Goal: Information Seeking & Learning: Learn about a topic

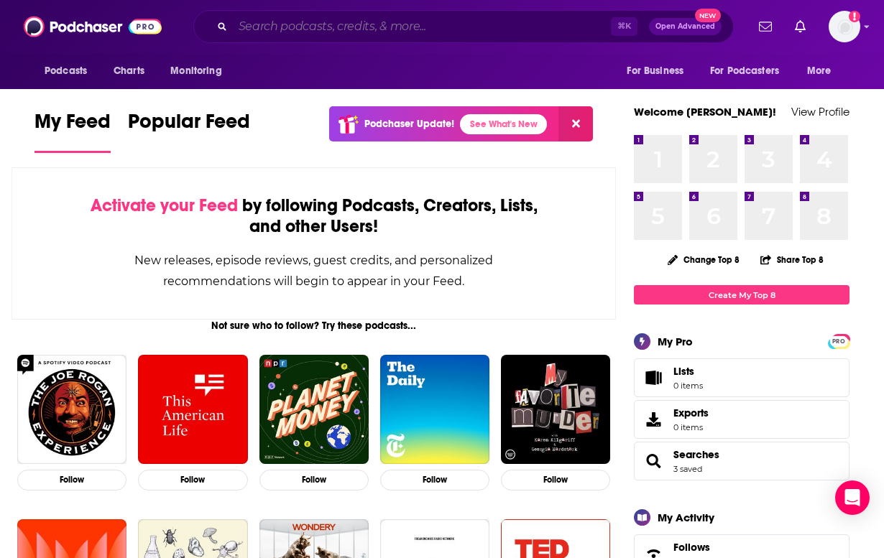
click at [300, 29] on input "Search podcasts, credits, & more..." at bounding box center [422, 26] width 378 height 23
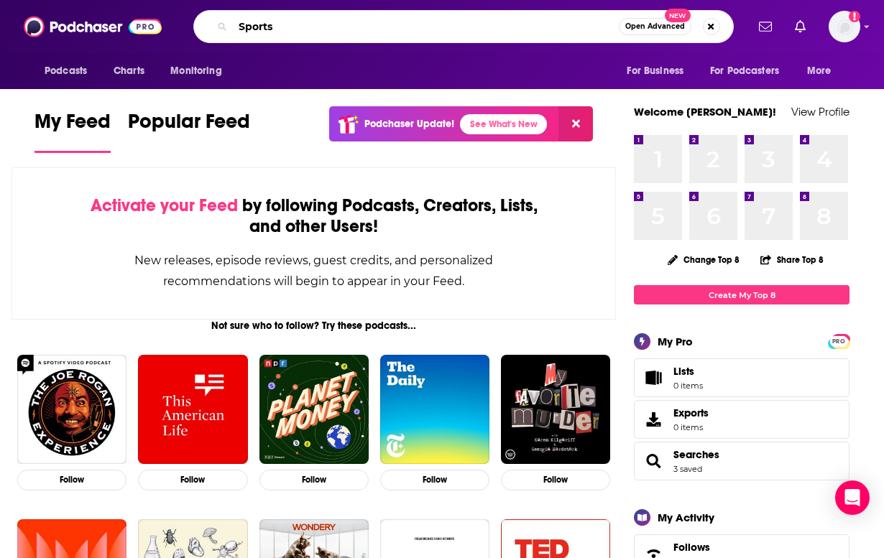
type input "Sports"
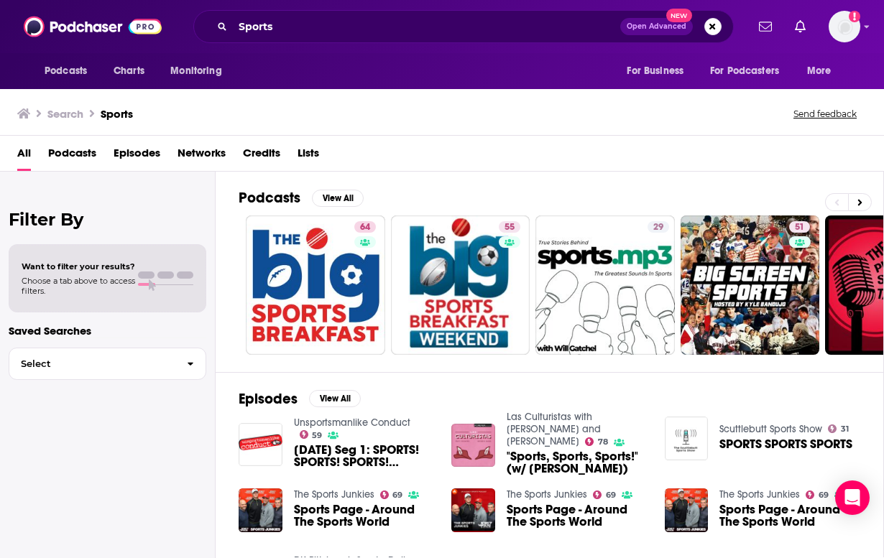
click at [83, 152] on span "Podcasts" at bounding box center [72, 156] width 48 height 29
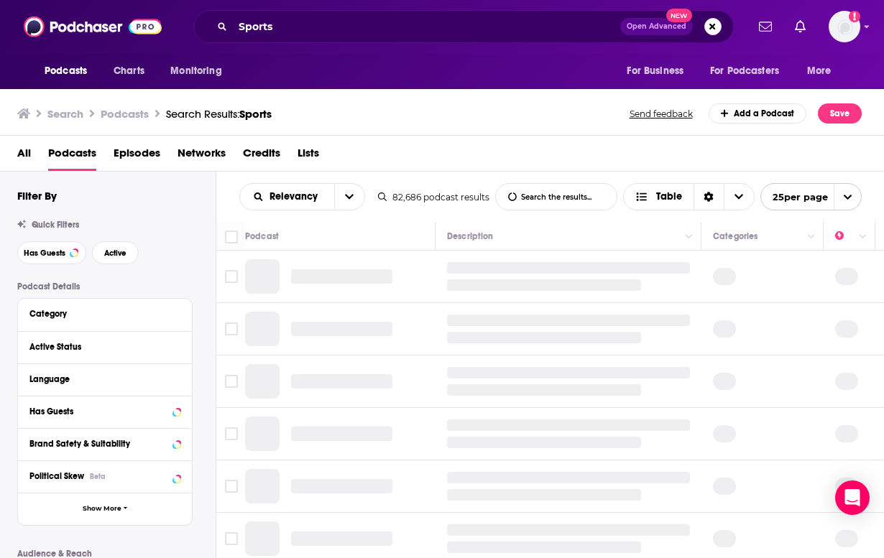
click at [34, 152] on div "All Podcasts Episodes Networks Credits Lists" at bounding box center [445, 156] width 856 height 29
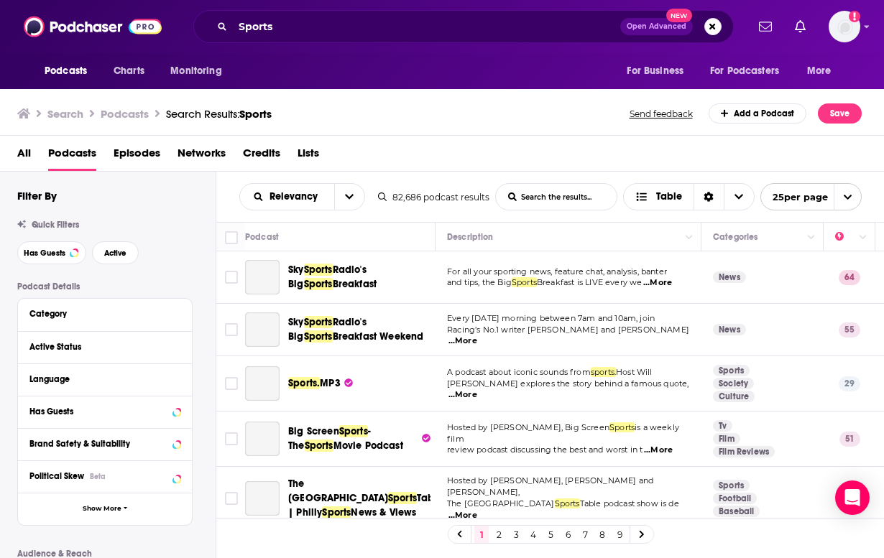
click at [24, 152] on span "All" at bounding box center [24, 156] width 14 height 29
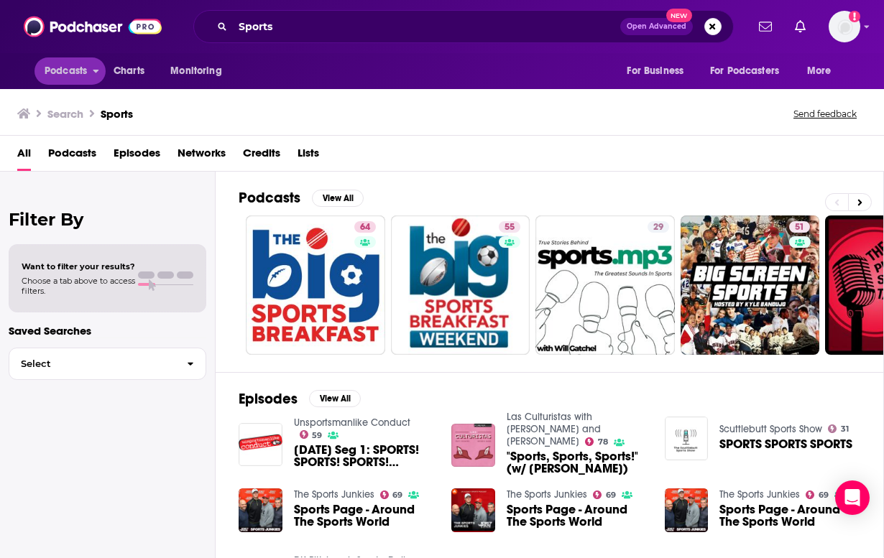
click at [67, 79] on span "Podcasts" at bounding box center [66, 71] width 42 height 20
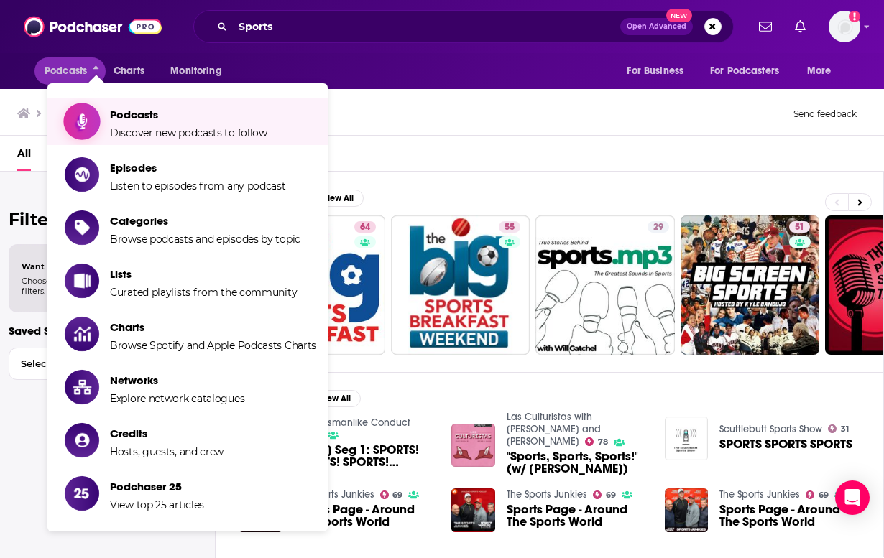
click at [137, 127] on span "Discover new podcasts to follow" at bounding box center [188, 132] width 157 height 13
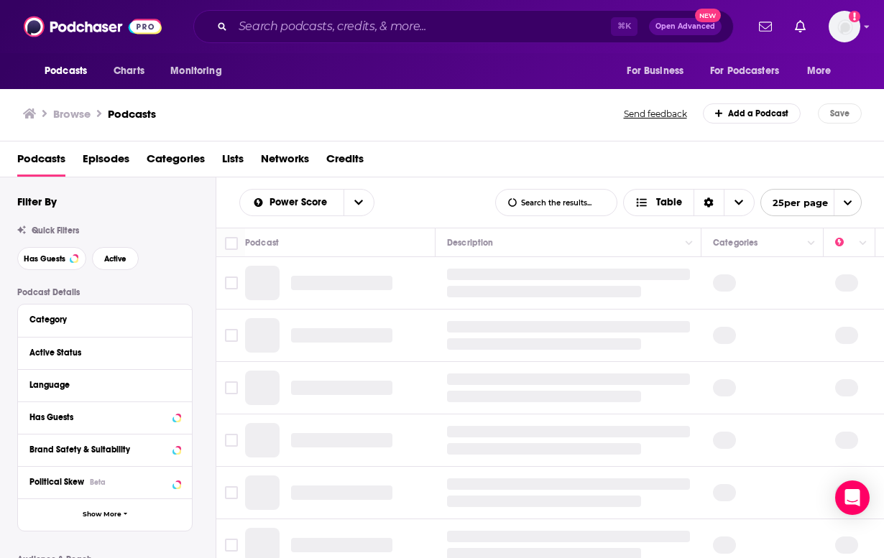
scroll to position [87, 0]
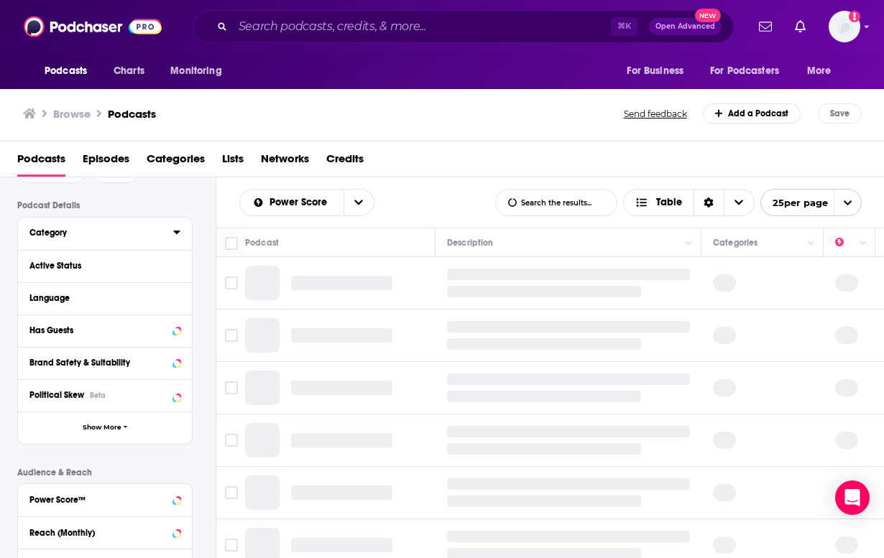
click at [85, 234] on div "Category" at bounding box center [96, 233] width 134 height 10
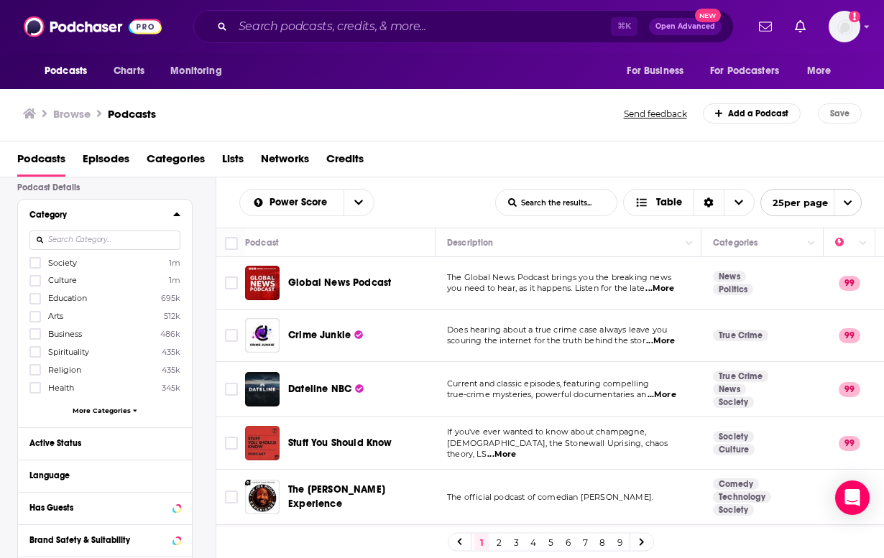
scroll to position [114, 0]
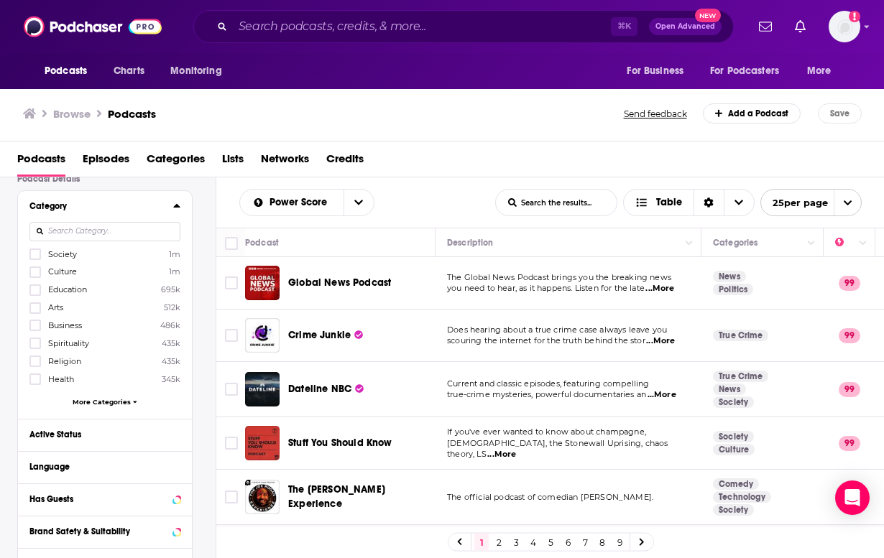
click at [111, 396] on div "Society 1m Culture 1m Education 695k Arts 512k Business 486k Spirituality 435k …" at bounding box center [104, 330] width 151 height 165
click at [109, 399] on span "More Categories" at bounding box center [102, 402] width 58 height 8
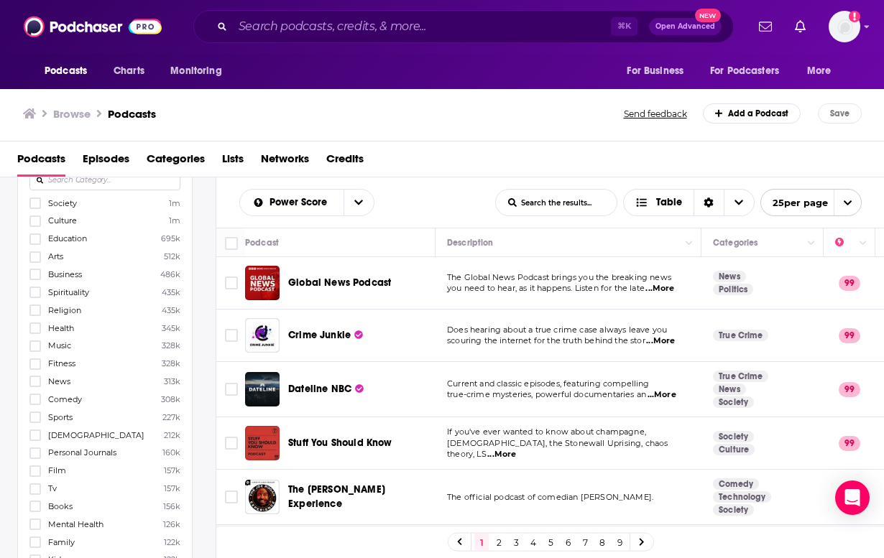
scroll to position [165, 0]
click at [37, 415] on icon at bounding box center [35, 417] width 9 height 6
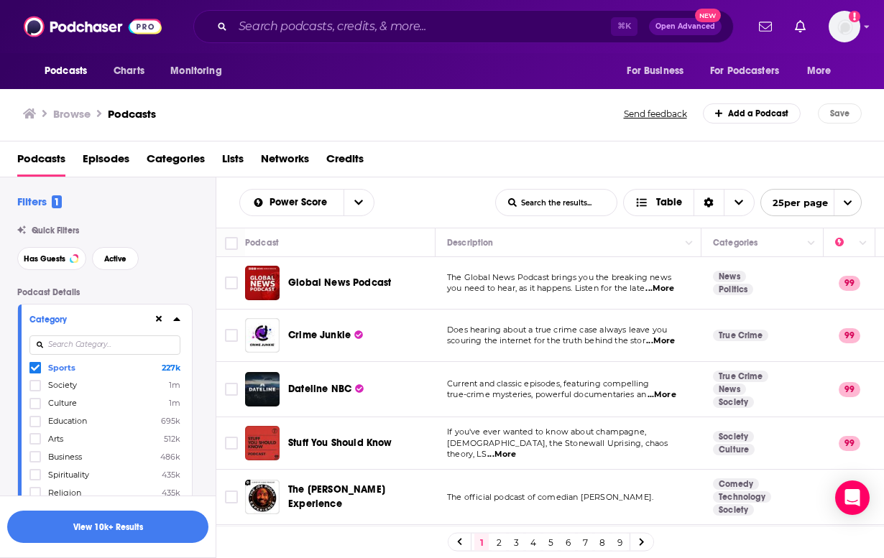
scroll to position [0, 0]
click at [179, 318] on icon at bounding box center [176, 318] width 7 height 11
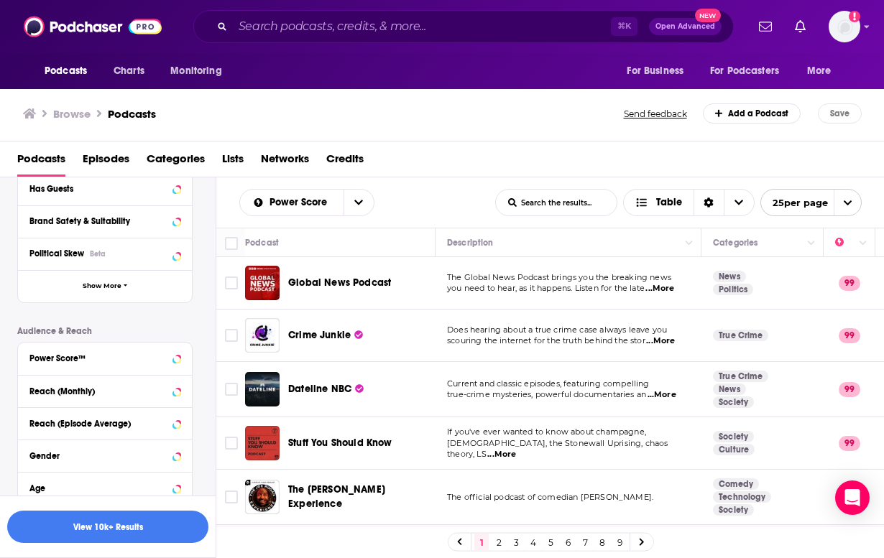
scroll to position [241, 0]
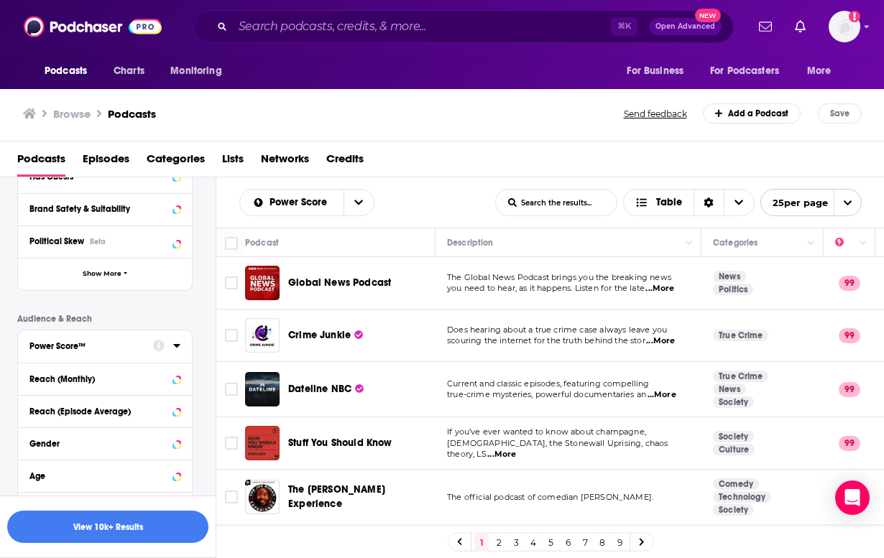
click at [180, 349] on icon at bounding box center [176, 345] width 7 height 11
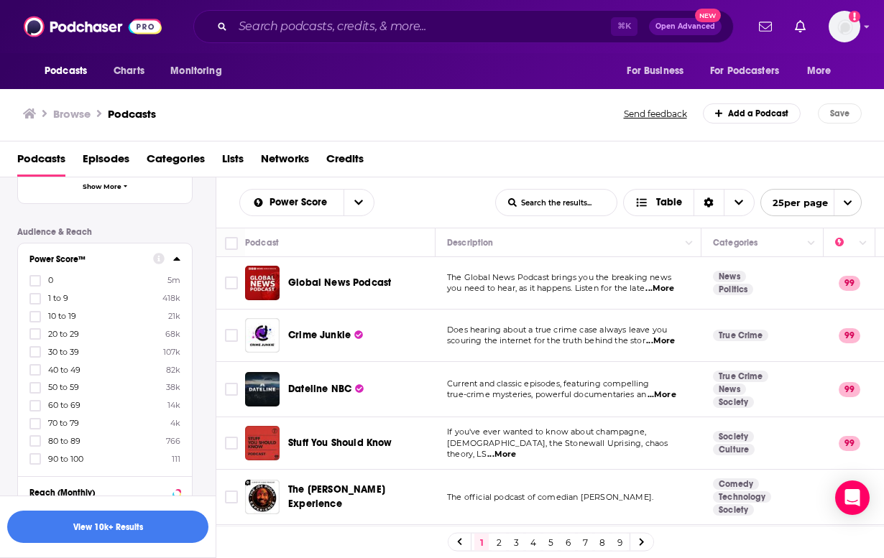
scroll to position [333, 0]
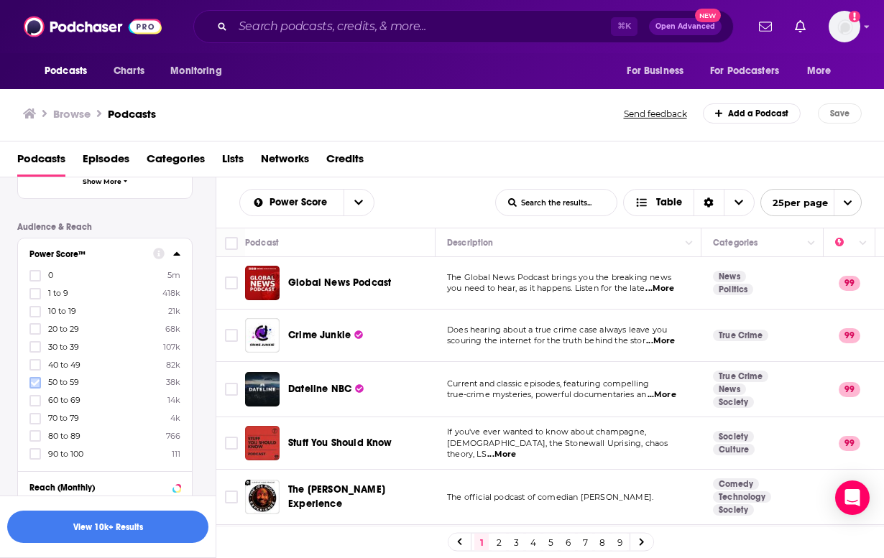
click at [37, 386] on icon at bounding box center [35, 383] width 9 height 9
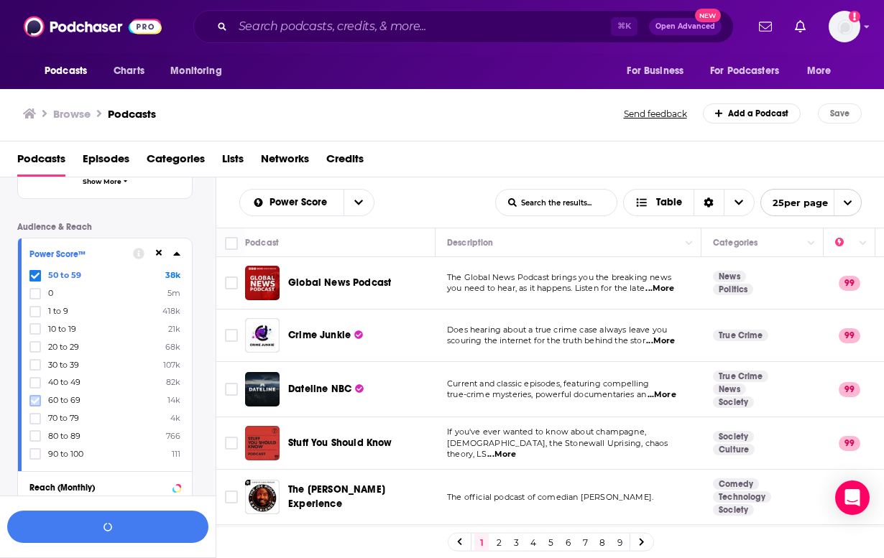
click at [37, 399] on icon at bounding box center [35, 400] width 9 height 6
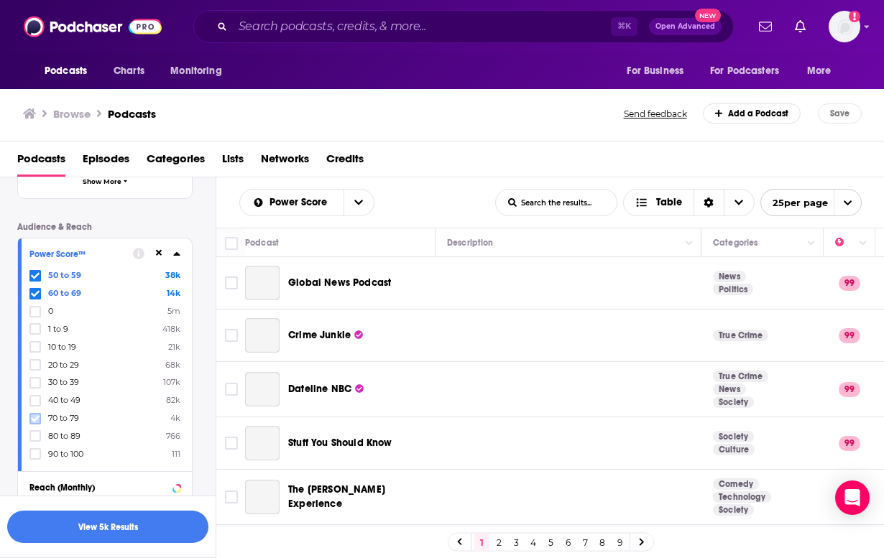
click at [40, 420] on label at bounding box center [34, 418] width 11 height 11
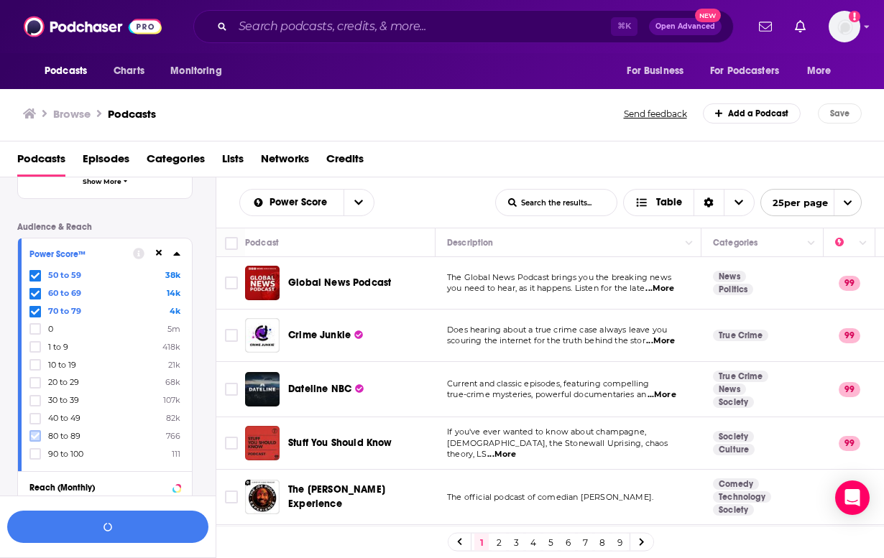
click at [37, 435] on icon at bounding box center [35, 436] width 9 height 6
click at [37, 452] on icon at bounding box center [35, 454] width 9 height 9
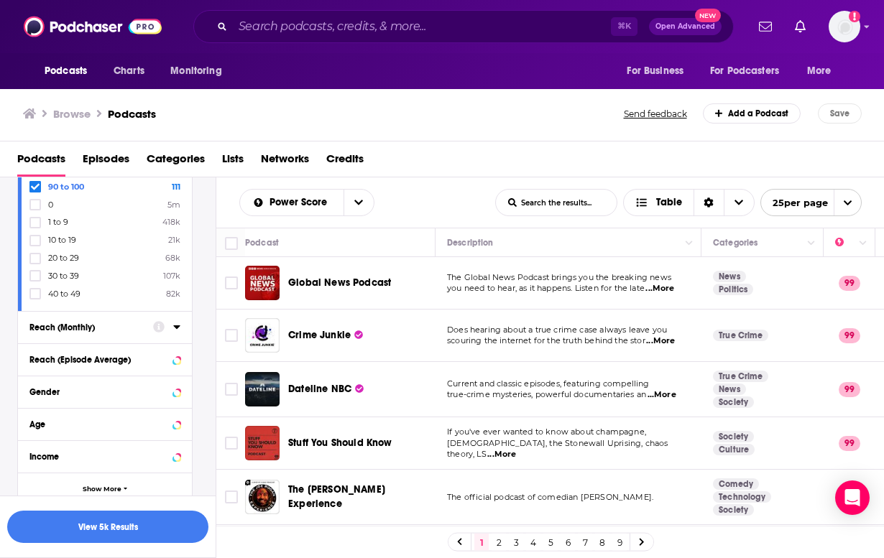
scroll to position [537, 0]
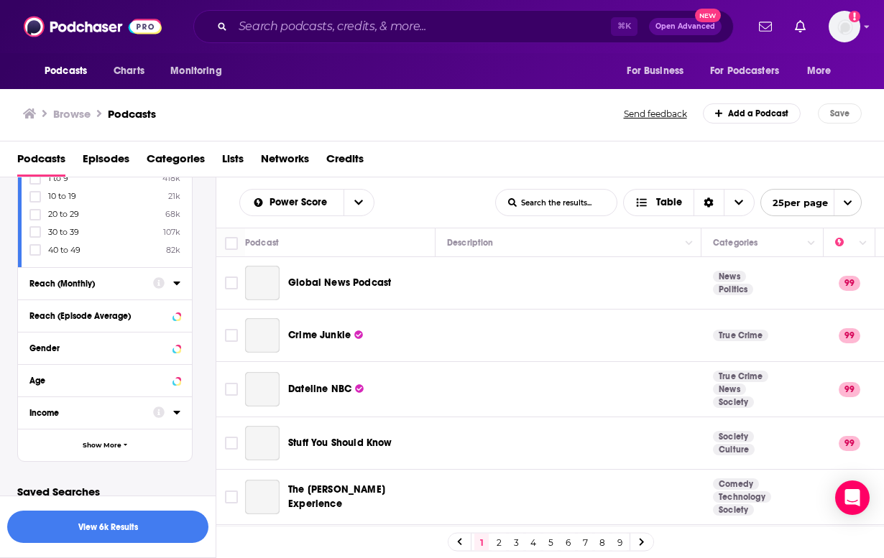
click at [175, 287] on icon at bounding box center [176, 282] width 7 height 11
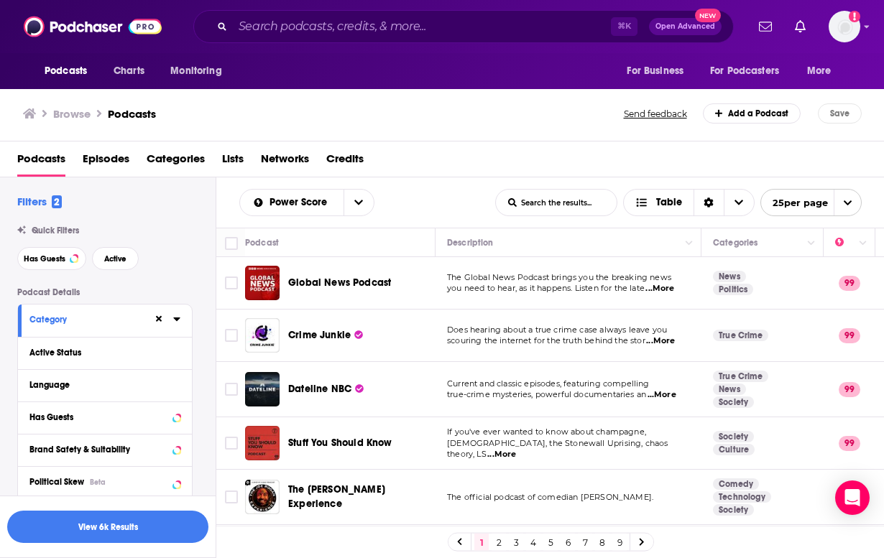
scroll to position [0, 0]
click at [117, 524] on button "View 6k Results" at bounding box center [107, 527] width 201 height 32
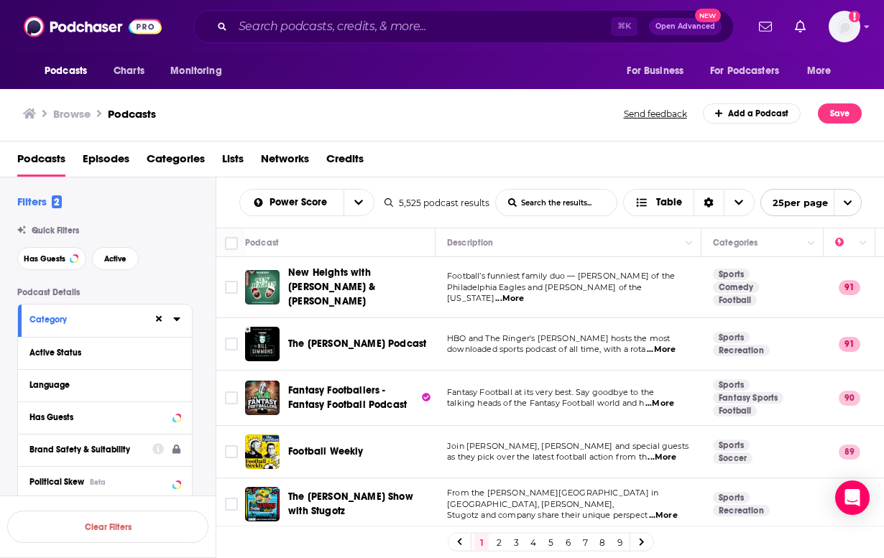
click at [553, 216] on form "List Search Input Search the results..." at bounding box center [556, 202] width 122 height 27
click at [553, 209] on input "List Search Input" at bounding box center [556, 203] width 121 height 26
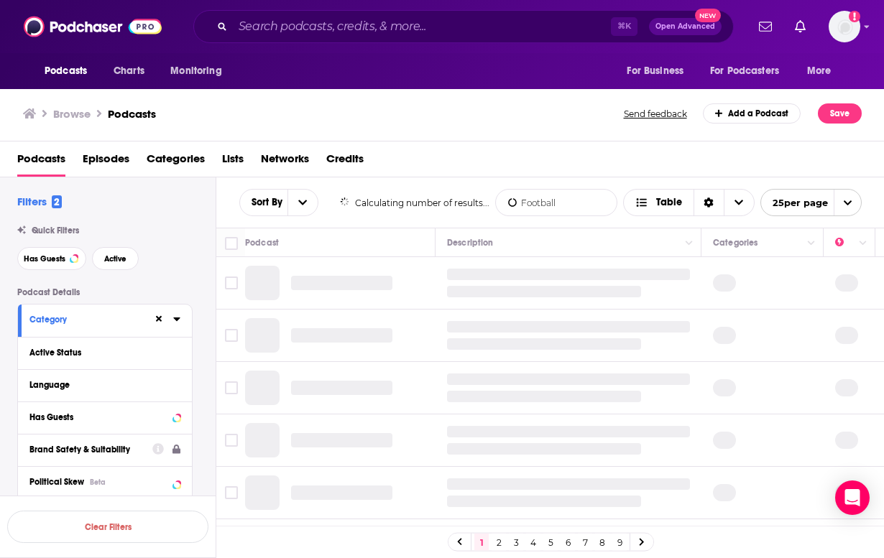
type input "Football"
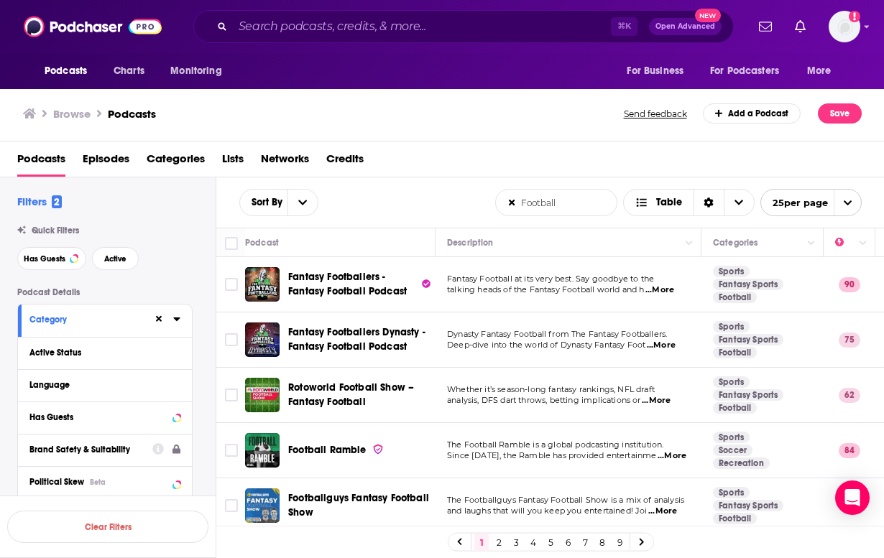
click at [514, 205] on icon at bounding box center [512, 203] width 6 height 6
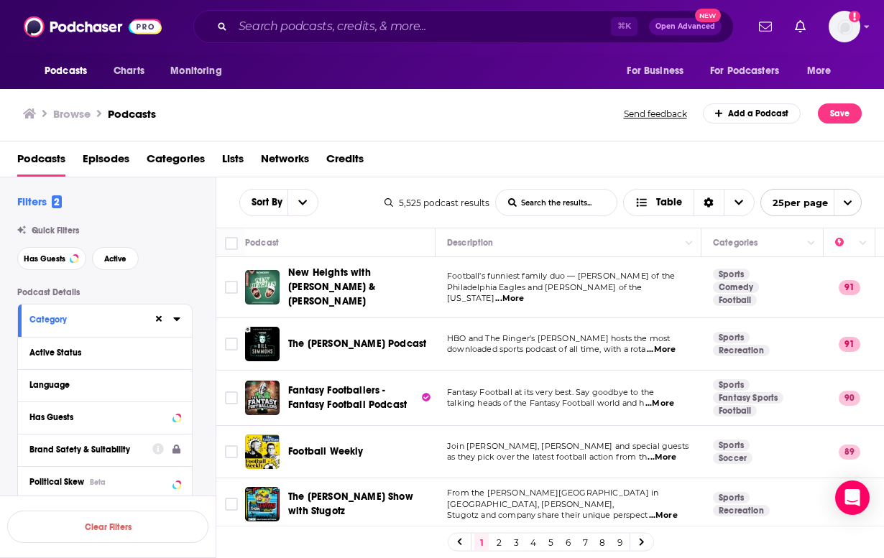
click at [178, 157] on span "Categories" at bounding box center [176, 161] width 58 height 29
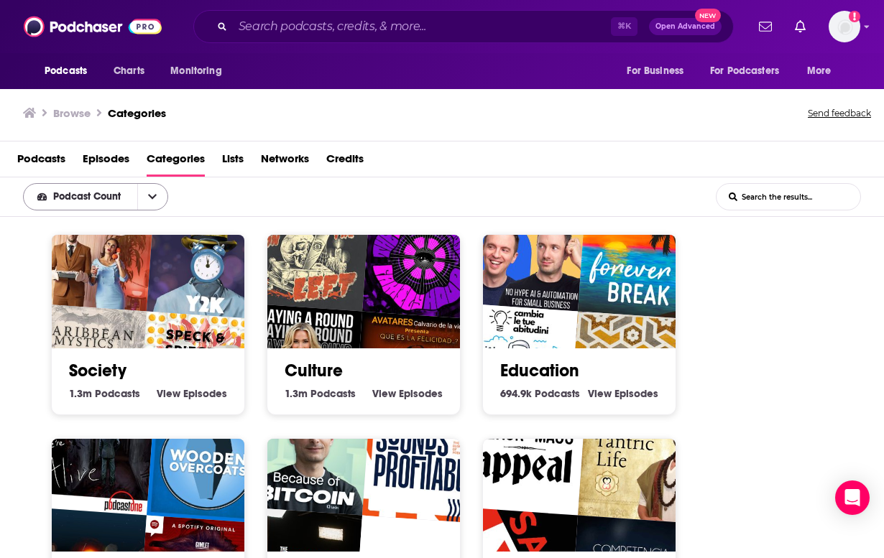
click at [158, 185] on button "open menu" at bounding box center [152, 197] width 30 height 26
click at [120, 162] on span "Episodes" at bounding box center [106, 161] width 47 height 29
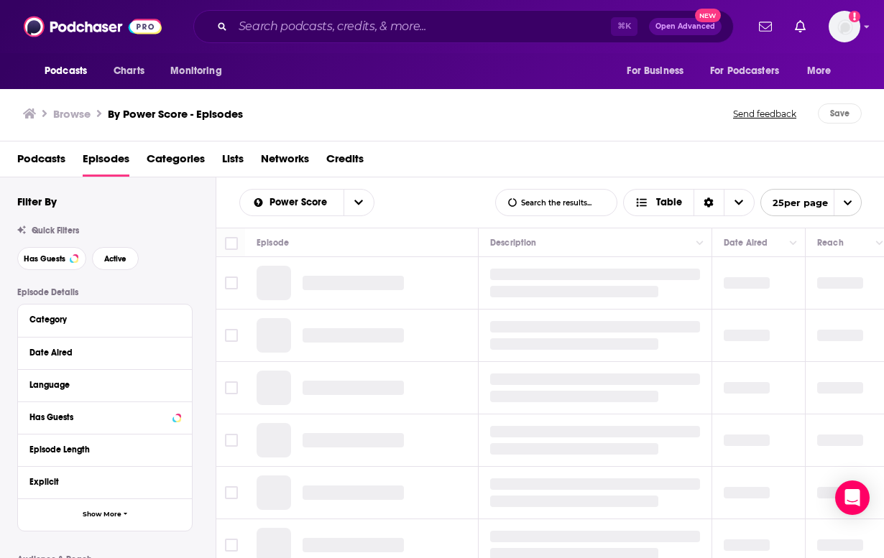
click at [65, 165] on span "Podcasts" at bounding box center [41, 161] width 48 height 29
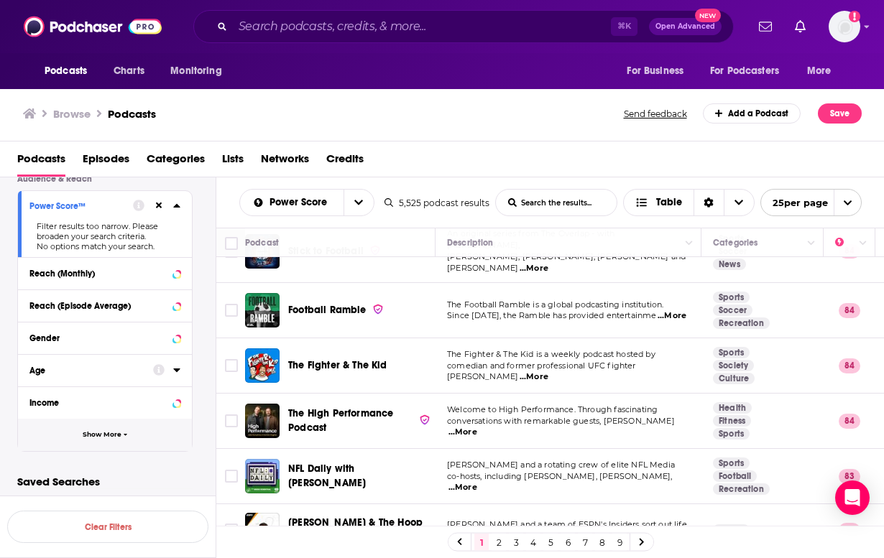
click at [122, 438] on button "Show More" at bounding box center [105, 435] width 174 height 32
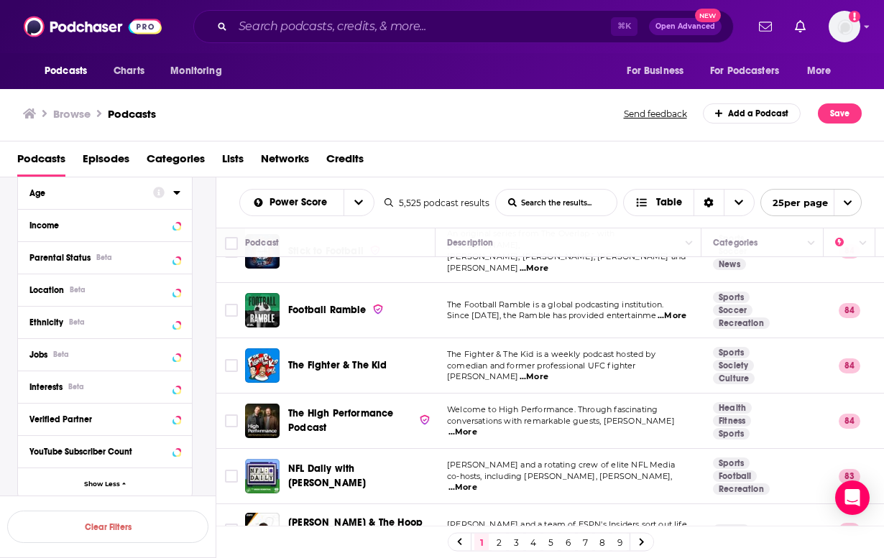
scroll to position [622, 0]
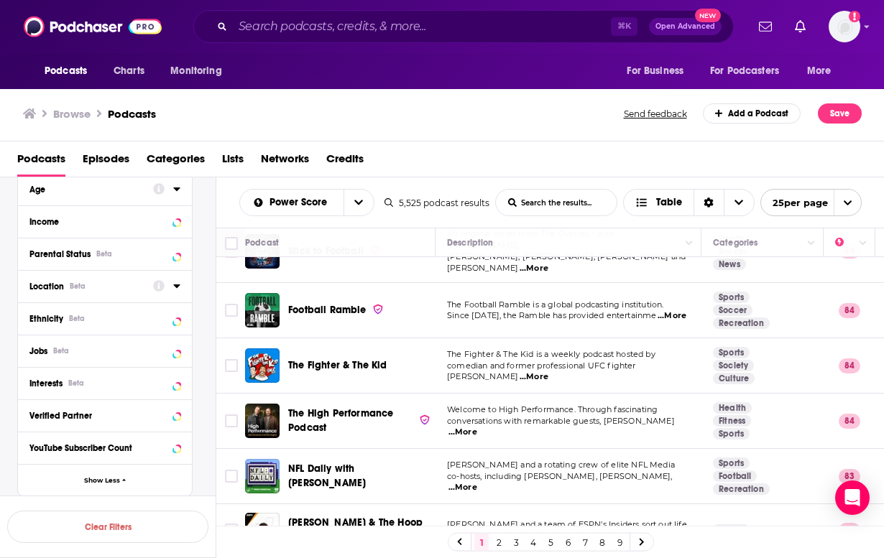
click at [177, 290] on icon at bounding box center [176, 285] width 7 height 11
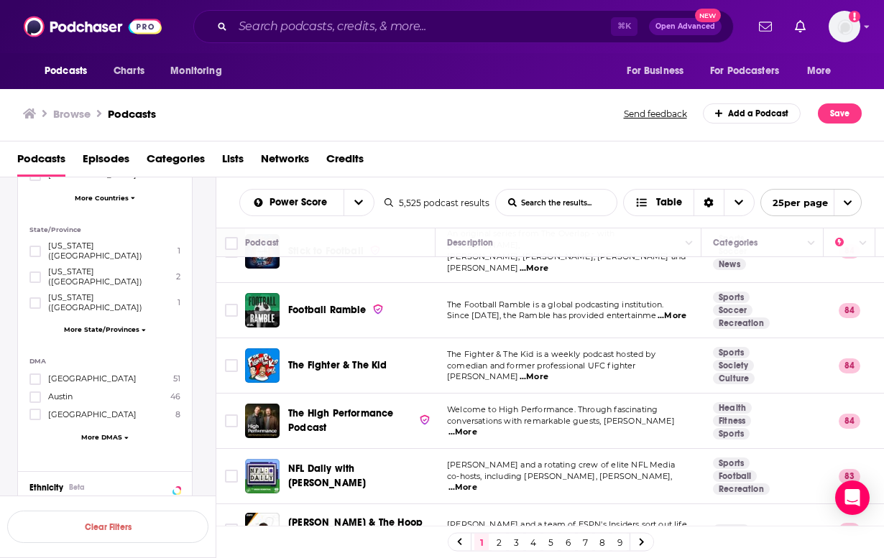
scroll to position [891, 0]
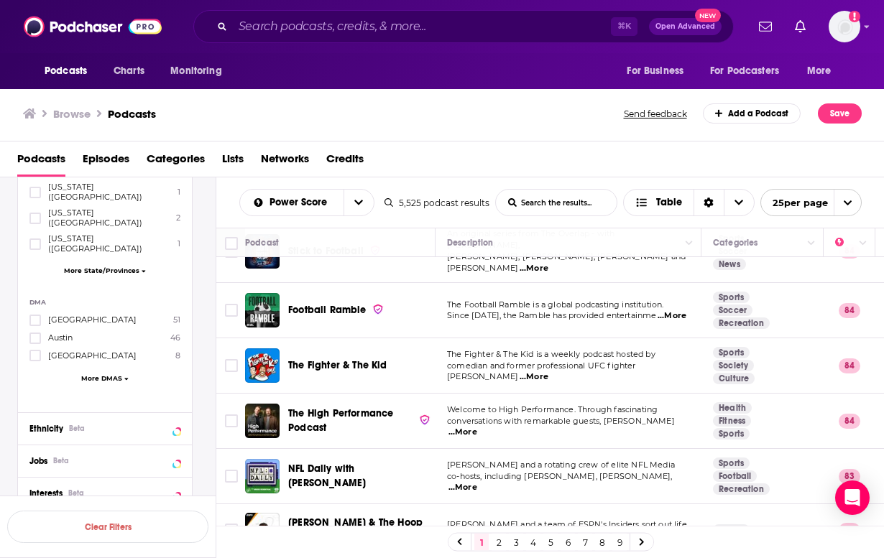
click at [110, 343] on div "Atlanta 51 Austin 46 Baltimore 8 More DMAS" at bounding box center [104, 352] width 151 height 76
click at [110, 374] on span "More DMAS" at bounding box center [101, 378] width 41 height 8
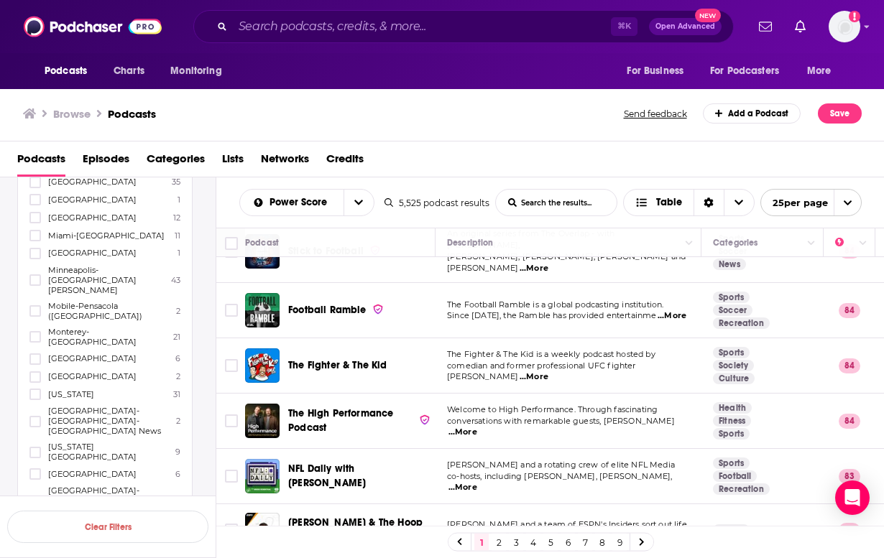
scroll to position [1675, 0]
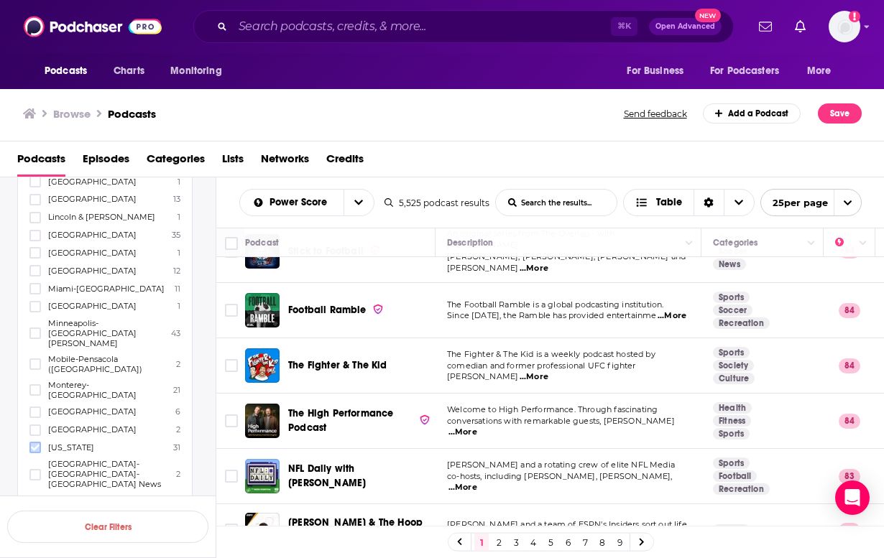
click at [40, 442] on label at bounding box center [34, 447] width 11 height 11
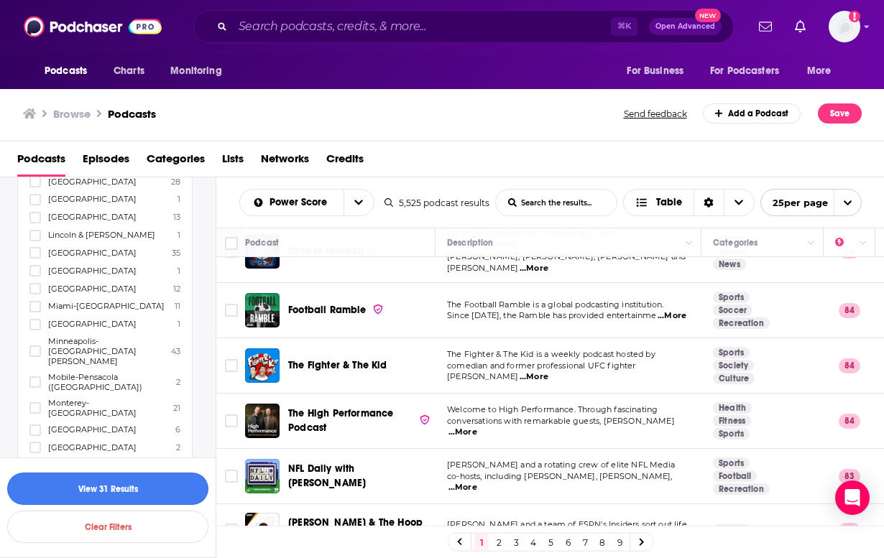
click at [172, 475] on button "View 31 Results" at bounding box center [107, 489] width 201 height 32
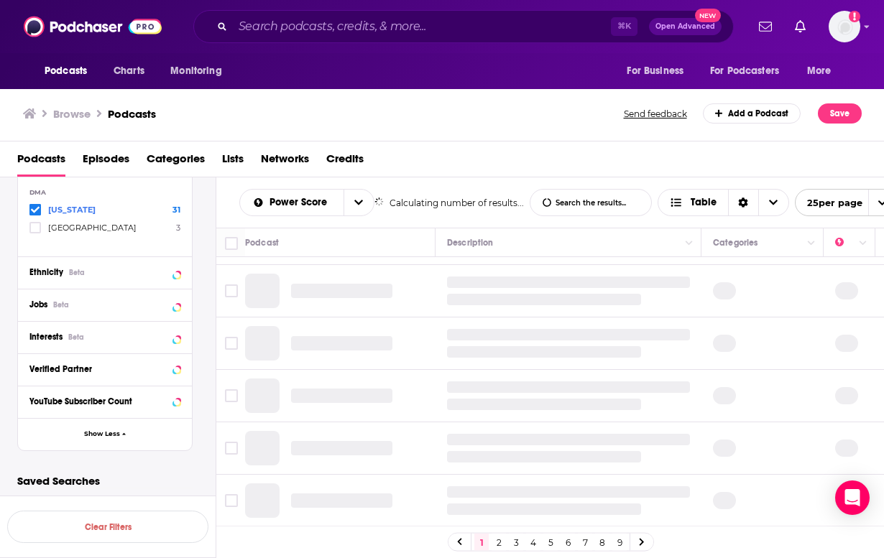
scroll to position [1132, 0]
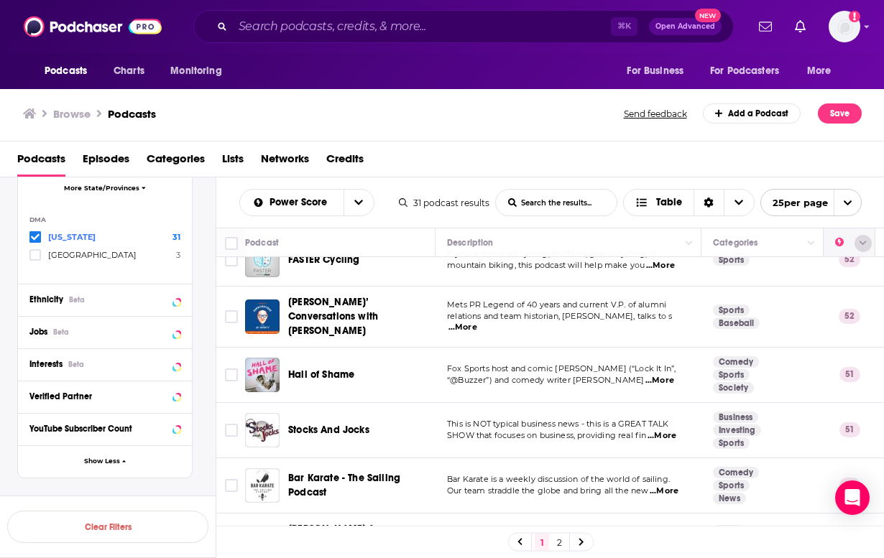
click at [864, 239] on button "Column Actions" at bounding box center [862, 243] width 17 height 17
click at [850, 245] on div at bounding box center [442, 279] width 884 height 558
click at [839, 245] on icon "Move" at bounding box center [847, 242] width 17 height 17
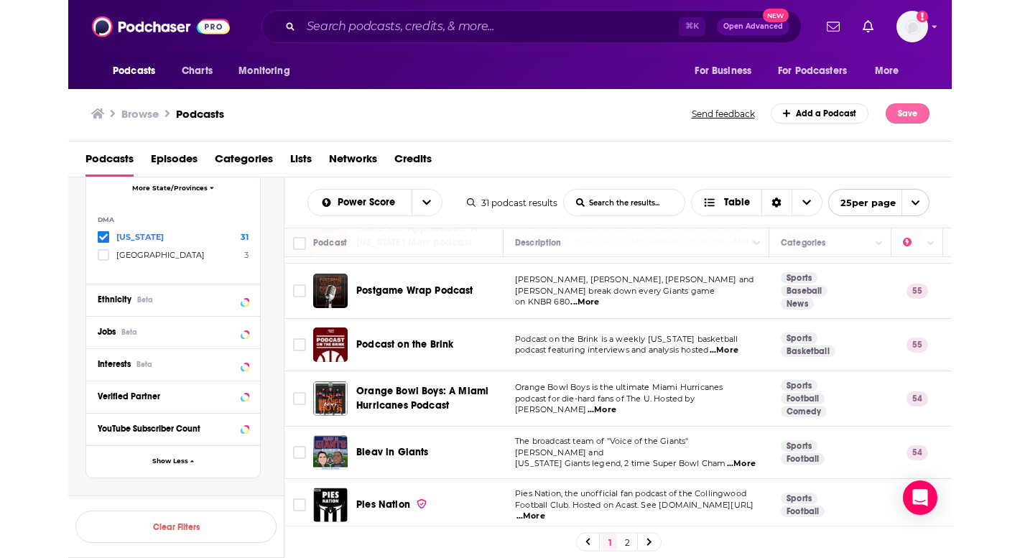
scroll to position [1096, 0]
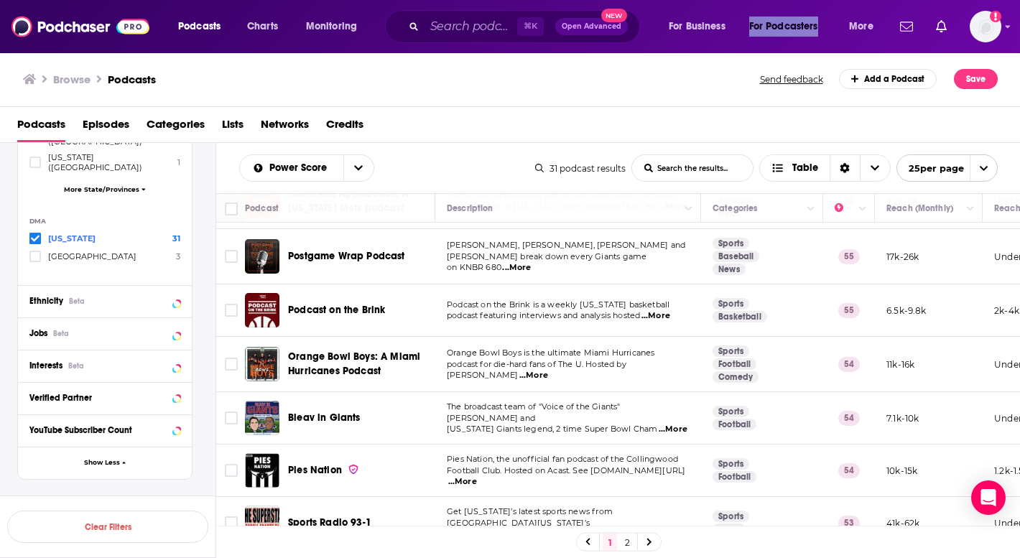
drag, startPoint x: 824, startPoint y: 7, endPoint x: 758, endPoint y: 7, distance: 66.1
click at [758, 7] on div "Podcasts Charts Monitoring ⌘ K Open Advanced New For Business For Podcasters Mo…" at bounding box center [510, 26] width 1020 height 53
click at [858, 209] on button "Column Actions" at bounding box center [862, 208] width 17 height 17
click at [843, 210] on div at bounding box center [510, 279] width 1020 height 558
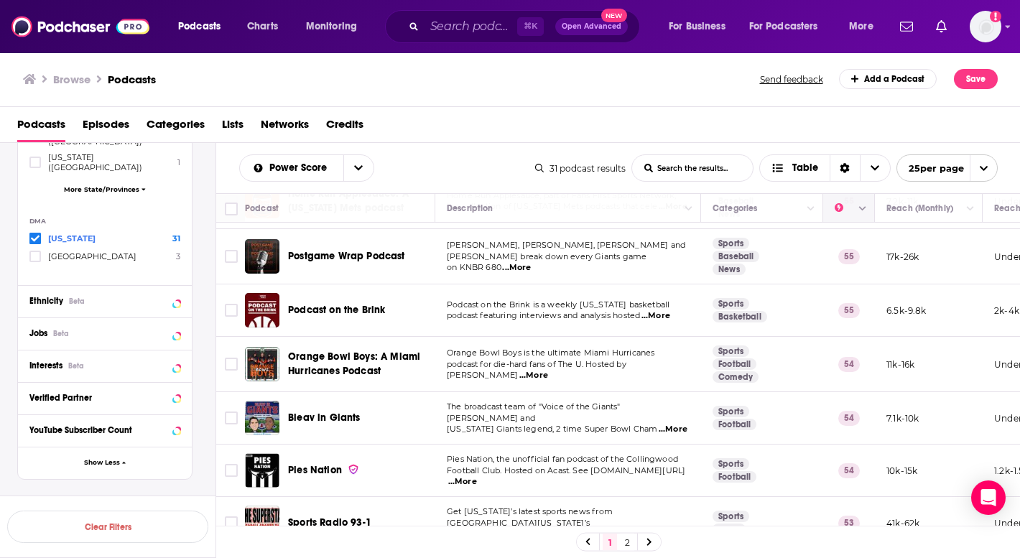
click at [839, 209] on icon "Move" at bounding box center [847, 208] width 17 height 17
click at [839, 215] on icon "Move" at bounding box center [847, 208] width 17 height 17
click at [853, 253] on td "55" at bounding box center [849, 256] width 52 height 55
click at [866, 210] on icon "Column Actions" at bounding box center [862, 209] width 7 height 9
click at [866, 211] on div at bounding box center [510, 279] width 1020 height 558
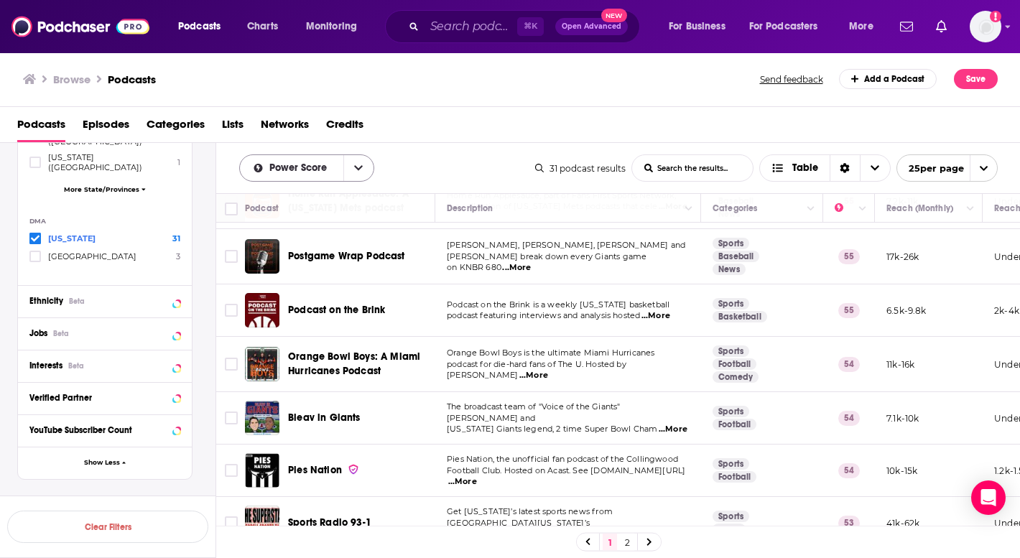
click at [349, 167] on button "open menu" at bounding box center [358, 168] width 30 height 26
click at [302, 170] on span "Power Score" at bounding box center [300, 168] width 63 height 10
click at [287, 170] on span "Power Score" at bounding box center [300, 168] width 63 height 10
click at [288, 171] on span "Power Score" at bounding box center [300, 168] width 63 height 10
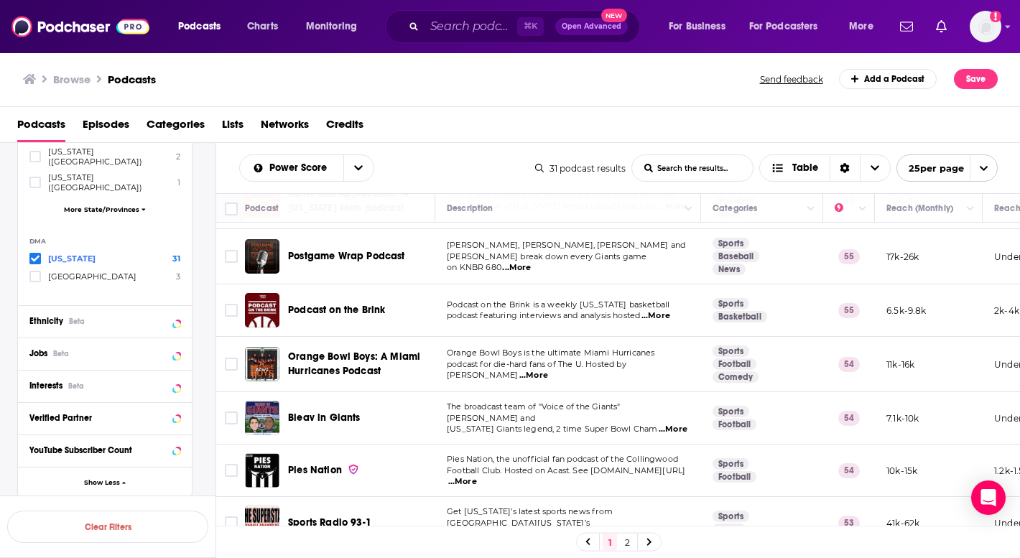
click at [35, 256] on icon at bounding box center [35, 259] width 9 height 6
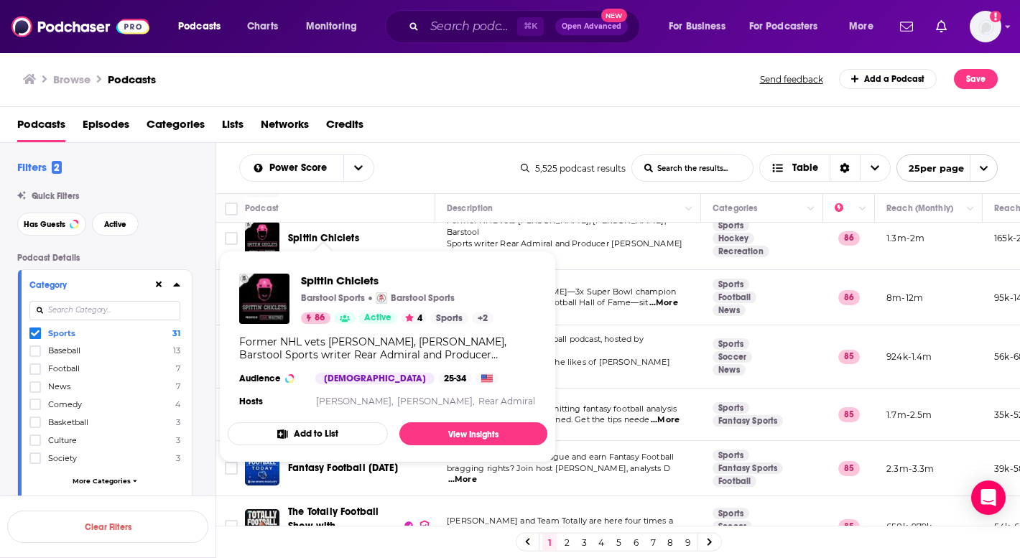
click at [45, 330] on label "Sports 31" at bounding box center [104, 333] width 151 height 12
click at [35, 336] on input "multiSelectOption-sports-0" at bounding box center [35, 336] width 0 height 0
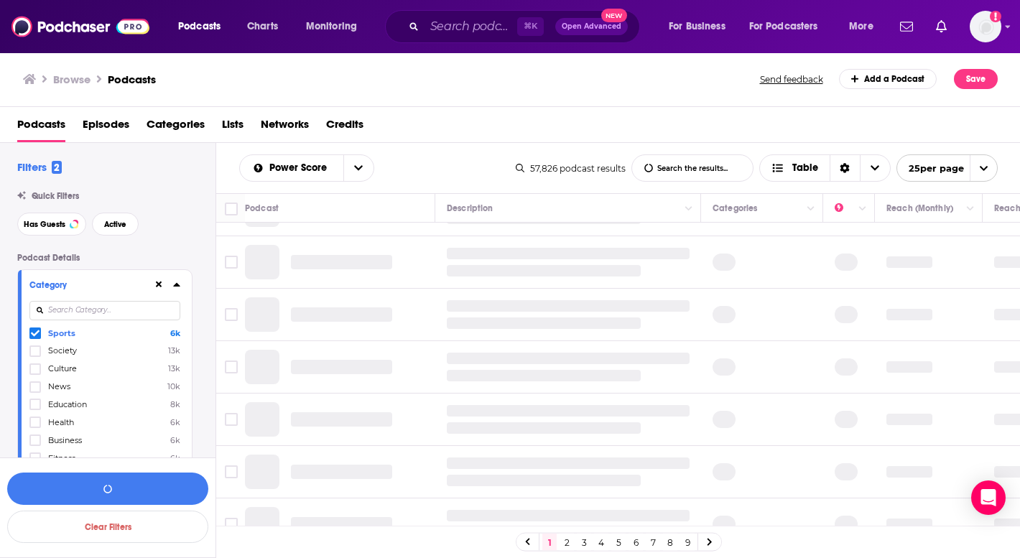
click at [34, 333] on icon at bounding box center [35, 333] width 9 height 9
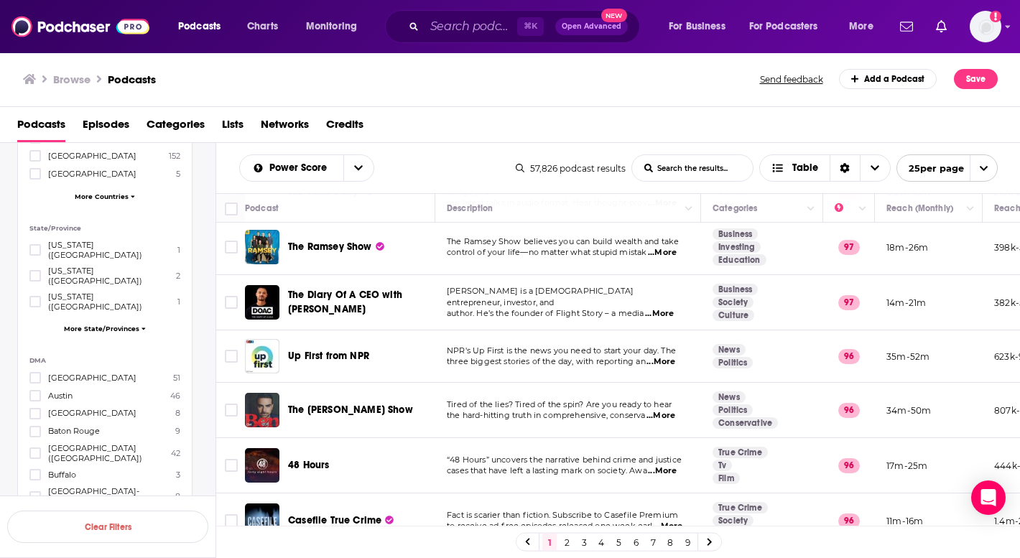
scroll to position [1040, 0]
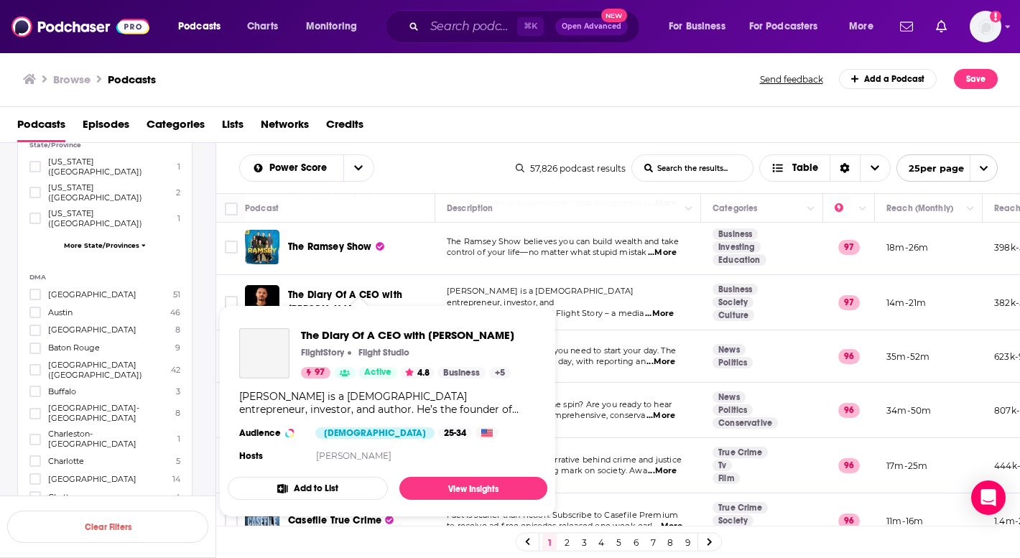
click at [320, 288] on span "The Diary Of A CEO with [PERSON_NAME]" at bounding box center [359, 302] width 142 height 29
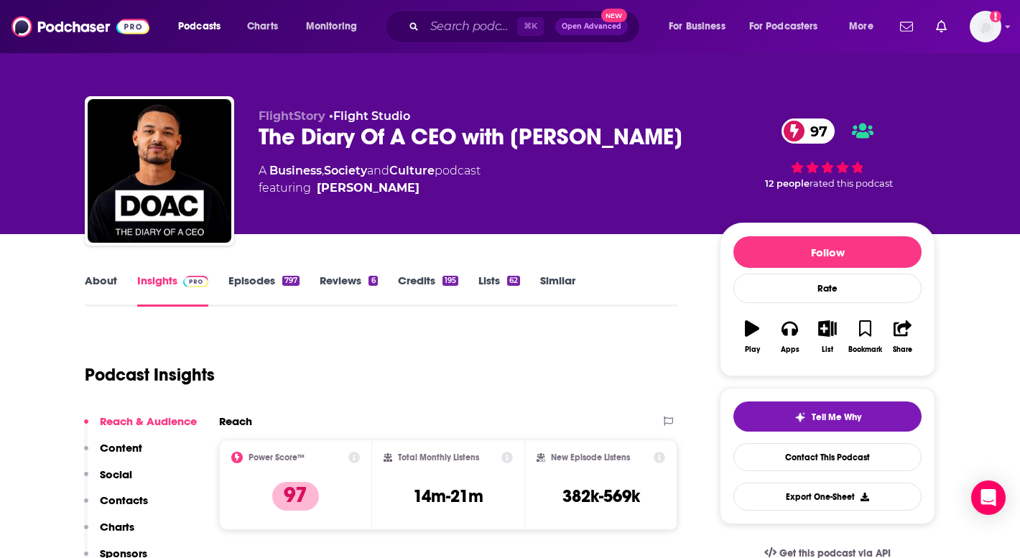
click at [251, 286] on link "Episodes 797" at bounding box center [263, 290] width 71 height 33
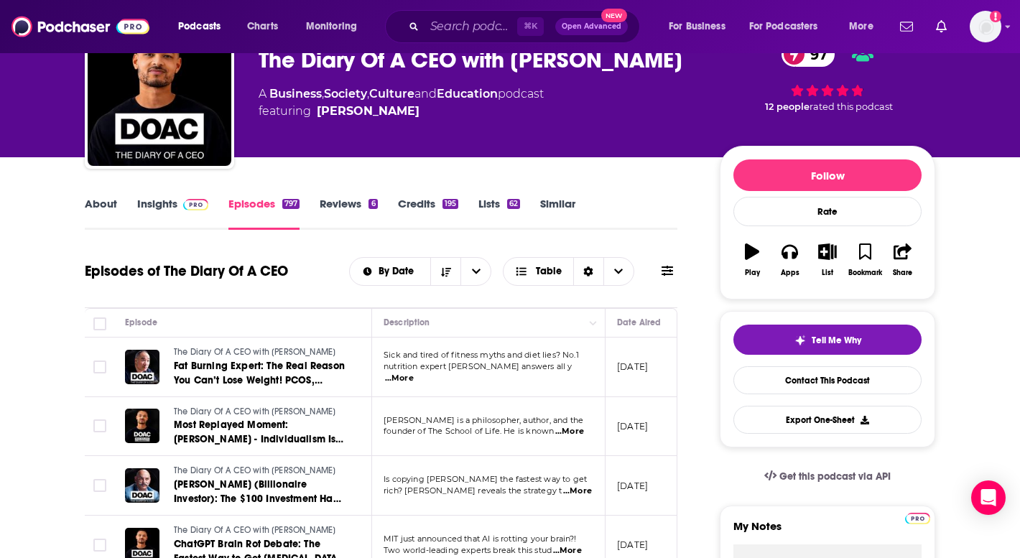
scroll to position [78, 0]
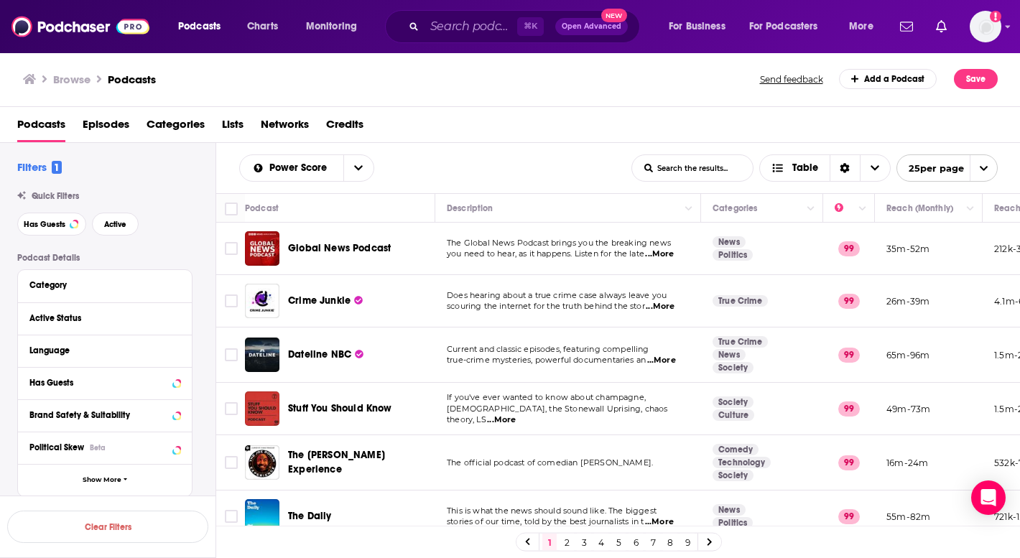
click at [333, 134] on span "Credits" at bounding box center [344, 127] width 37 height 29
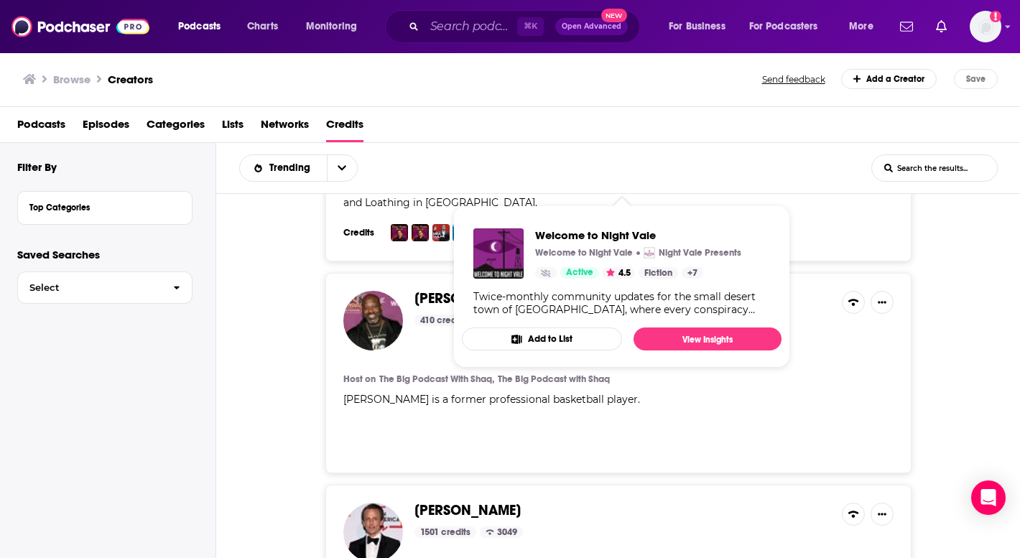
scroll to position [2291, 0]
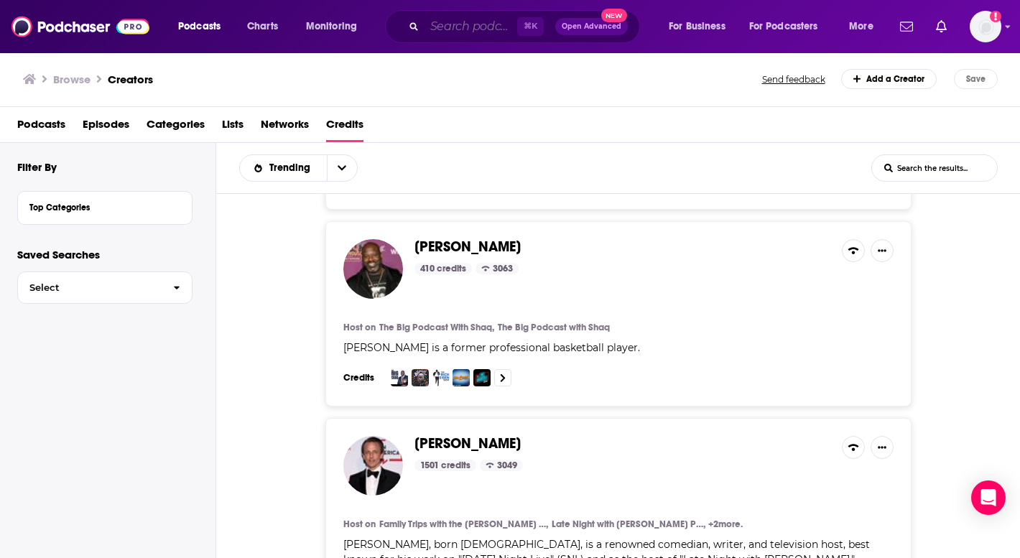
click at [448, 32] on input "Search podcasts, credits, & more..." at bounding box center [471, 26] width 93 height 23
click at [506, 31] on input "Search podcasts, credits, & more..." at bounding box center [471, 26] width 93 height 23
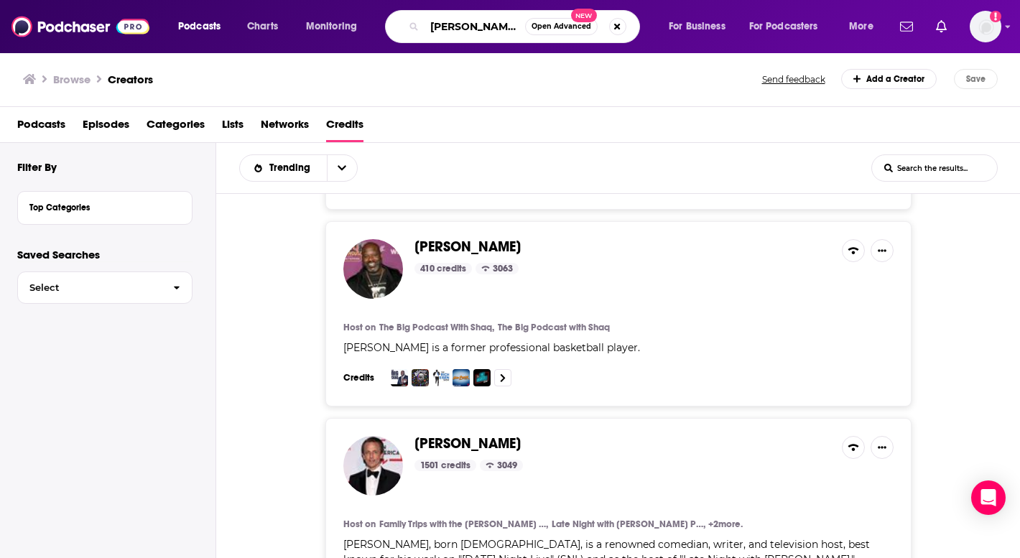
type input "[PERSON_NAME]"
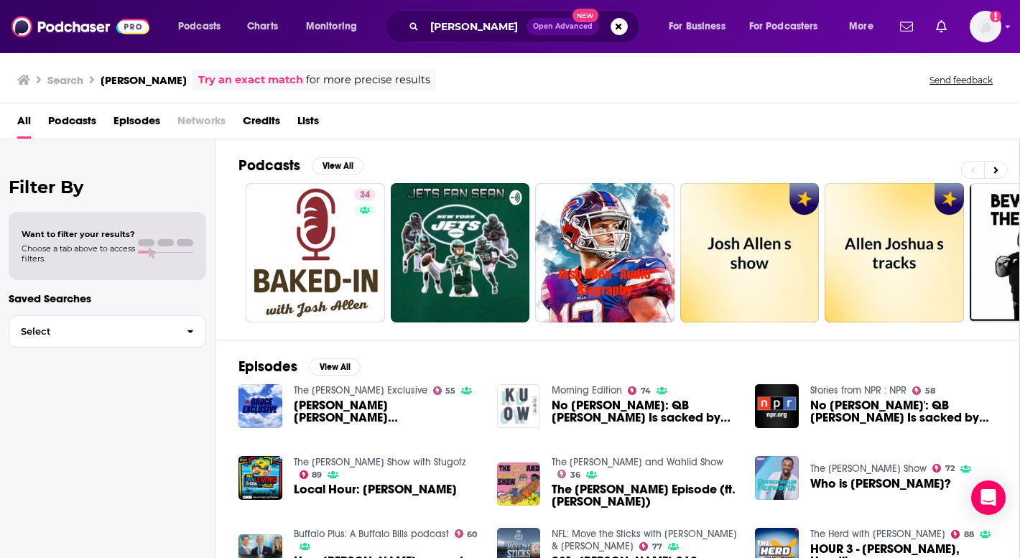
click at [275, 121] on span "Credits" at bounding box center [261, 123] width 37 height 29
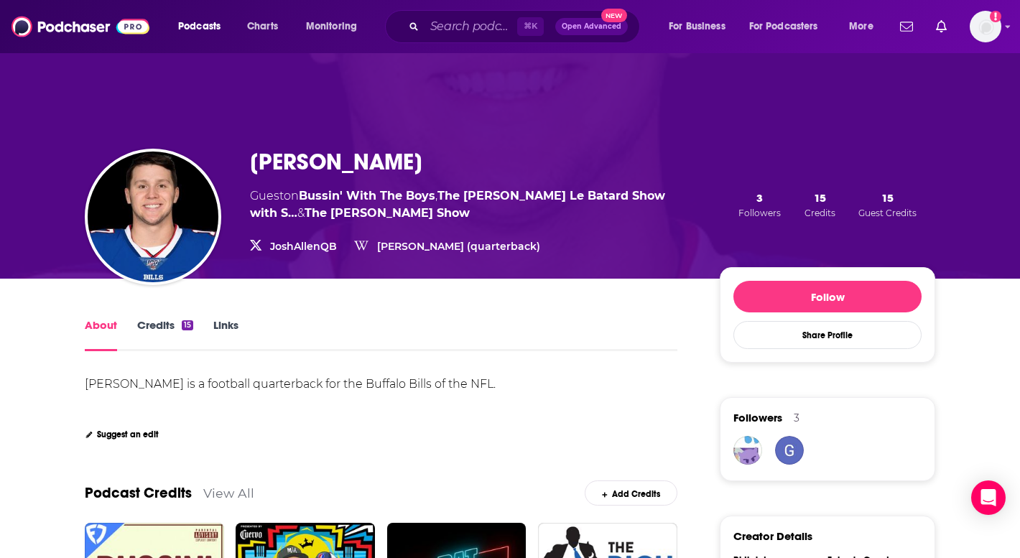
click at [161, 323] on link "Credits 15" at bounding box center [165, 334] width 56 height 33
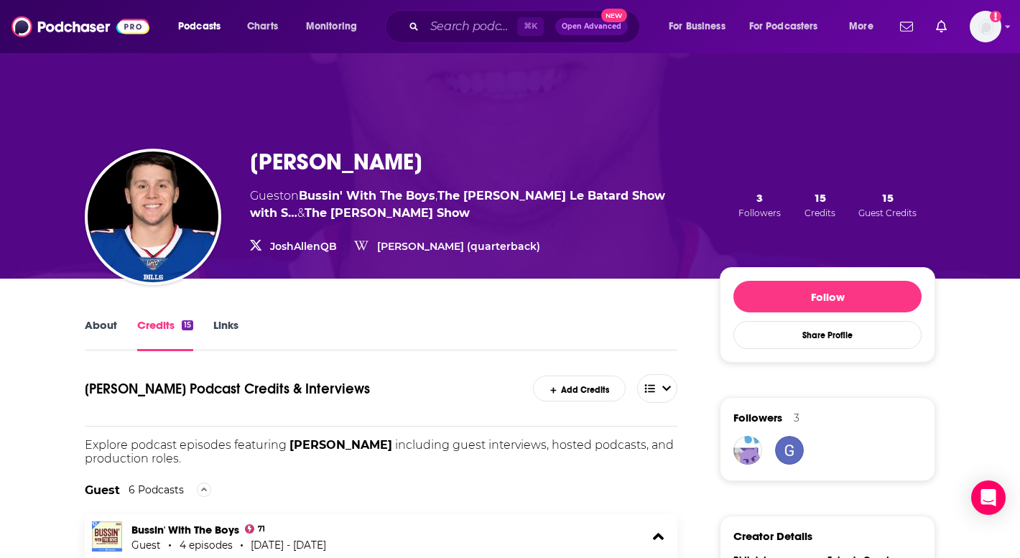
scroll to position [278, 0]
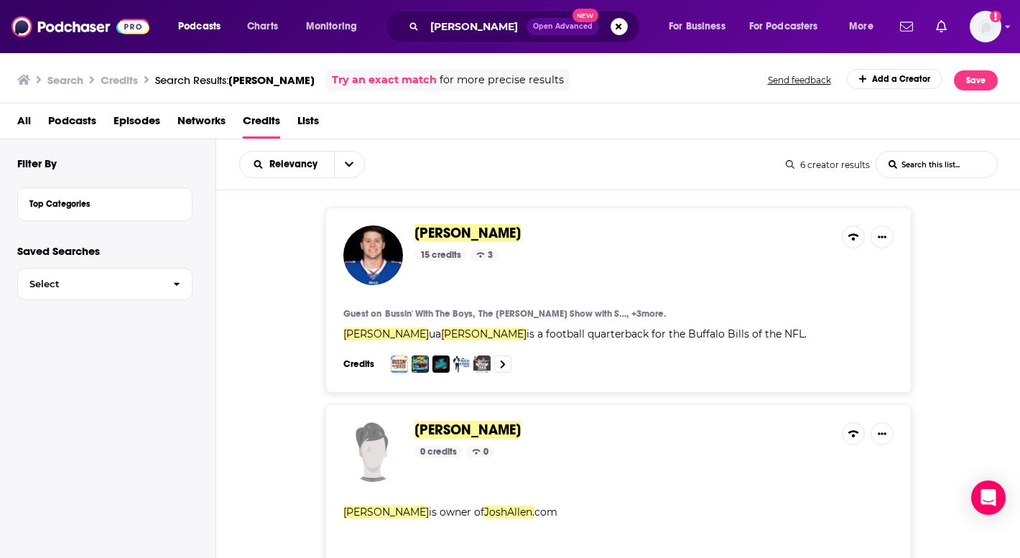
click at [91, 29] on img at bounding box center [80, 26] width 138 height 27
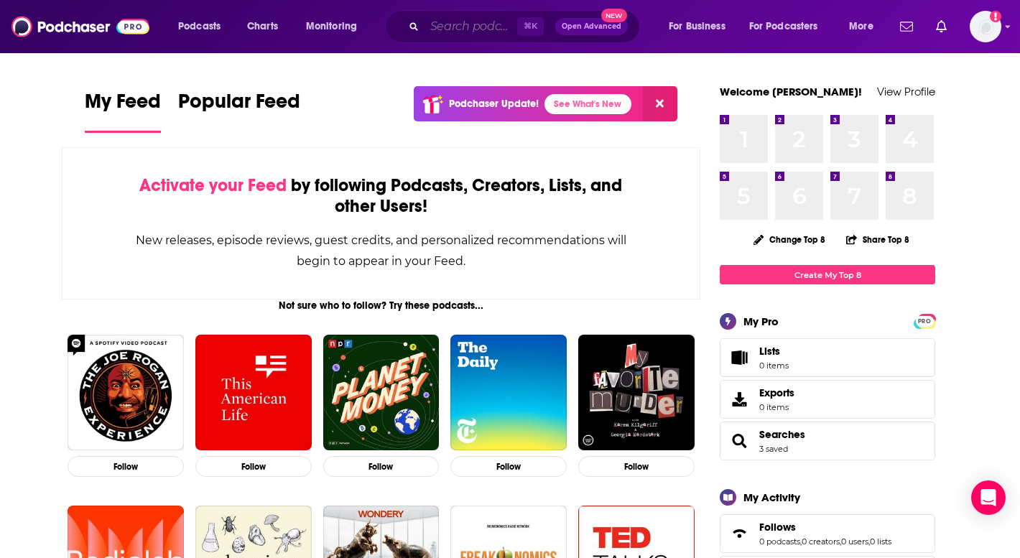
click at [447, 32] on input "Search podcasts, credits, & more..." at bounding box center [471, 26] width 93 height 23
click at [246, 29] on link "Charts" at bounding box center [262, 26] width 49 height 23
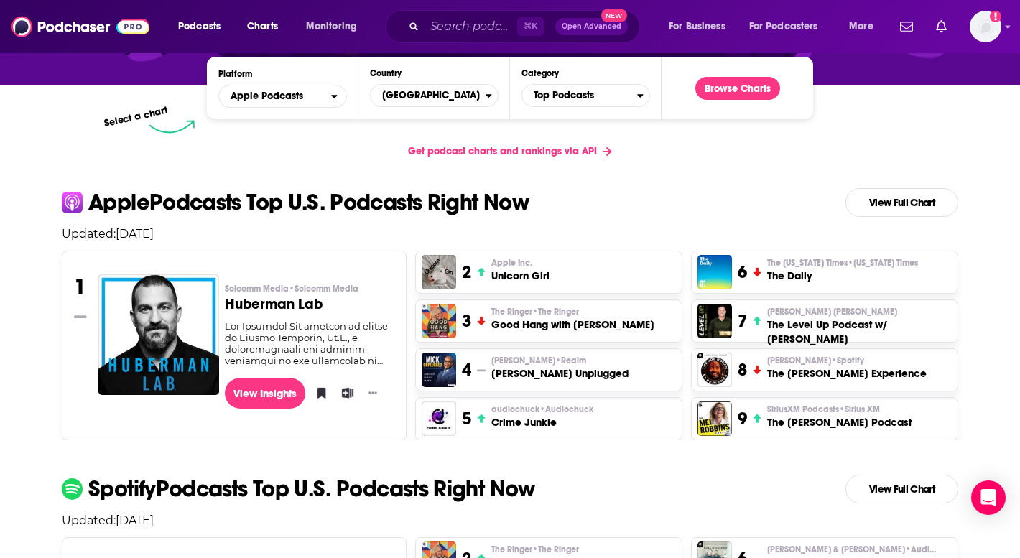
scroll to position [184, 0]
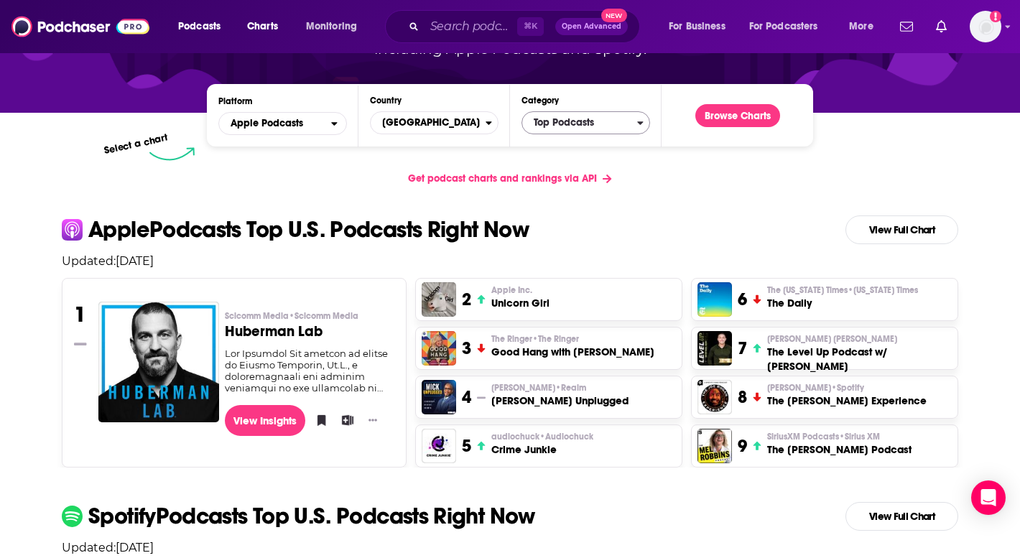
click at [560, 119] on span "Top Podcasts" at bounding box center [579, 123] width 115 height 24
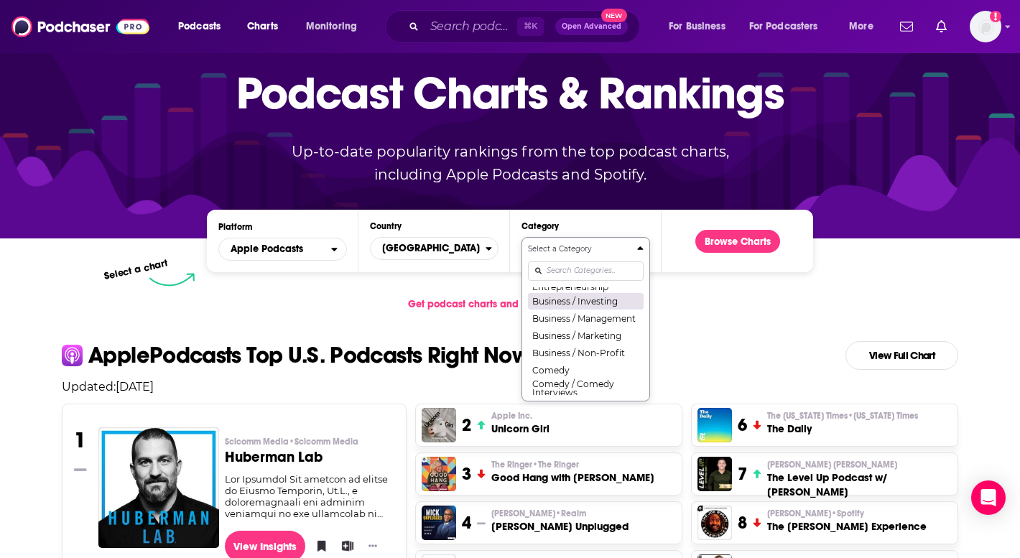
scroll to position [195, 0]
click at [580, 344] on button "Business / Non-Profit" at bounding box center [586, 344] width 116 height 17
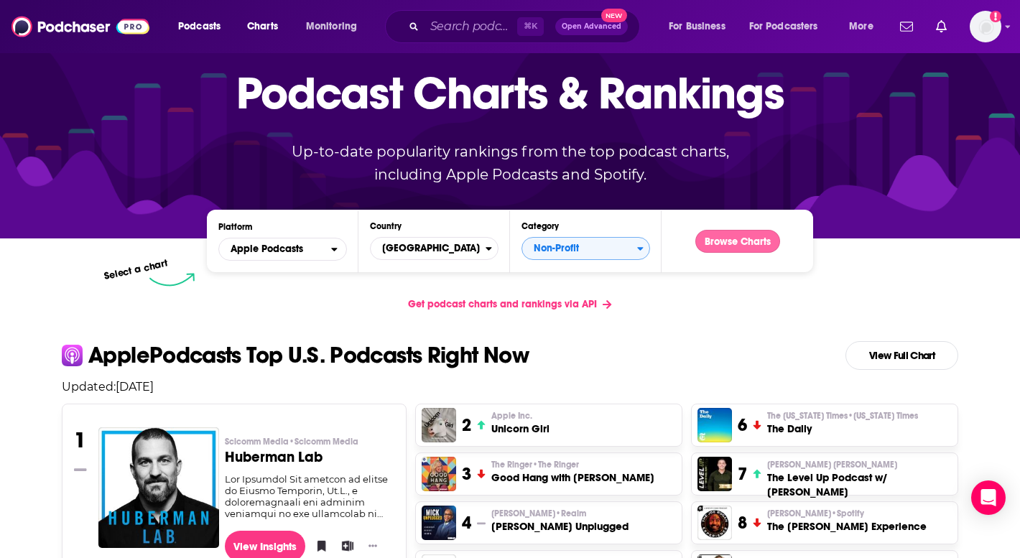
click at [739, 249] on button "Browse Charts" at bounding box center [737, 241] width 85 height 23
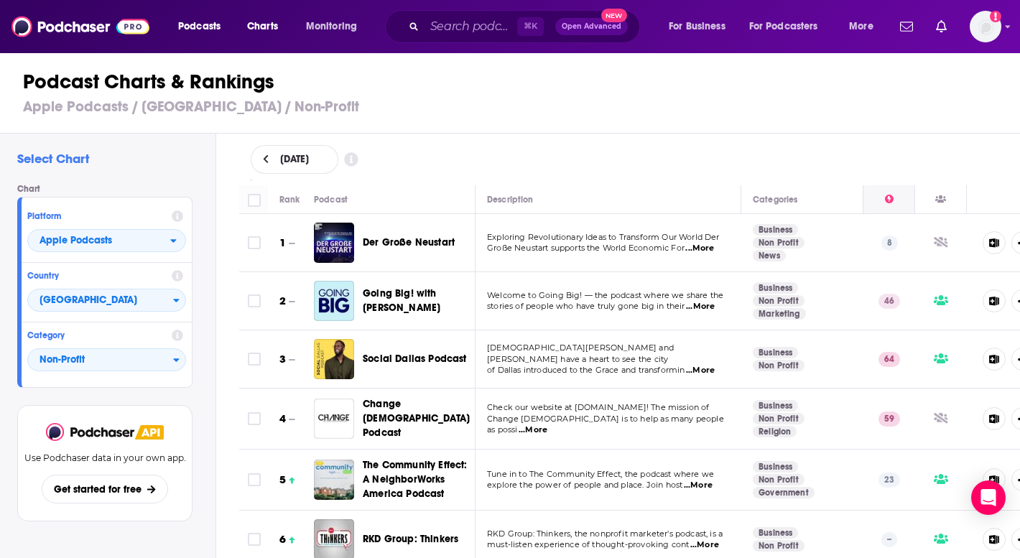
click at [883, 199] on div at bounding box center [889, 199] width 51 height 17
click at [883, 202] on icon at bounding box center [889, 199] width 9 height 9
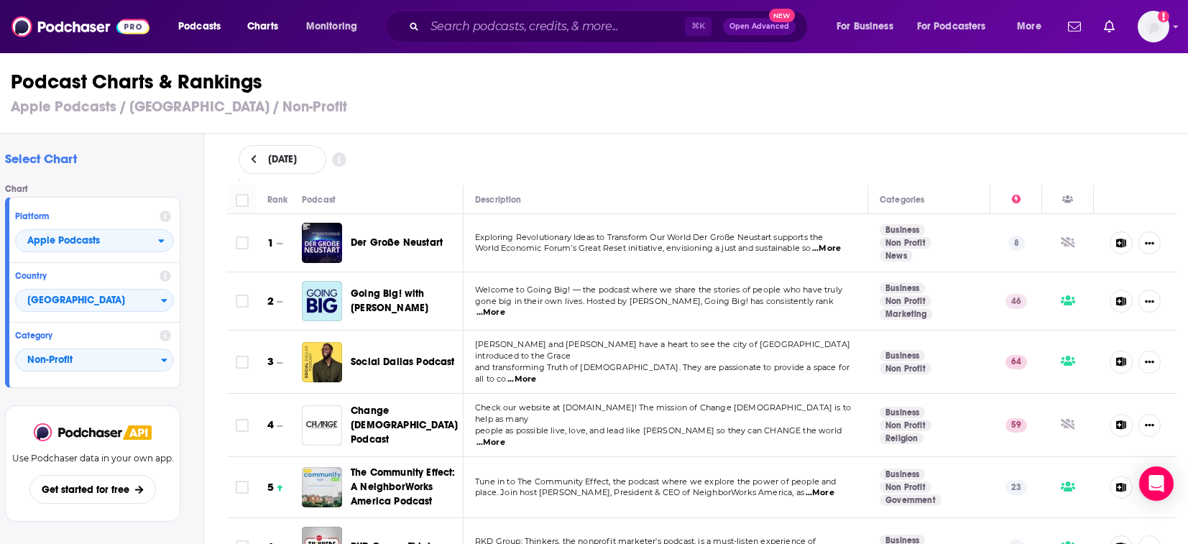
scroll to position [0, 12]
click at [200, 33] on span "Podcasts" at bounding box center [199, 27] width 42 height 20
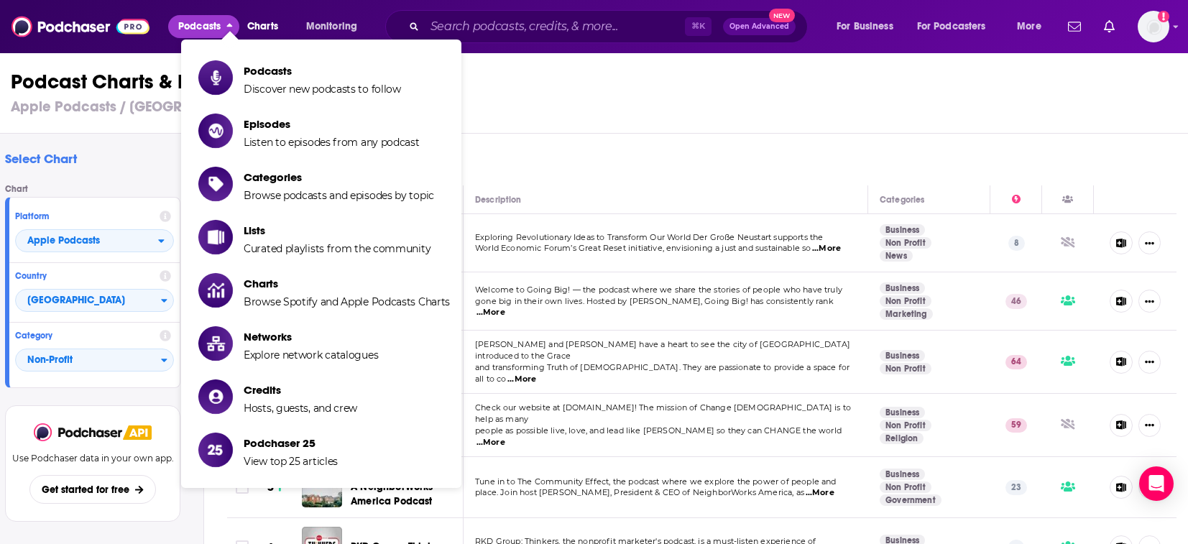
click at [228, 30] on icon "close menu" at bounding box center [229, 27] width 6 height 10
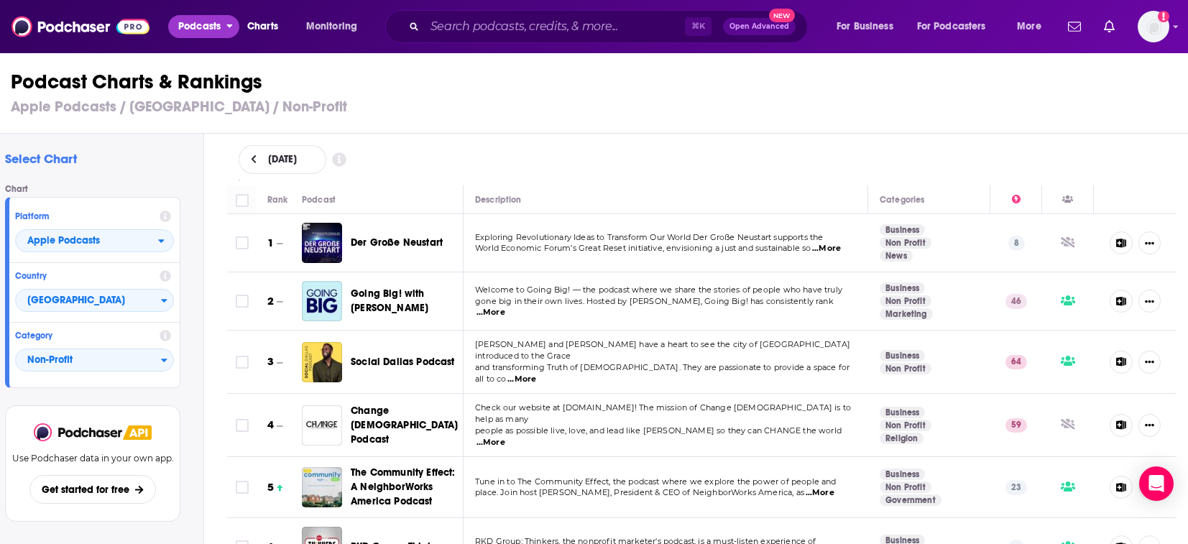
click at [228, 30] on button "Podcasts" at bounding box center [203, 26] width 71 height 23
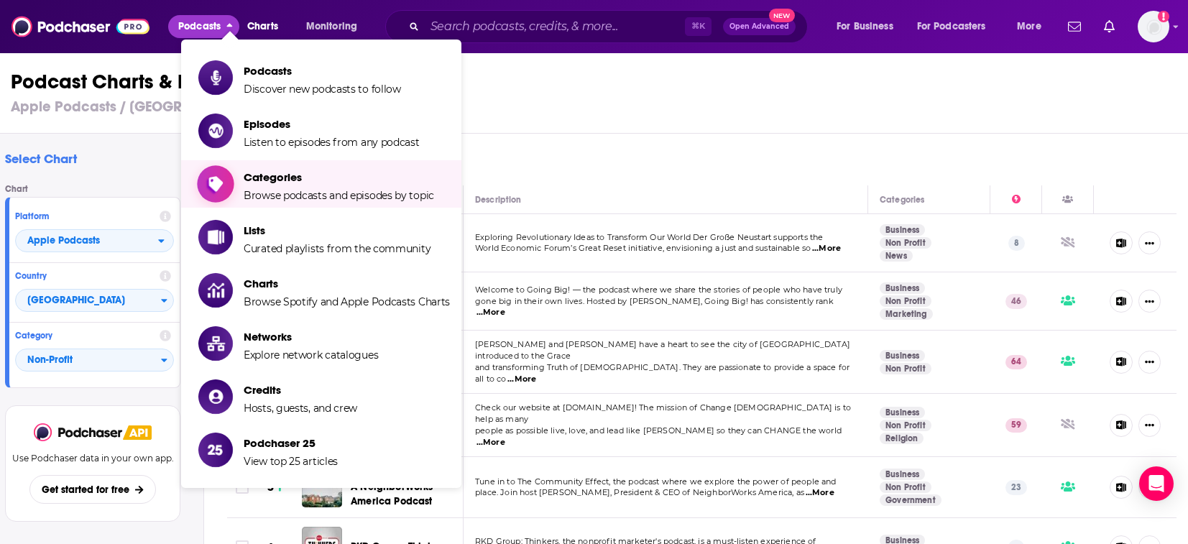
click at [310, 198] on span "Browse podcasts and episodes by topic" at bounding box center [339, 195] width 190 height 13
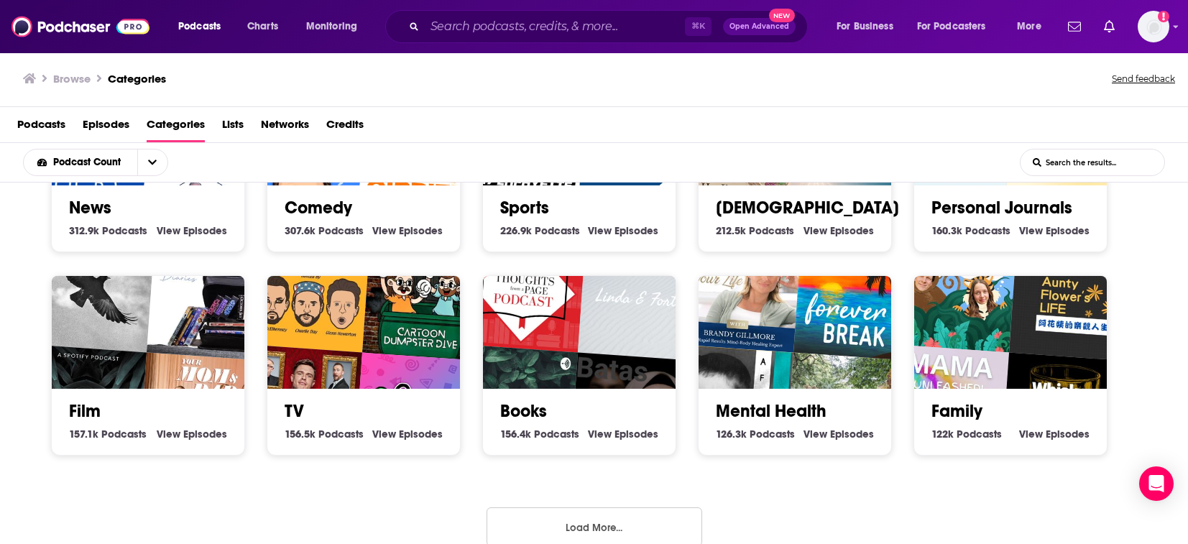
scroll to position [555, 0]
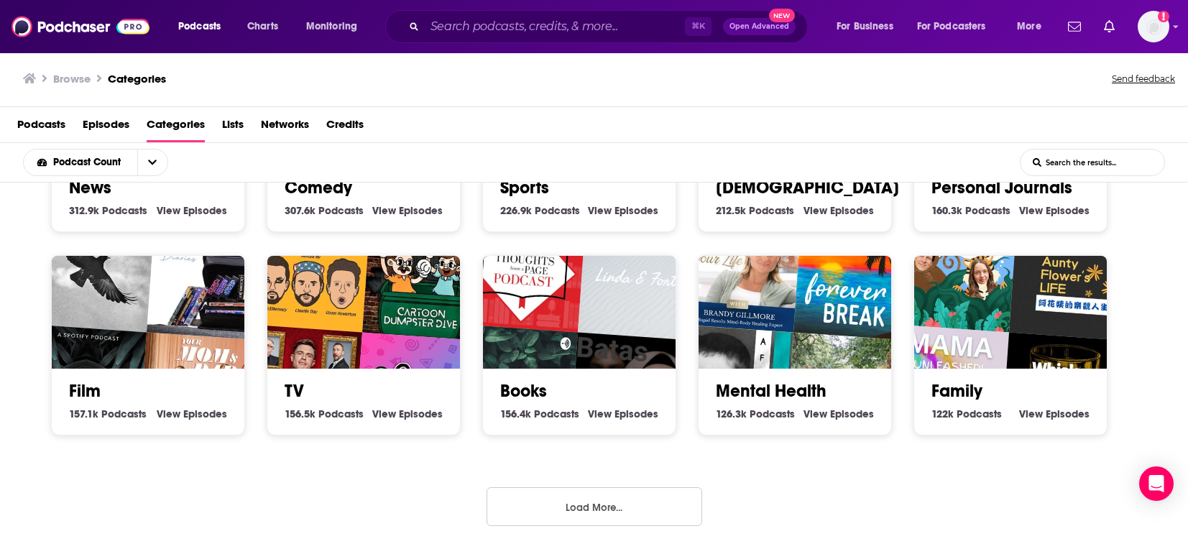
click at [593, 518] on button "Load More..." at bounding box center [594, 506] width 216 height 39
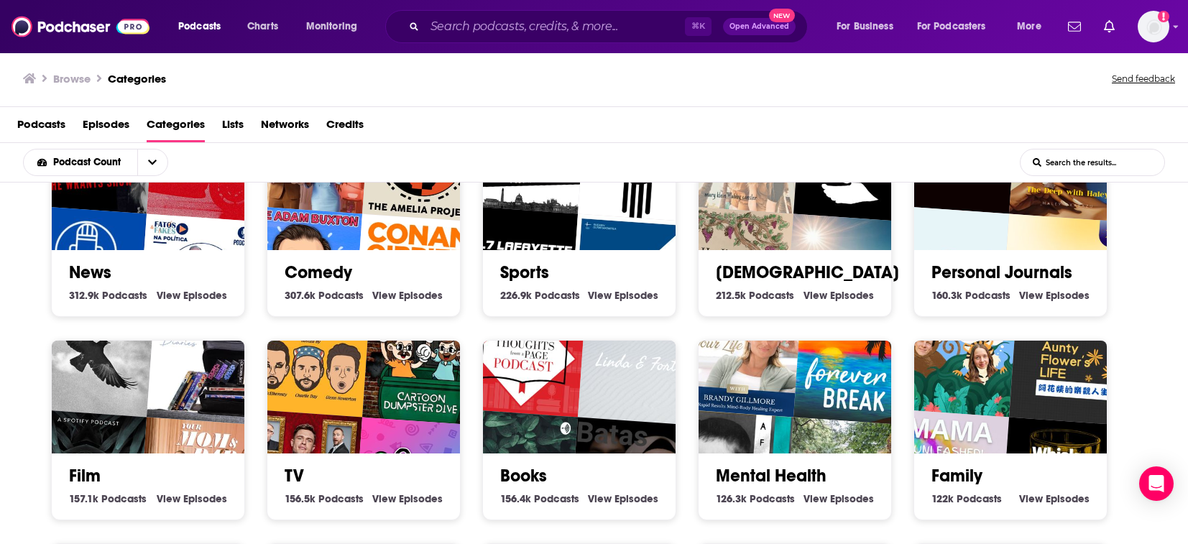
scroll to position [346, 0]
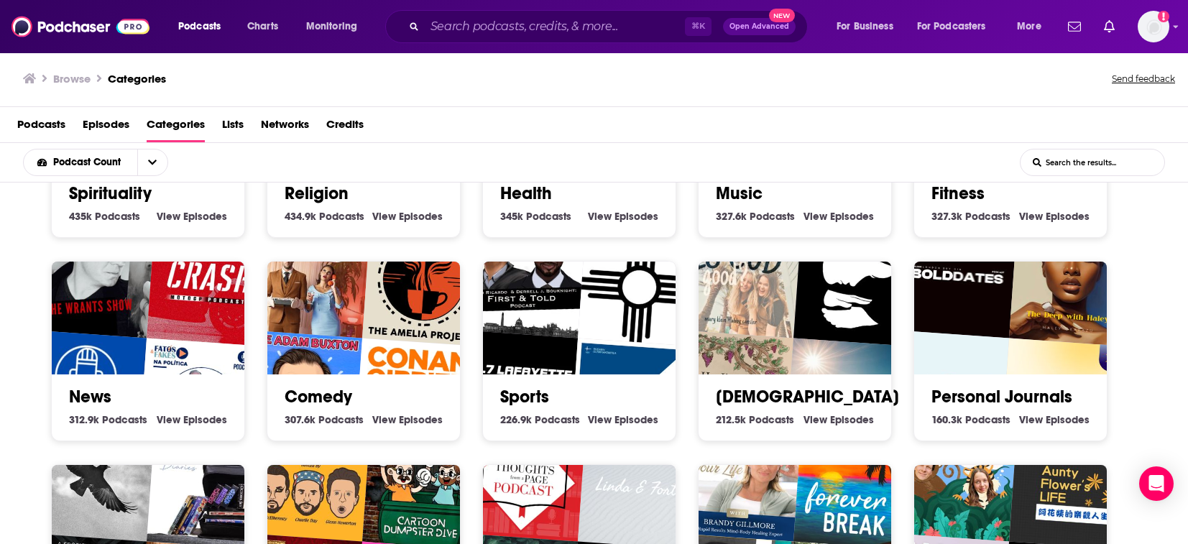
click at [549, 392] on link "Sports" at bounding box center [524, 397] width 49 height 22
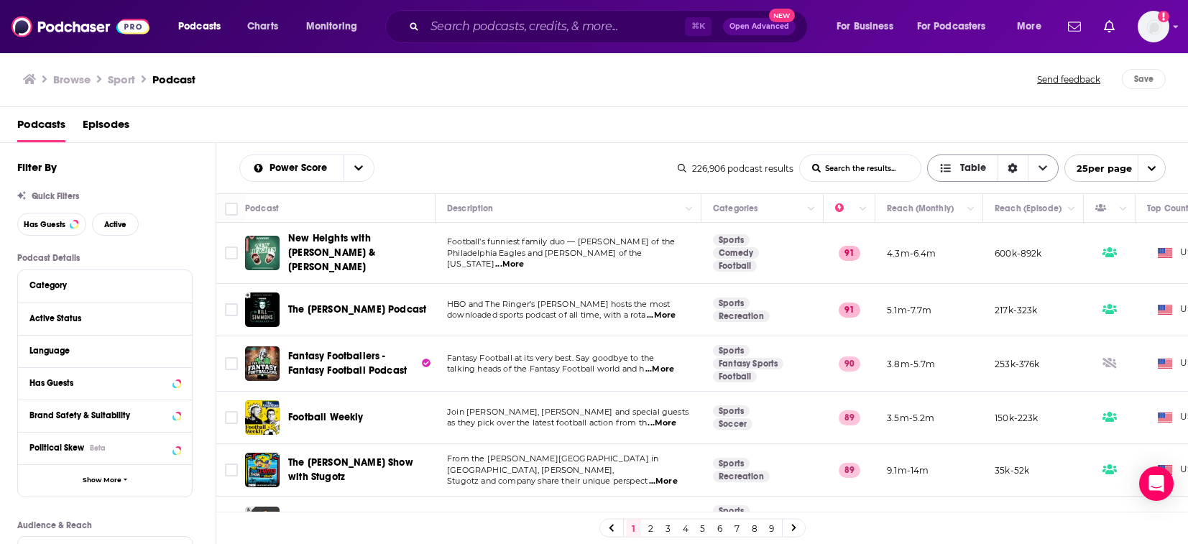
click at [883, 169] on icon "Choose View" at bounding box center [1042, 168] width 9 height 5
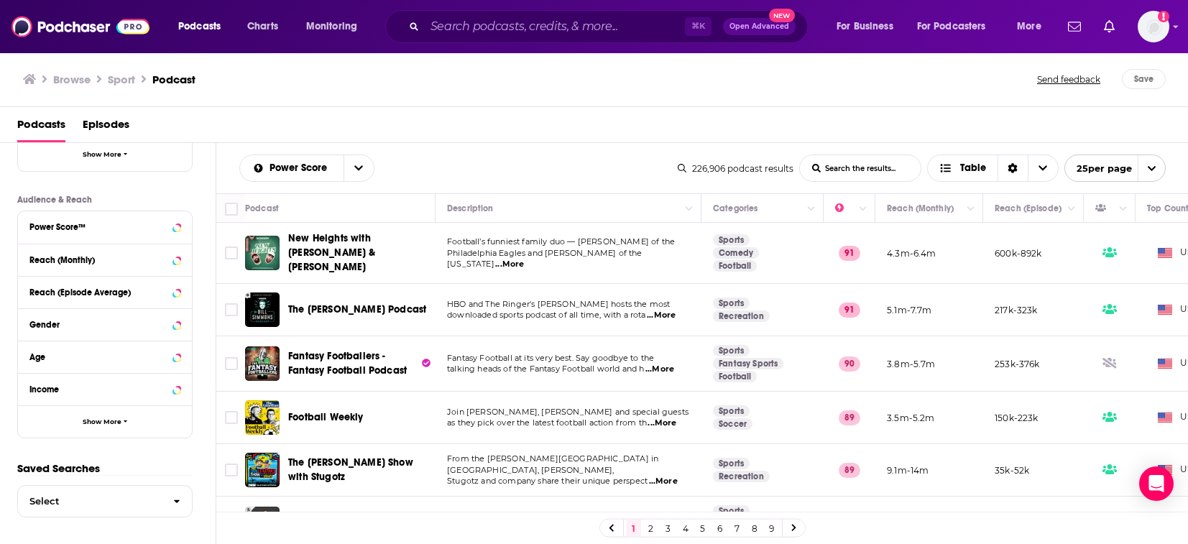
scroll to position [325, 0]
click at [132, 426] on button "Show More" at bounding box center [105, 422] width 174 height 32
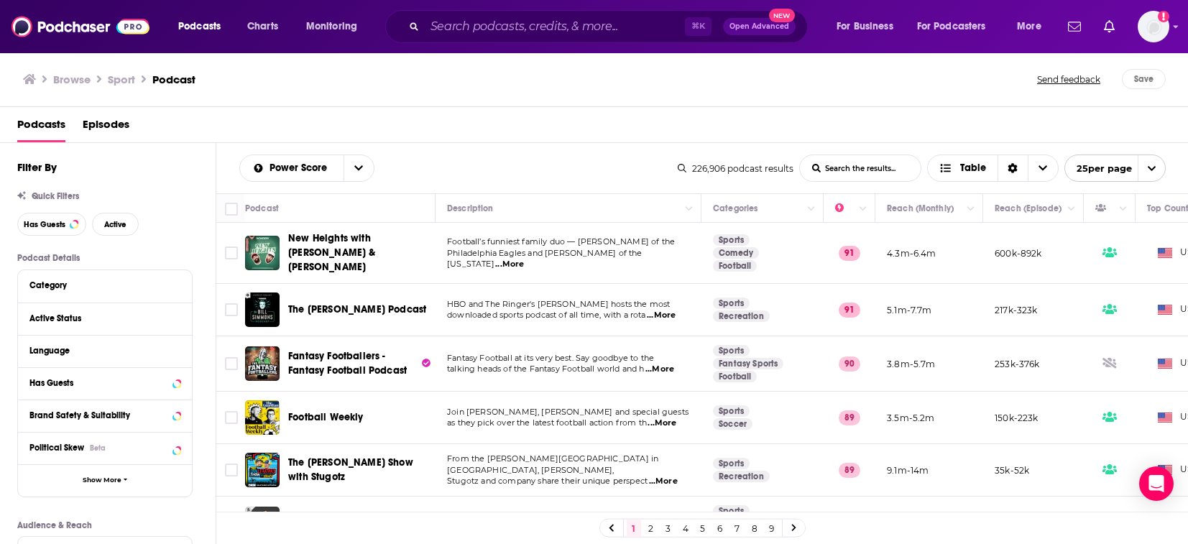
scroll to position [0, 0]
click at [353, 172] on button "open menu" at bounding box center [358, 168] width 30 height 26
click at [353, 172] on button "close menu" at bounding box center [358, 168] width 30 height 26
click at [883, 33] on img "Logged in as camsdkc" at bounding box center [1153, 27] width 32 height 32
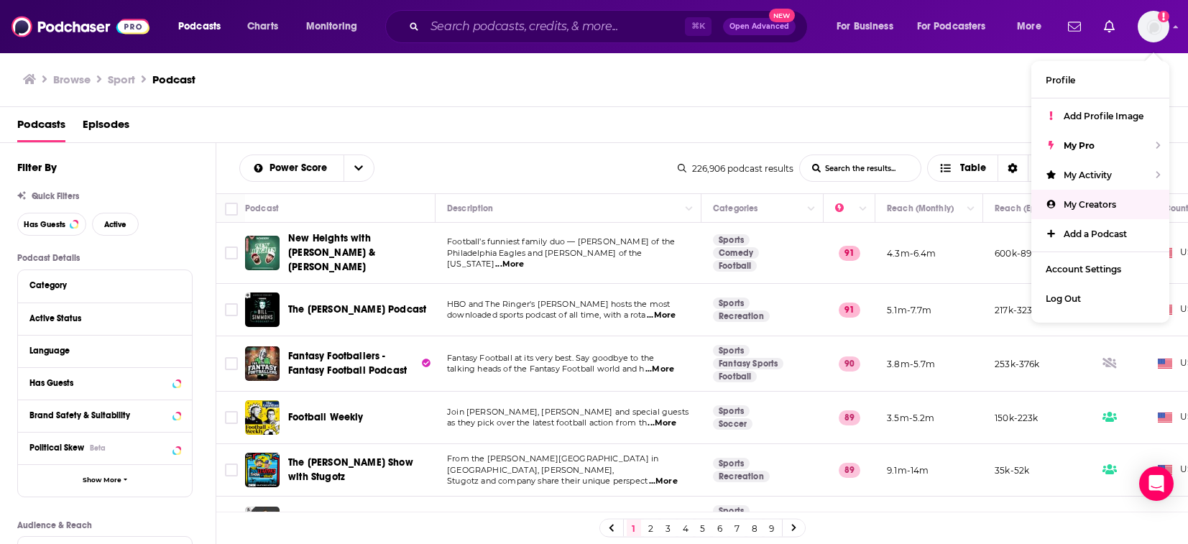
click at [61, 86] on ul "Browse Sport Podcast" at bounding box center [109, 79] width 172 height 20
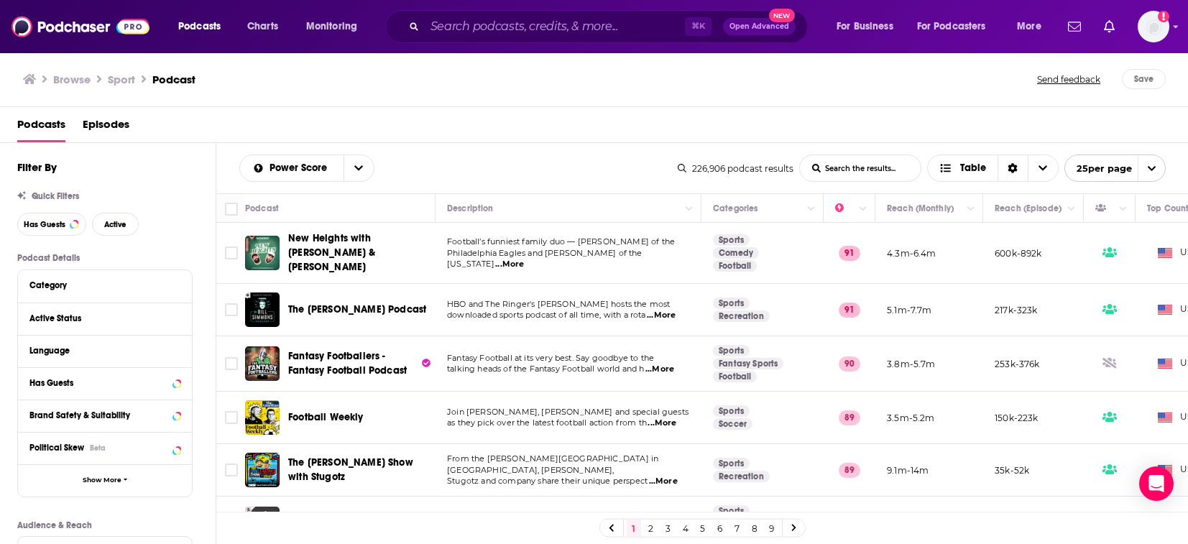
click at [61, 78] on h3 "Browse" at bounding box center [71, 80] width 37 height 14
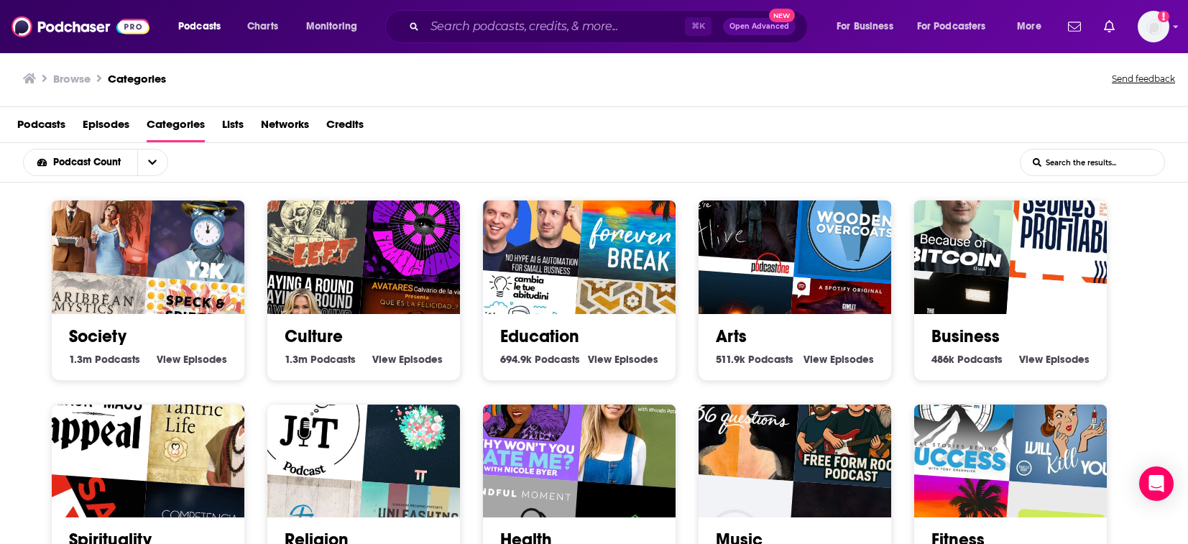
click at [63, 131] on span "Podcasts" at bounding box center [41, 127] width 48 height 29
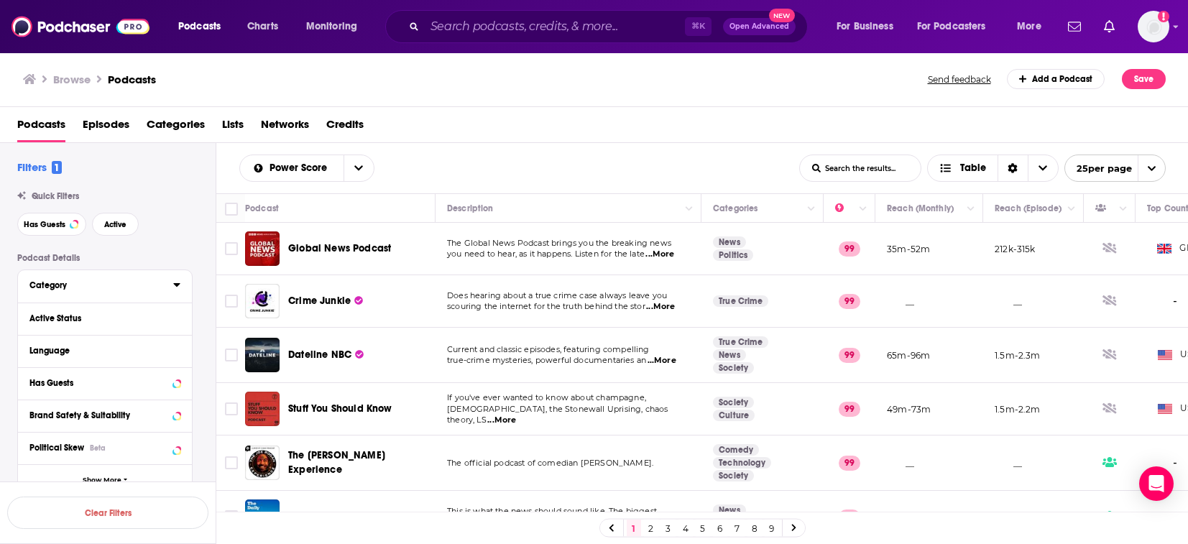
click at [174, 284] on icon at bounding box center [176, 285] width 6 height 4
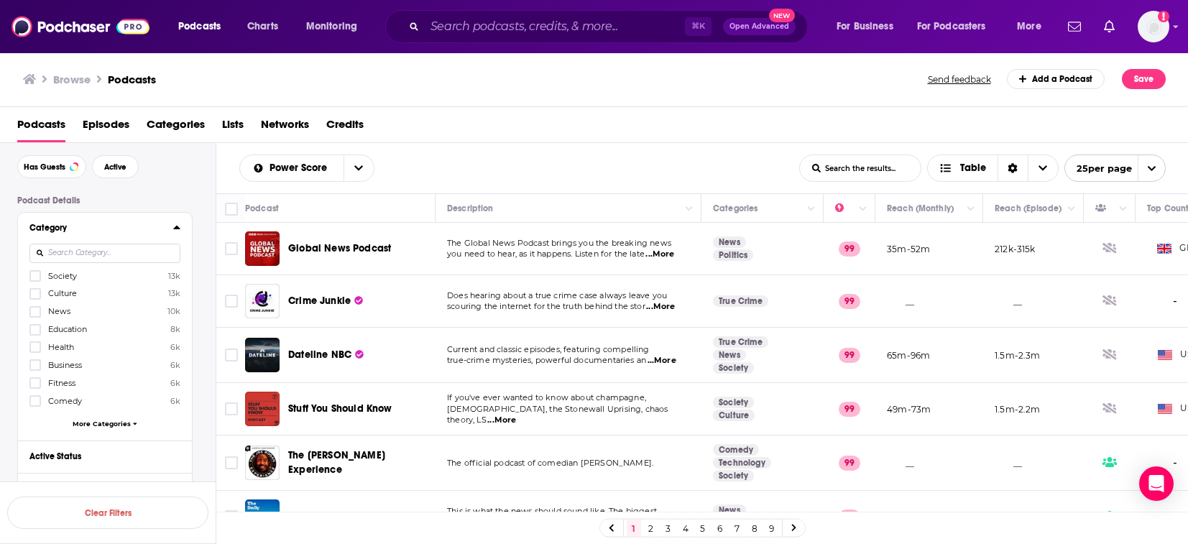
scroll to position [102, 0]
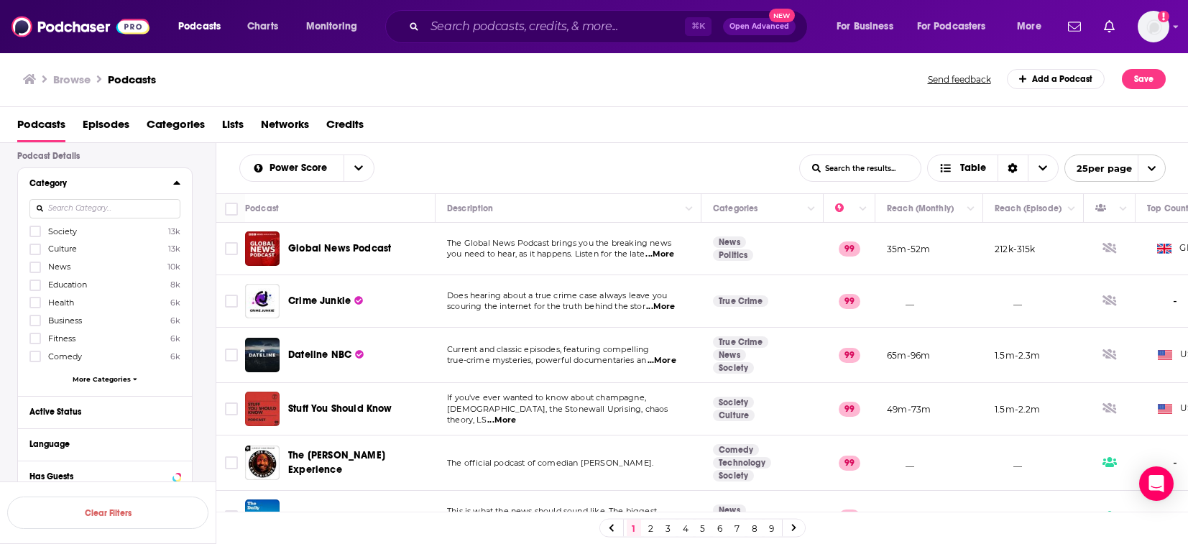
click at [93, 379] on span "More Categories" at bounding box center [102, 379] width 58 height 8
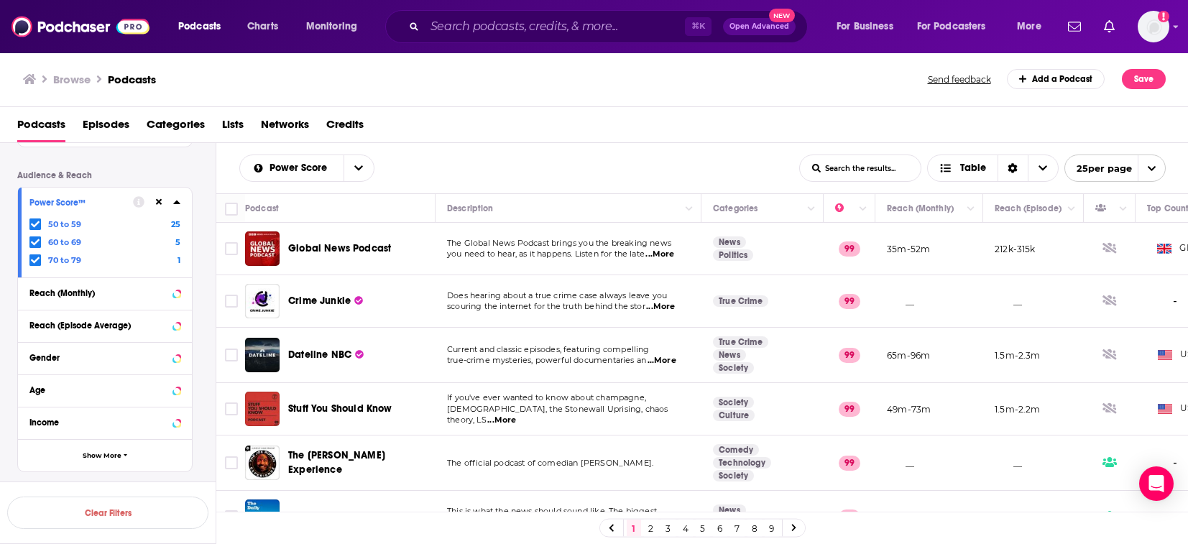
scroll to position [9868, 0]
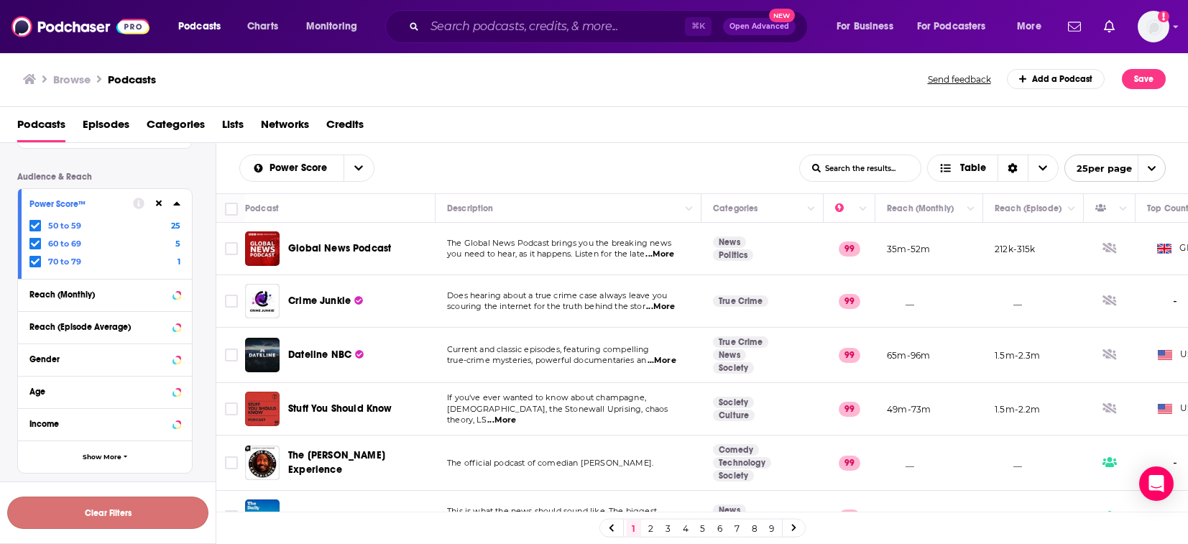
click at [114, 507] on button "Clear Filters" at bounding box center [107, 512] width 201 height 32
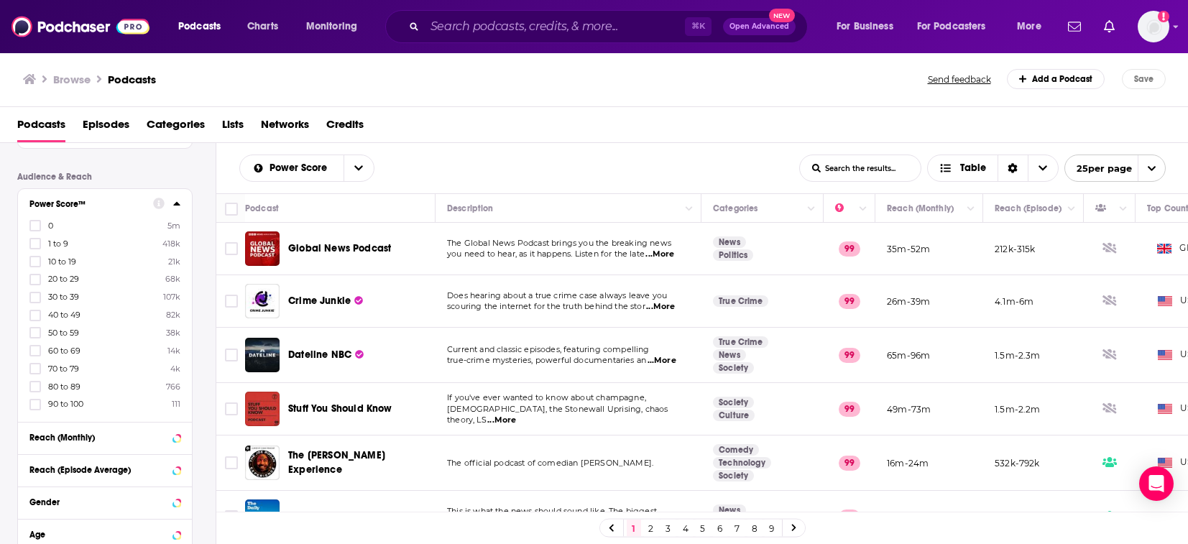
click at [288, 119] on span "Networks" at bounding box center [285, 127] width 48 height 29
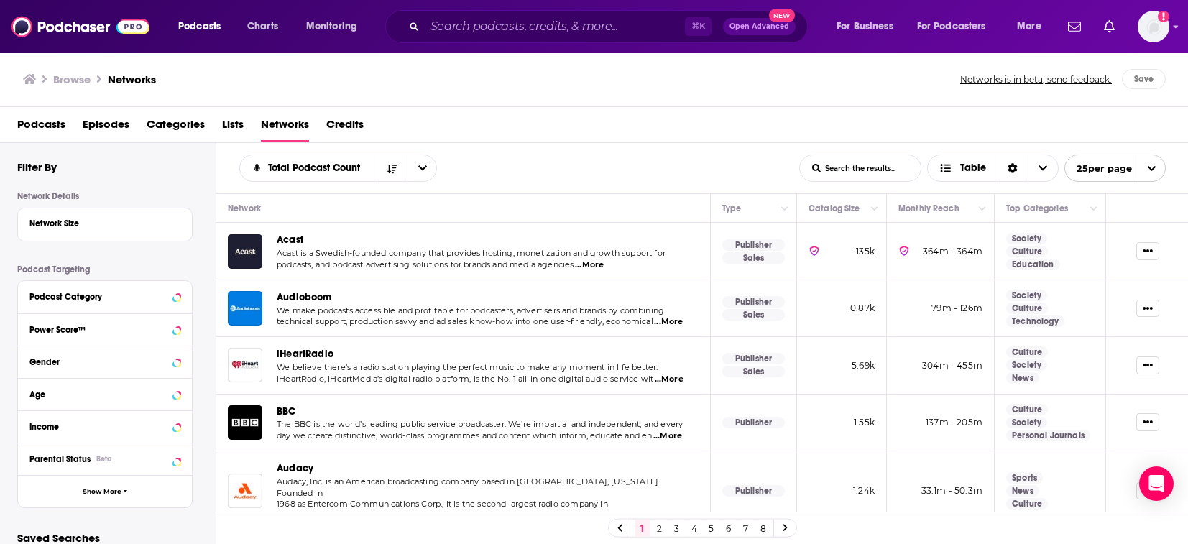
click at [181, 126] on span "Categories" at bounding box center [176, 127] width 58 height 29
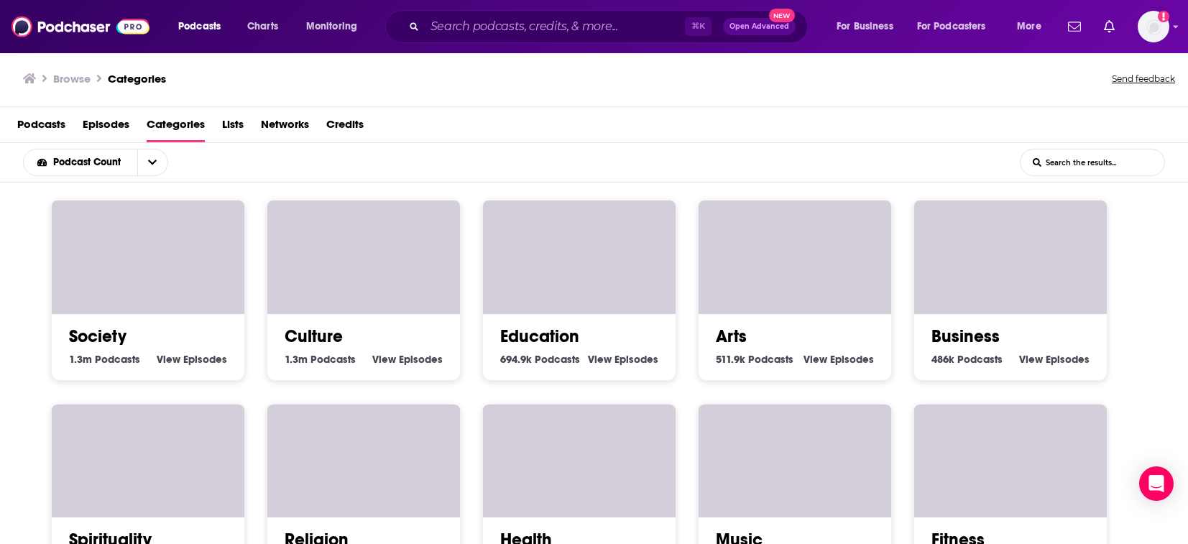
click at [238, 126] on span "Lists" at bounding box center [233, 127] width 22 height 29
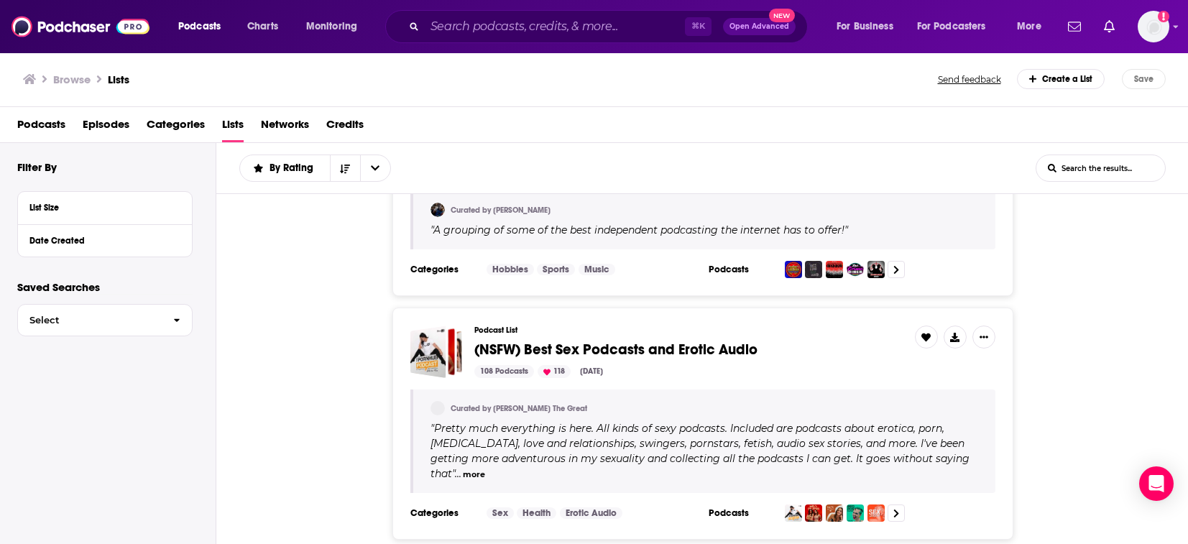
scroll to position [887, 0]
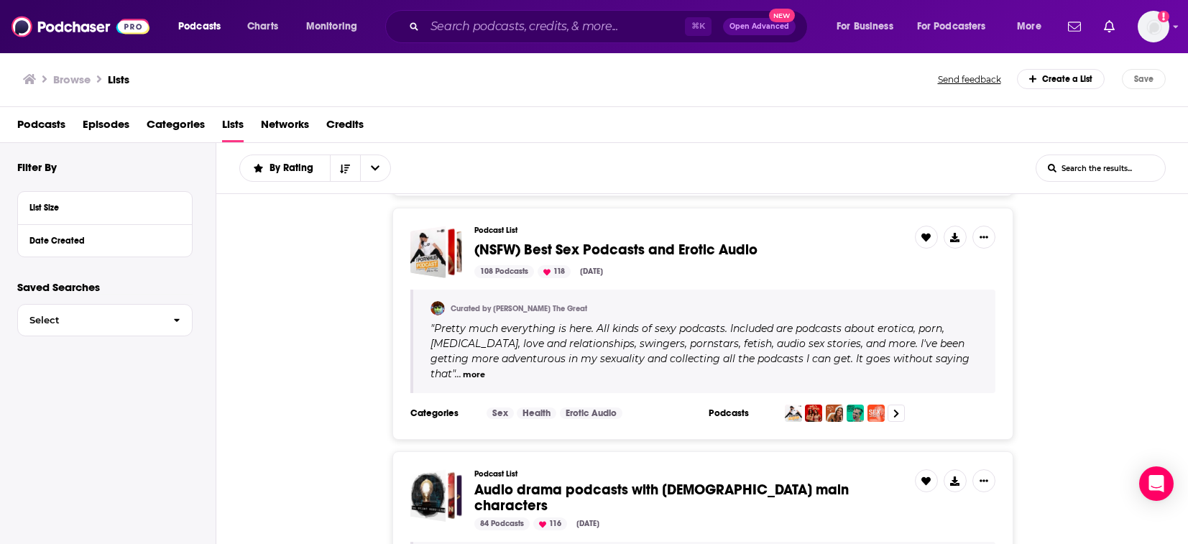
click at [48, 133] on span "Podcasts" at bounding box center [41, 127] width 48 height 29
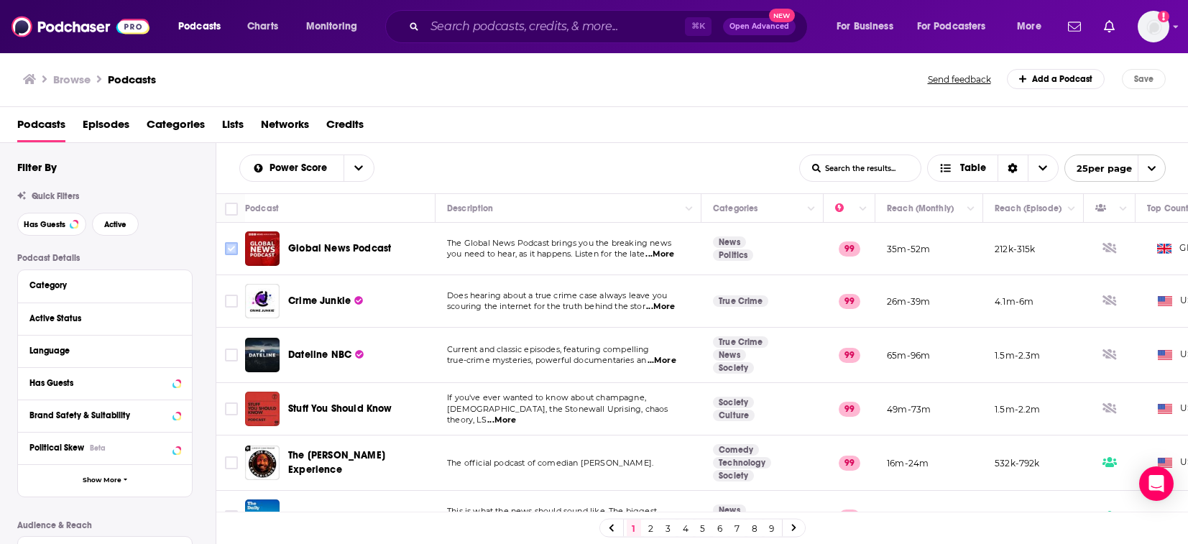
click at [236, 249] on input "Toggle select row" at bounding box center [231, 248] width 13 height 13
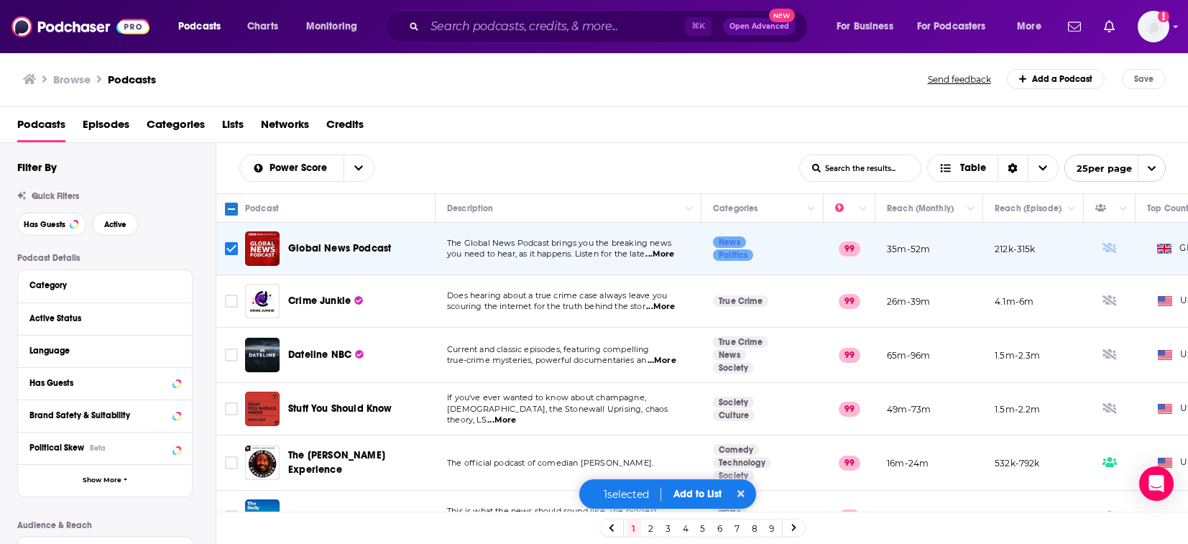
click at [239, 247] on icon "Toggle select row" at bounding box center [231, 248] width 17 height 17
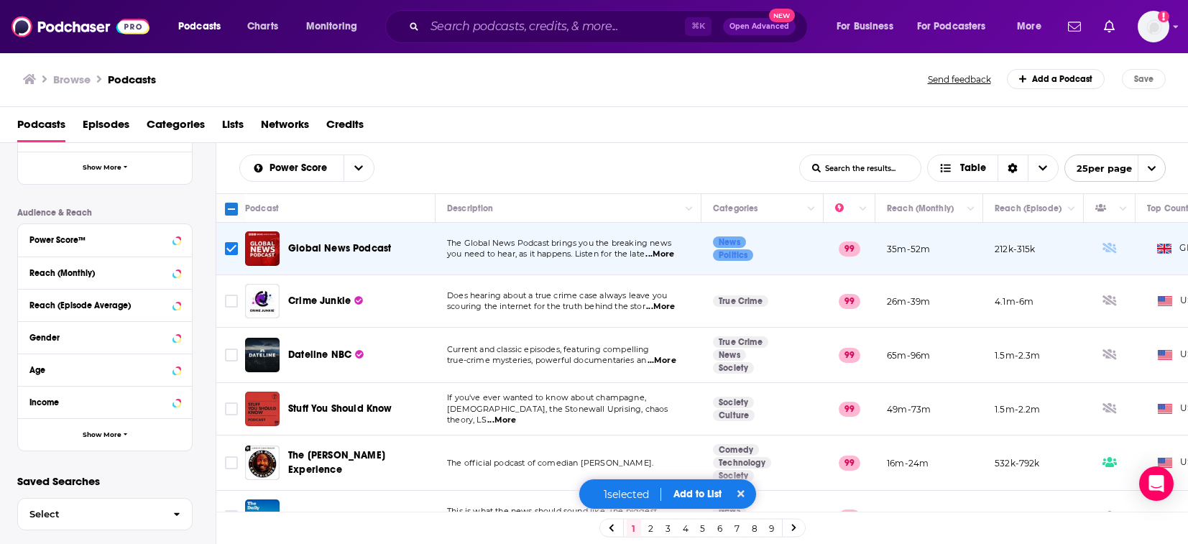
scroll to position [325, 0]
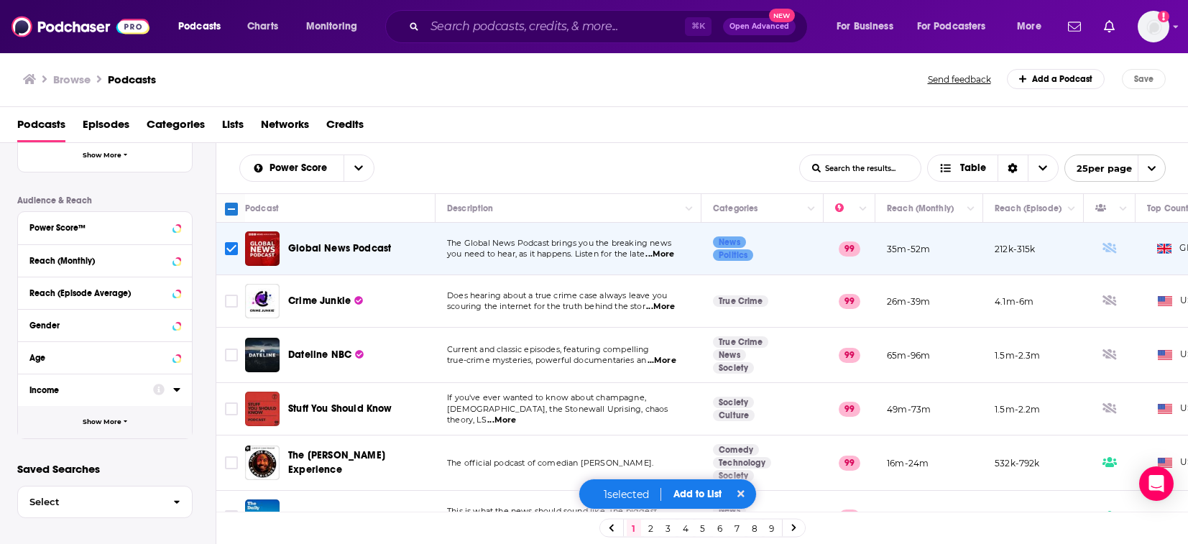
click at [99, 420] on span "Show More" at bounding box center [102, 422] width 39 height 8
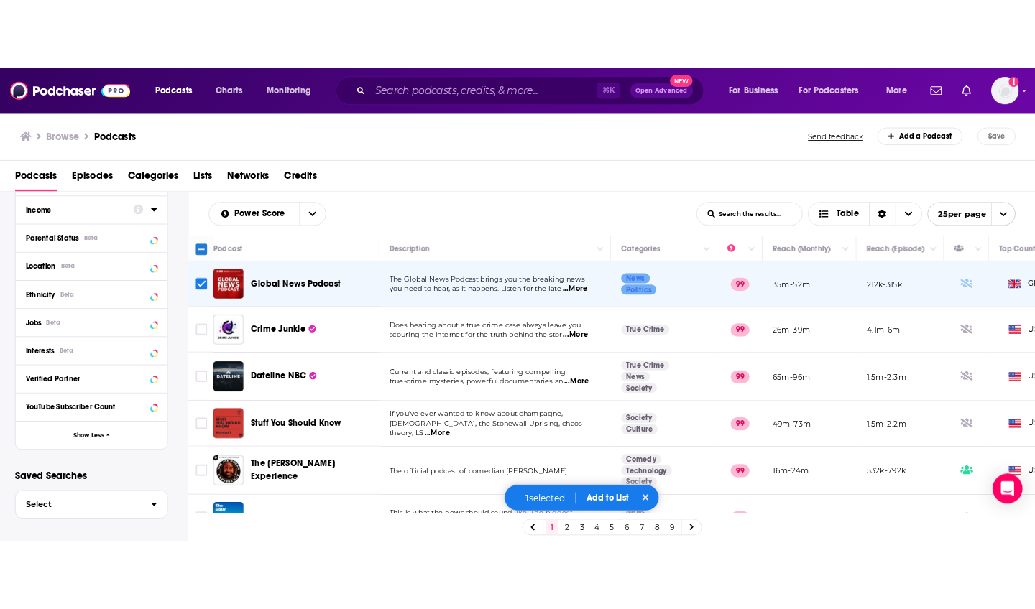
scroll to position [0, 0]
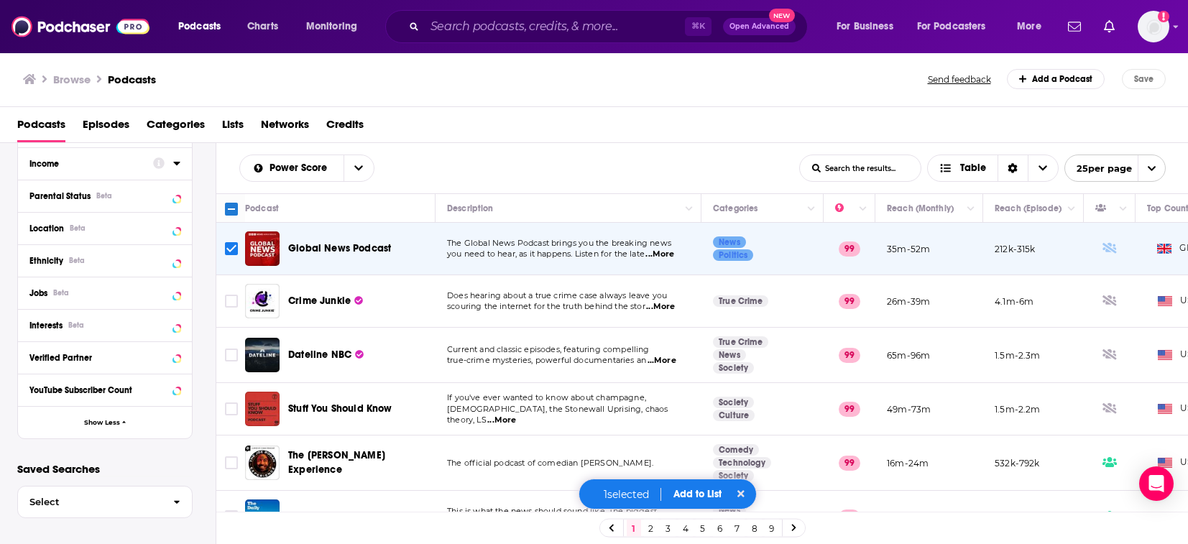
click at [85, 26] on img at bounding box center [80, 26] width 138 height 27
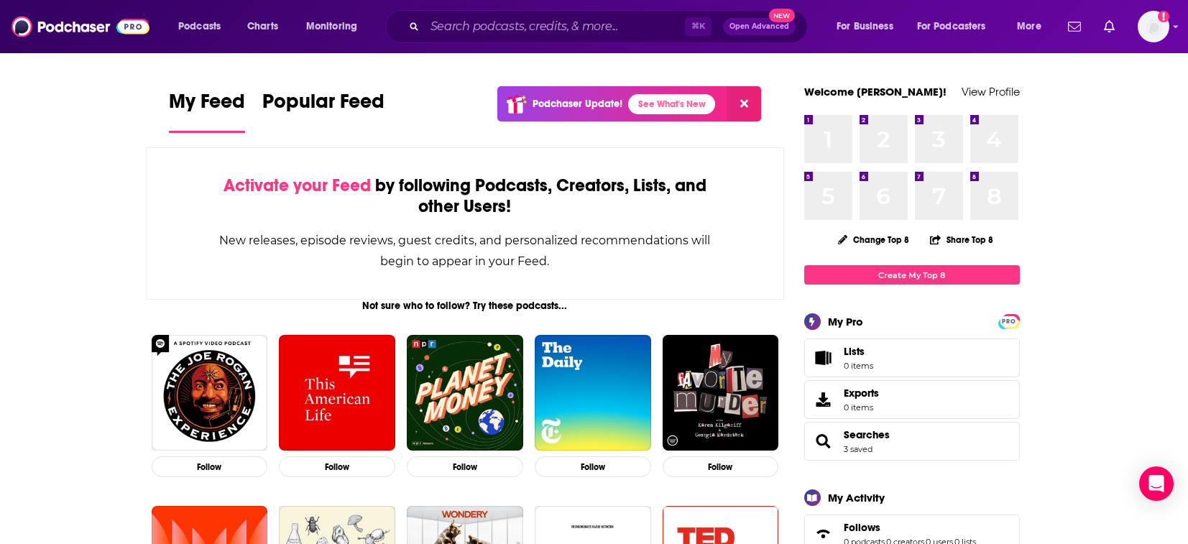
click at [748, 110] on button at bounding box center [743, 103] width 34 height 35
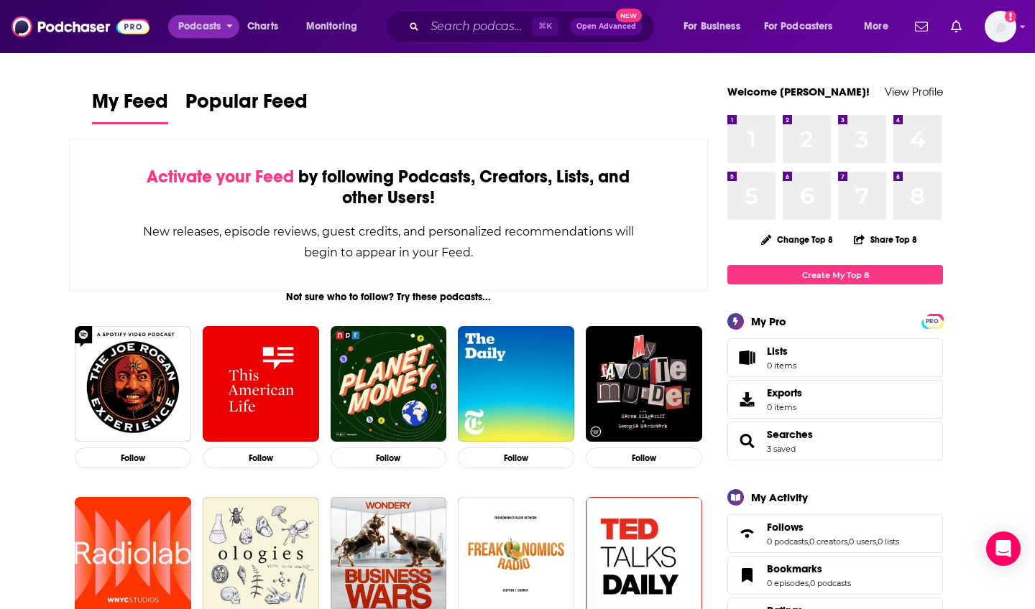
click at [226, 27] on button "Podcasts" at bounding box center [203, 26] width 71 height 23
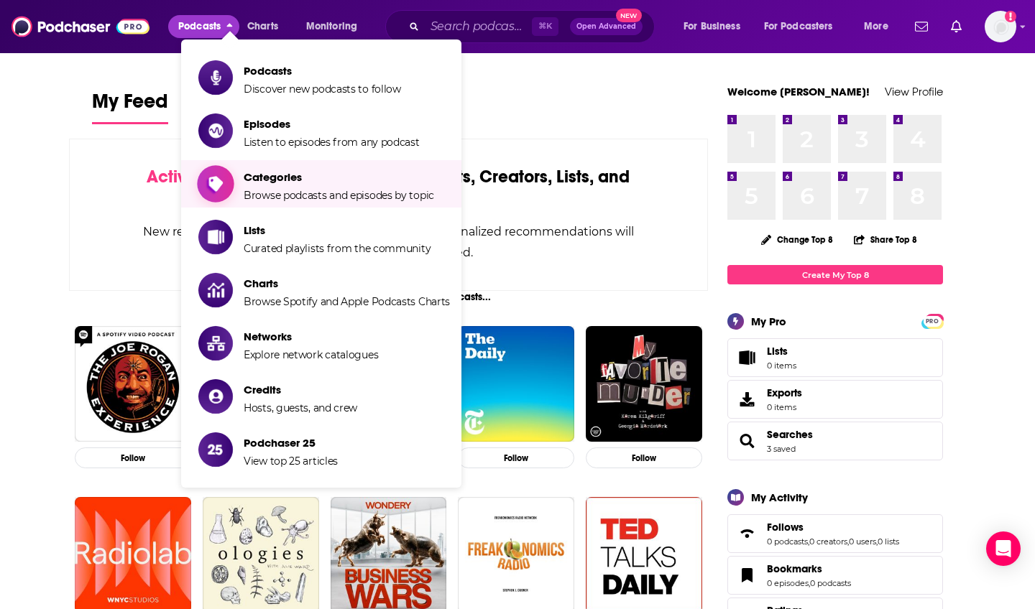
click at [272, 177] on span "Categories" at bounding box center [339, 177] width 190 height 14
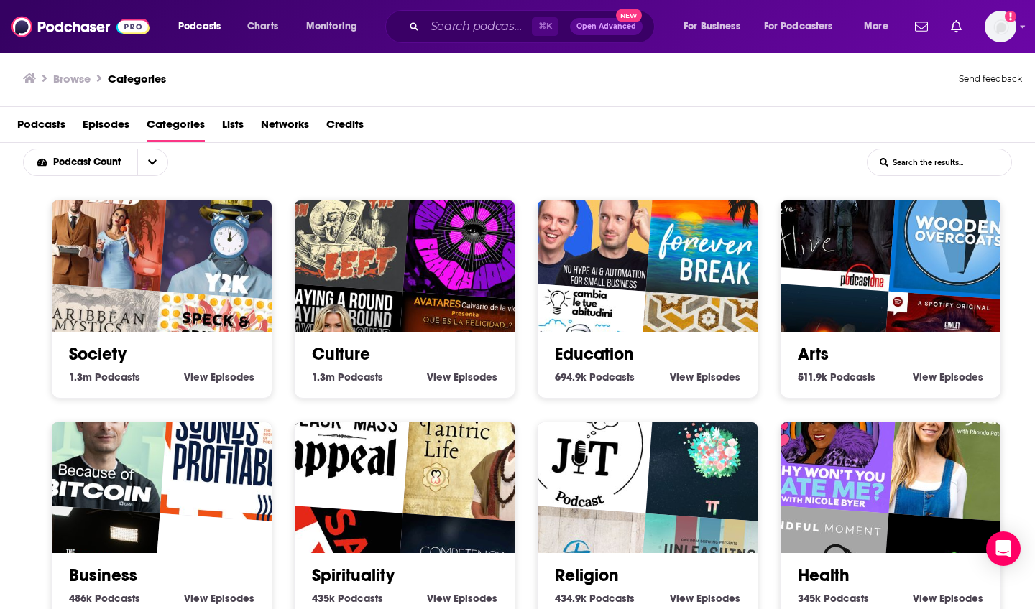
click at [289, 131] on span "Networks" at bounding box center [285, 127] width 48 height 29
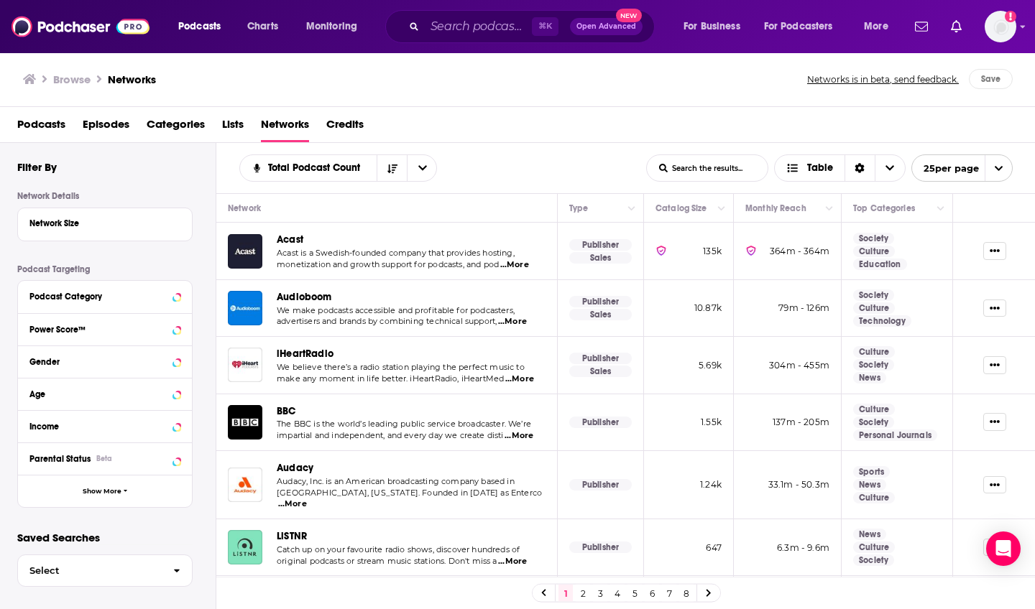
click at [315, 121] on div "Podcasts Episodes Categories Lists Networks Credits" at bounding box center [520, 127] width 1007 height 29
click at [326, 121] on div "Podcasts Episodes Categories Lists Networks Credits" at bounding box center [520, 127] width 1007 height 29
click at [336, 123] on span "Credits" at bounding box center [344, 127] width 37 height 29
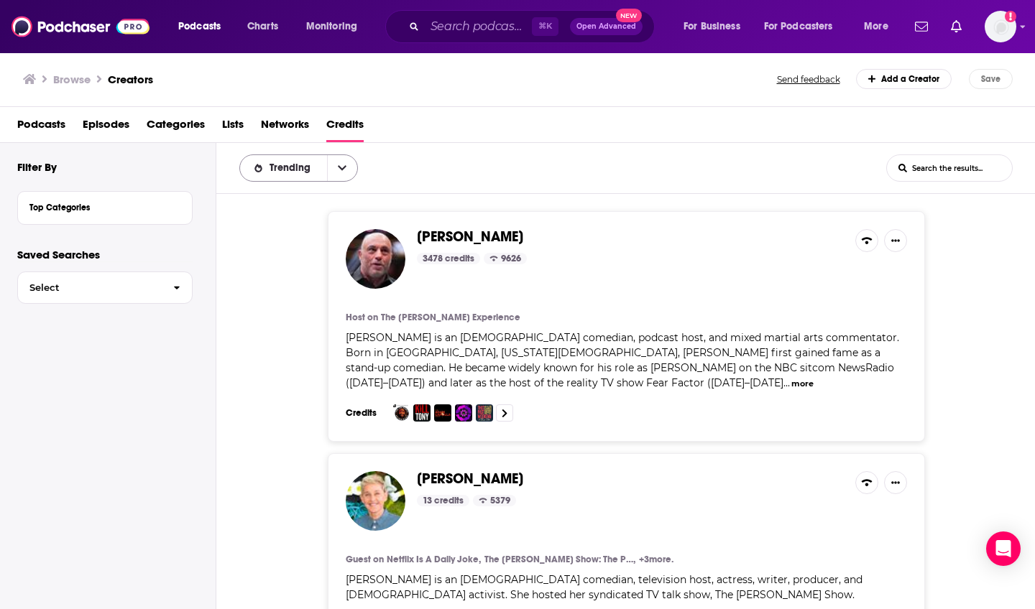
click at [336, 157] on button "open menu" at bounding box center [342, 168] width 30 height 26
click at [336, 162] on button "close menu" at bounding box center [342, 168] width 30 height 26
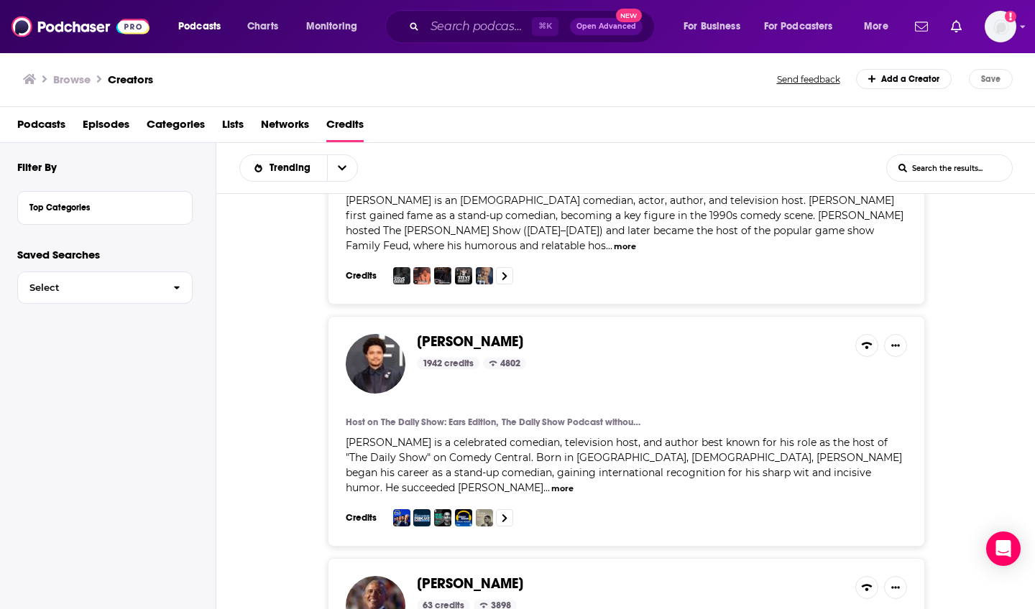
scroll to position [1068, 0]
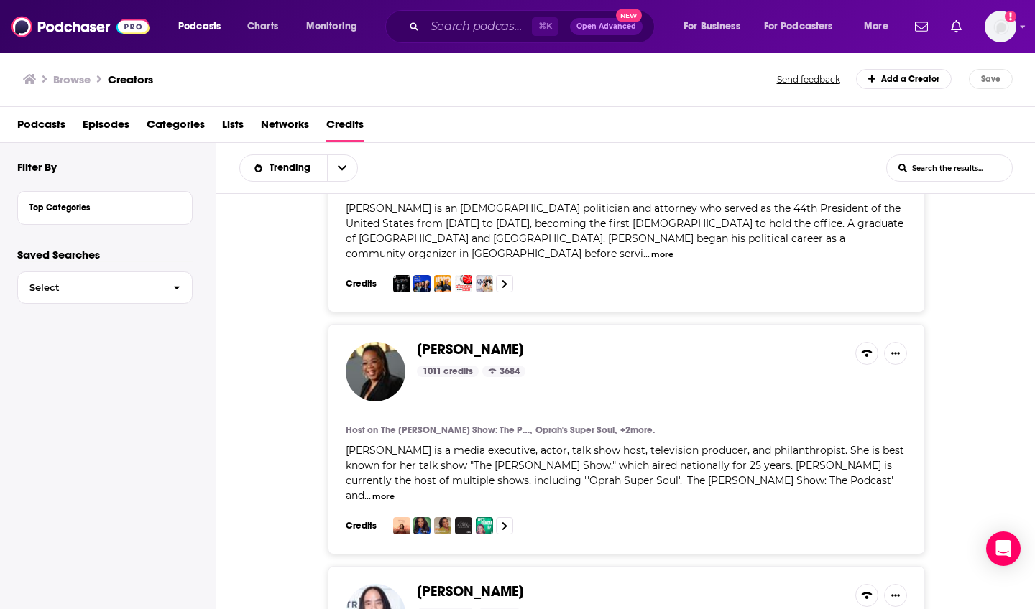
click at [268, 133] on span "Networks" at bounding box center [285, 127] width 48 height 29
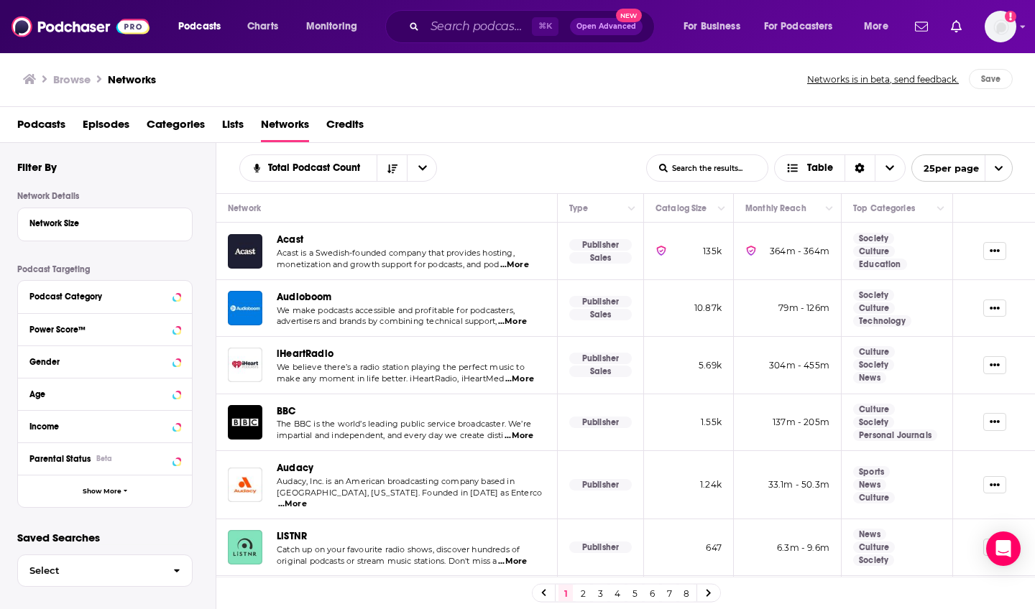
click at [234, 130] on span "Lists" at bounding box center [233, 127] width 22 height 29
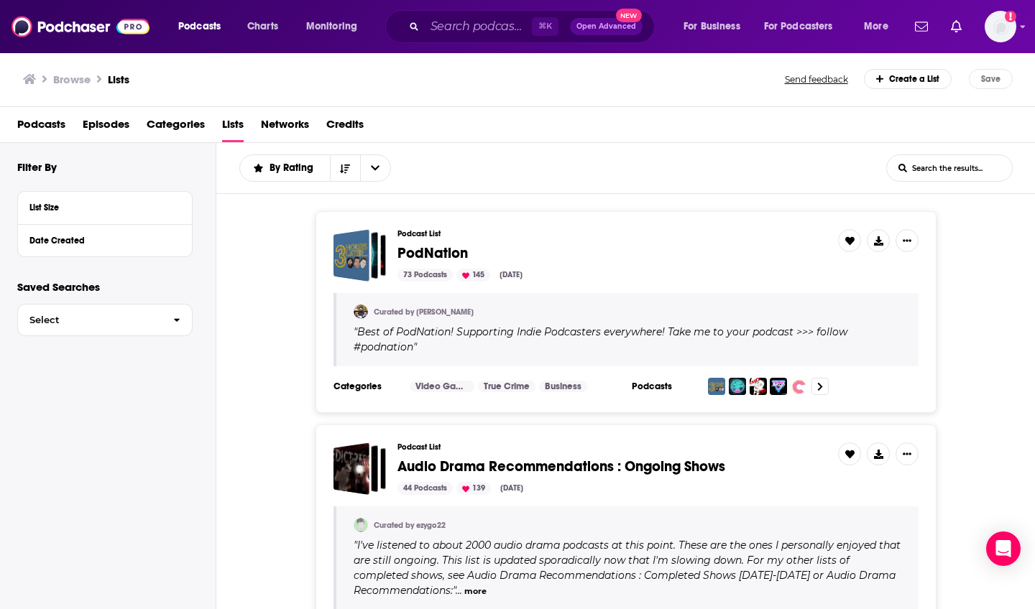
click at [190, 131] on span "Categories" at bounding box center [176, 127] width 58 height 29
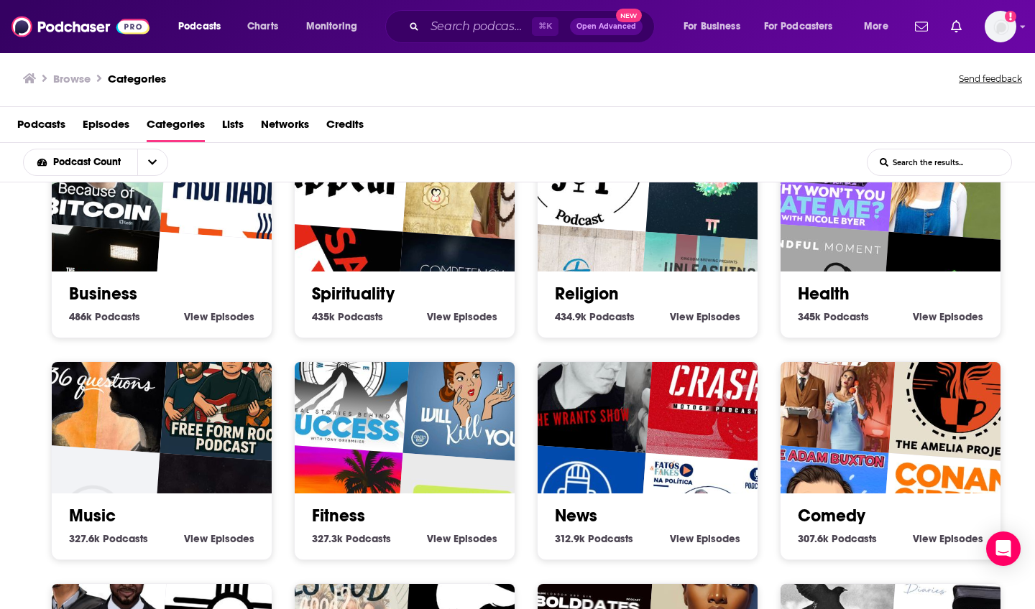
scroll to position [279, 0]
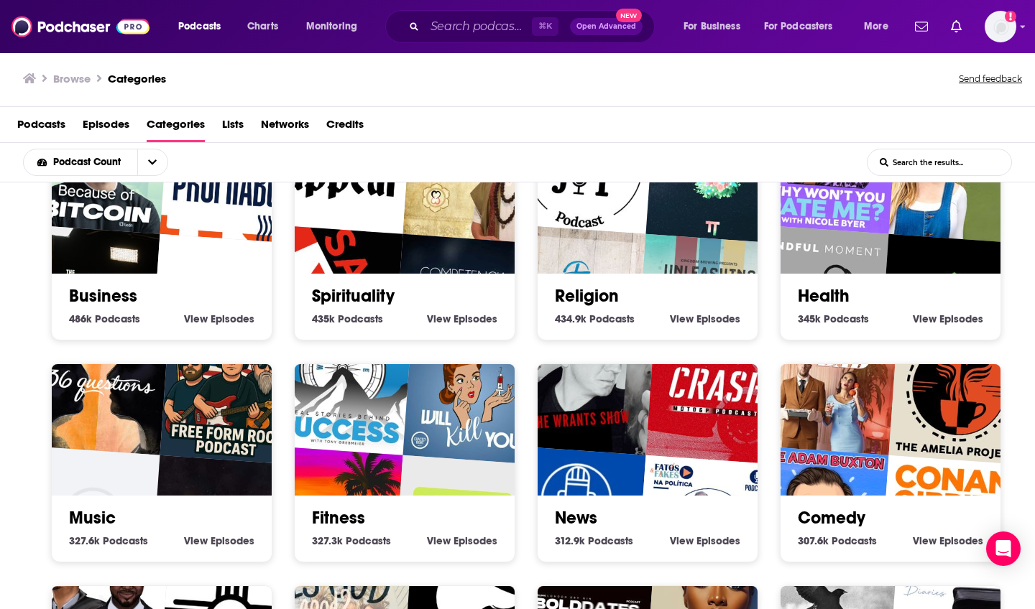
click at [115, 300] on link "Business" at bounding box center [103, 296] width 68 height 22
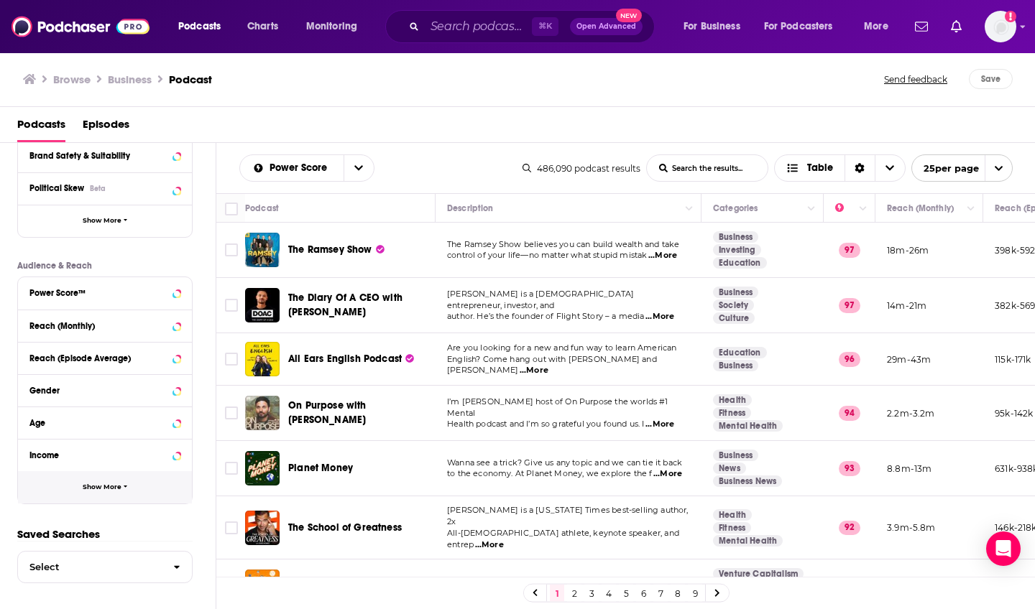
click at [157, 484] on button "Show More" at bounding box center [105, 487] width 174 height 32
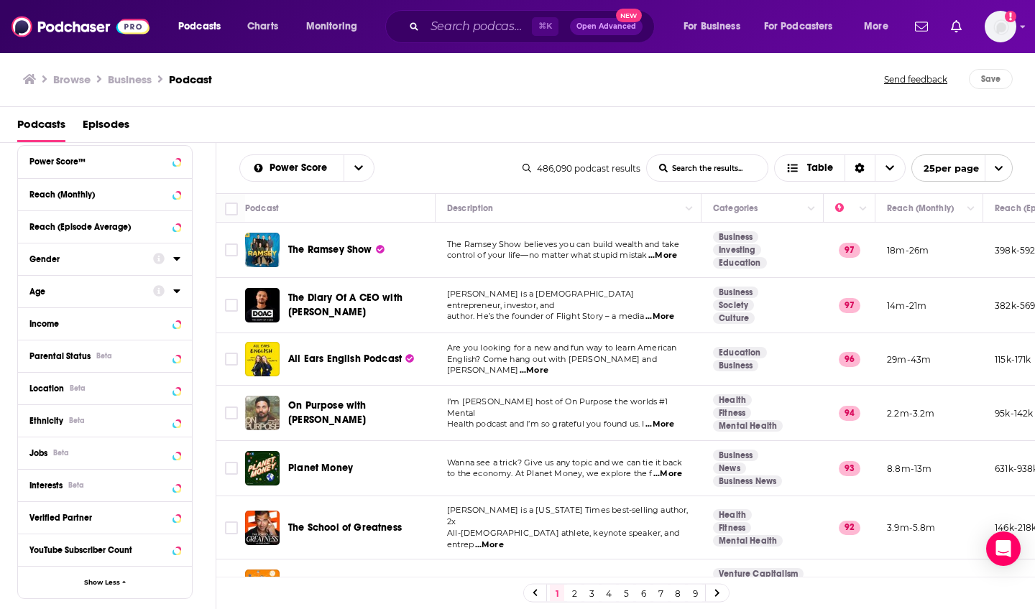
scroll to position [467, 0]
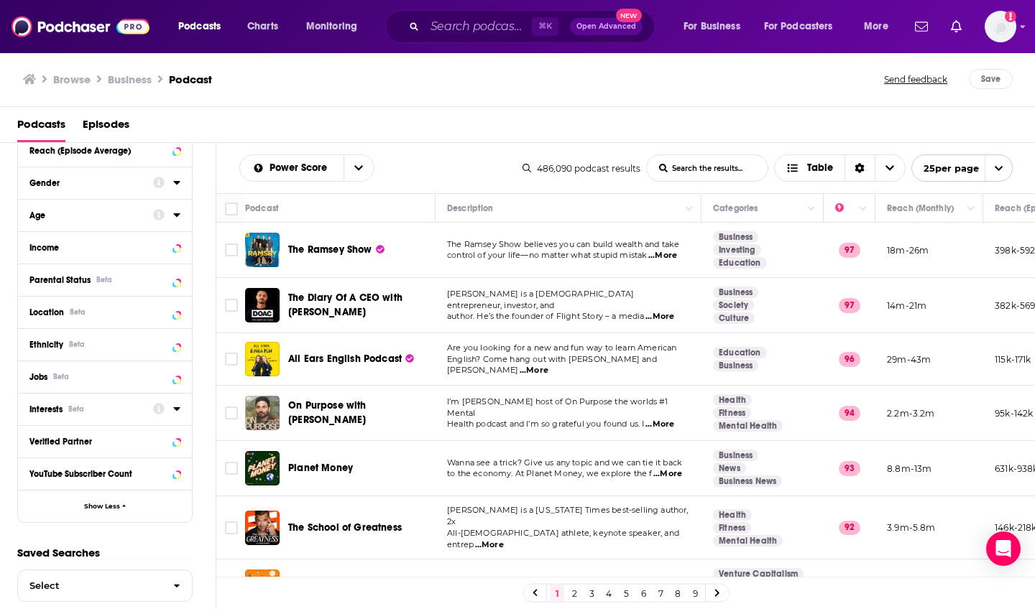
click at [172, 412] on div at bounding box center [166, 408] width 27 height 18
click at [175, 410] on icon at bounding box center [176, 408] width 7 height 11
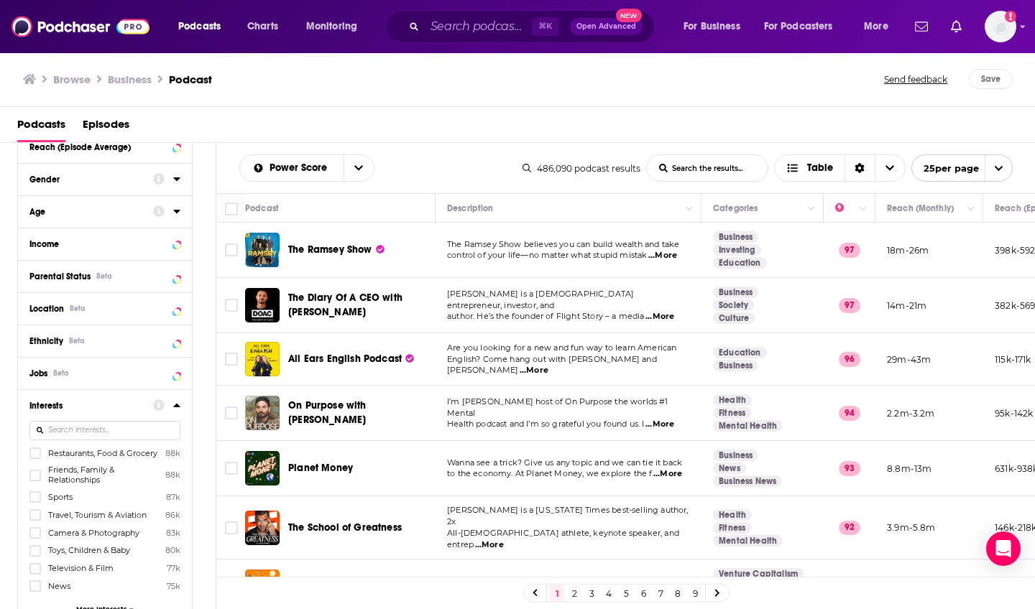
scroll to position [641, 0]
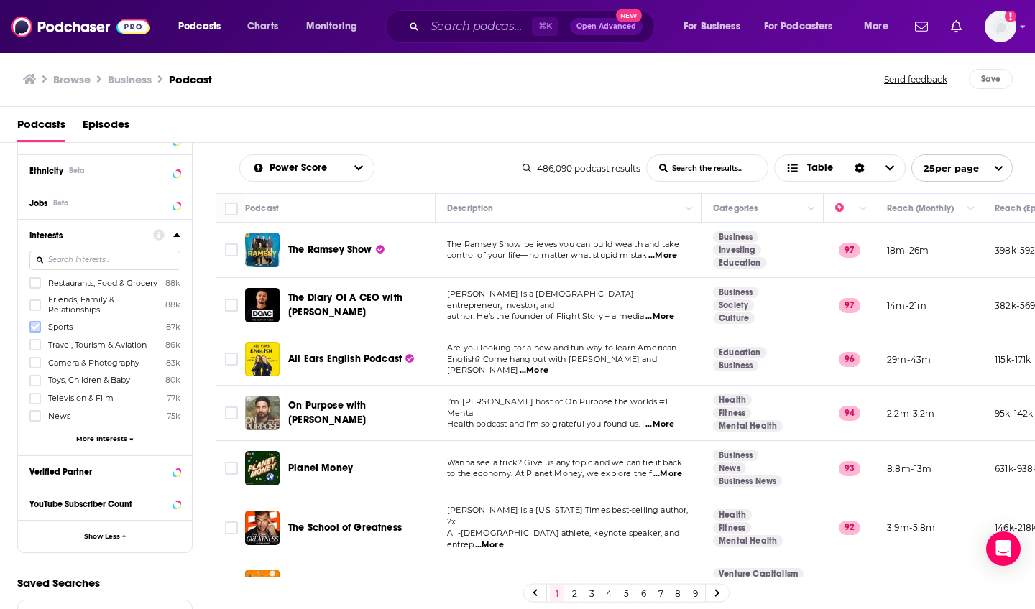
click at [40, 333] on label at bounding box center [34, 326] width 11 height 11
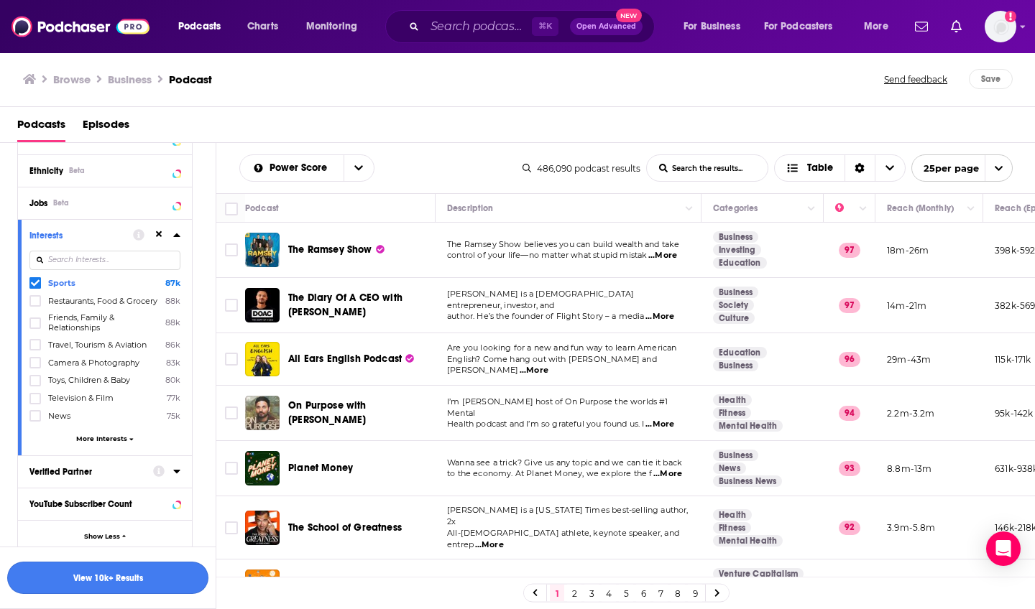
click at [107, 558] on button "View 10k+ Results" at bounding box center [107, 578] width 201 height 32
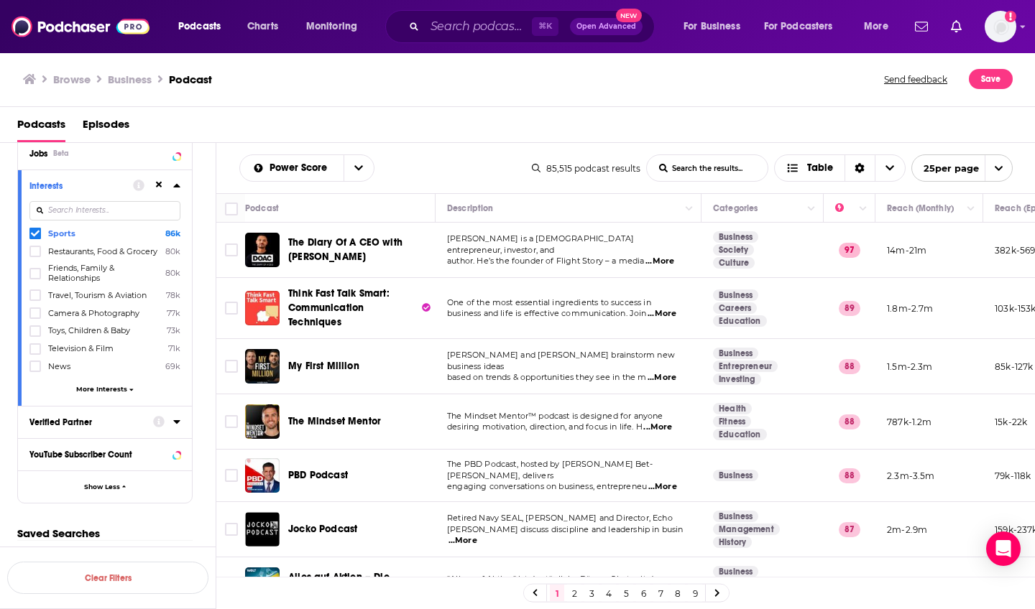
scroll to position [698, 0]
click at [108, 385] on span "More Interests" at bounding box center [101, 389] width 51 height 8
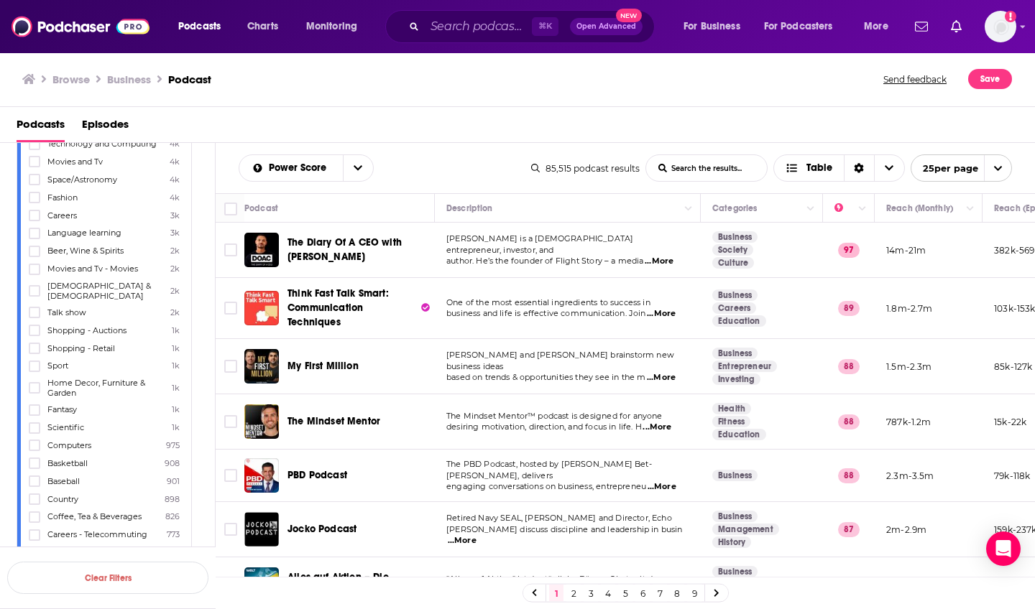
scroll to position [0, 1]
click at [77, 22] on img at bounding box center [80, 26] width 138 height 27
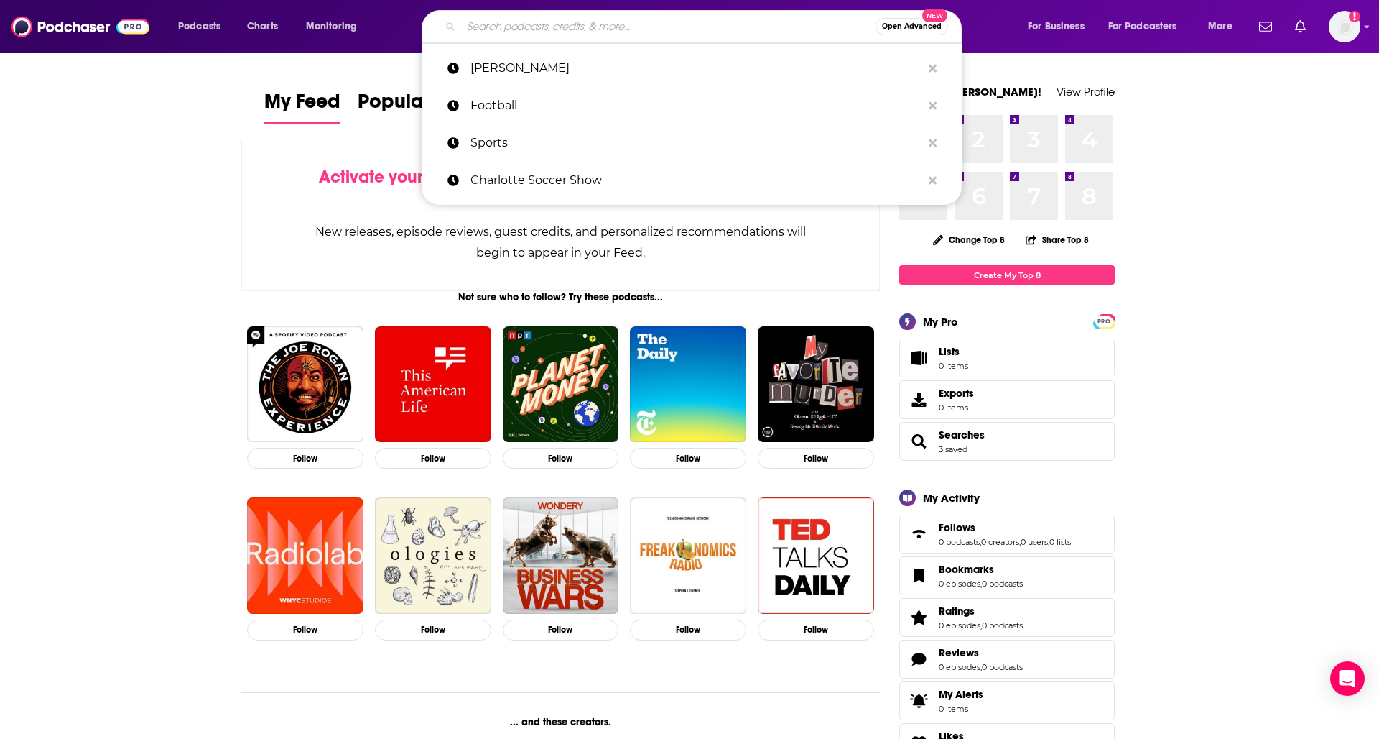
click at [562, 32] on input "Search podcasts, credits, & more..." at bounding box center [668, 26] width 415 height 23
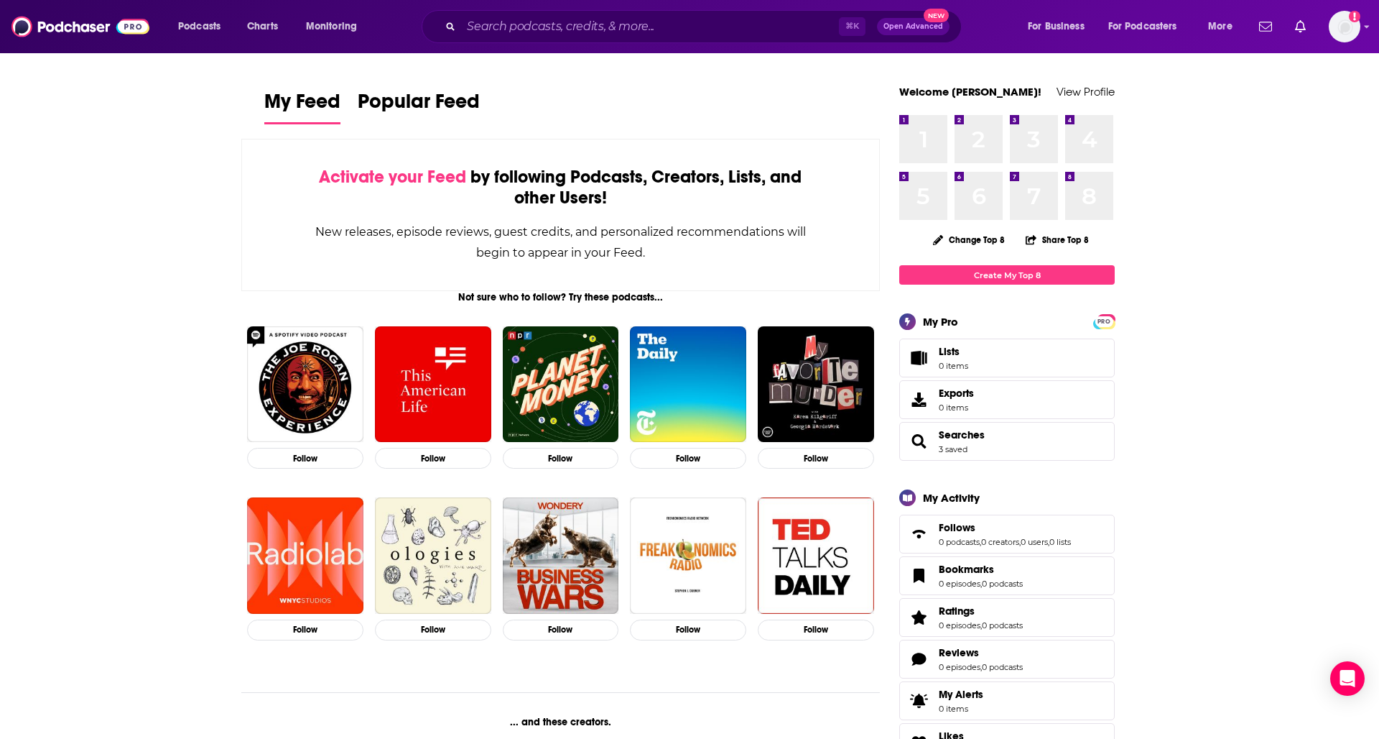
click at [473, 25] on input "Search podcasts, credits, & more..." at bounding box center [650, 26] width 378 height 23
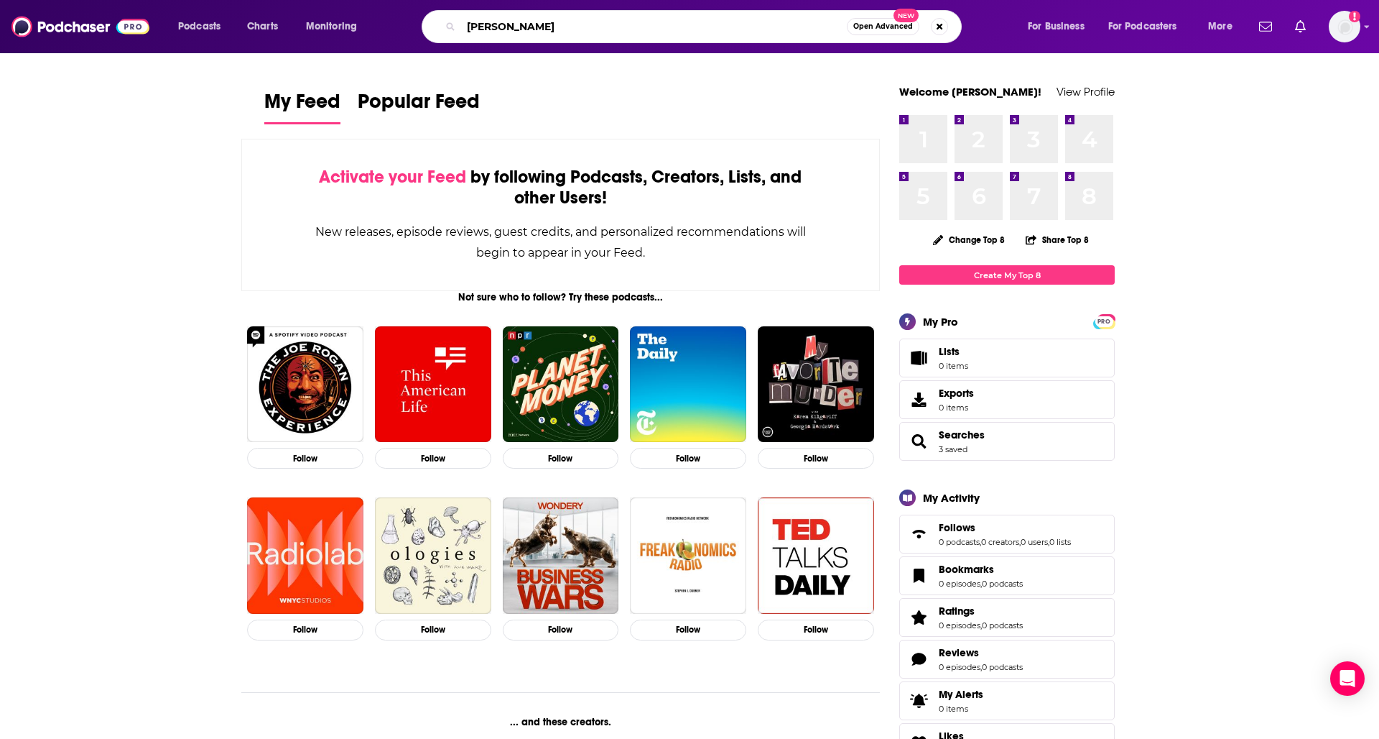
type input "[PERSON_NAME]"
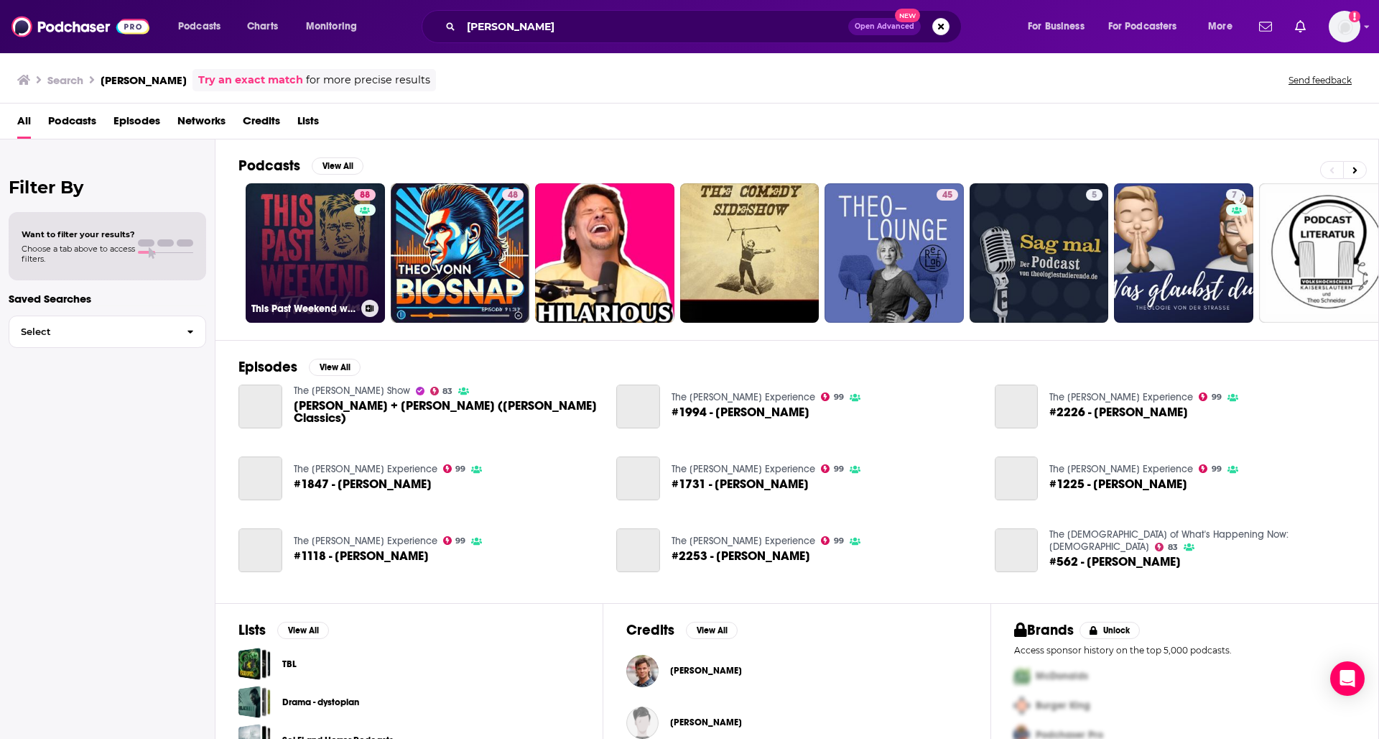
click at [344, 265] on link "88 This Past Weekend w/ Theo Von" at bounding box center [315, 252] width 139 height 139
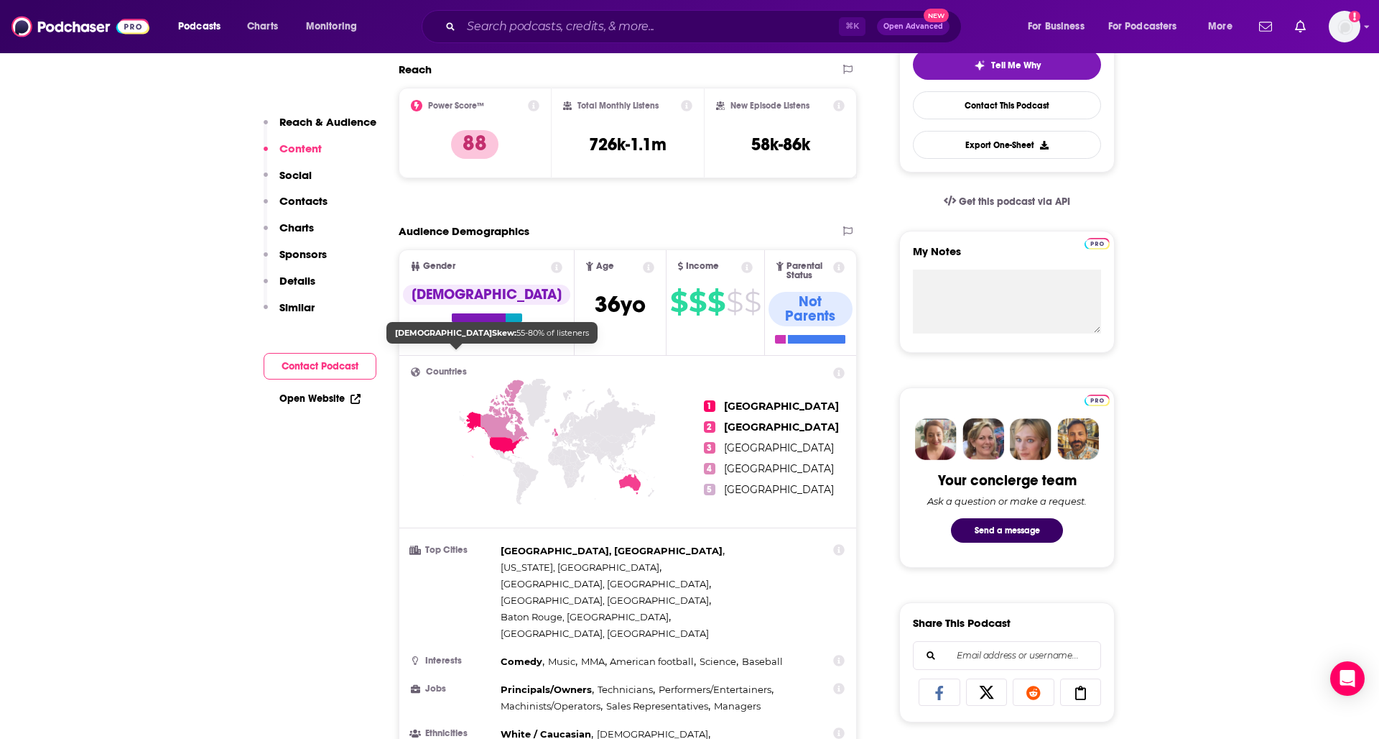
scroll to position [877, 0]
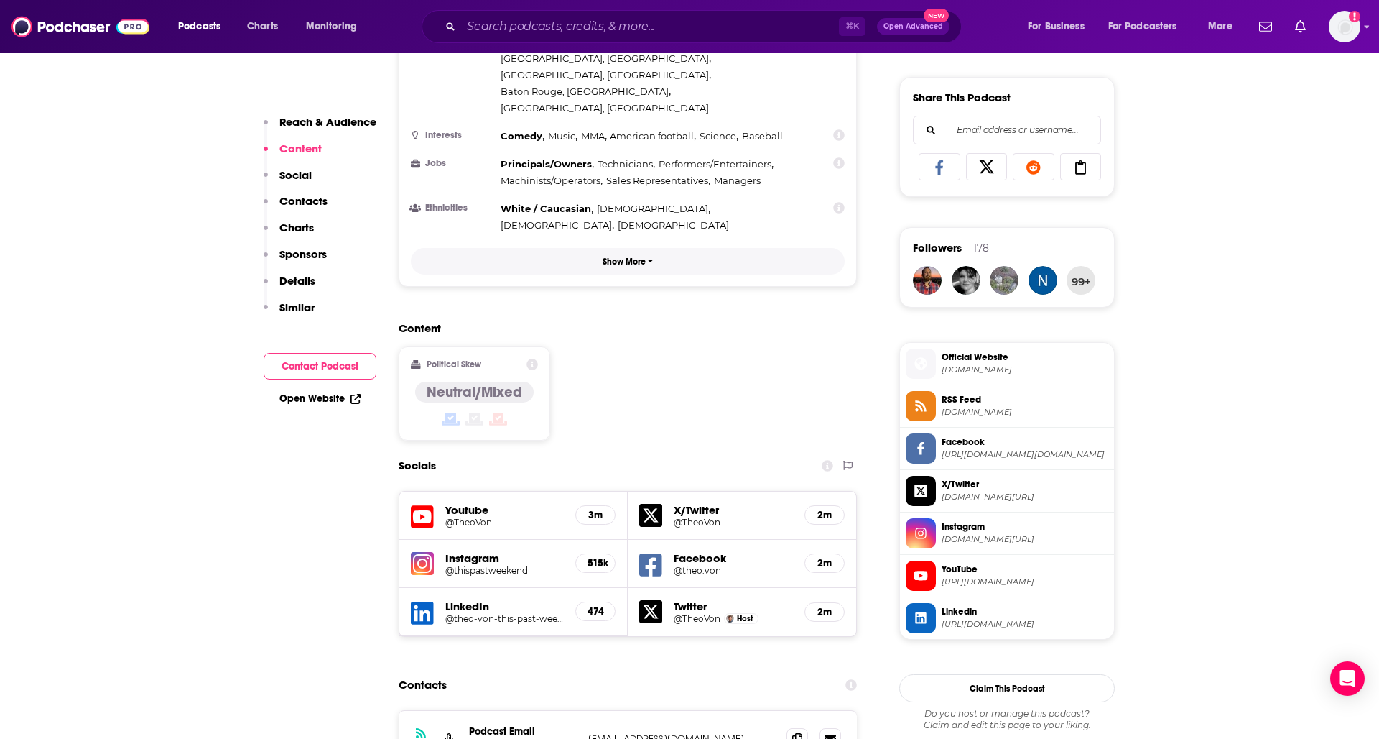
click at [603, 256] on p "Show More" at bounding box center [624, 261] width 43 height 10
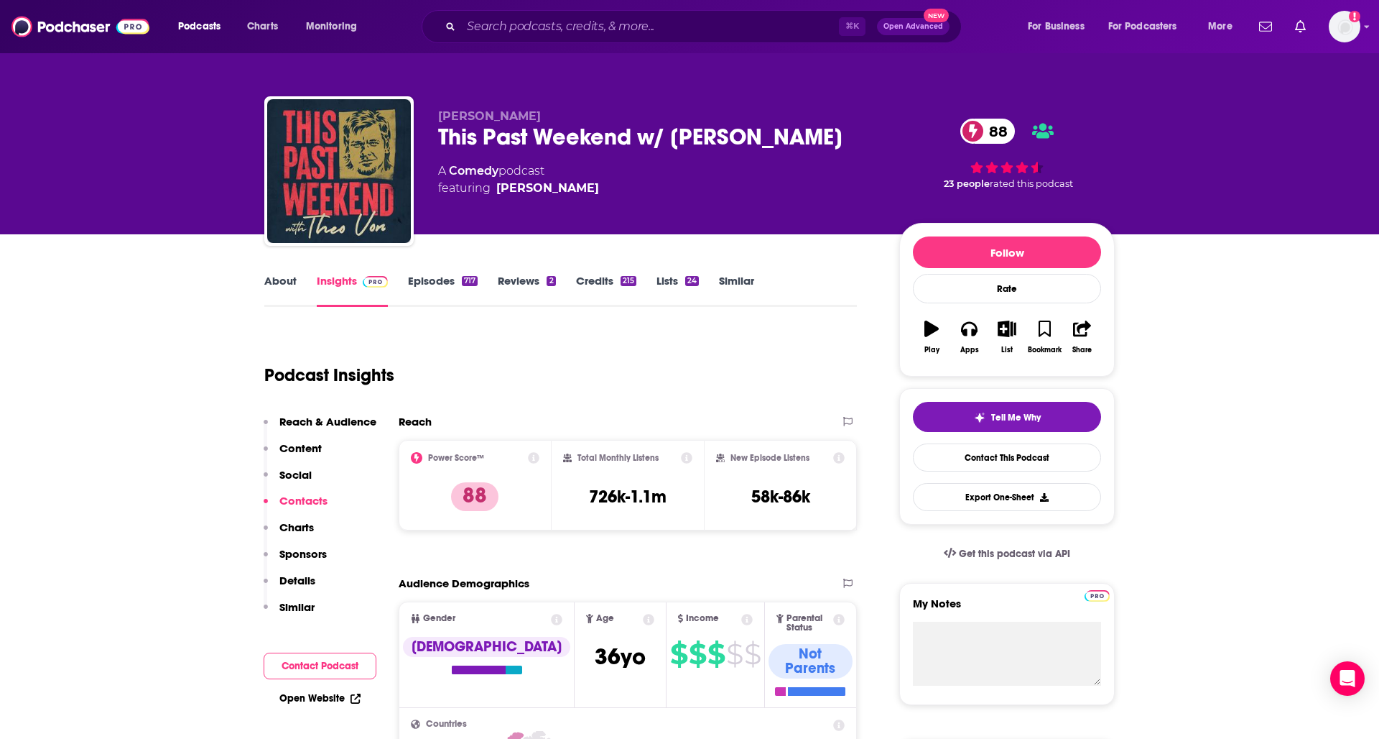
scroll to position [0, 0]
click at [344, 420] on p "Reach & Audience" at bounding box center [327, 422] width 97 height 14
click at [93, 35] on img at bounding box center [80, 26] width 138 height 27
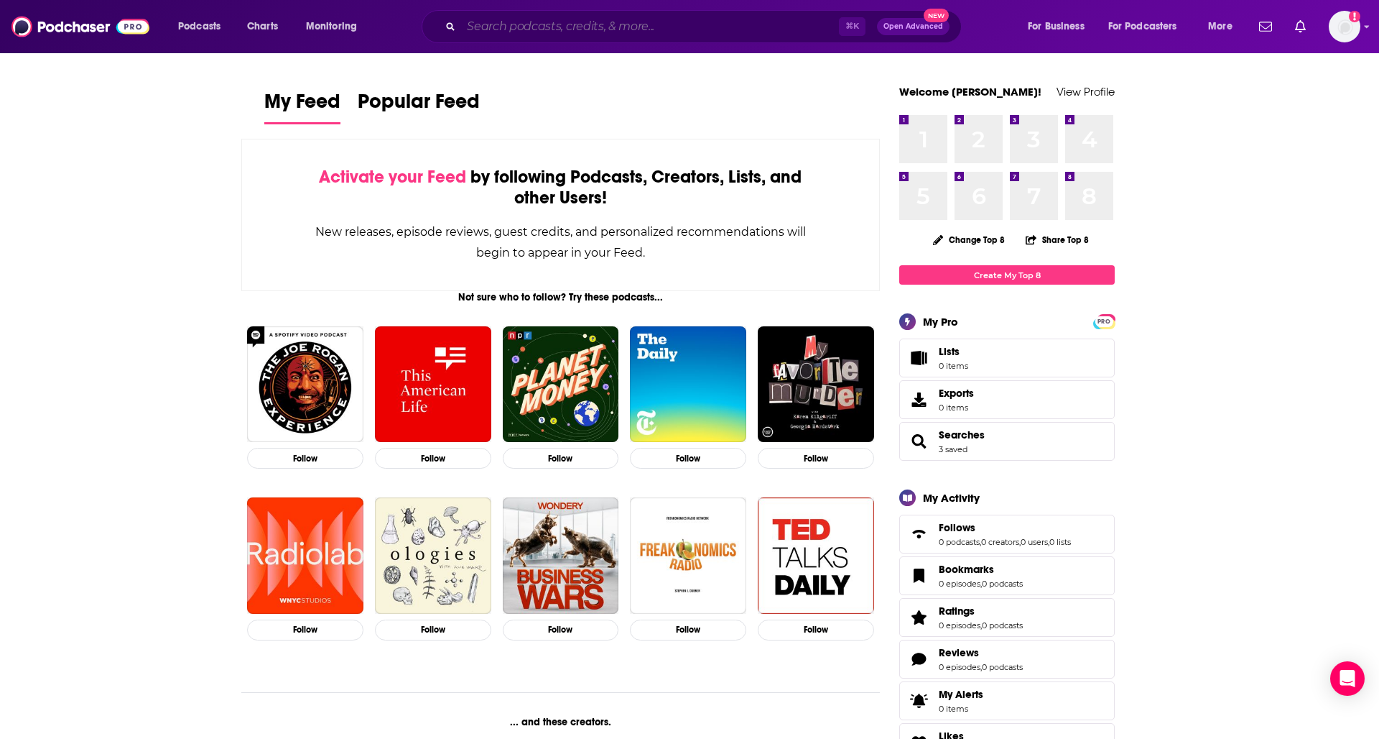
click at [528, 27] on input "Search podcasts, credits, & more..." at bounding box center [650, 26] width 378 height 23
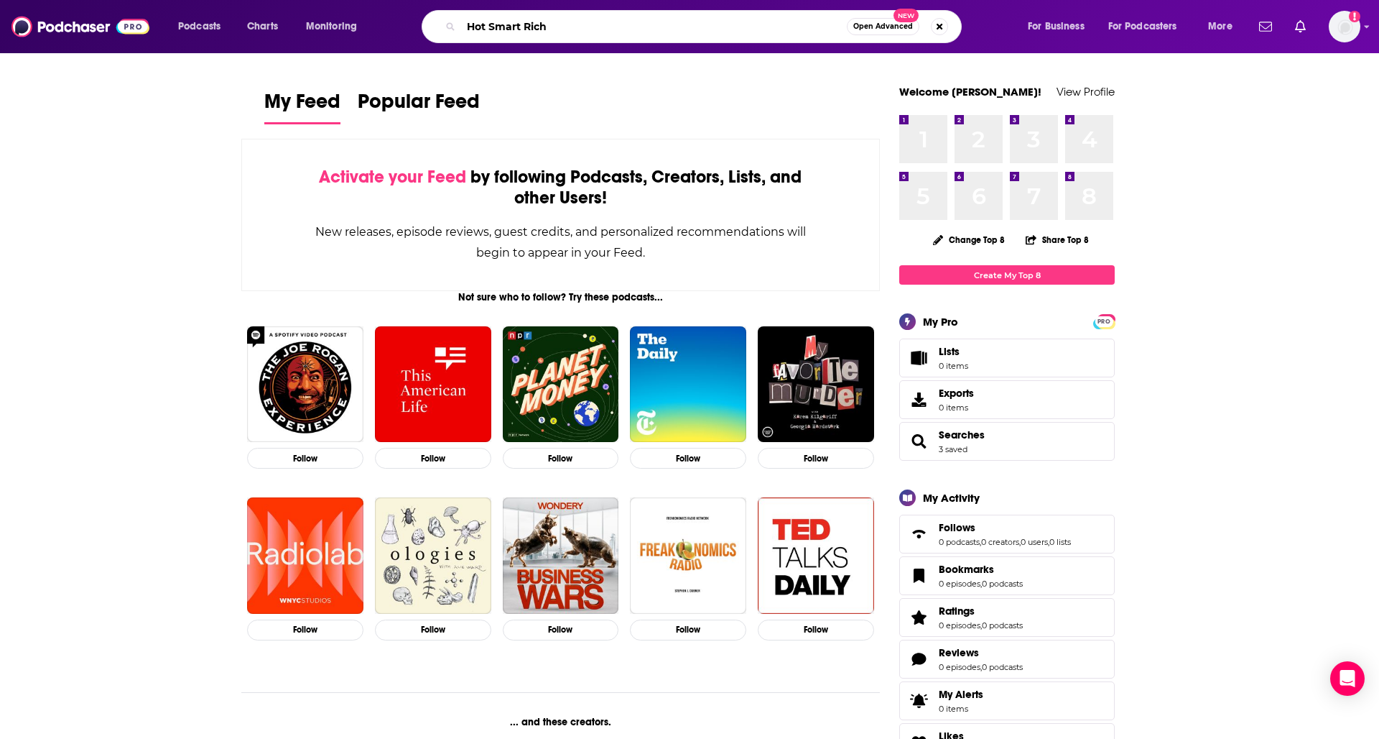
type input "Hot Smart Rich"
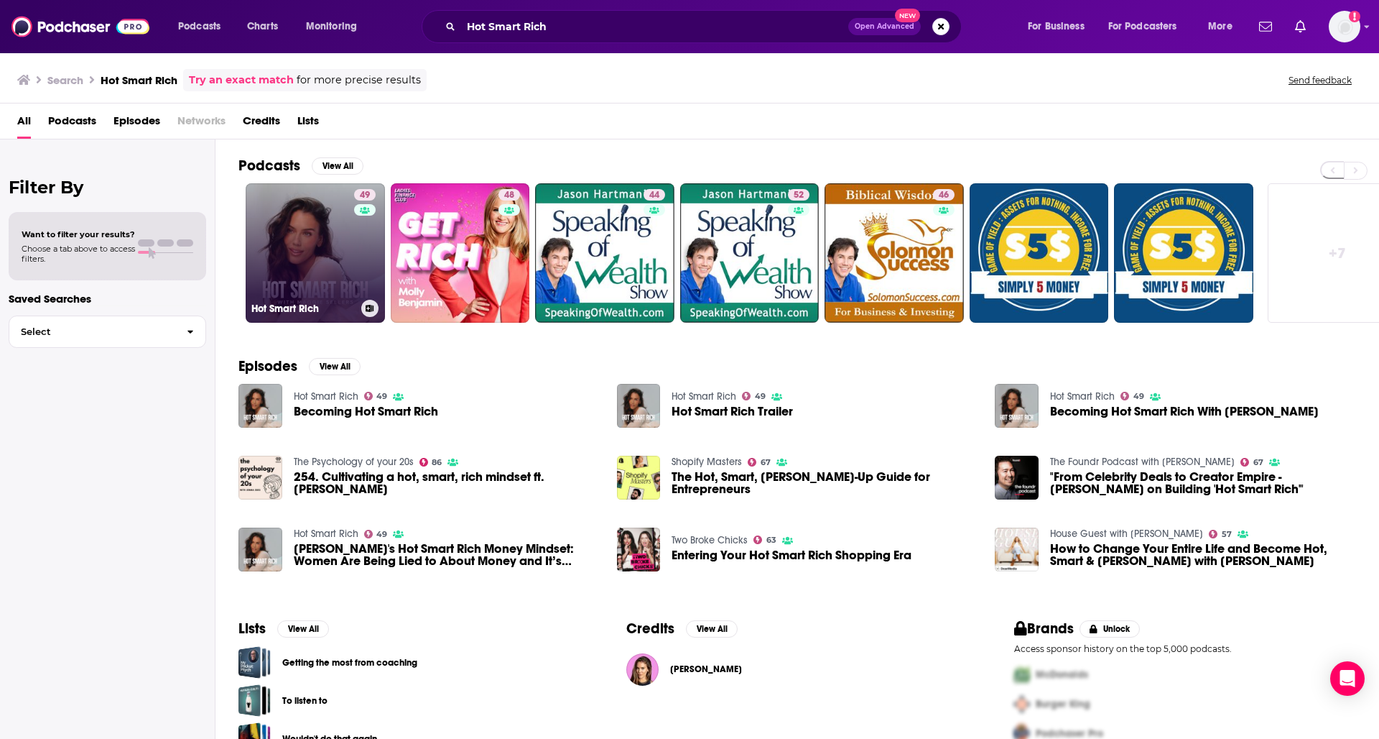
click at [304, 250] on link "49 Hot Smart Rich" at bounding box center [315, 252] width 139 height 139
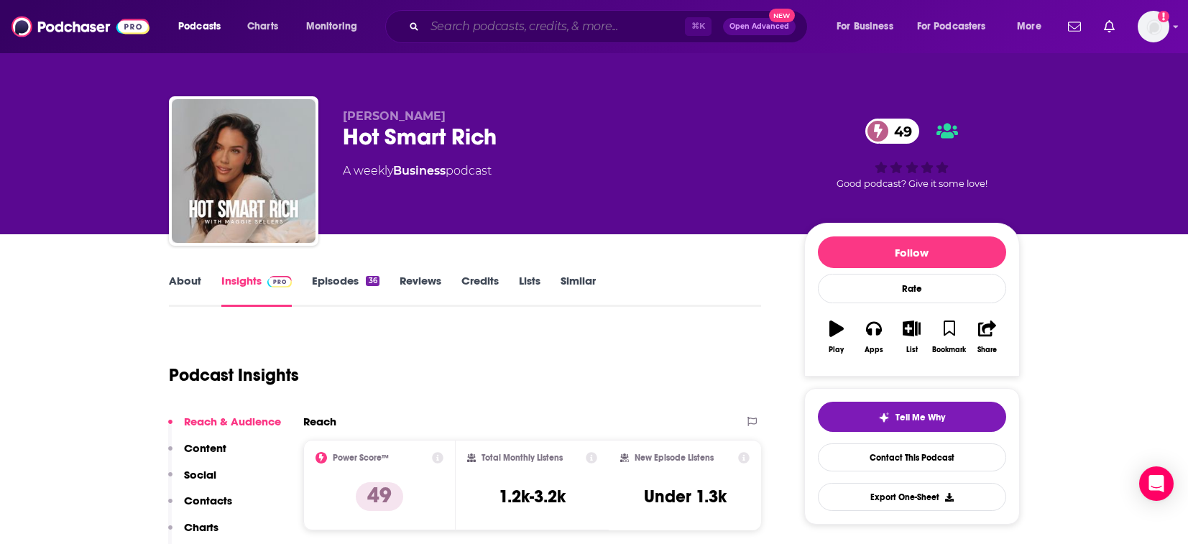
click at [496, 16] on input "Search podcasts, credits, & more..." at bounding box center [555, 26] width 260 height 23
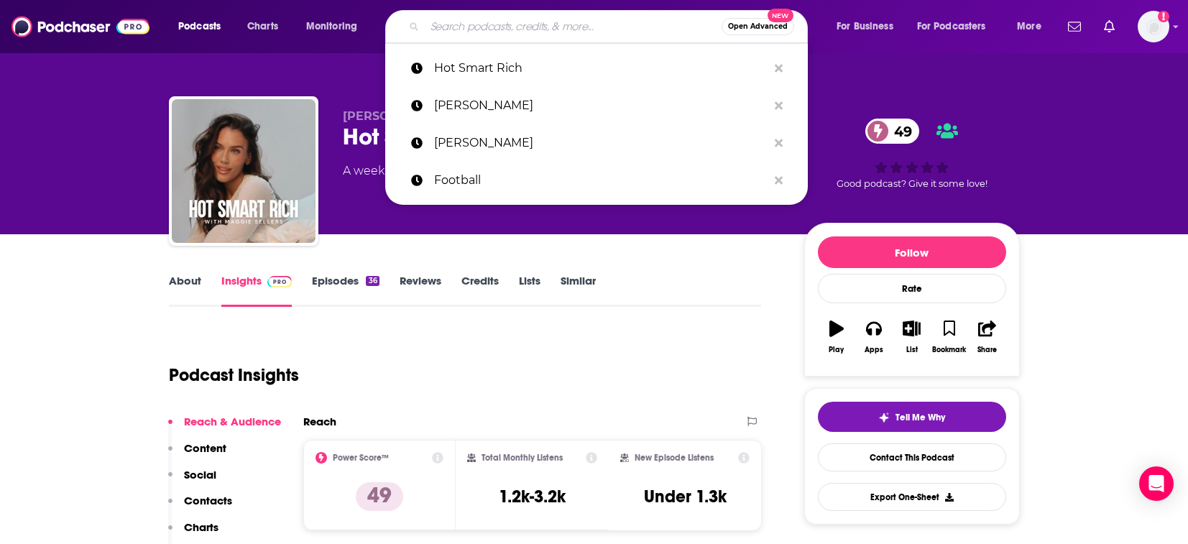
click at [478, 27] on input "Search podcasts, credits, & more..." at bounding box center [573, 26] width 297 height 23
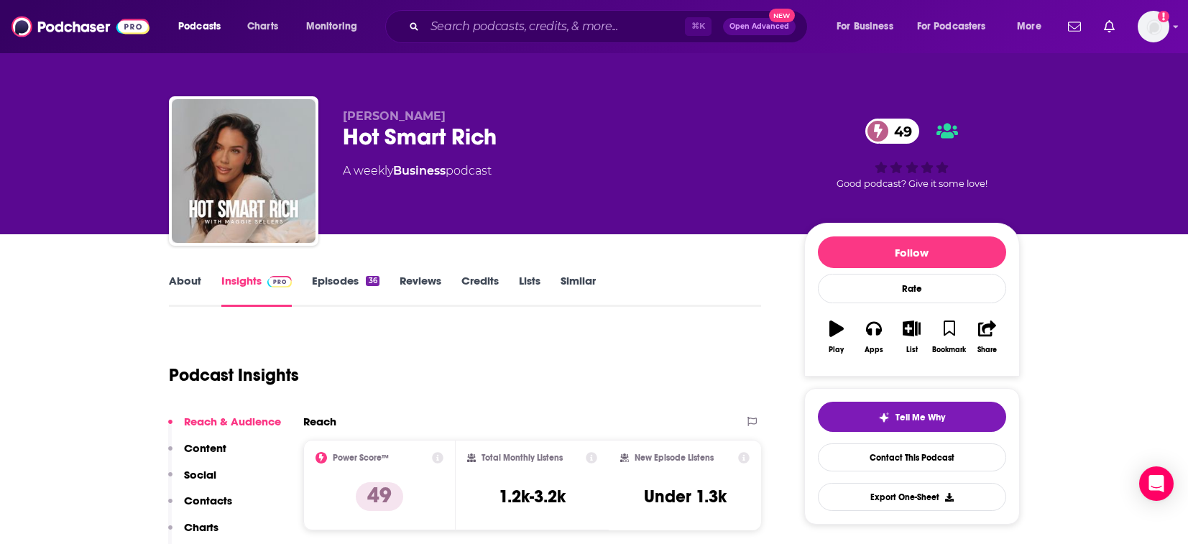
click at [619, 40] on div "⌘ K Open Advanced New" at bounding box center [596, 26] width 422 height 33
click at [611, 28] on input "Search podcasts, credits, & more..." at bounding box center [555, 26] width 260 height 23
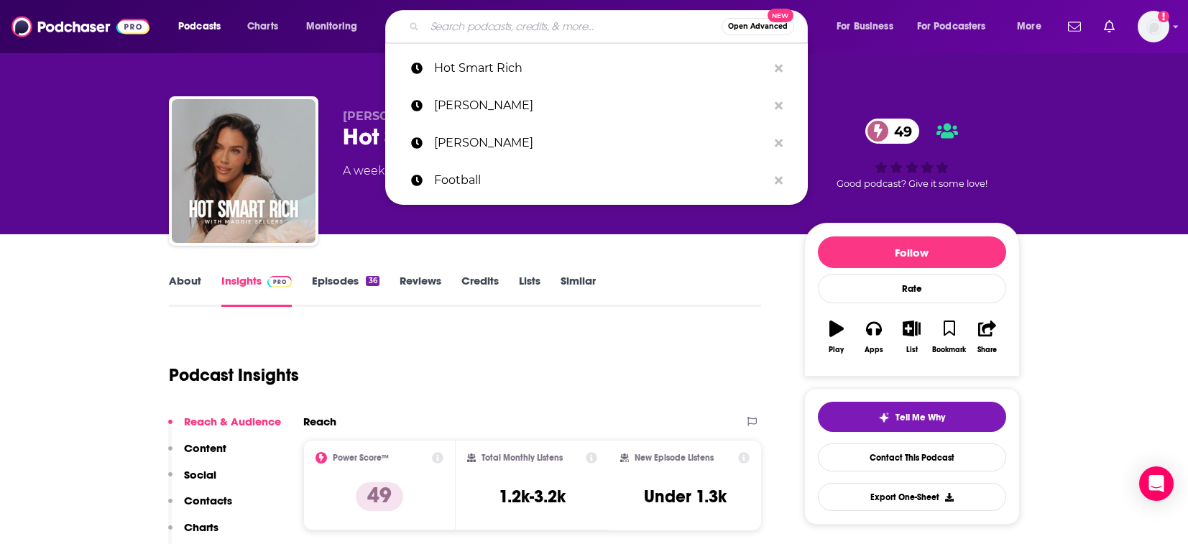
click at [518, 30] on input "Search podcasts, credits, & more..." at bounding box center [573, 26] width 297 height 23
click at [338, 390] on div "Podcast Insights" at bounding box center [459, 366] width 581 height 73
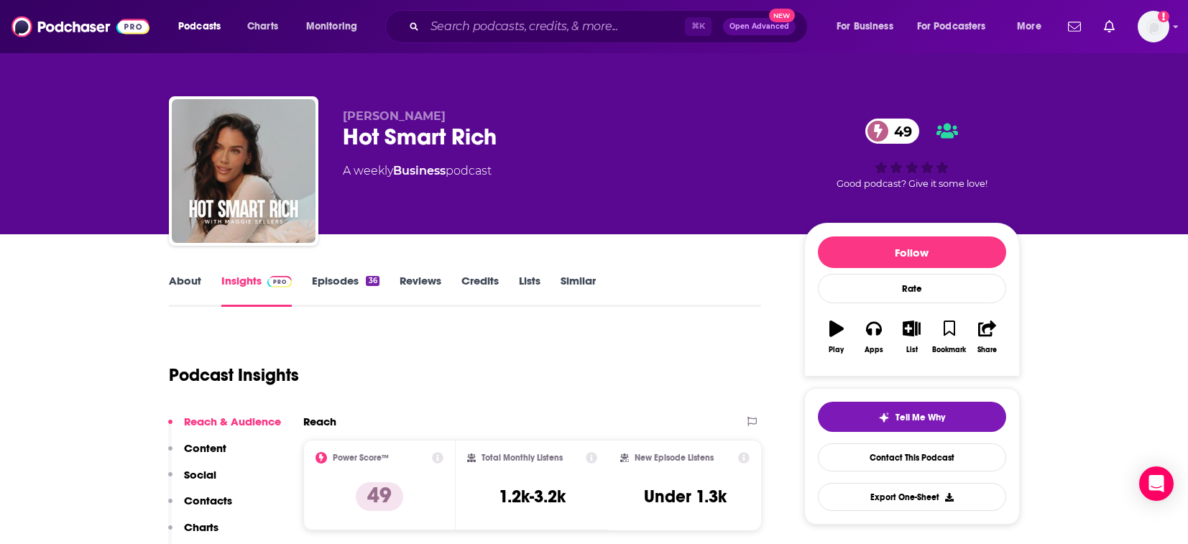
click at [483, 275] on link "Credits" at bounding box center [479, 290] width 37 height 33
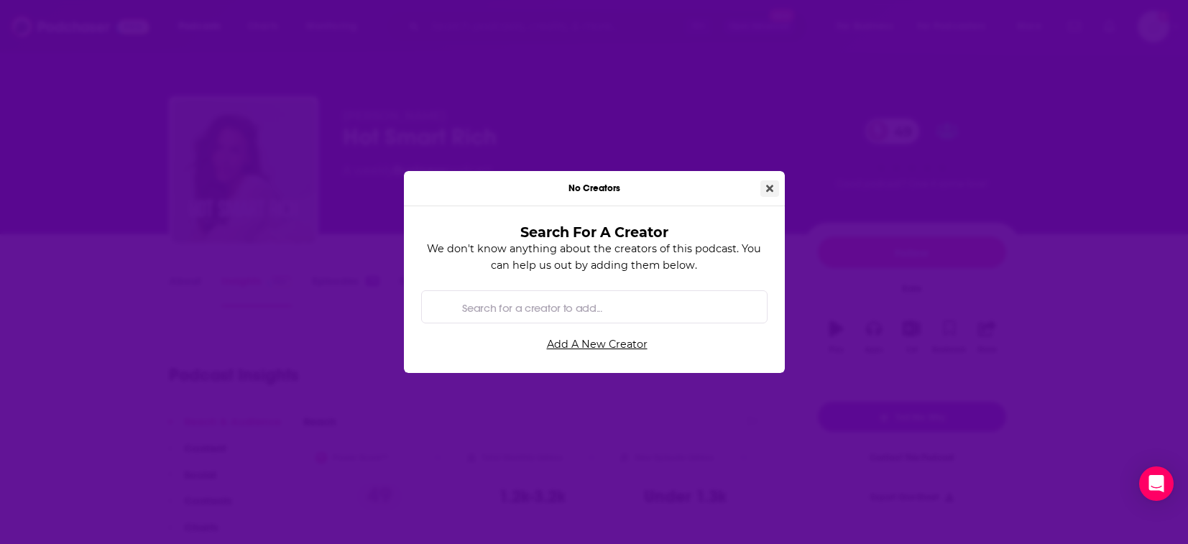
click at [769, 185] on icon "Close" at bounding box center [769, 188] width 7 height 10
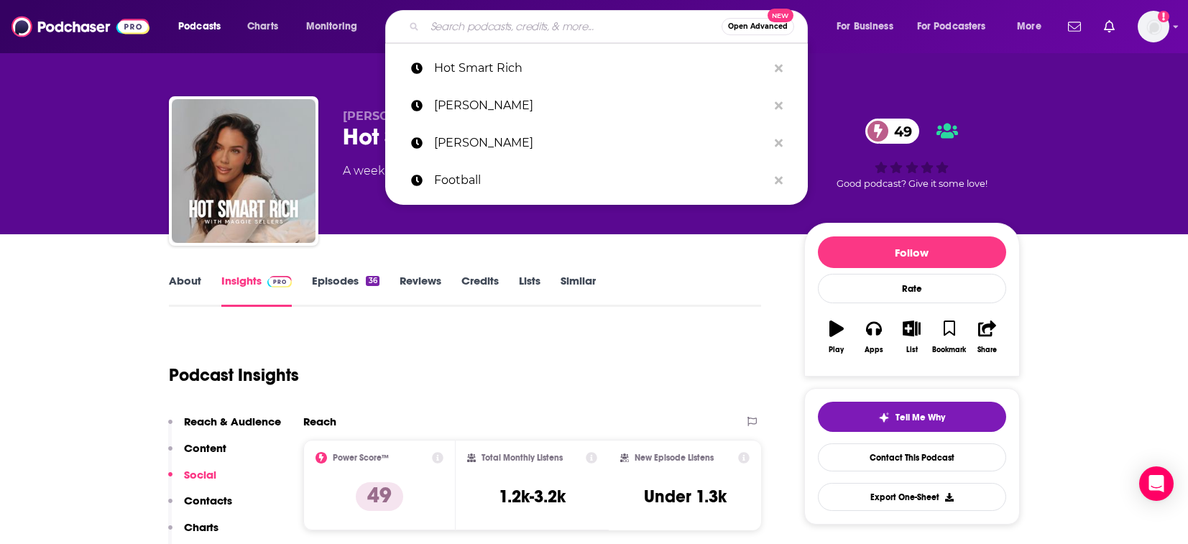
click at [471, 32] on input "Search podcasts, credits, & more..." at bounding box center [573, 26] width 297 height 23
click at [637, 356] on div "Podcast Insights" at bounding box center [459, 366] width 581 height 73
click at [473, 32] on input "Search podcasts, credits, & more..." at bounding box center [573, 26] width 297 height 23
click at [481, 336] on div "Podcast Insights" at bounding box center [459, 366] width 581 height 73
click at [485, 33] on input "Search podcasts, credits, & more..." at bounding box center [573, 26] width 297 height 23
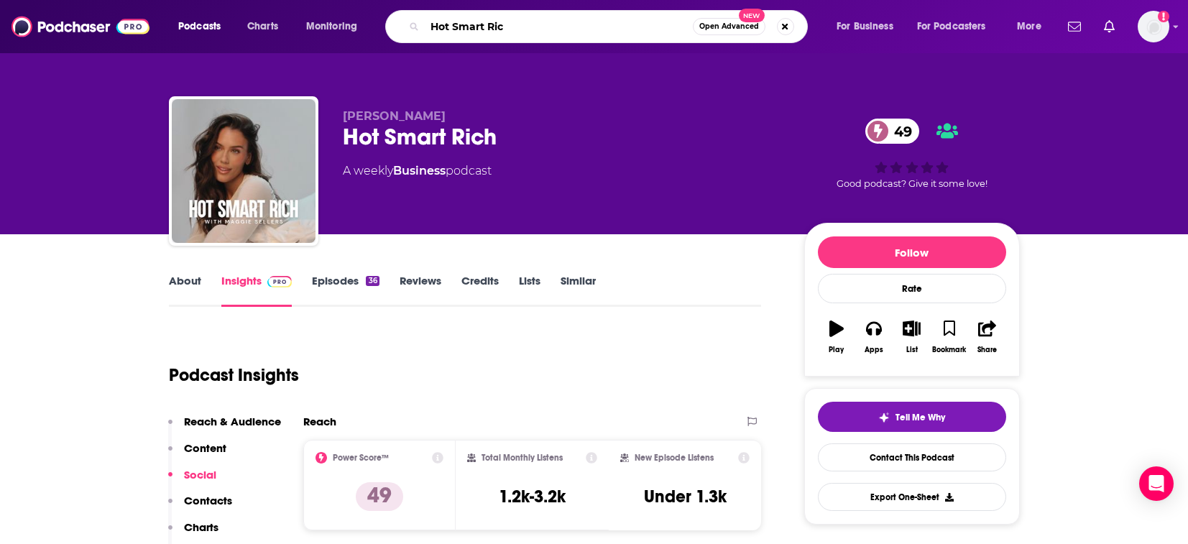
type input "Hot Smart Rich"
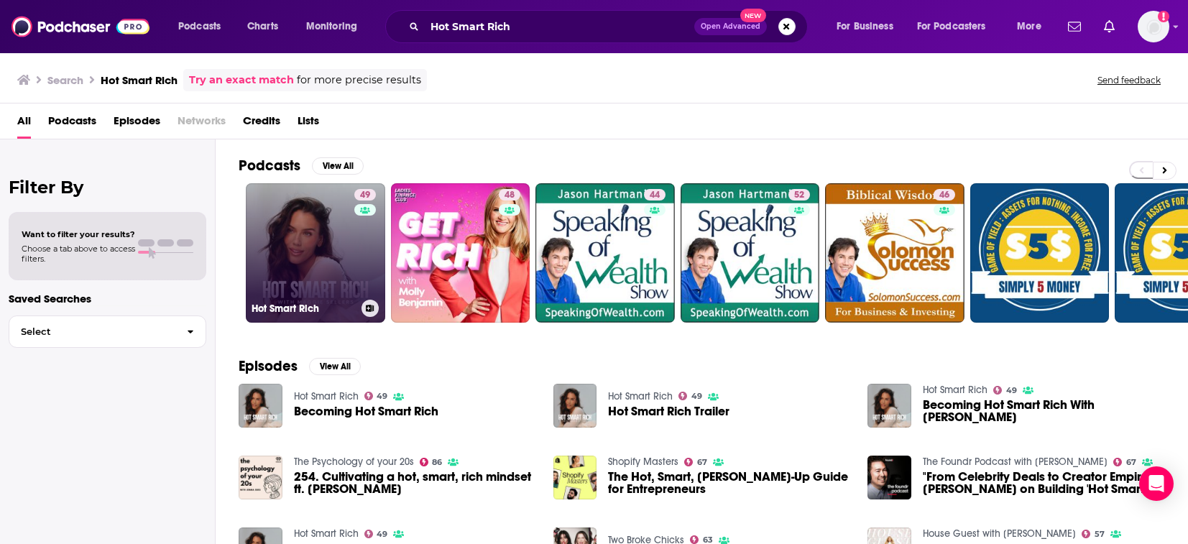
scroll to position [24, 0]
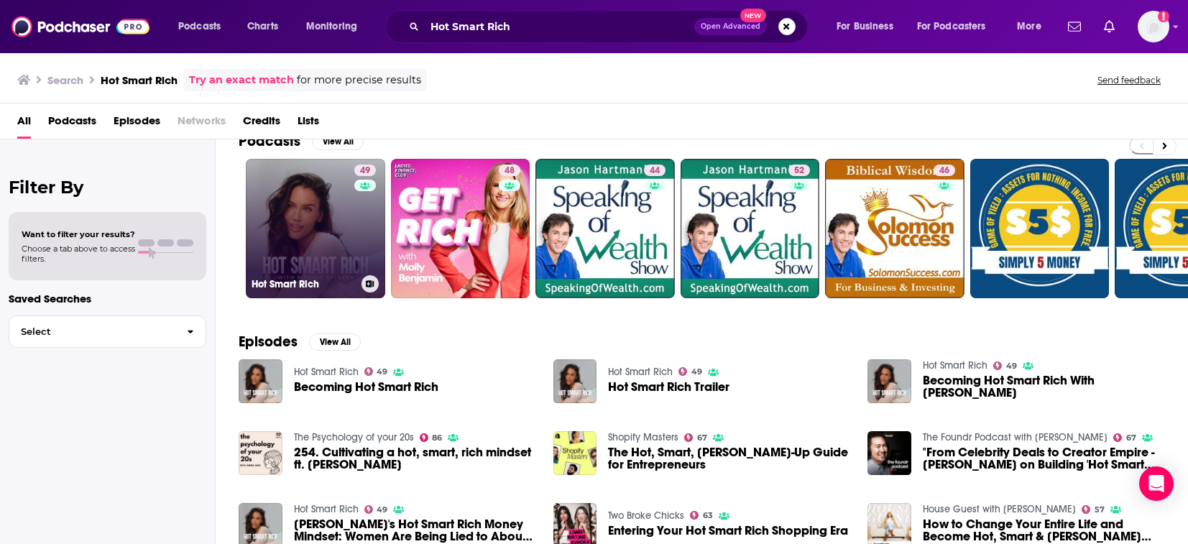
click at [283, 247] on link "49 Hot Smart Rich" at bounding box center [315, 228] width 139 height 139
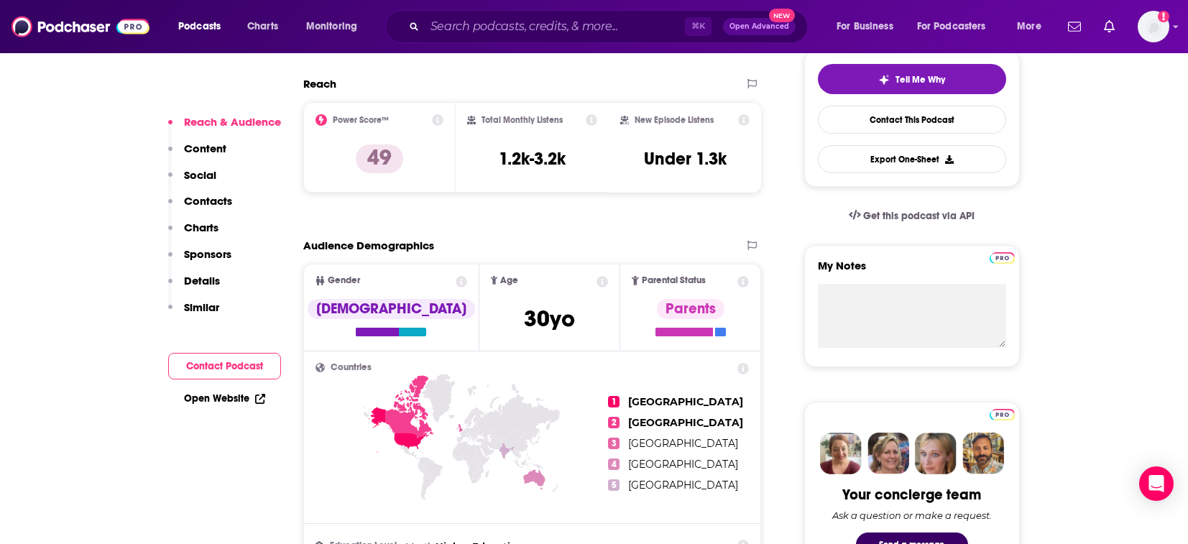
scroll to position [310, 0]
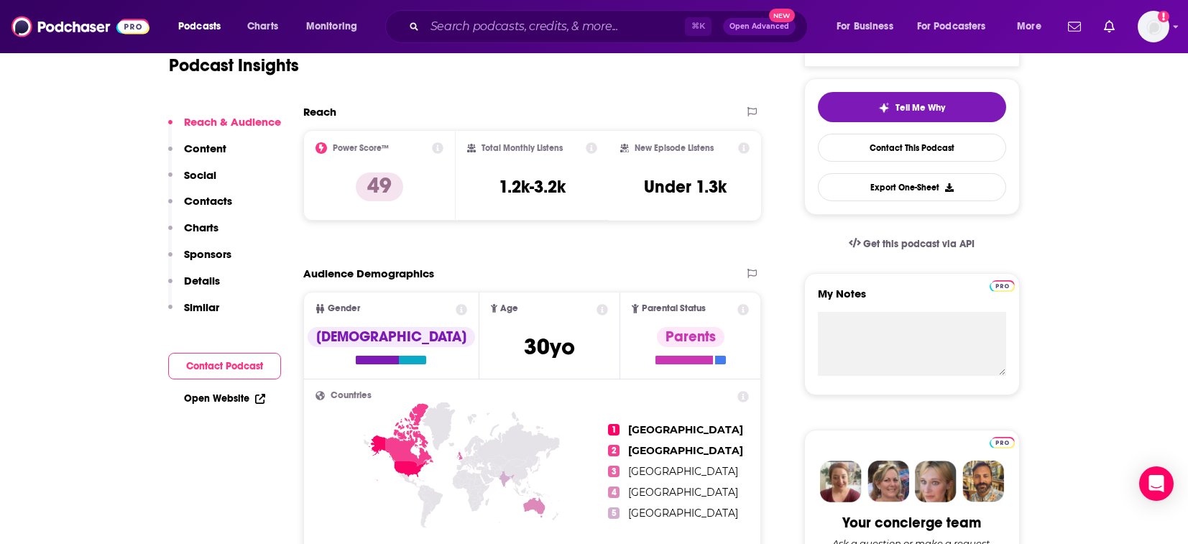
click at [439, 150] on icon at bounding box center [437, 147] width 11 height 11
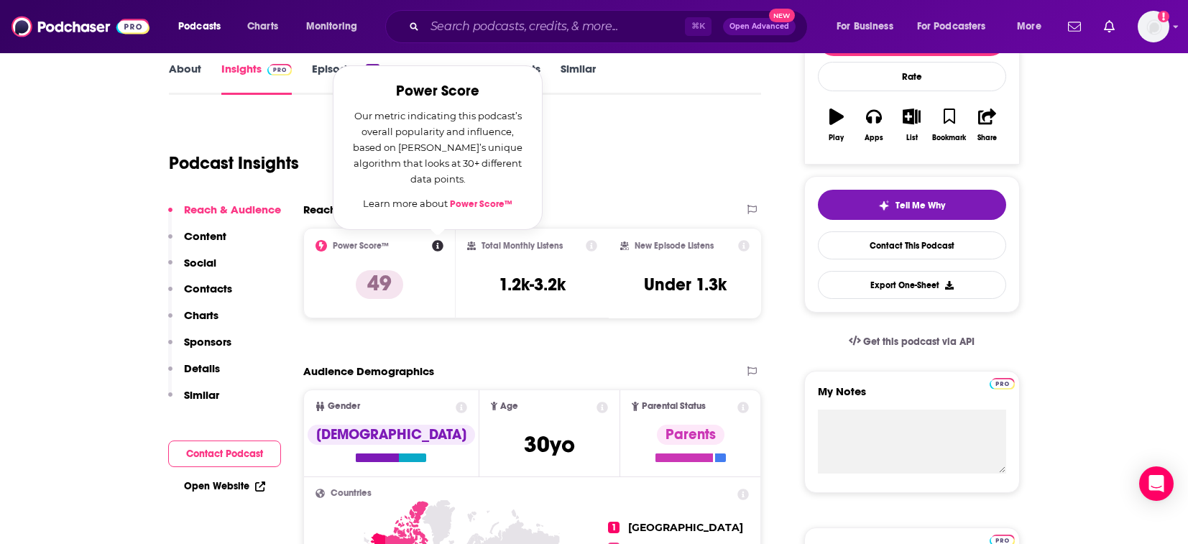
scroll to position [197, 0]
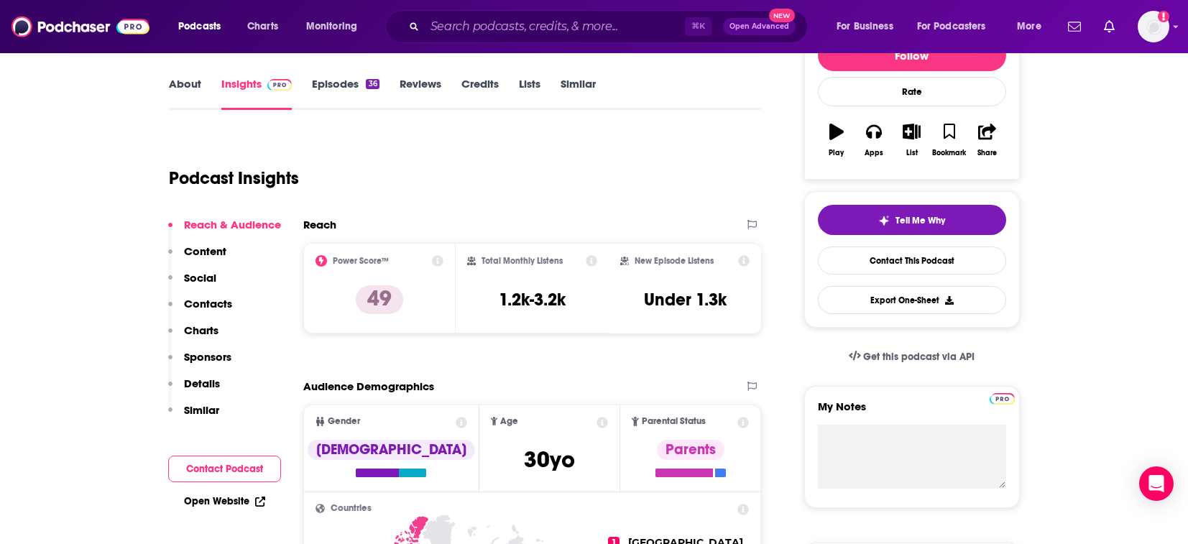
click at [630, 167] on div "Podcast Insights" at bounding box center [459, 169] width 581 height 73
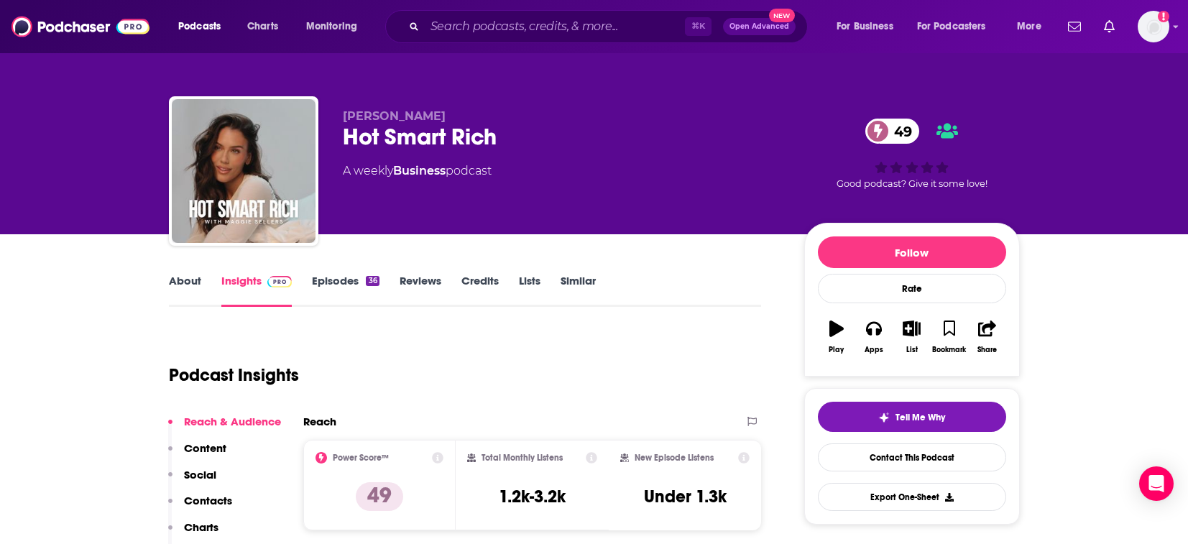
scroll to position [0, 0]
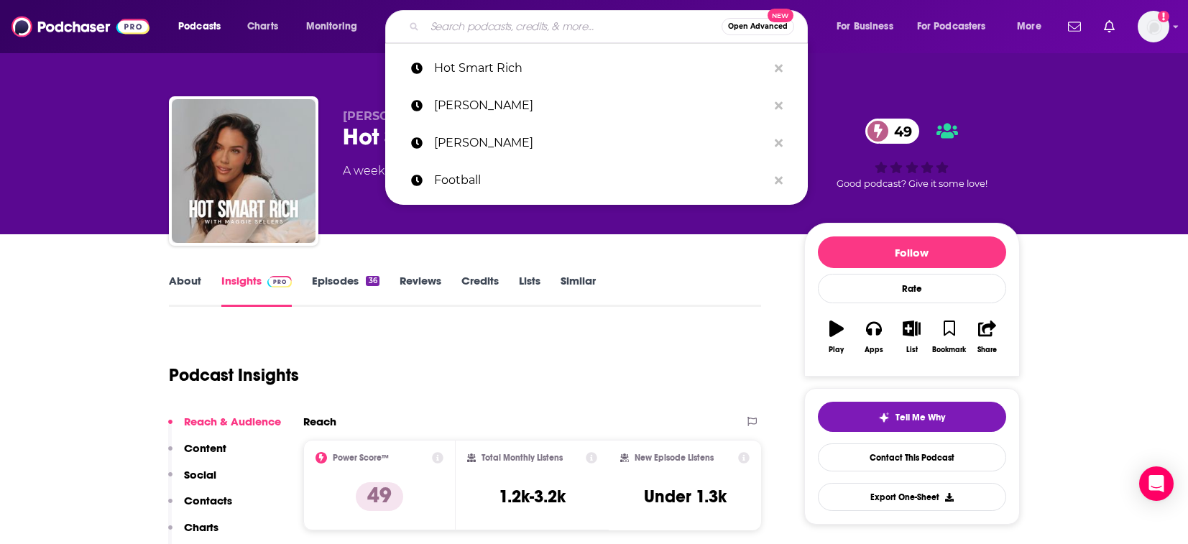
click at [530, 28] on input "Search podcasts, credits, & more..." at bounding box center [573, 26] width 297 height 23
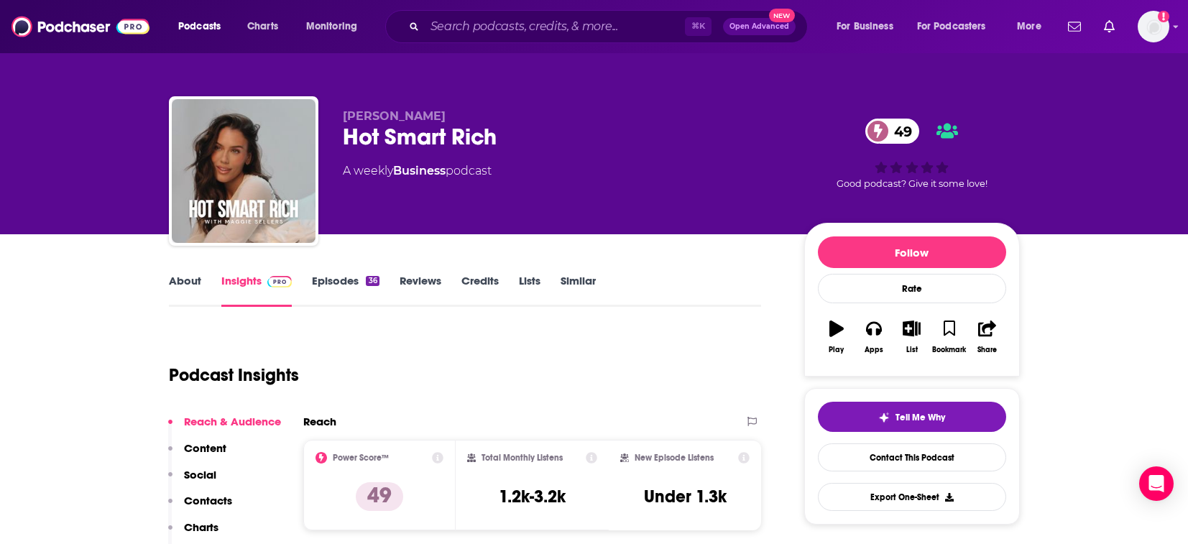
click at [505, 364] on div "Podcast Insights" at bounding box center [459, 366] width 581 height 73
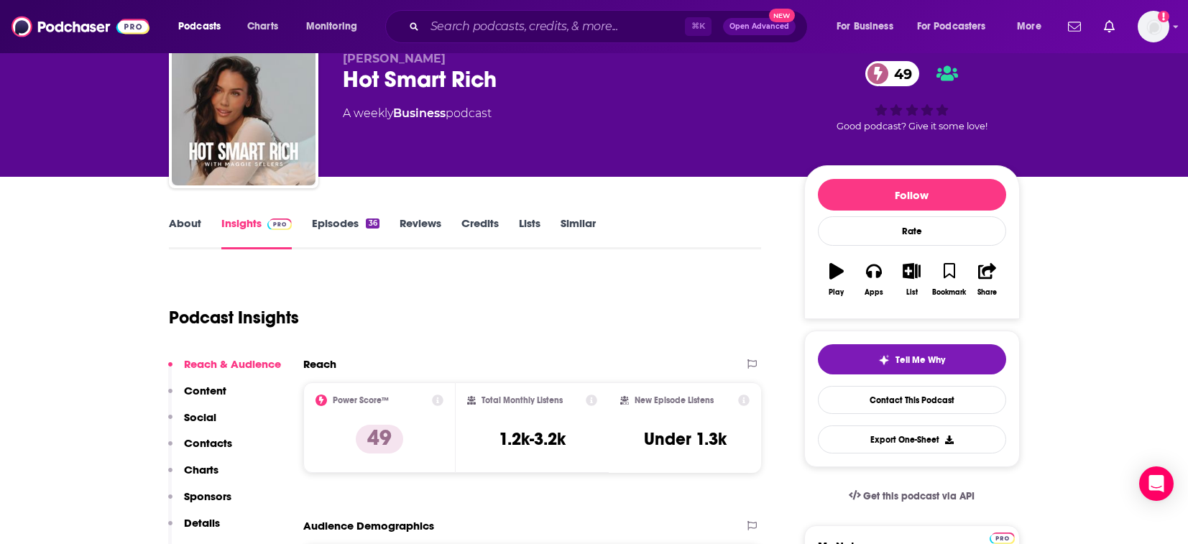
scroll to position [106, 0]
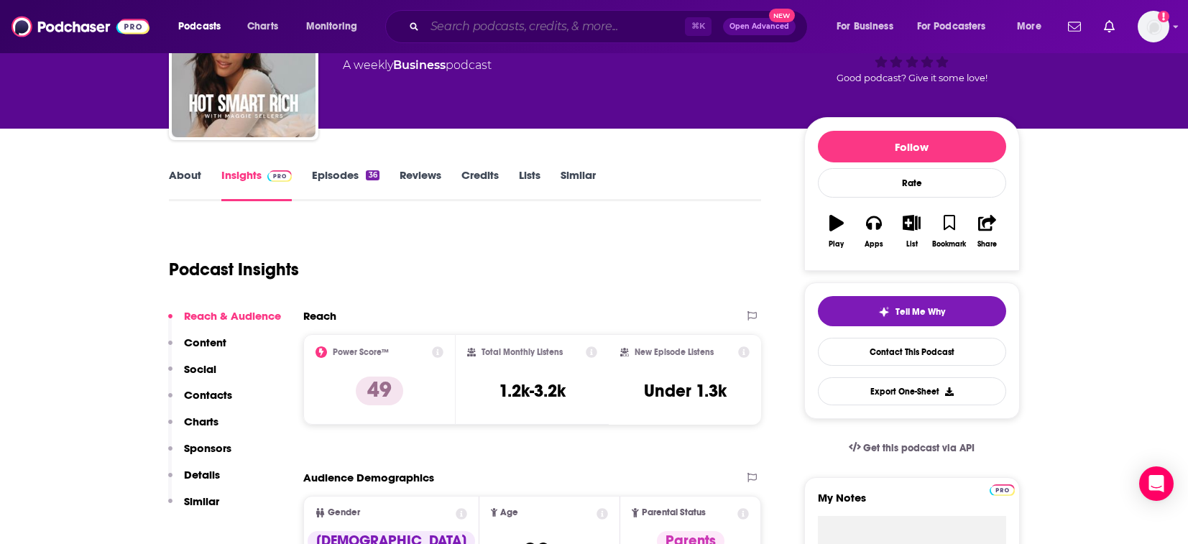
click at [455, 36] on input "Search podcasts, credits, & more..." at bounding box center [555, 26] width 260 height 23
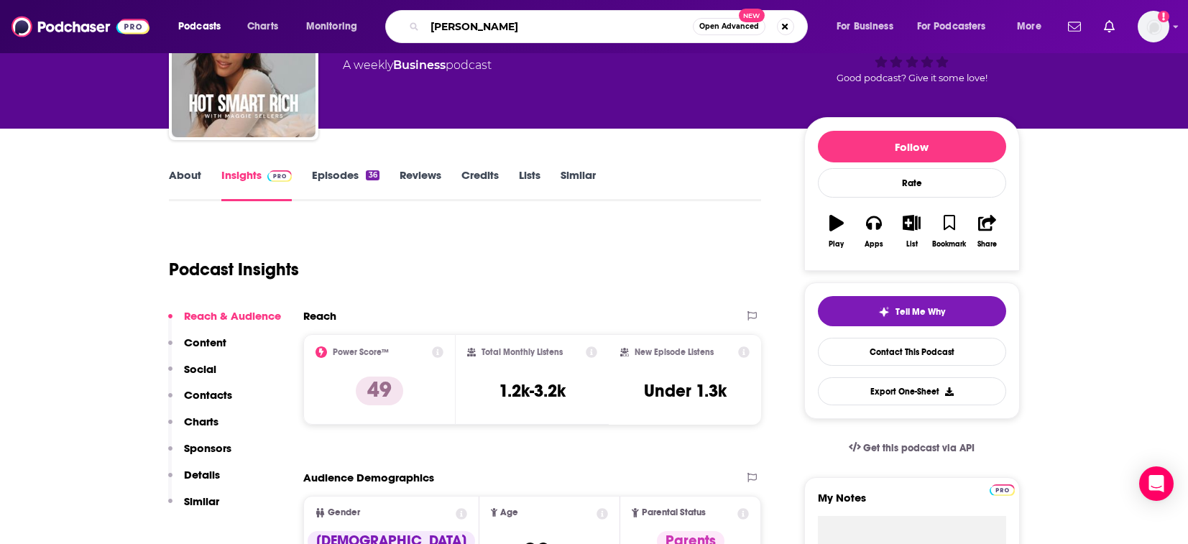
type input "[PERSON_NAME]"
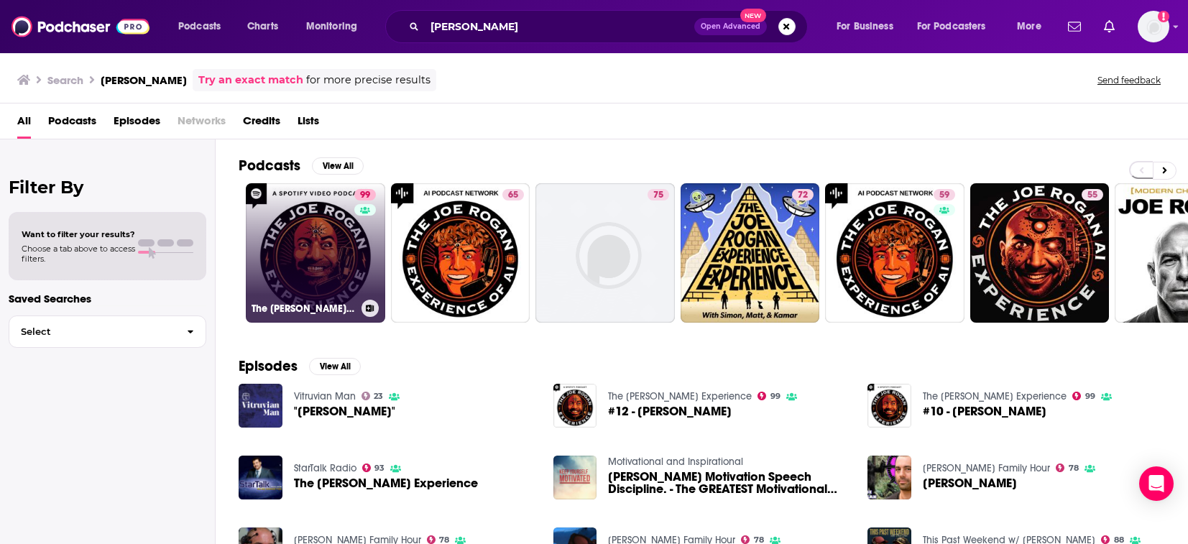
click at [328, 267] on link "99 The [PERSON_NAME] Experience" at bounding box center [315, 252] width 139 height 139
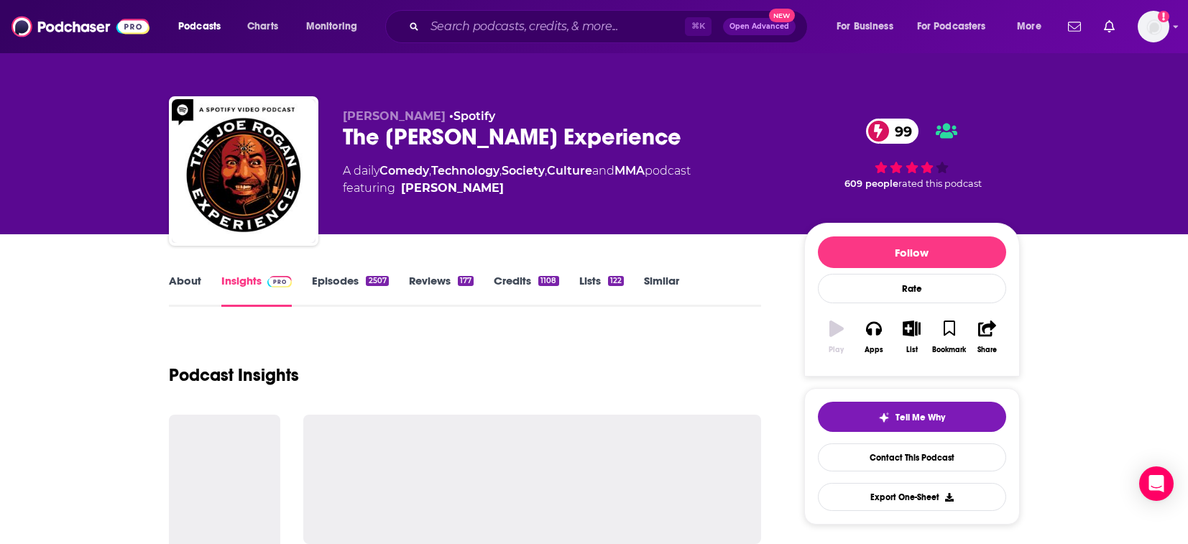
click at [320, 297] on link "Episodes 2507" at bounding box center [350, 290] width 76 height 33
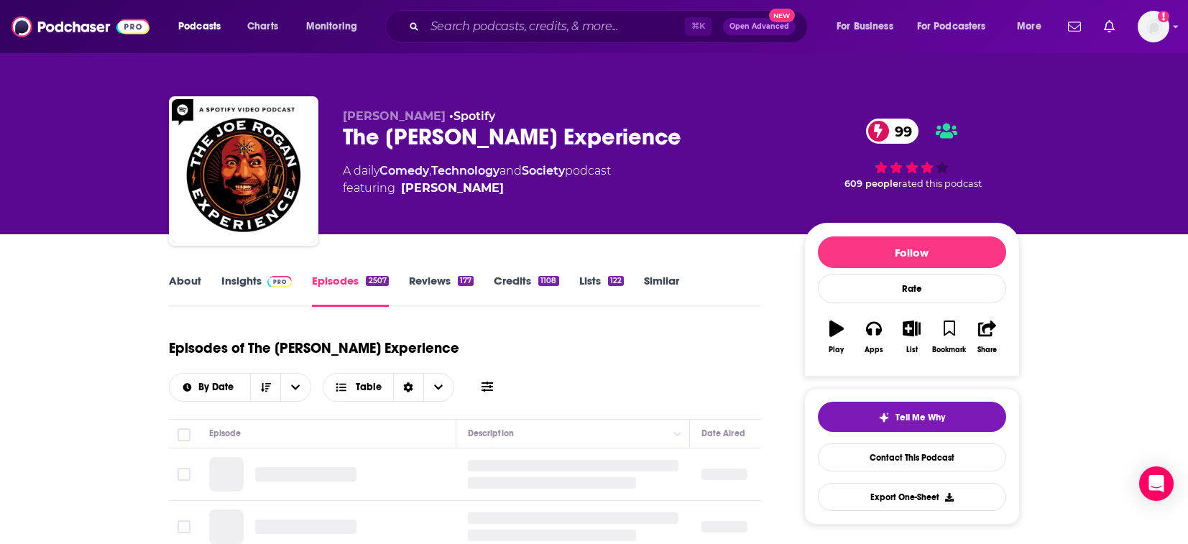
drag, startPoint x: 320, startPoint y: 297, endPoint x: 298, endPoint y: 289, distance: 23.0
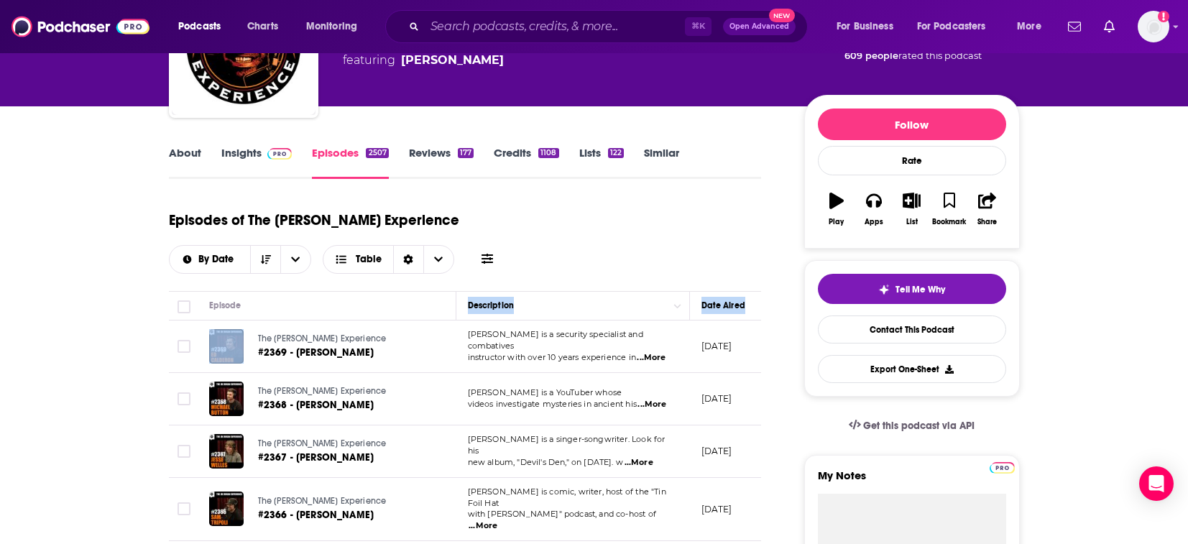
scroll to position [108, 0]
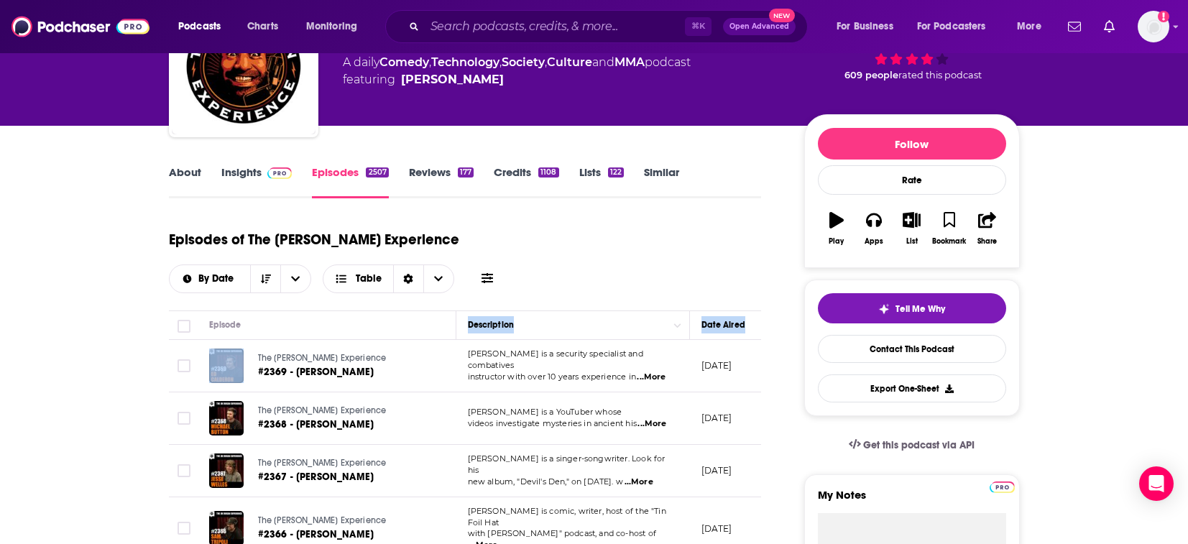
click at [193, 179] on link "About" at bounding box center [185, 181] width 32 height 33
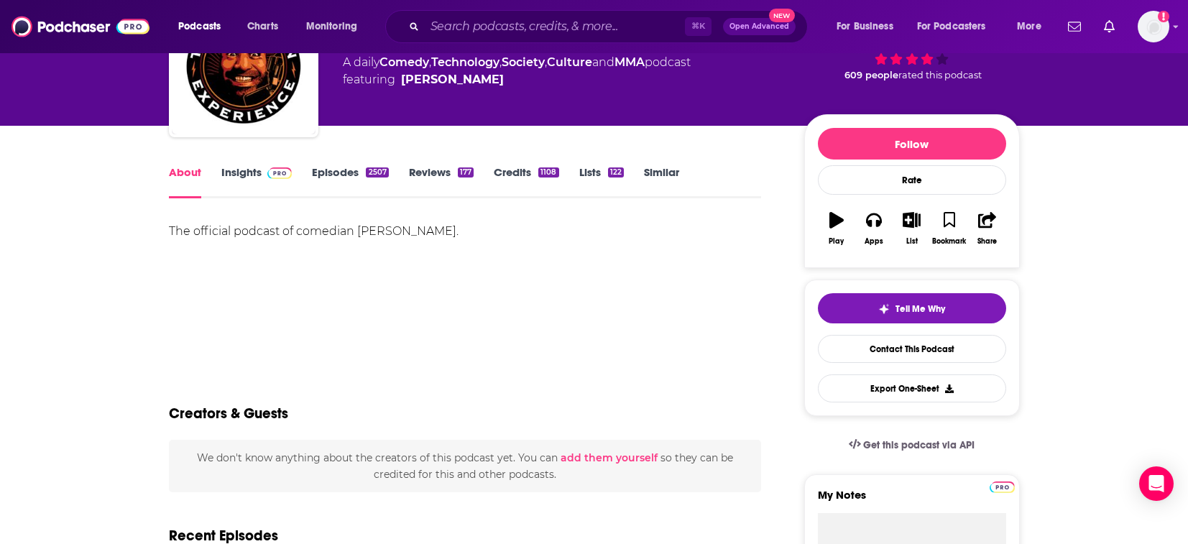
click at [180, 134] on img "The Joe Rogan Experience" at bounding box center [244, 63] width 144 height 144
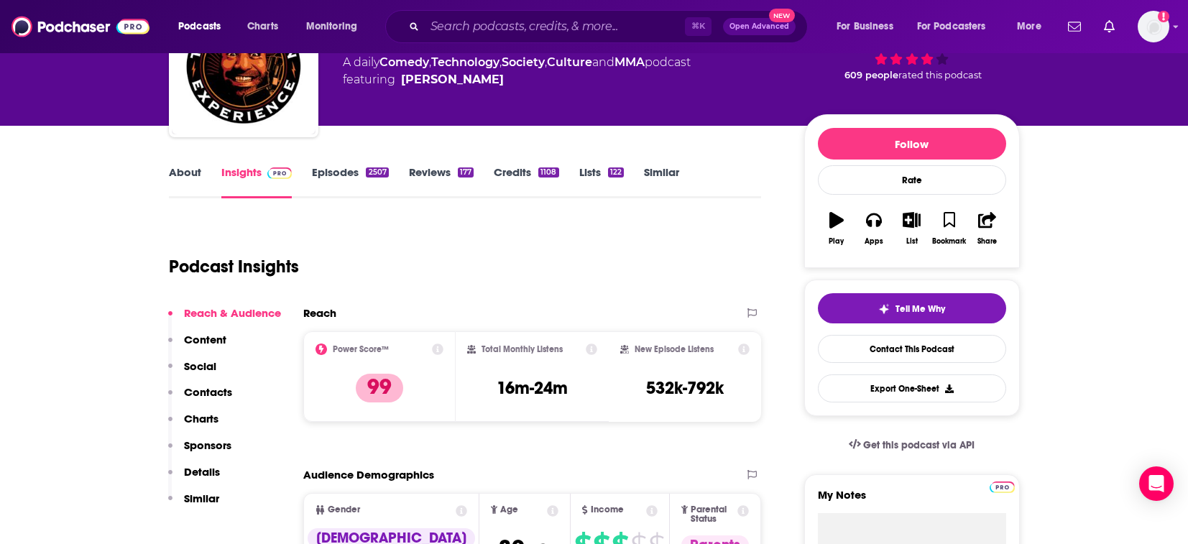
click at [180, 134] on img "The Joe Rogan Experience" at bounding box center [244, 63] width 144 height 144
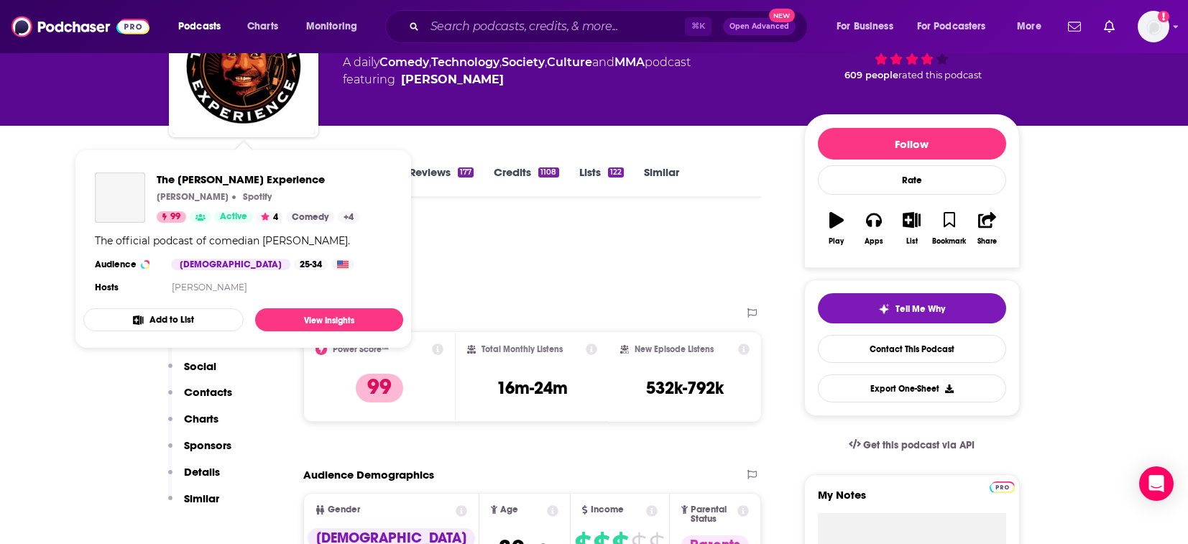
click at [185, 172] on span "The [PERSON_NAME] Experience" at bounding box center [258, 179] width 203 height 14
click at [244, 216] on span "Active" at bounding box center [233, 217] width 27 height 14
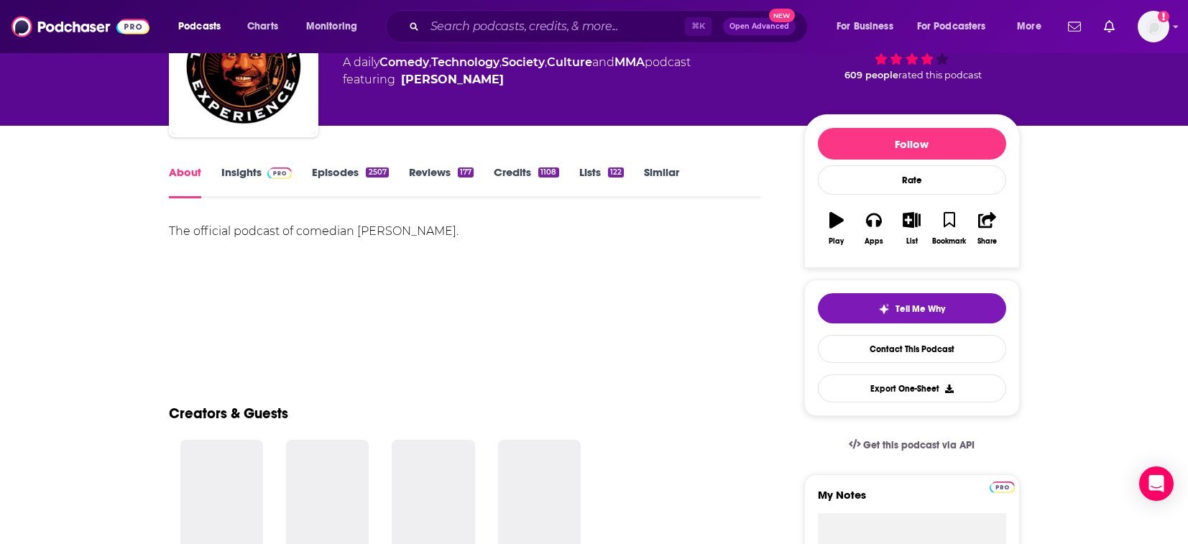
click at [236, 221] on div "The official podcast of comedian [PERSON_NAME]." at bounding box center [465, 271] width 593 height 101
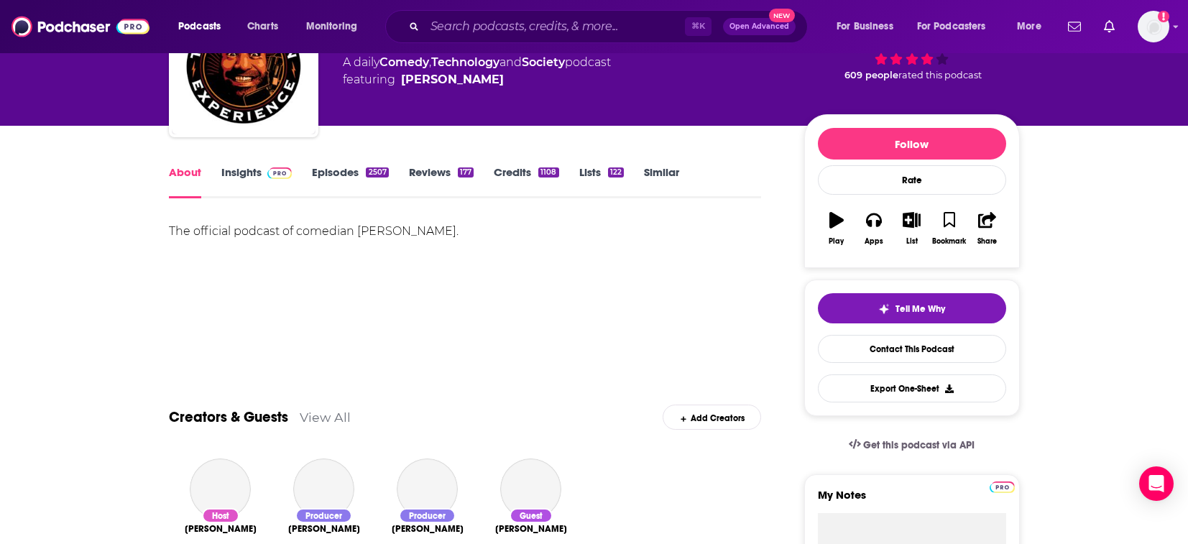
drag, startPoint x: 231, startPoint y: 216, endPoint x: 241, endPoint y: 213, distance: 10.5
click at [231, 221] on div "The official podcast of comedian [PERSON_NAME]." at bounding box center [465, 271] width 593 height 101
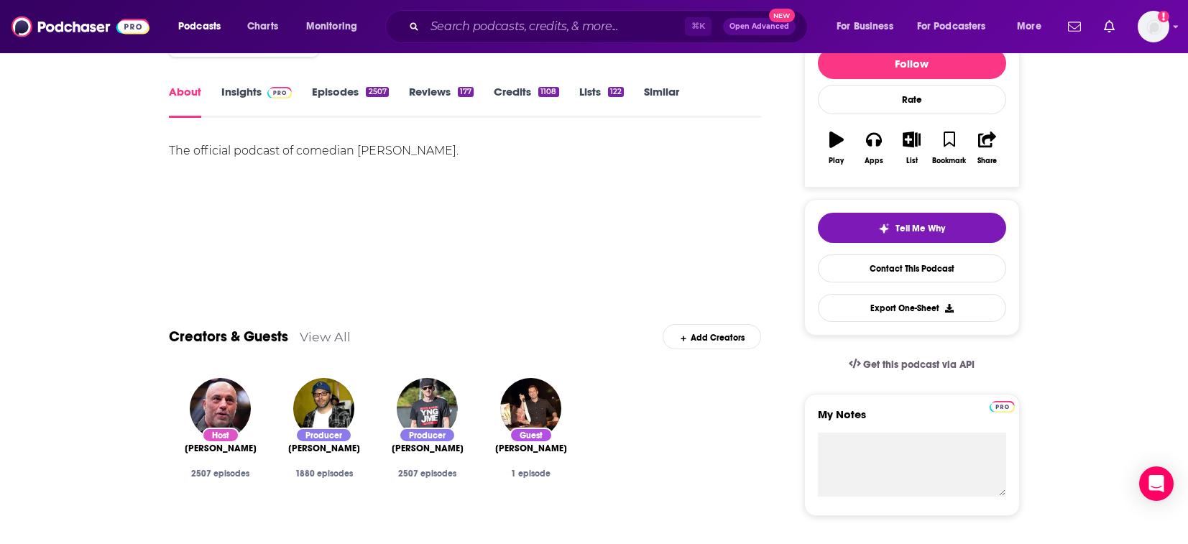
click at [241, 213] on div "The official podcast of comedian [PERSON_NAME]." at bounding box center [465, 191] width 593 height 101
drag, startPoint x: 236, startPoint y: 216, endPoint x: 522, endPoint y: 343, distance: 313.2
click at [235, 216] on div "The official podcast of comedian [PERSON_NAME]." at bounding box center [465, 191] width 593 height 101
click at [522, 343] on div "Creators & Guests View All Add Creators" at bounding box center [465, 328] width 593 height 77
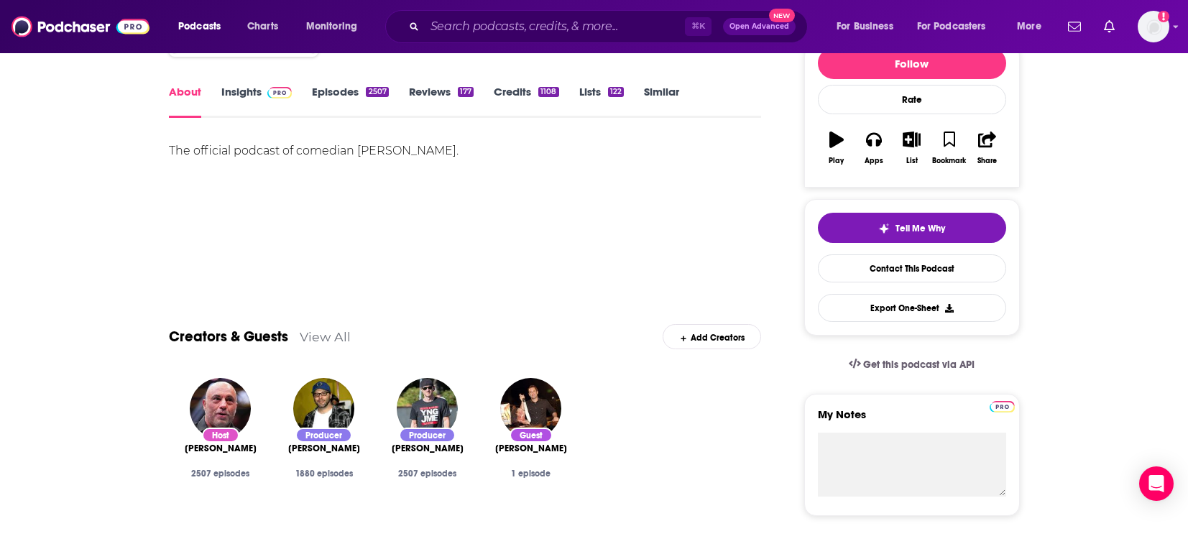
click at [244, 93] on link "Insights" at bounding box center [256, 101] width 71 height 33
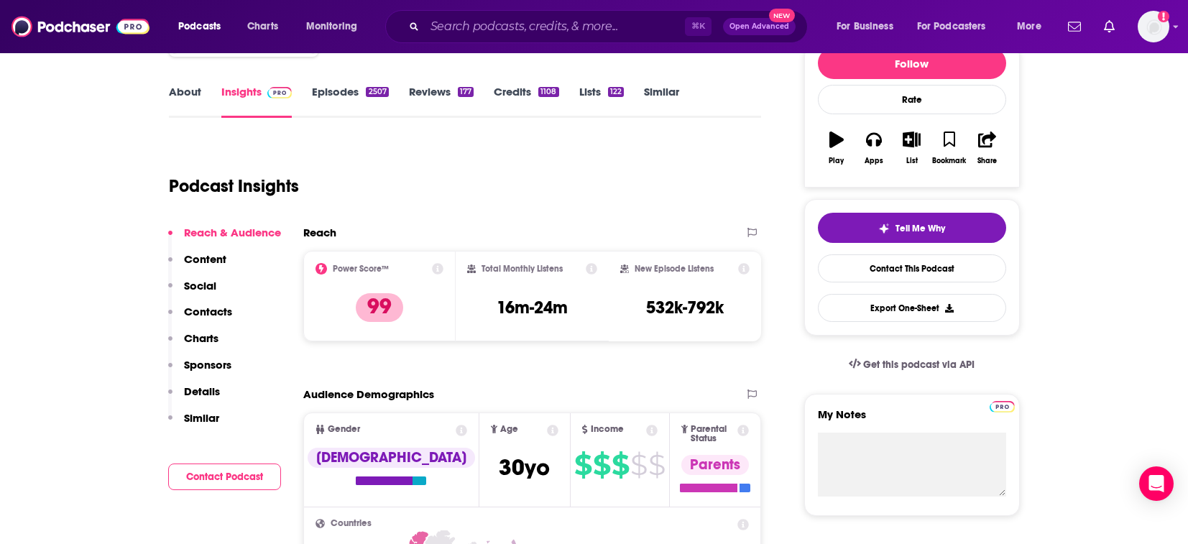
scroll to position [160, 0]
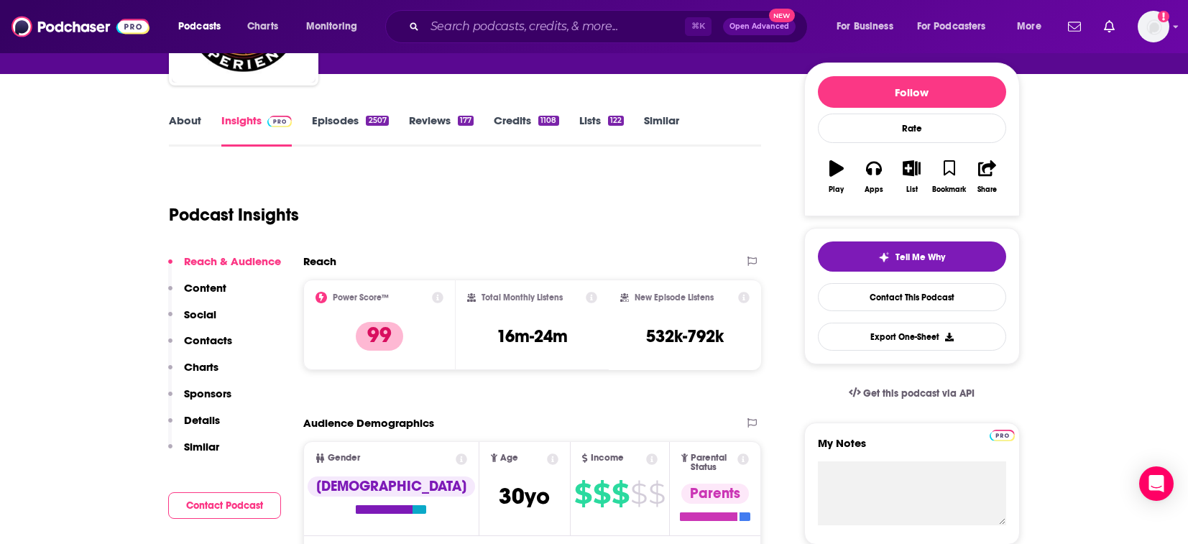
click at [234, 83] on img "The Joe Rogan Experience" at bounding box center [244, 11] width 144 height 144
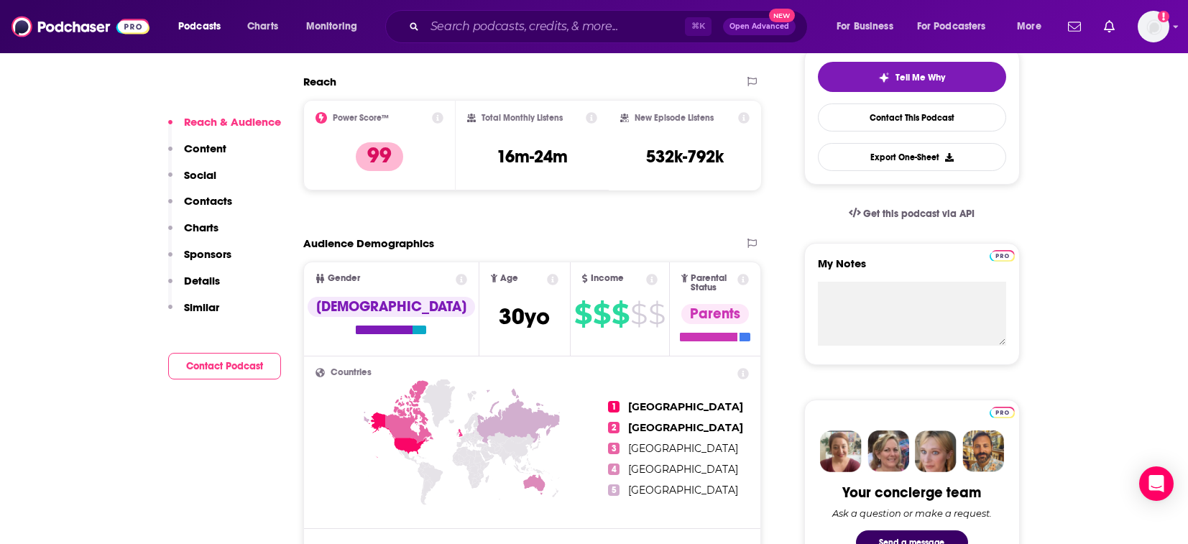
click at [244, 123] on p "Reach & Audience" at bounding box center [232, 122] width 97 height 14
click at [242, 124] on p "Reach & Audience" at bounding box center [232, 122] width 97 height 14
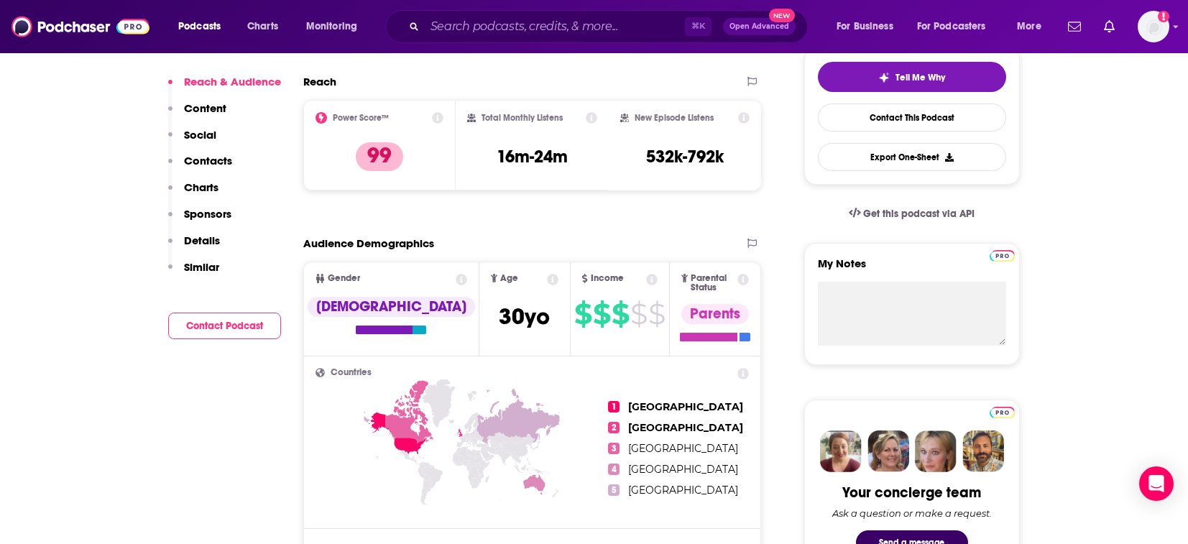
click at [245, 63] on div "Podcast Insights" at bounding box center [459, 26] width 581 height 73
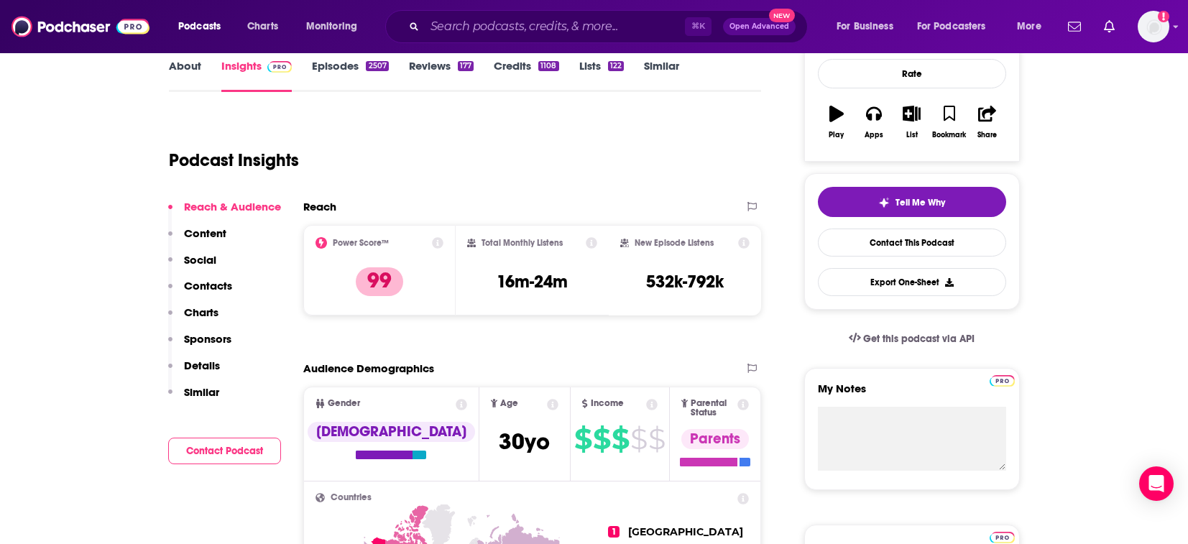
drag, startPoint x: 251, startPoint y: 124, endPoint x: 238, endPoint y: 110, distance: 18.8
click at [251, 124] on div "Podcast Insights" at bounding box center [459, 151] width 581 height 73
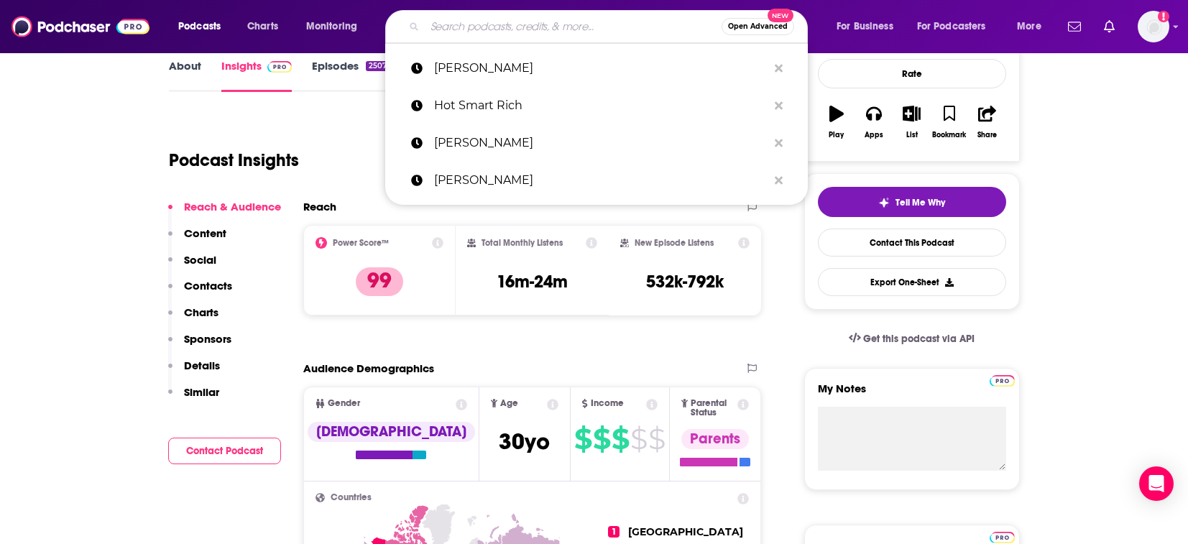
click at [467, 32] on input "Search podcasts, credits, & more..." at bounding box center [573, 26] width 297 height 23
click at [465, 15] on input "Search podcasts, credits, & more..." at bounding box center [573, 26] width 297 height 23
click at [465, 27] on input "Search podcasts, credits, & more..." at bounding box center [573, 26] width 297 height 23
click at [471, 24] on input "Search podcasts, credits, & more..." at bounding box center [573, 26] width 297 height 23
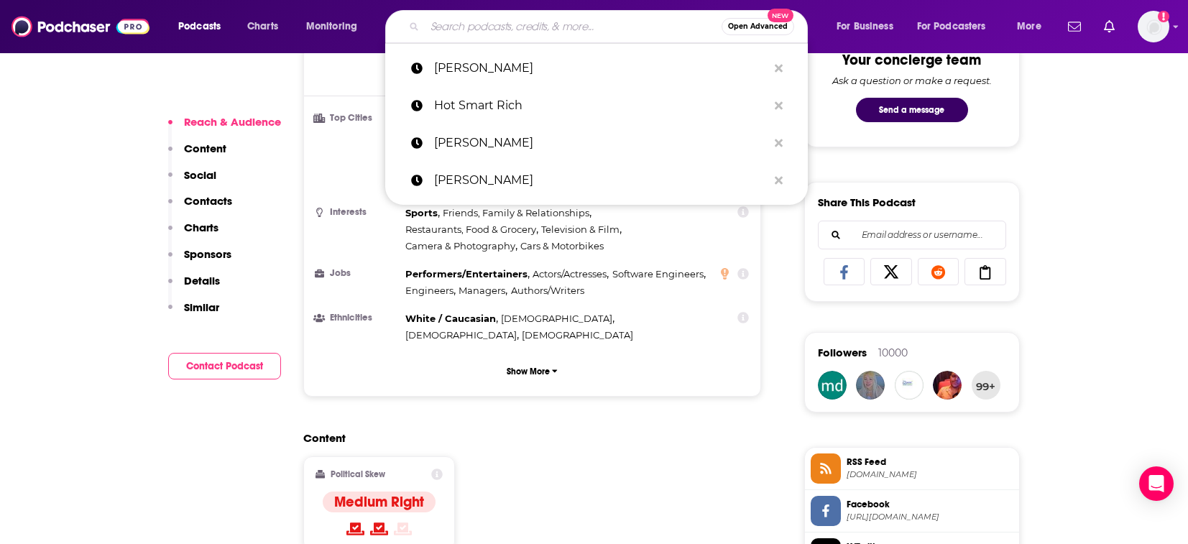
drag, startPoint x: 438, startPoint y: 27, endPoint x: 473, endPoint y: 32, distance: 34.9
click at [438, 27] on input "Search podcasts, credits, & more..." at bounding box center [573, 26] width 297 height 23
click at [473, 32] on input "Search podcasts, credits, & more..." at bounding box center [573, 26] width 297 height 23
click at [467, 30] on input "Search podcasts, credits, & more..." at bounding box center [573, 26] width 297 height 23
click at [207, 234] on p "Charts" at bounding box center [201, 228] width 34 height 14
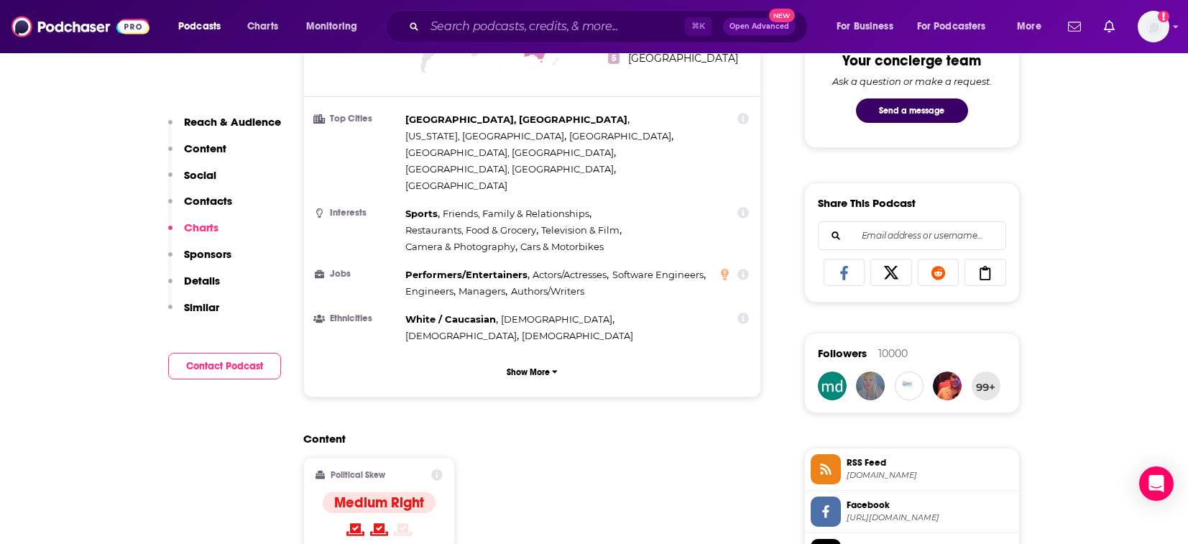
click at [198, 235] on button "Charts" at bounding box center [193, 234] width 50 height 27
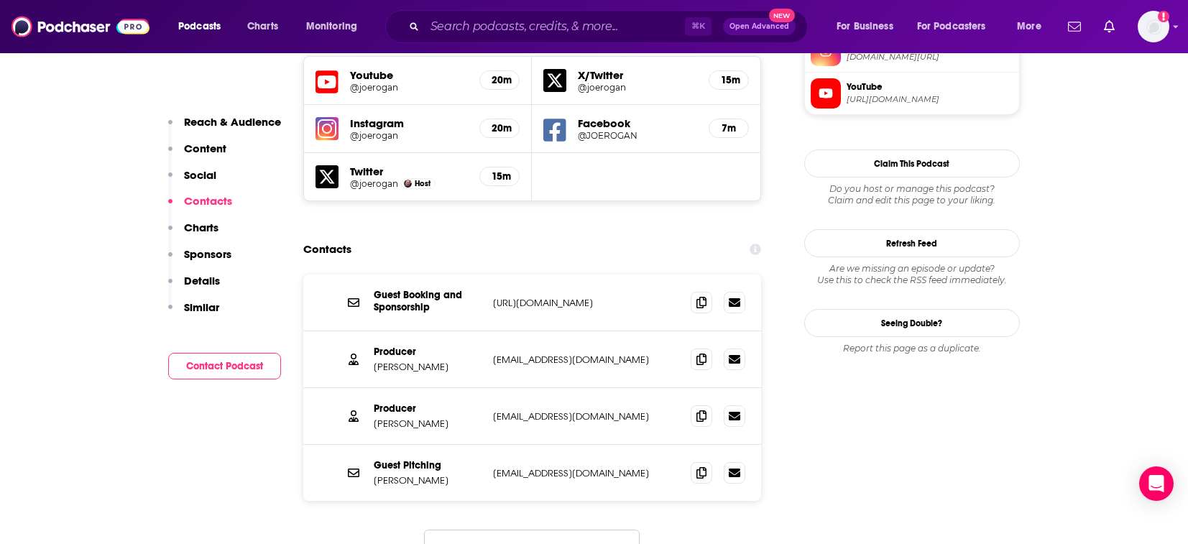
scroll to position [1356, 0]
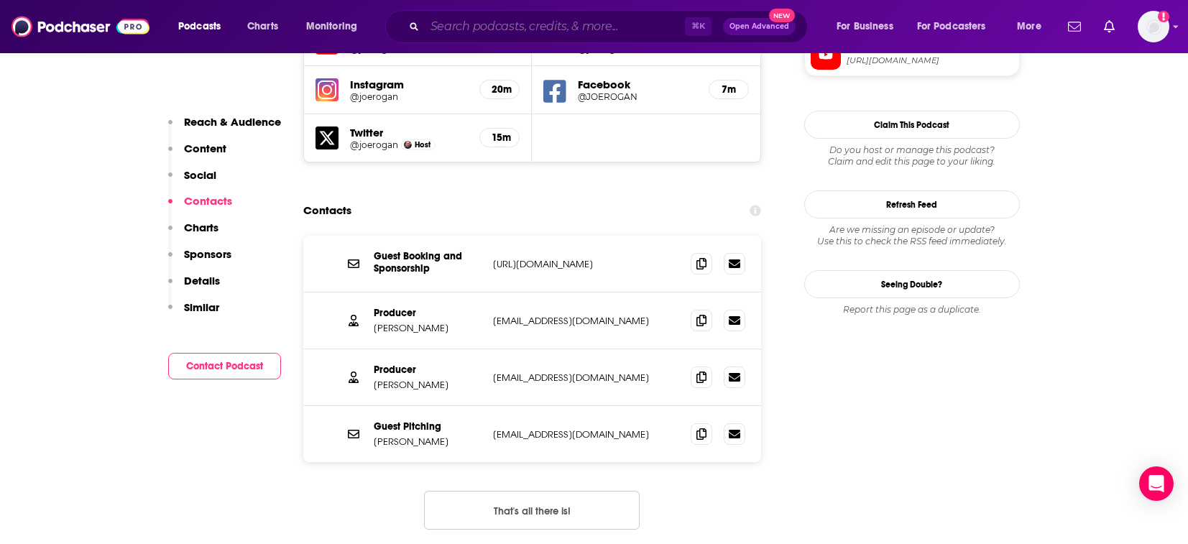
click at [509, 34] on input "Search podcasts, credits, & more..." at bounding box center [555, 26] width 260 height 23
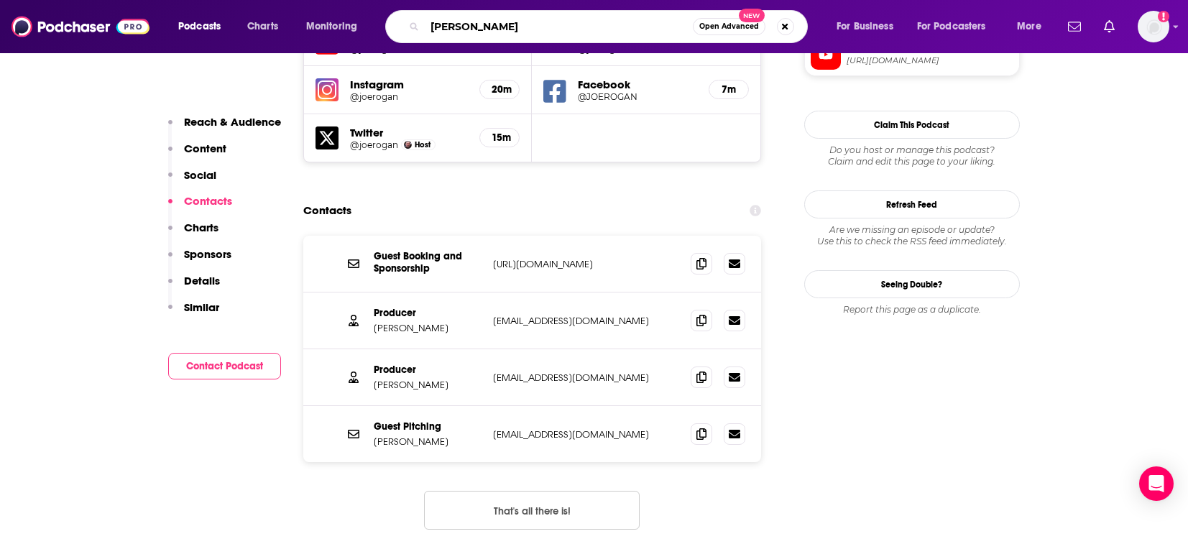
type input "[PERSON_NAME]"
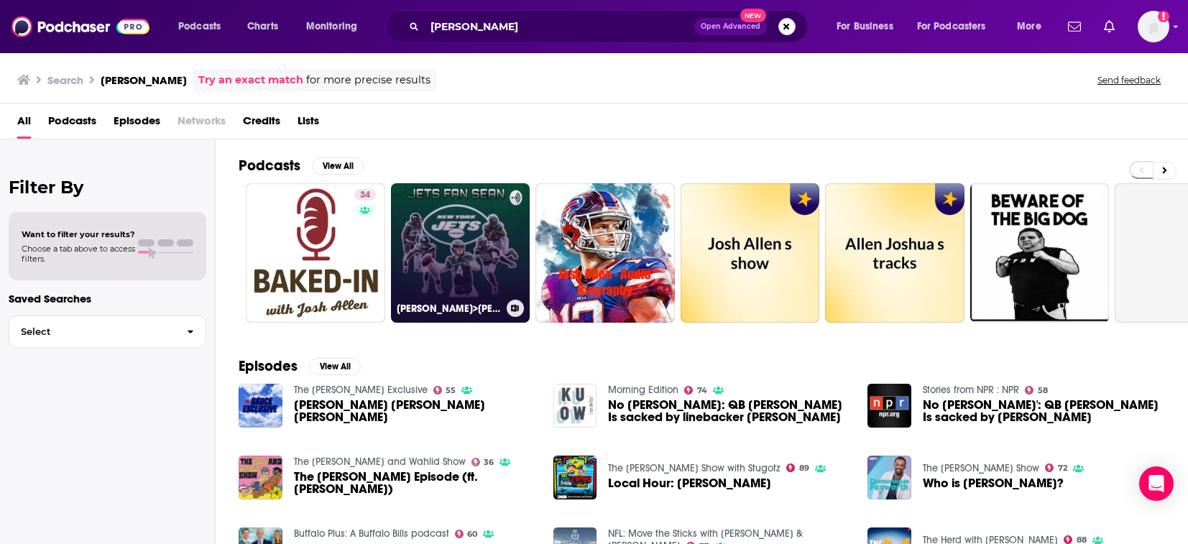
scroll to position [16, 0]
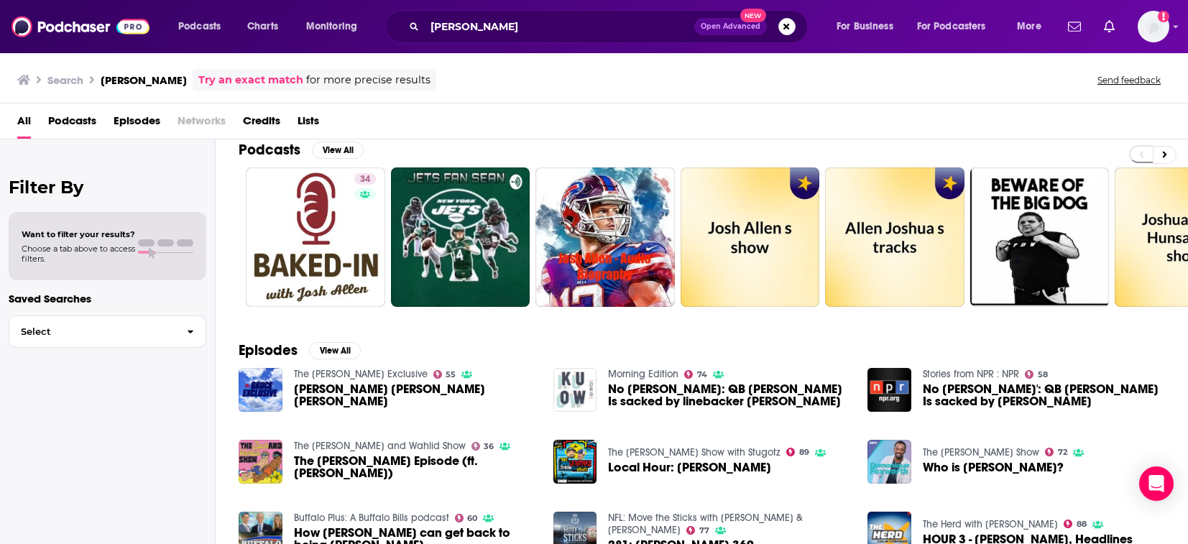
click at [254, 111] on span "Credits" at bounding box center [261, 123] width 37 height 29
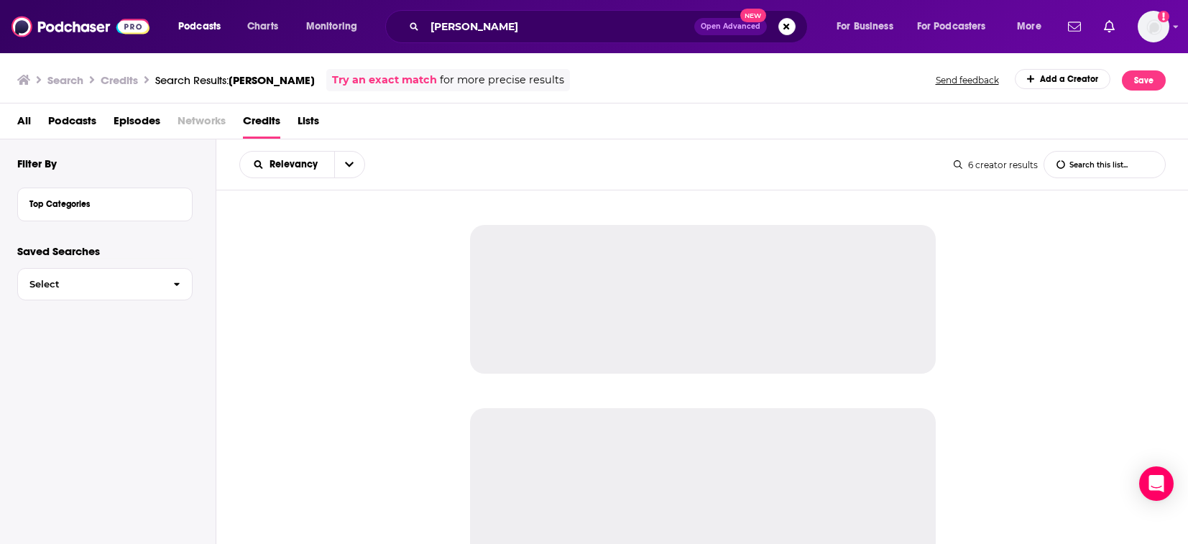
click at [254, 122] on span "Credits" at bounding box center [261, 123] width 37 height 29
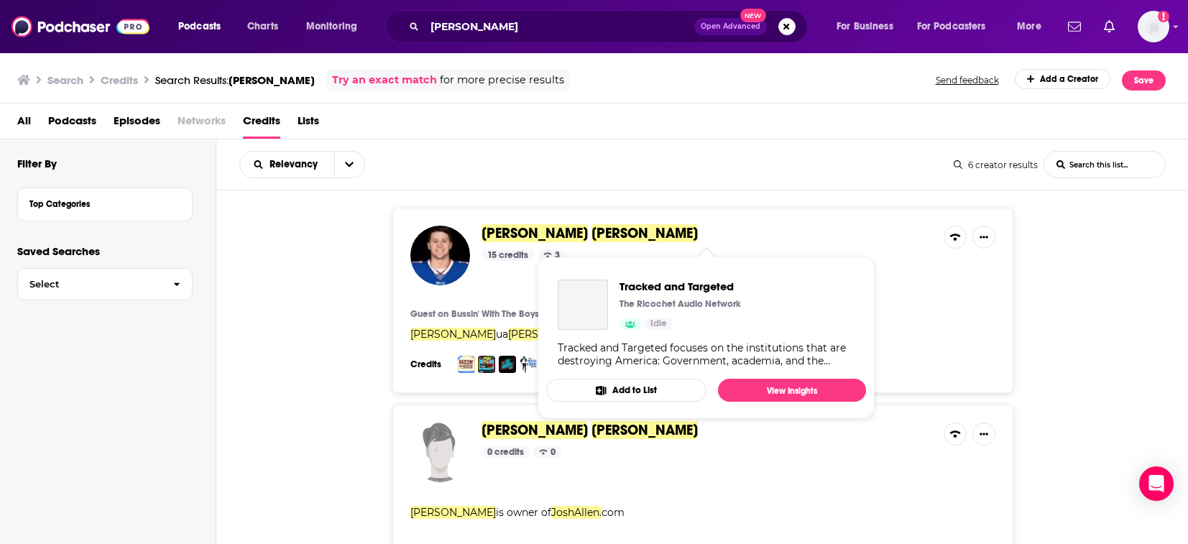
click at [502, 236] on span "[PERSON_NAME]" at bounding box center [534, 233] width 106 height 18
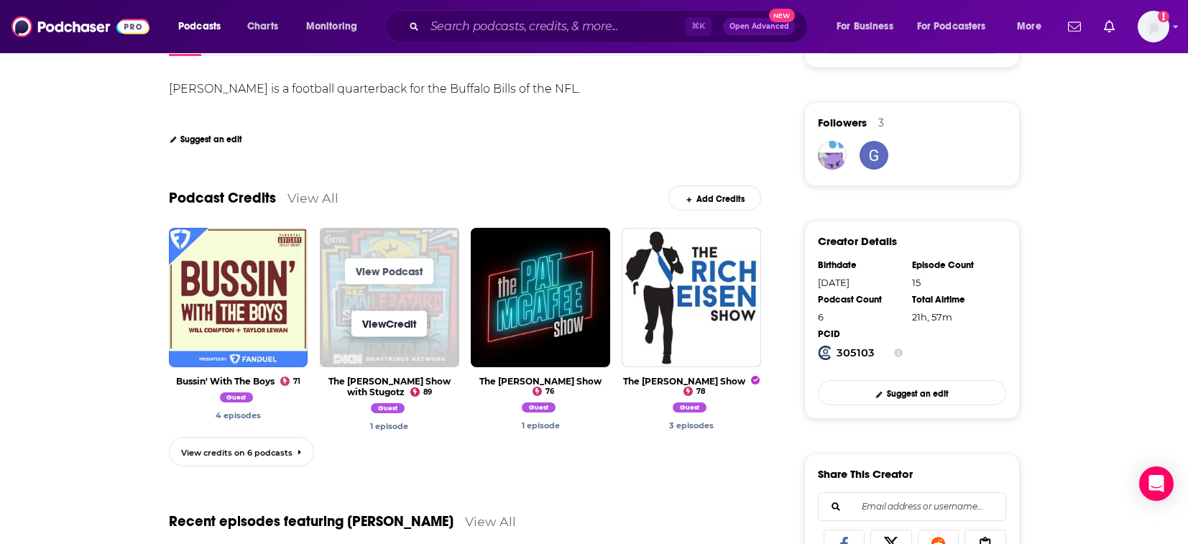
scroll to position [304, 0]
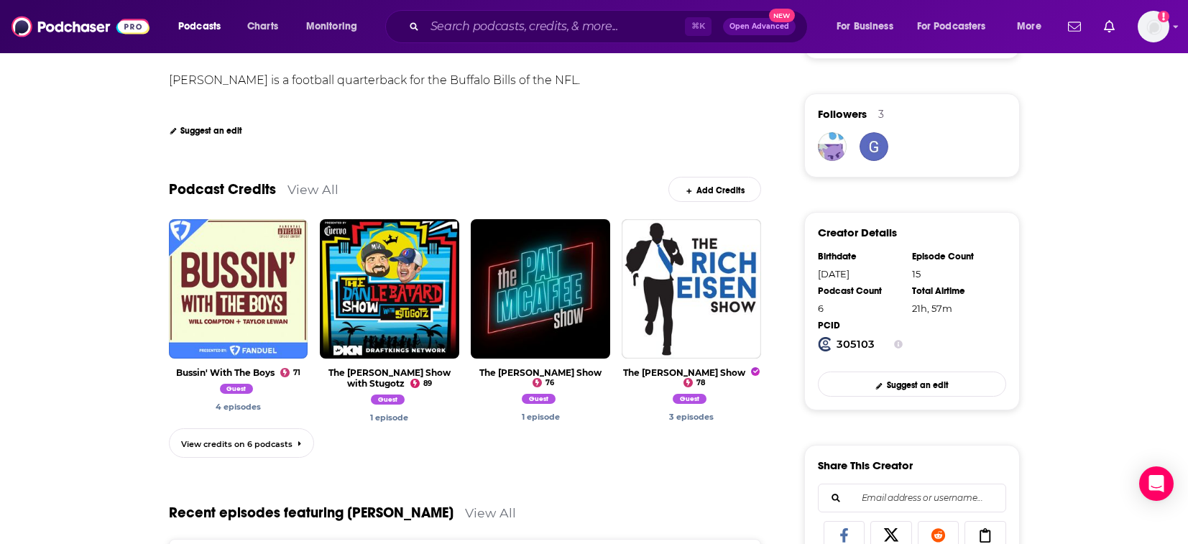
click at [320, 191] on link "View All" at bounding box center [312, 189] width 51 height 15
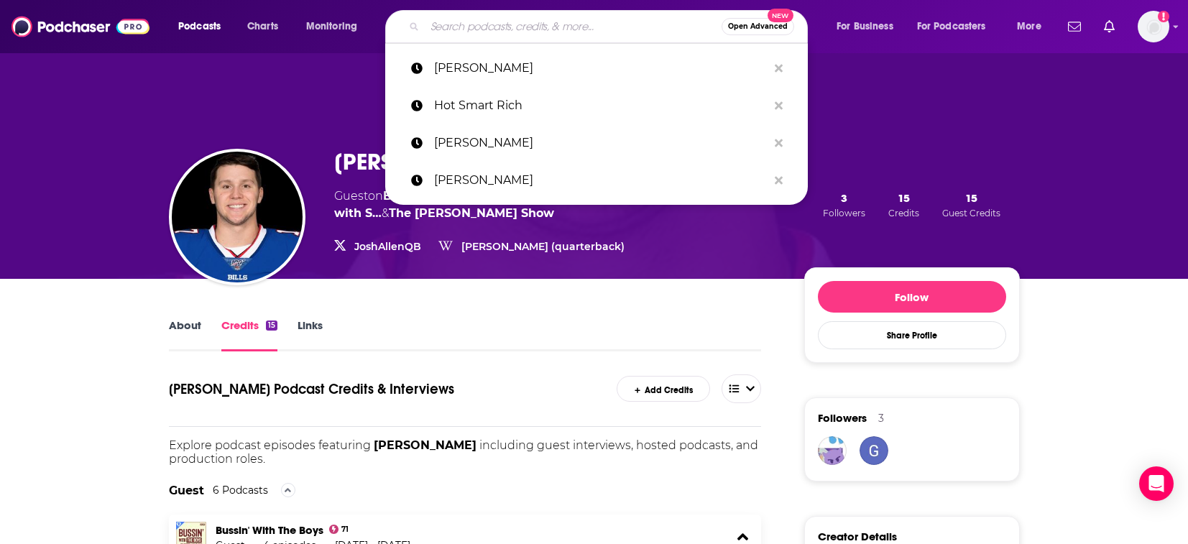
click at [451, 27] on input "Search podcasts, credits, & more..." at bounding box center [573, 26] width 297 height 23
click at [300, 115] on div "[PERSON_NAME] Guest on Bussin' With The Boys , The [PERSON_NAME] Show with S… &…" at bounding box center [594, 165] width 920 height 227
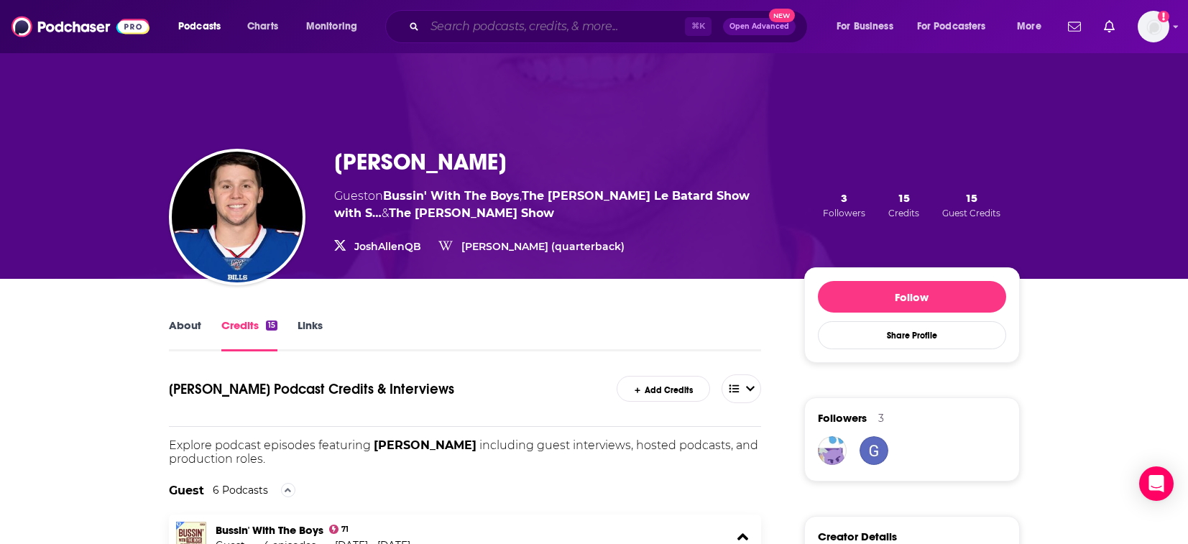
click at [474, 32] on input "Search podcasts, credits, & more..." at bounding box center [555, 26] width 260 height 23
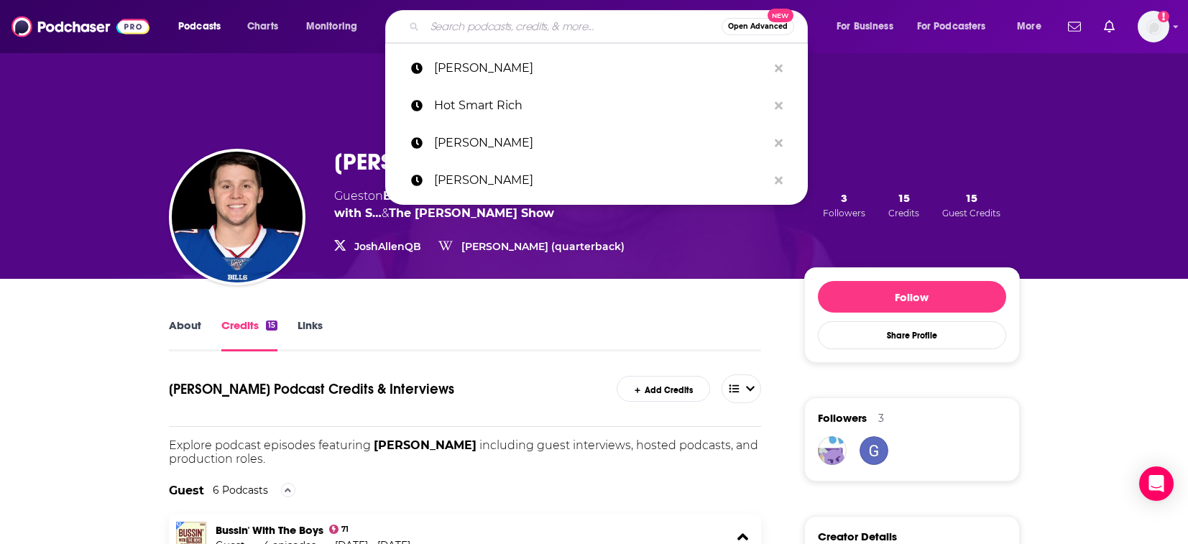
click at [384, 333] on div "About Credits 15 Links" at bounding box center [465, 333] width 593 height 35
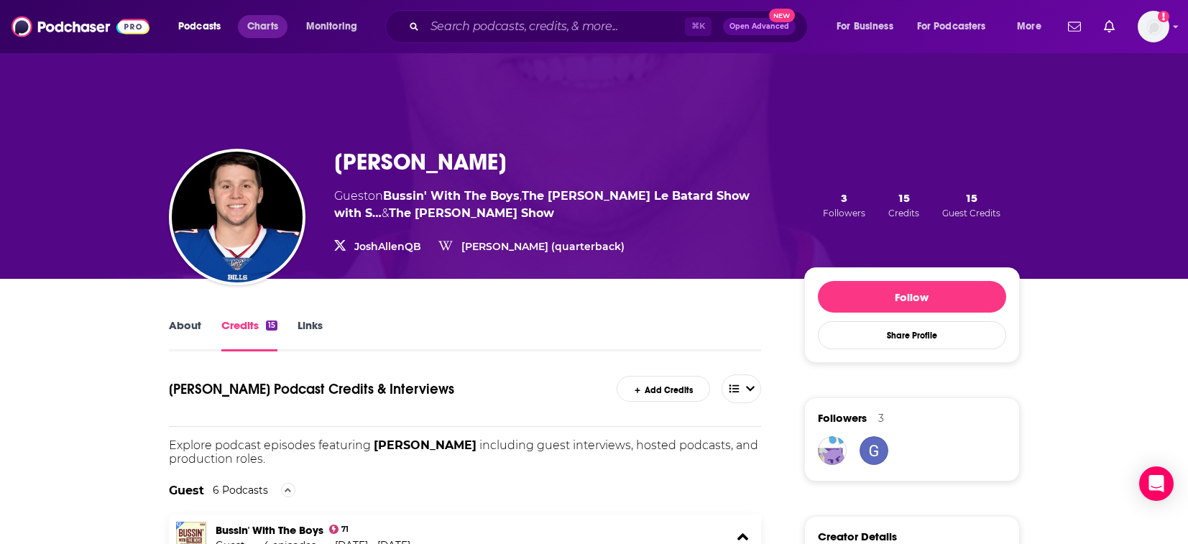
click at [262, 24] on span "Charts" at bounding box center [262, 27] width 31 height 20
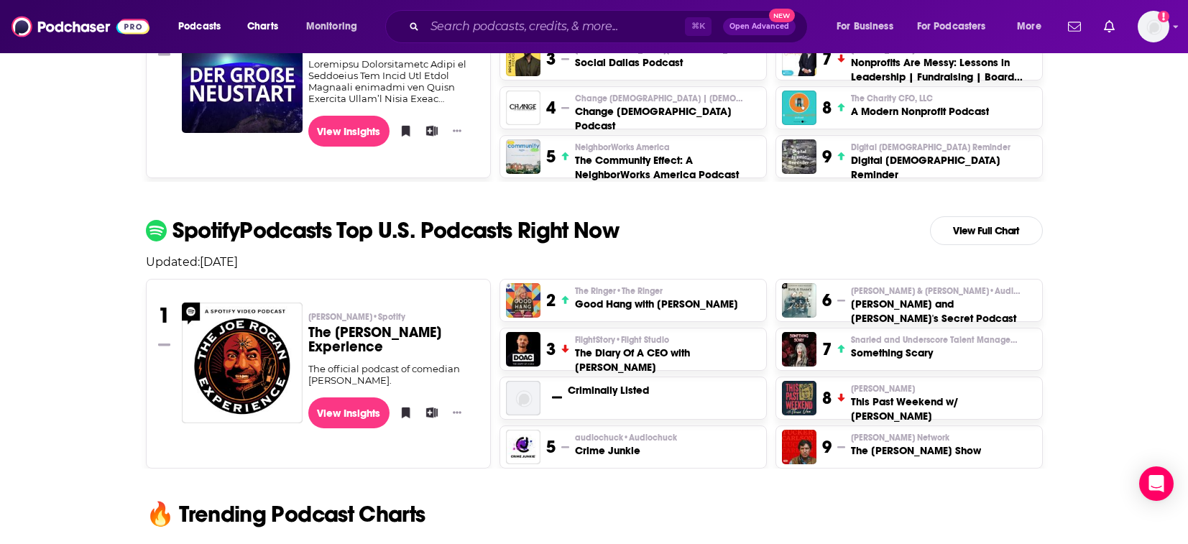
scroll to position [505, 0]
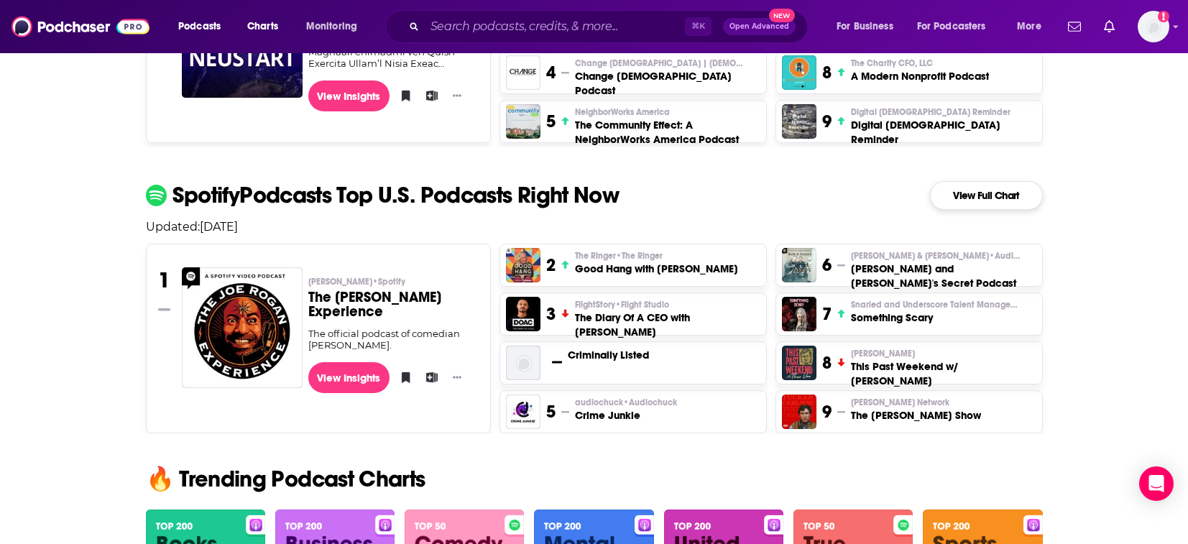
click at [984, 198] on link "View Full Chart" at bounding box center [986, 195] width 113 height 29
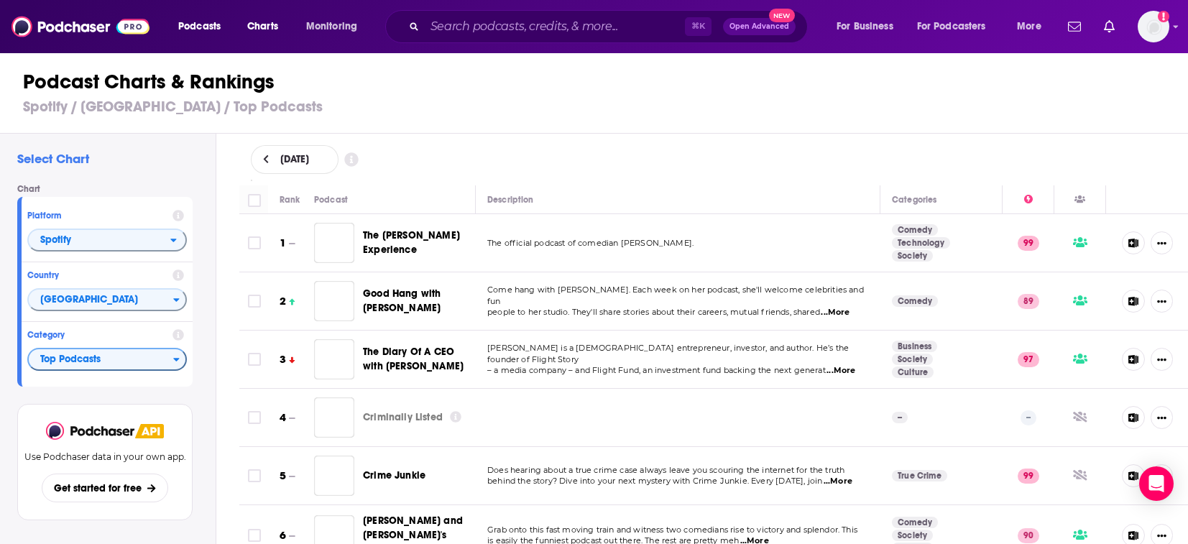
click at [171, 363] on span "Top Podcasts" at bounding box center [101, 360] width 144 height 24
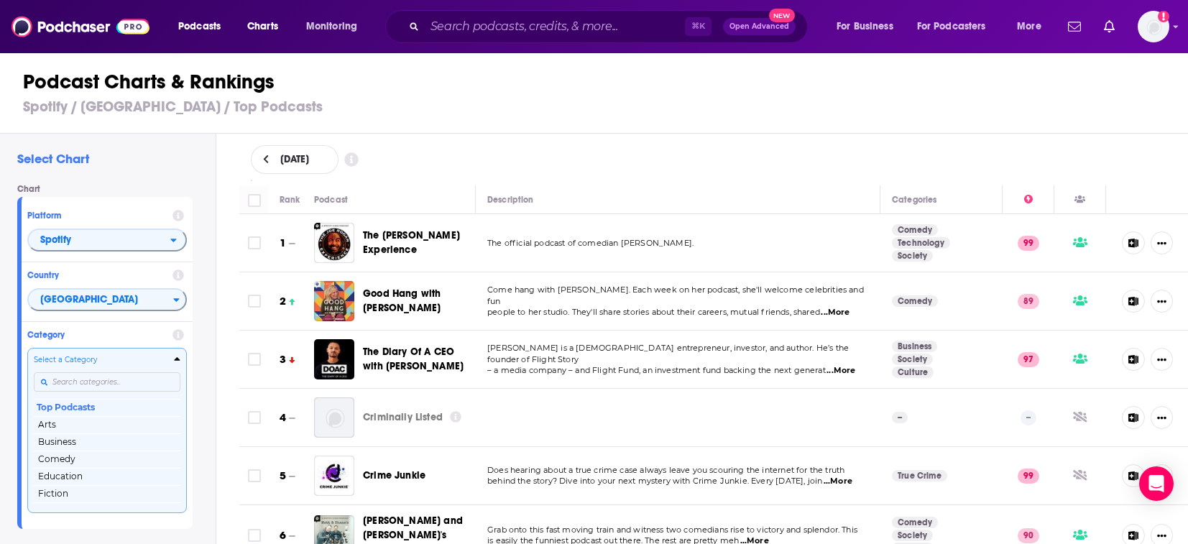
click at [177, 359] on icon "Categories" at bounding box center [178, 360] width 6 height 4
click at [174, 364] on icon "Categories" at bounding box center [177, 359] width 6 height 10
drag, startPoint x: 208, startPoint y: 23, endPoint x: 105, endPoint y: 52, distance: 107.4
click at [208, 23] on span "Podcasts" at bounding box center [199, 27] width 42 height 20
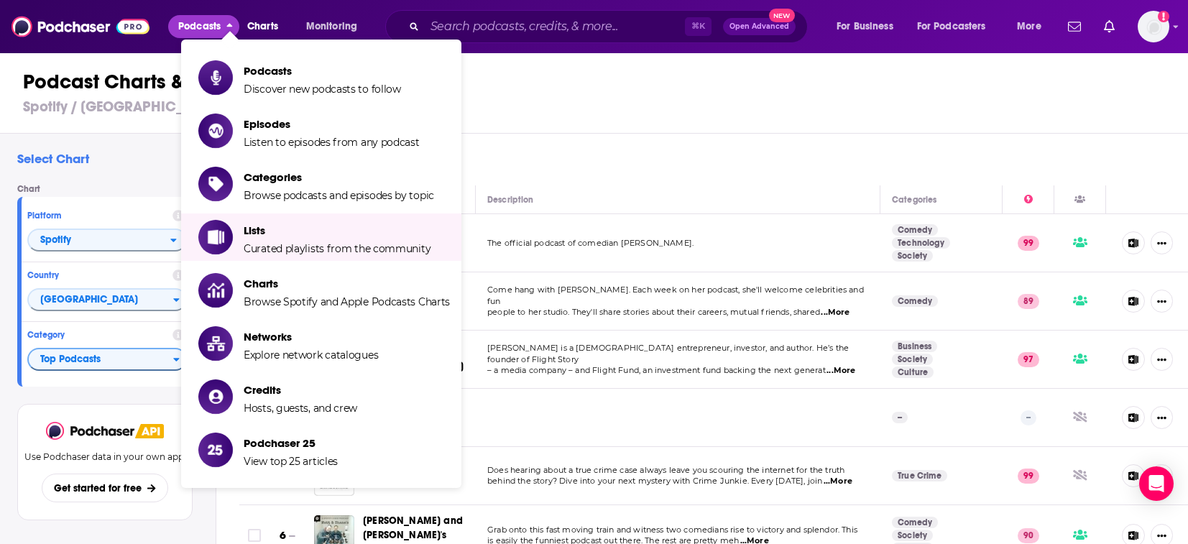
click at [609, 186] on th "Description" at bounding box center [678, 199] width 405 height 29
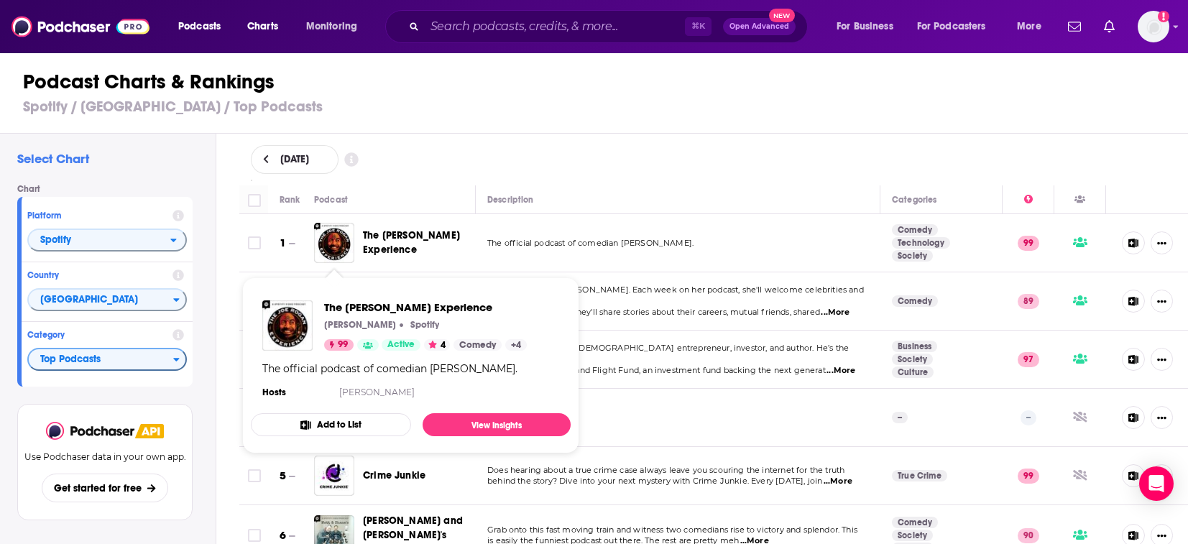
scroll to position [15, 0]
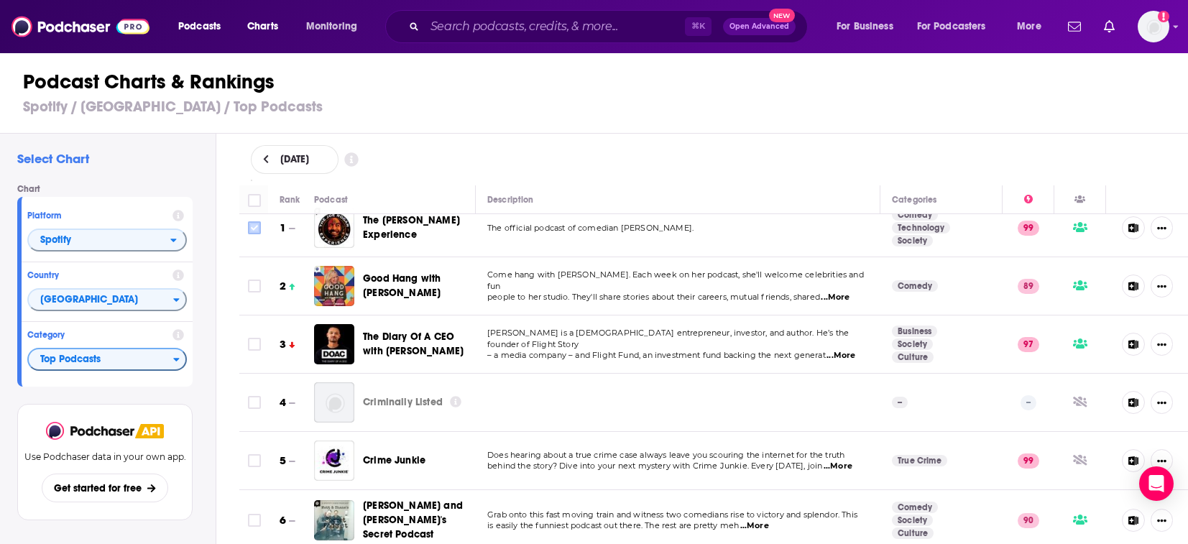
click at [256, 232] on input "Toggle select row" at bounding box center [254, 227] width 13 height 13
checkbox input "true"
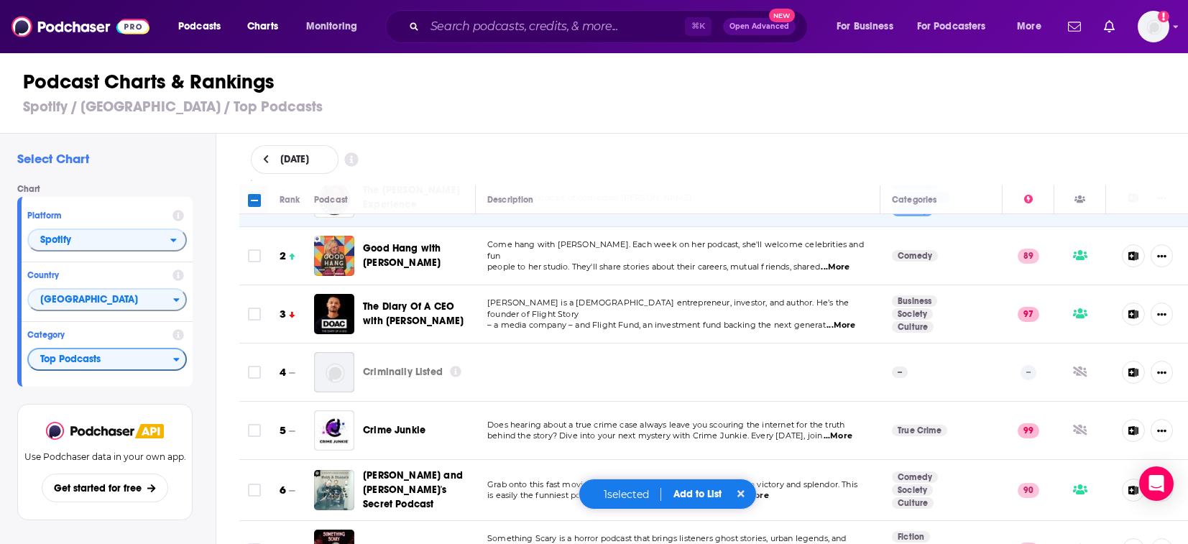
scroll to position [62, 0]
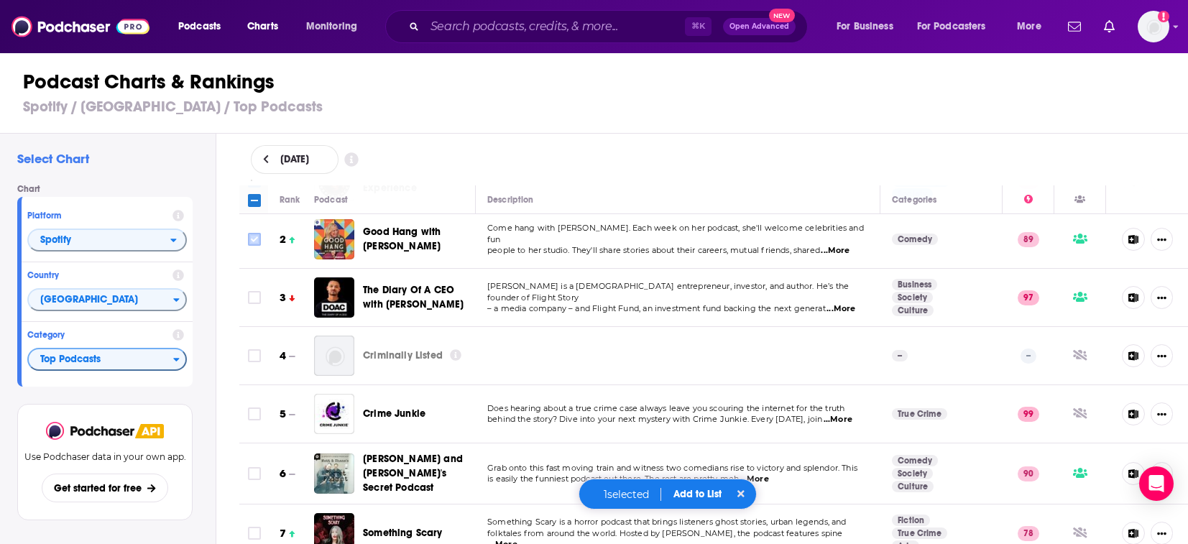
click at [253, 238] on input "Toggle select row" at bounding box center [254, 239] width 13 height 13
checkbox input "true"
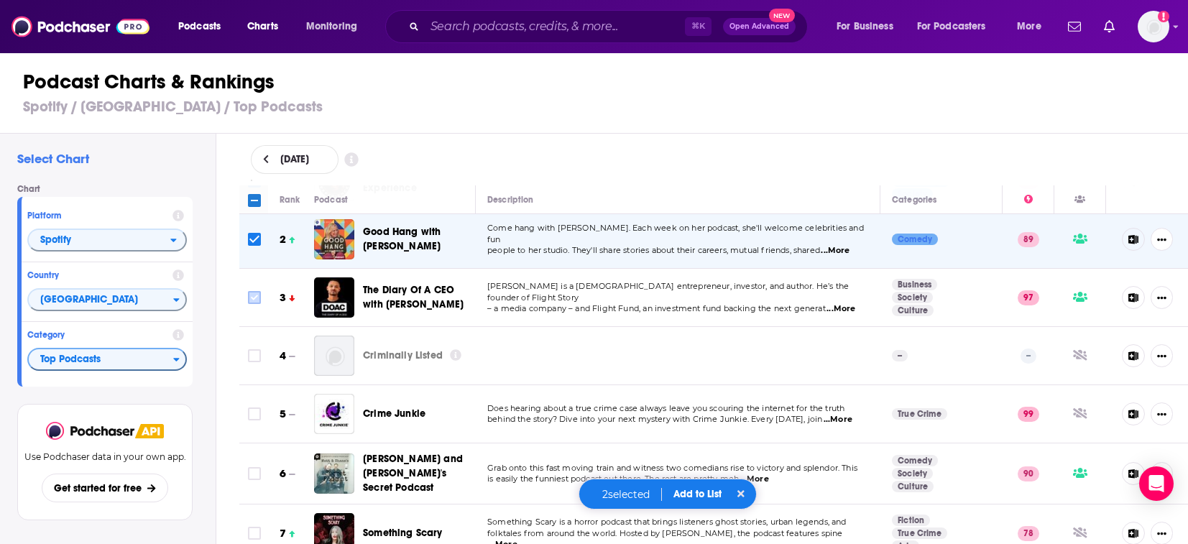
click at [259, 297] on input "Toggle select row" at bounding box center [254, 297] width 13 height 13
checkbox input "true"
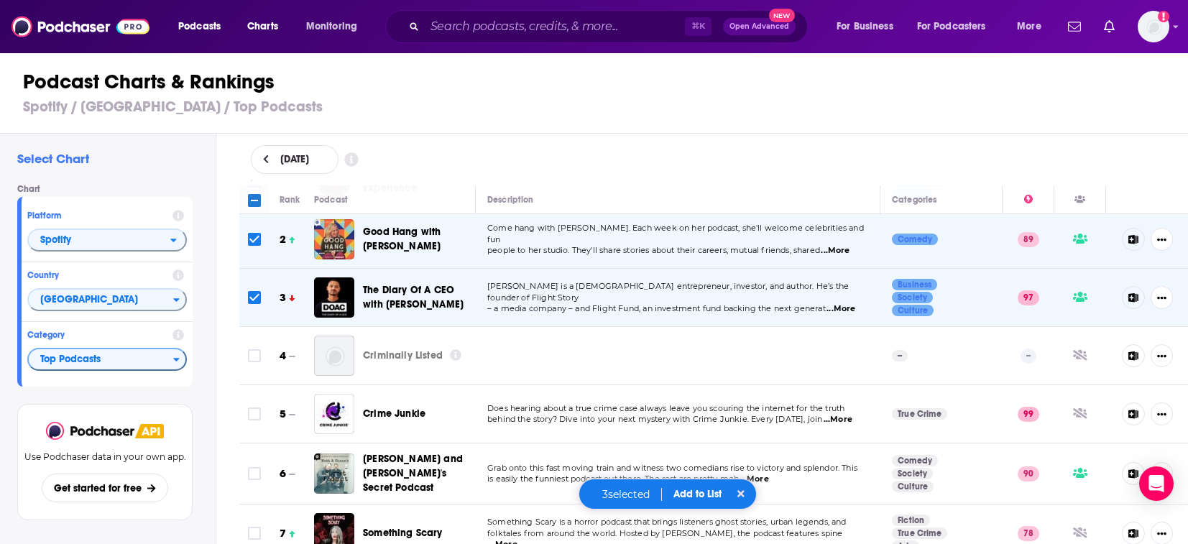
click at [694, 498] on button "Add to List" at bounding box center [697, 494] width 71 height 12
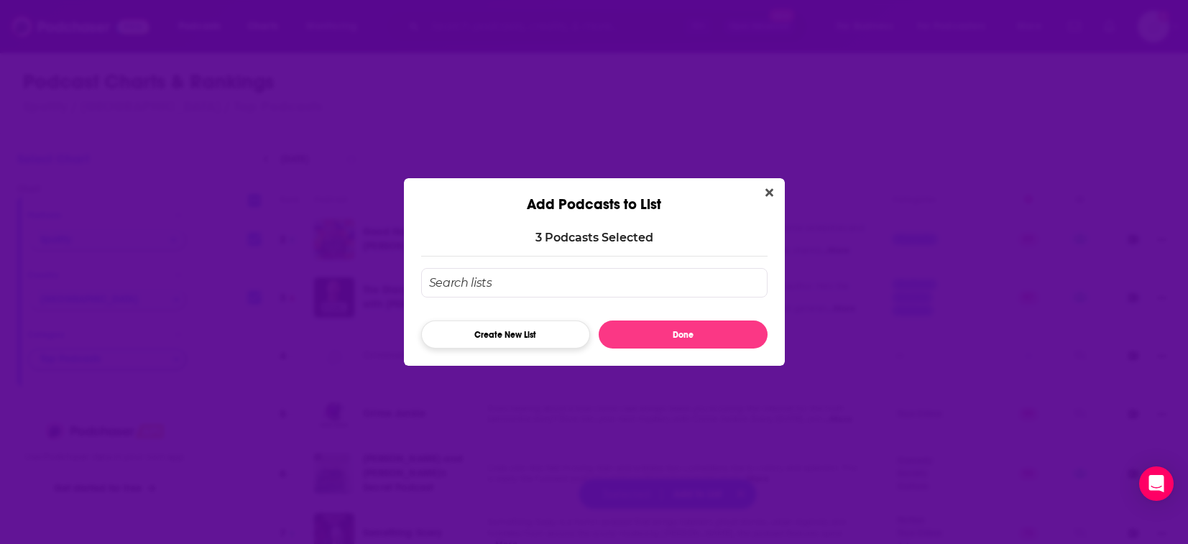
drag, startPoint x: 558, startPoint y: 280, endPoint x: 535, endPoint y: 326, distance: 51.1
click at [558, 280] on input "Add Podcast To List" at bounding box center [594, 282] width 346 height 29
click at [507, 341] on button "Create New List" at bounding box center [505, 334] width 169 height 28
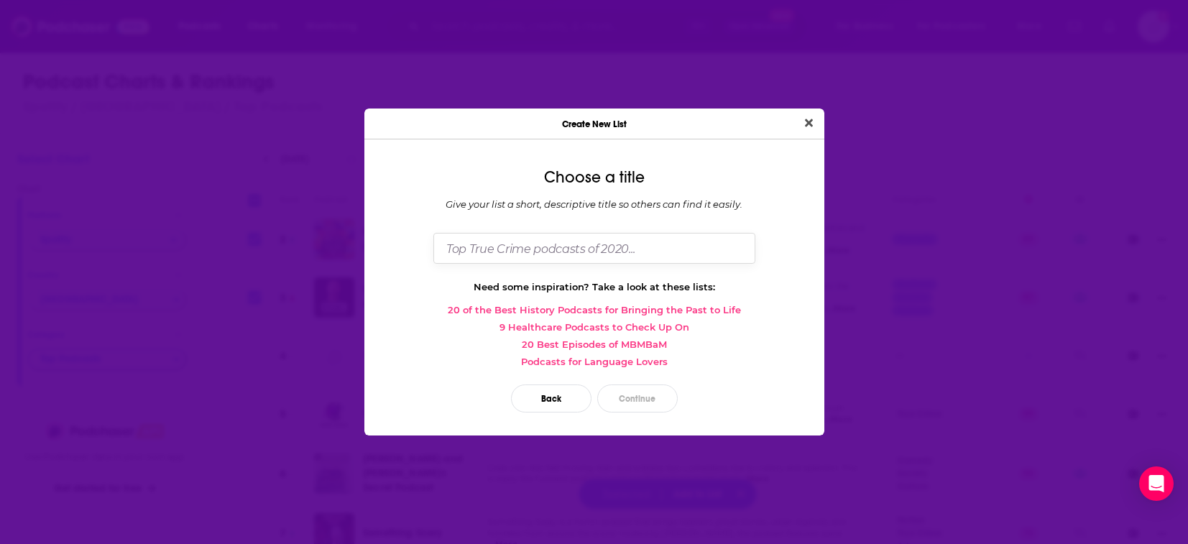
click at [503, 244] on input "Dialog" at bounding box center [594, 248] width 322 height 31
type input "Example"
click at [632, 389] on button "Continue" at bounding box center [637, 398] width 80 height 28
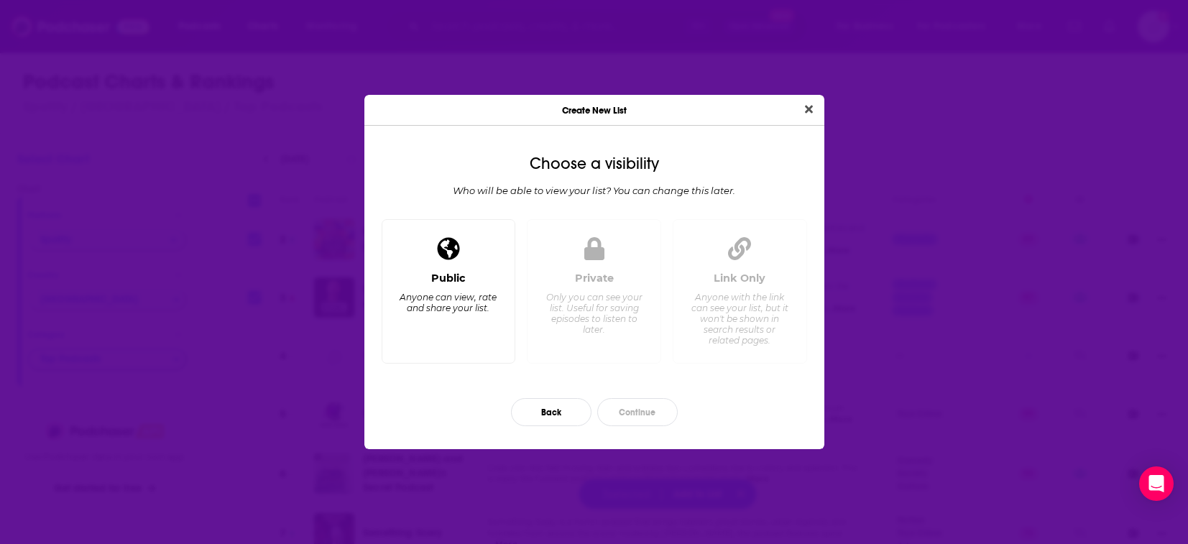
click at [474, 349] on div "Public Anyone can view, rate and share your list." at bounding box center [449, 312] width 110 height 80
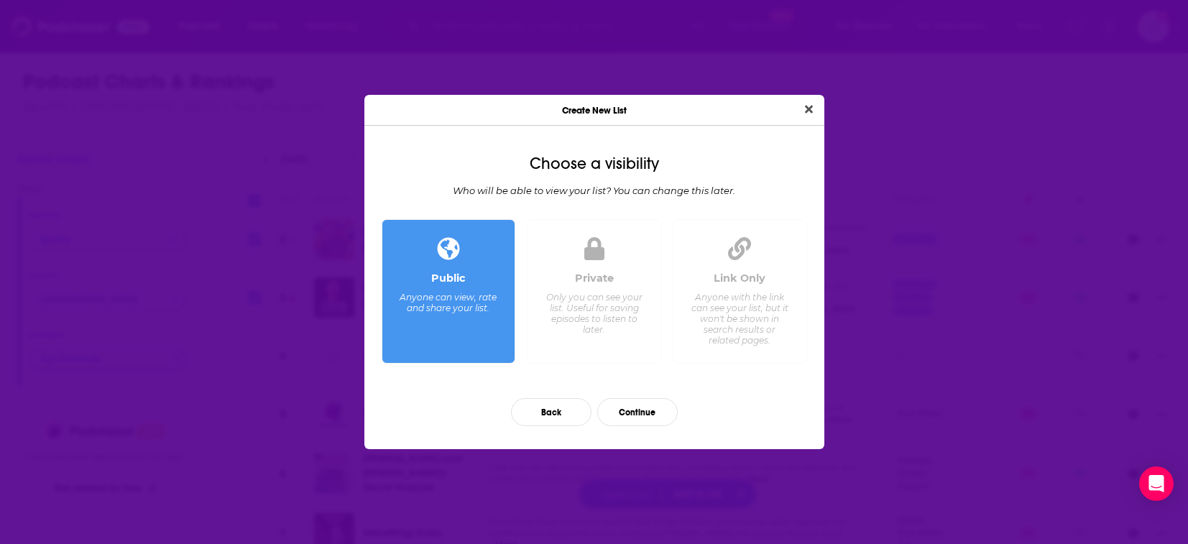
drag, startPoint x: 746, startPoint y: 301, endPoint x: 726, endPoint y: 296, distance: 20.0
click at [746, 301] on div "Anyone with the link can see your list, but it won't be shown in search results…" at bounding box center [739, 319] width 98 height 54
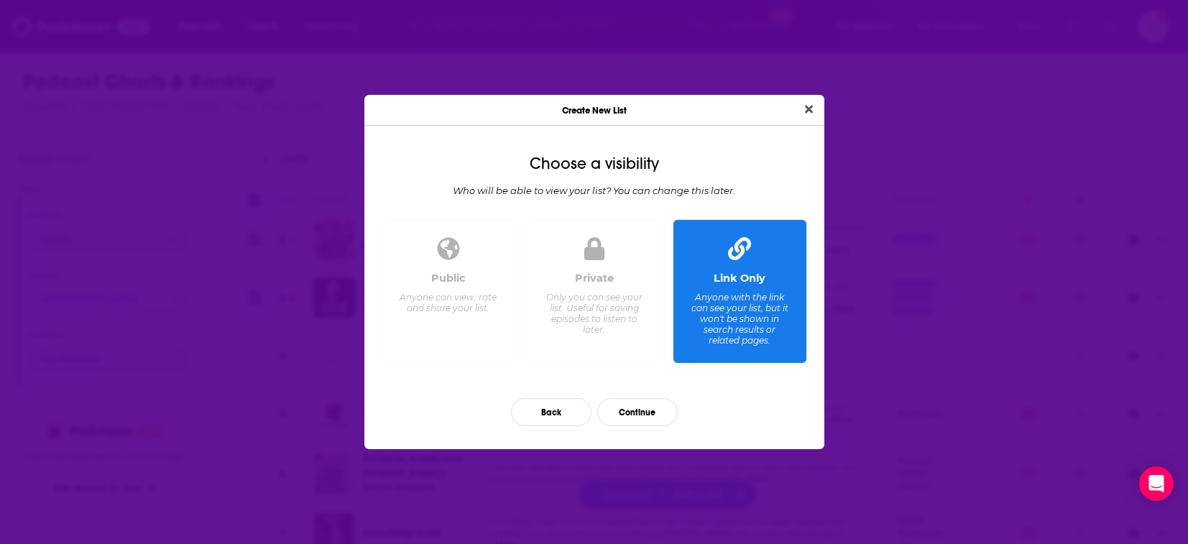
click at [653, 413] on button "Continue" at bounding box center [637, 412] width 80 height 28
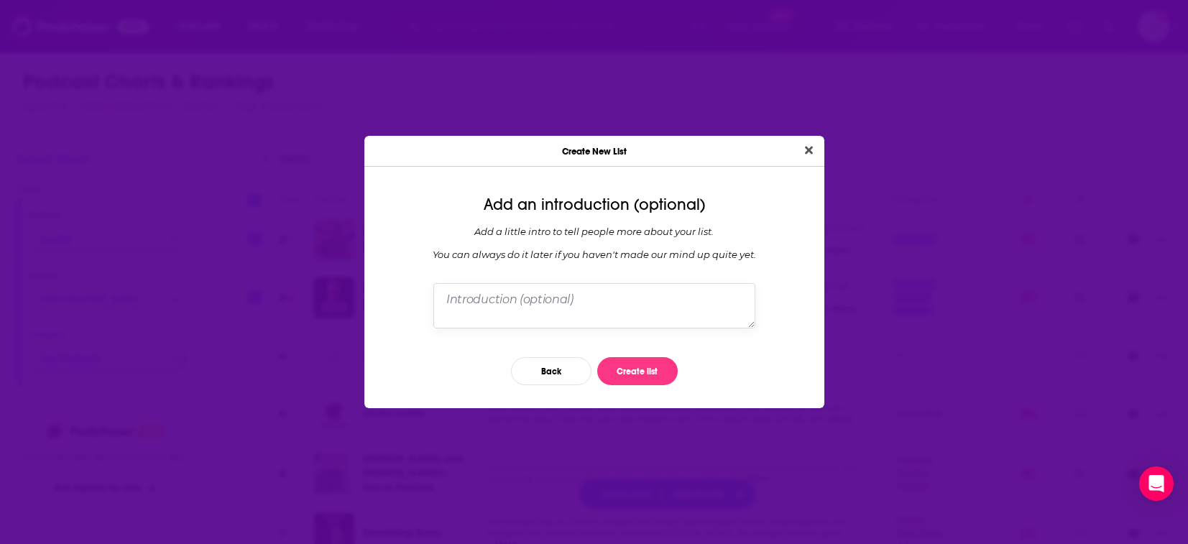
click at [621, 311] on textarea "Dialog" at bounding box center [594, 305] width 322 height 45
click at [624, 366] on button "Create list" at bounding box center [637, 371] width 80 height 28
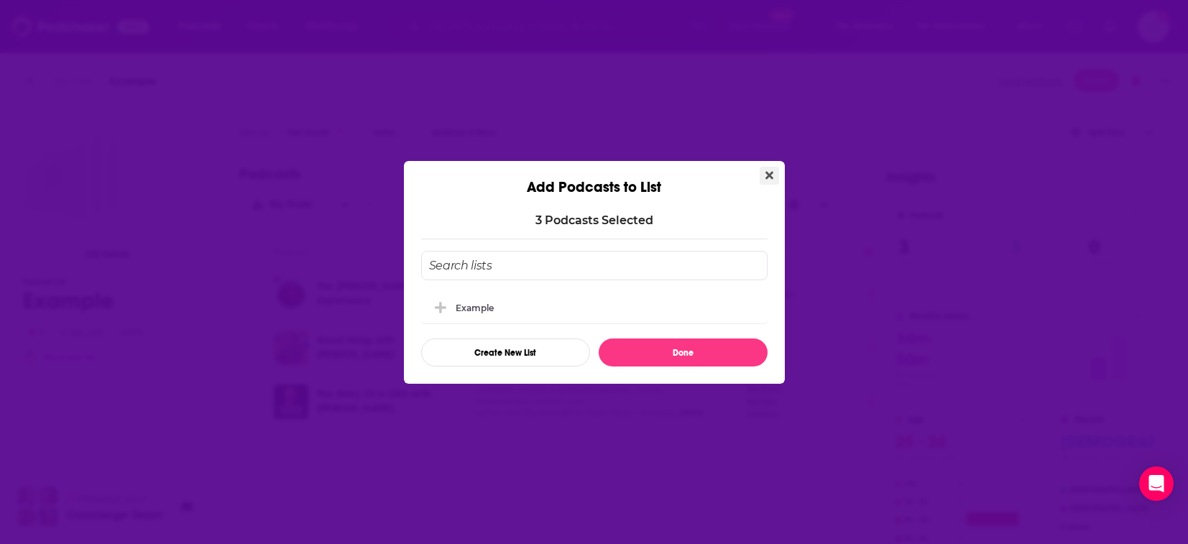
click at [769, 172] on icon "Close" at bounding box center [769, 175] width 8 height 11
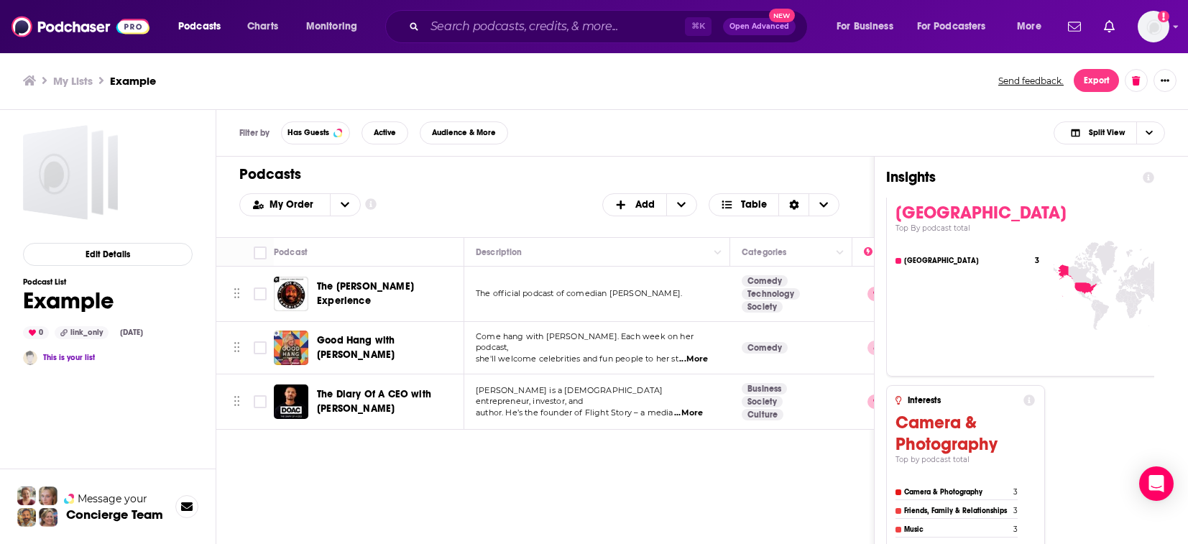
scroll to position [614, 0]
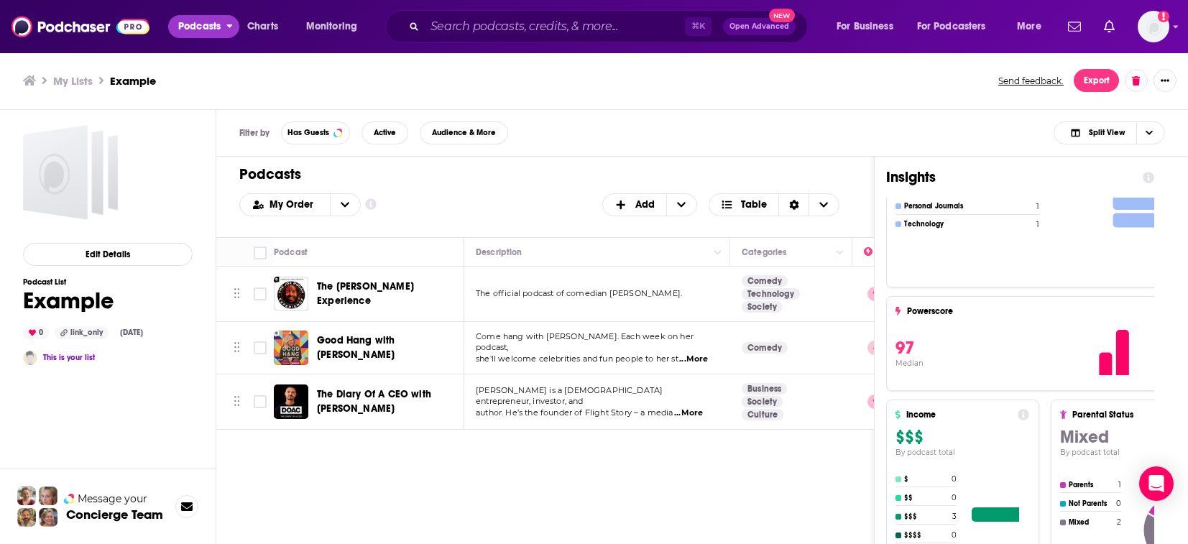
click at [225, 27] on button "Podcasts" at bounding box center [203, 26] width 71 height 23
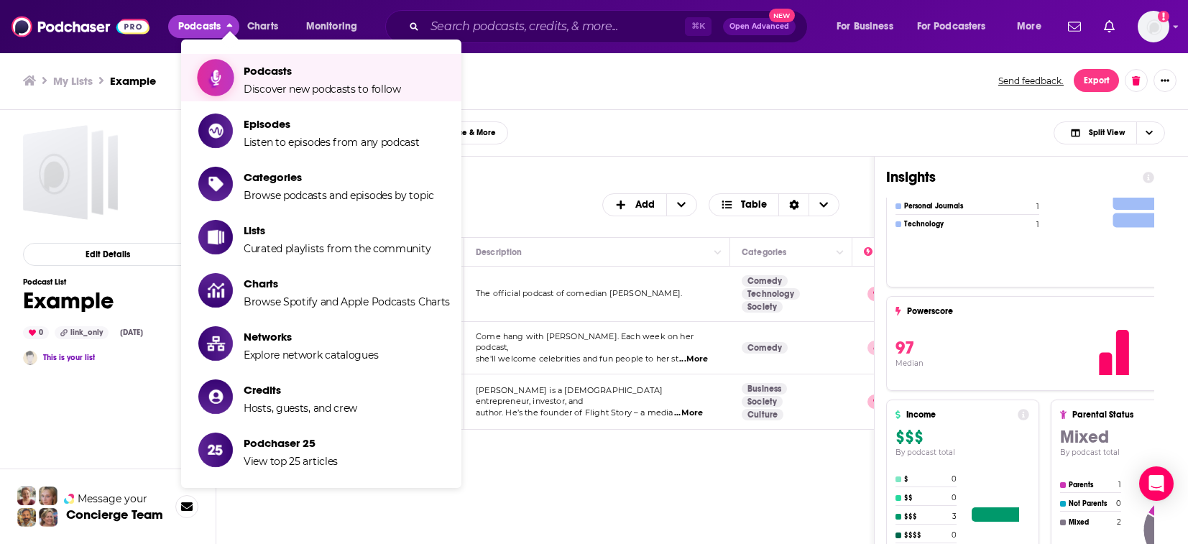
click at [307, 91] on span "Discover new podcasts to follow" at bounding box center [322, 89] width 157 height 13
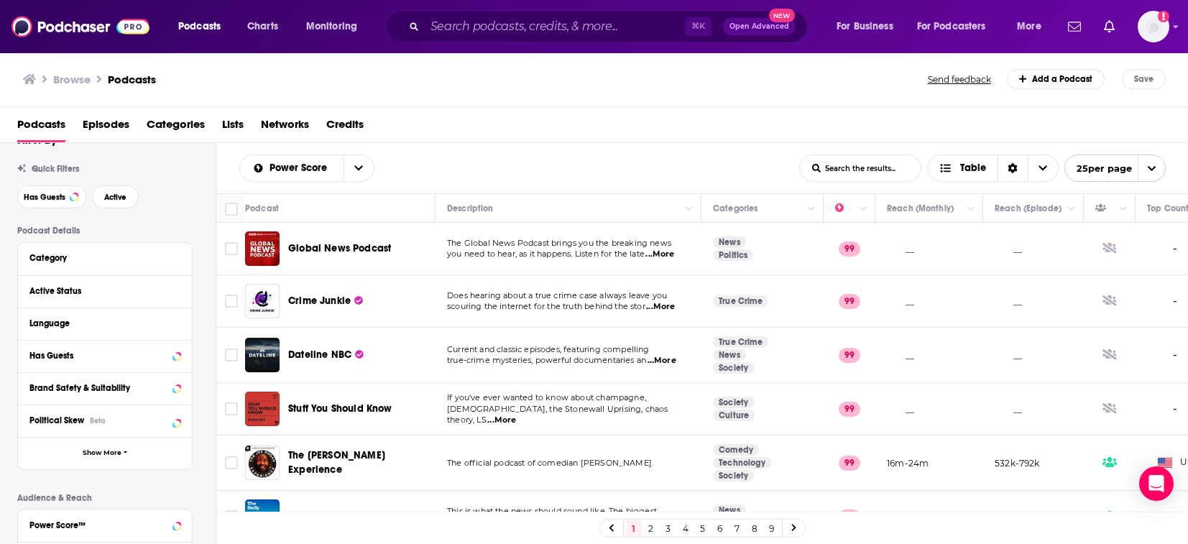
scroll to position [27, 0]
click at [180, 260] on icon at bounding box center [176, 257] width 7 height 11
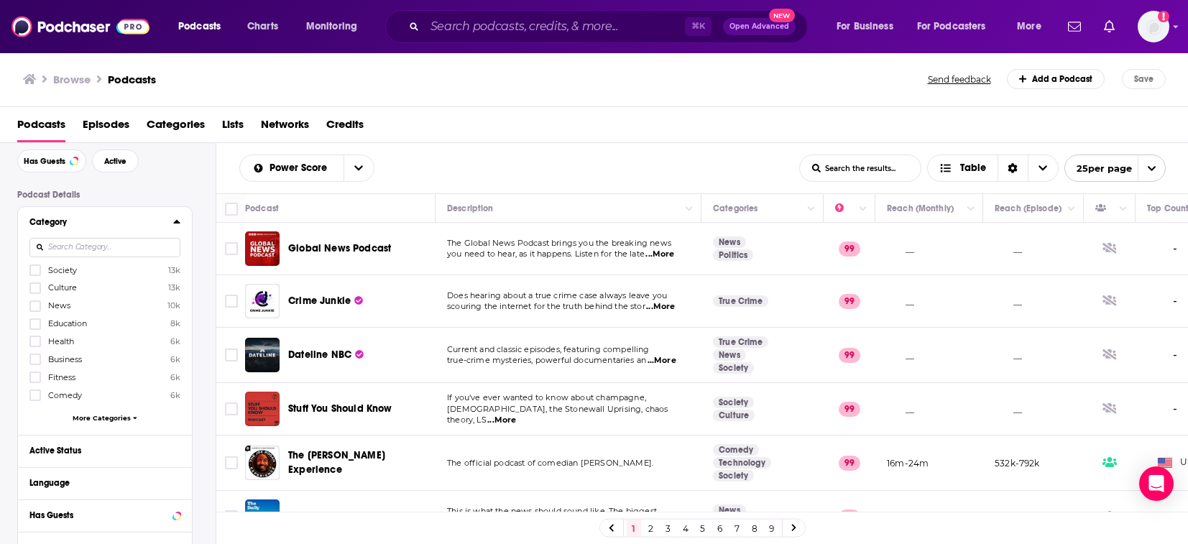
scroll to position [63, 0]
click at [116, 420] on span "More Categories" at bounding box center [102, 419] width 58 height 8
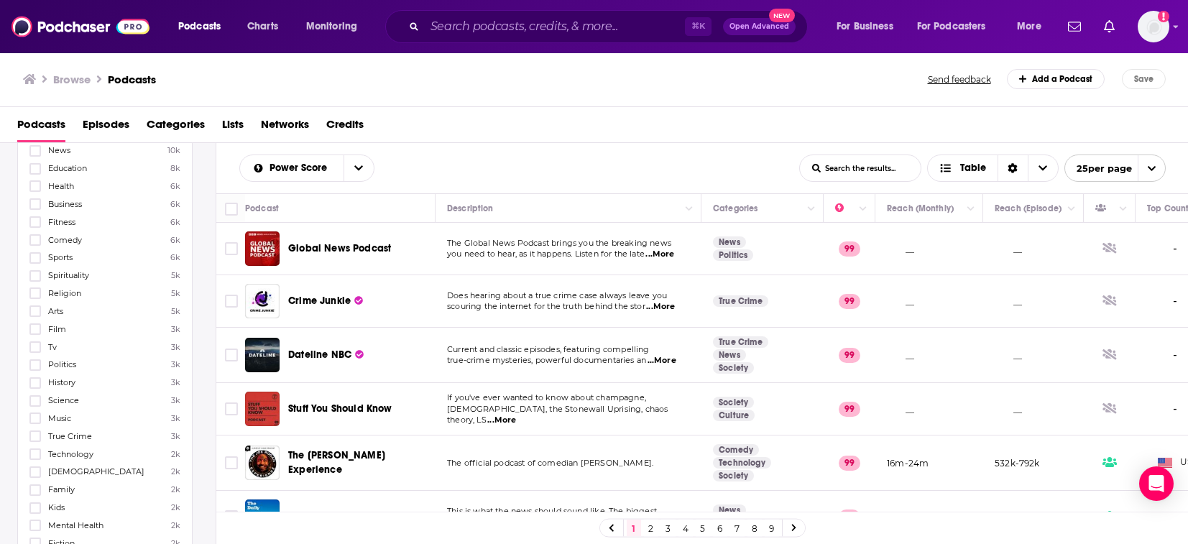
scroll to position [218, 0]
click at [36, 292] on icon at bounding box center [35, 294] width 9 height 9
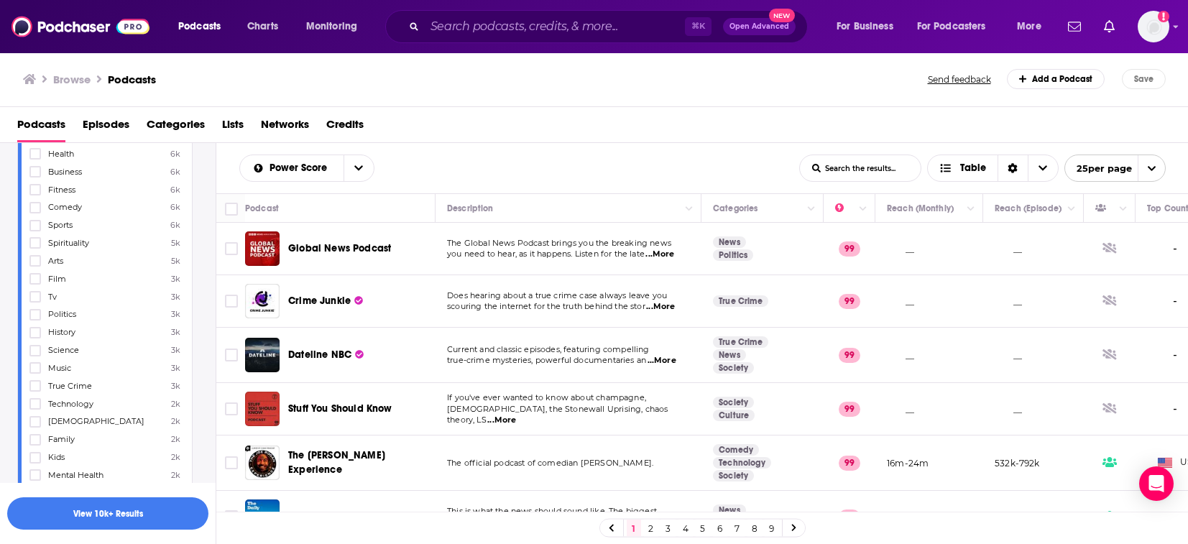
scroll to position [167, 0]
click at [36, 170] on icon at bounding box center [35, 166] width 9 height 9
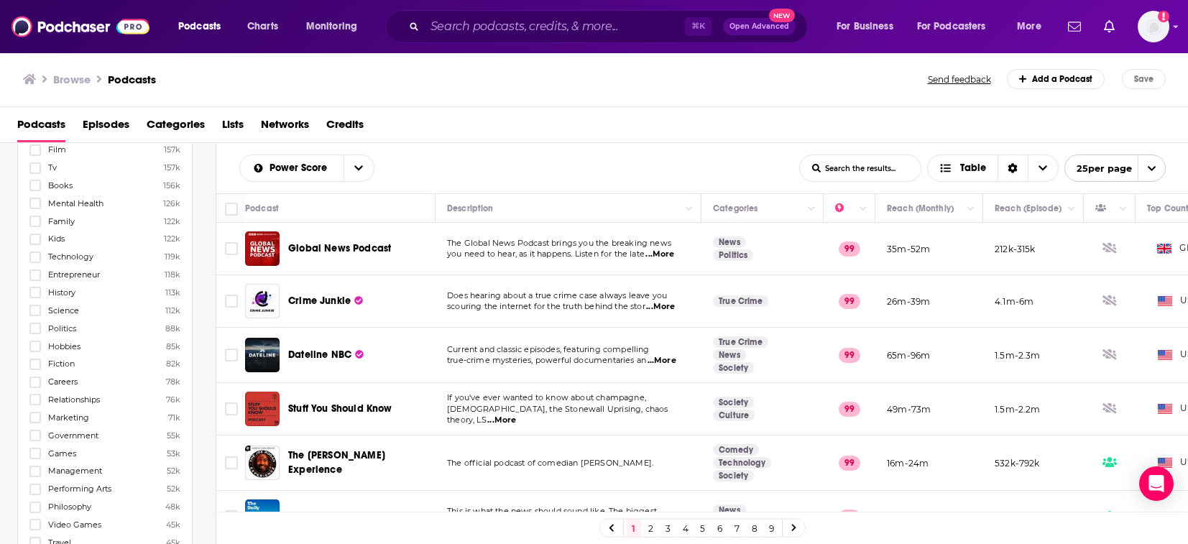
scroll to position [452, 0]
click at [36, 275] on icon at bounding box center [35, 274] width 9 height 6
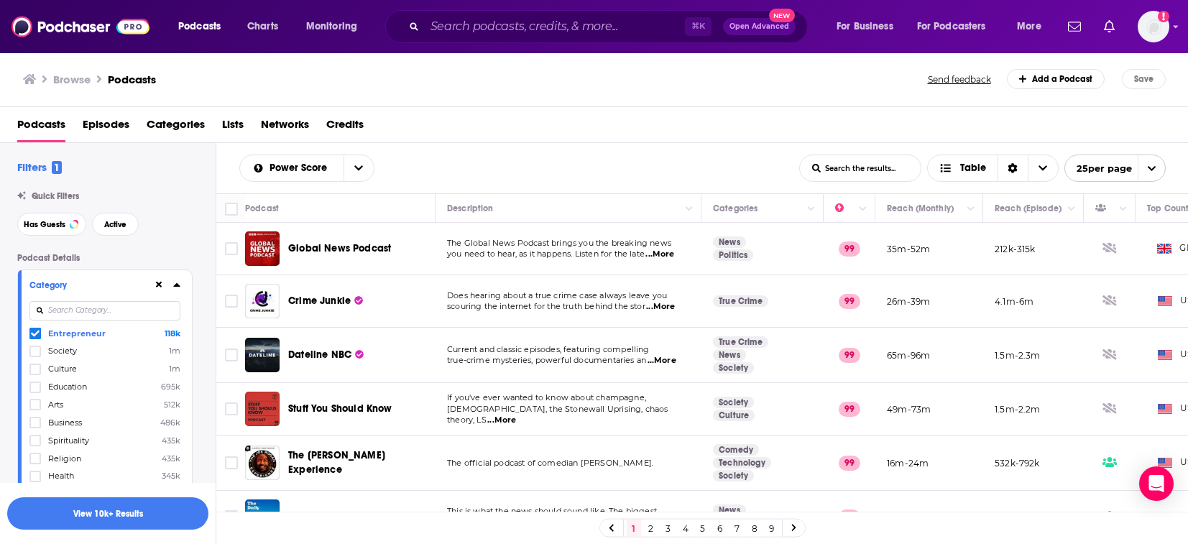
scroll to position [0, 0]
click at [42, 334] on div at bounding box center [36, 333] width 14 height 12
click at [35, 336] on input "multiSelectOption-entrepreneur-0" at bounding box center [35, 336] width 0 height 0
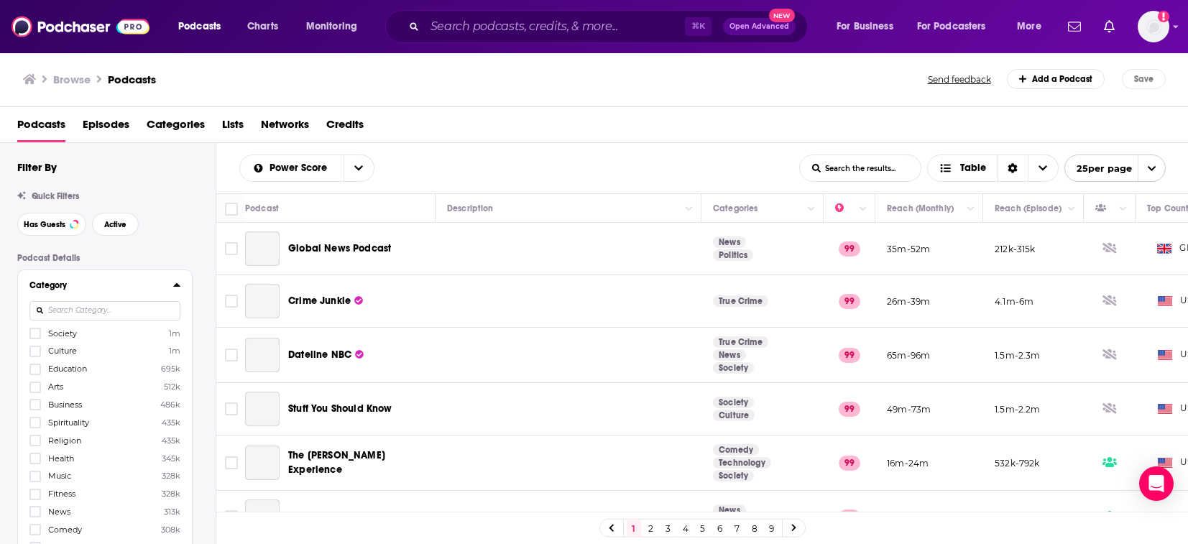
click at [33, 334] on icon at bounding box center [35, 333] width 9 height 6
click at [32, 334] on icon at bounding box center [35, 333] width 9 height 6
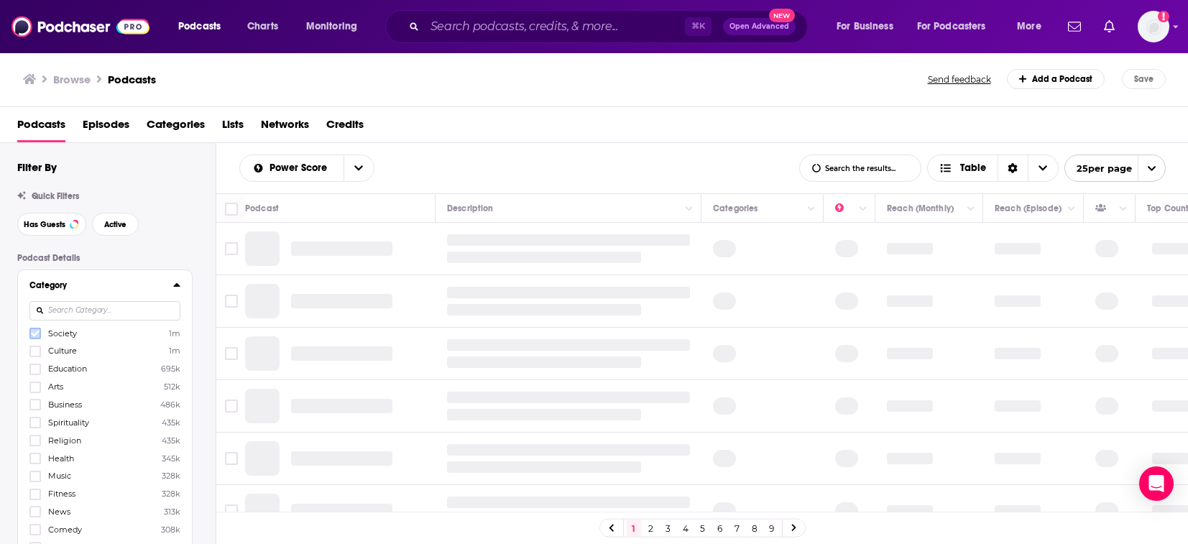
click at [36, 333] on icon at bounding box center [35, 333] width 9 height 6
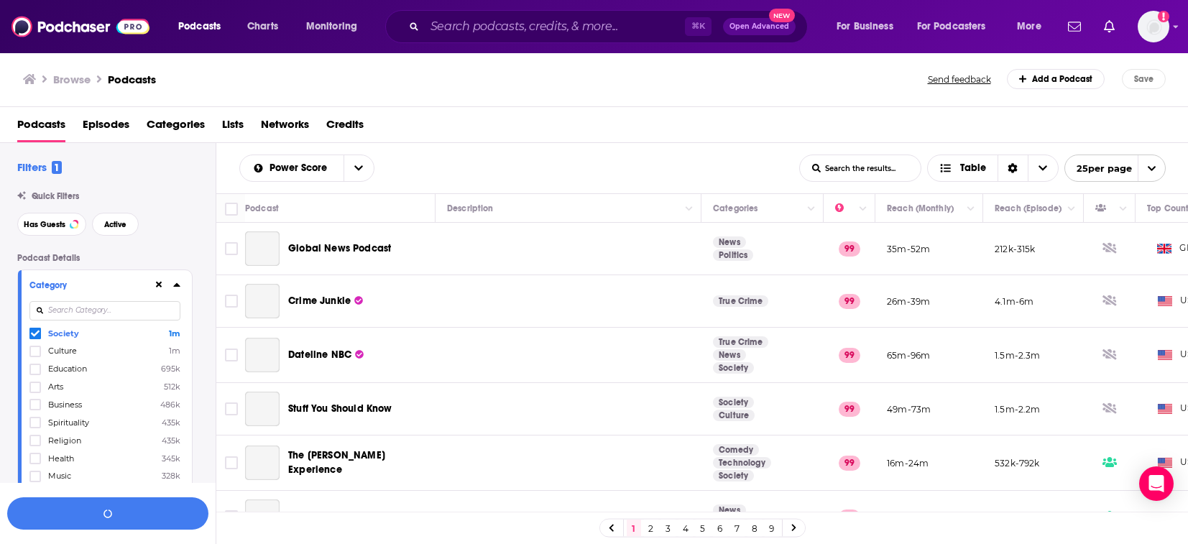
drag, startPoint x: 36, startPoint y: 333, endPoint x: 158, endPoint y: 280, distance: 133.2
click at [158, 280] on icon at bounding box center [159, 284] width 6 height 9
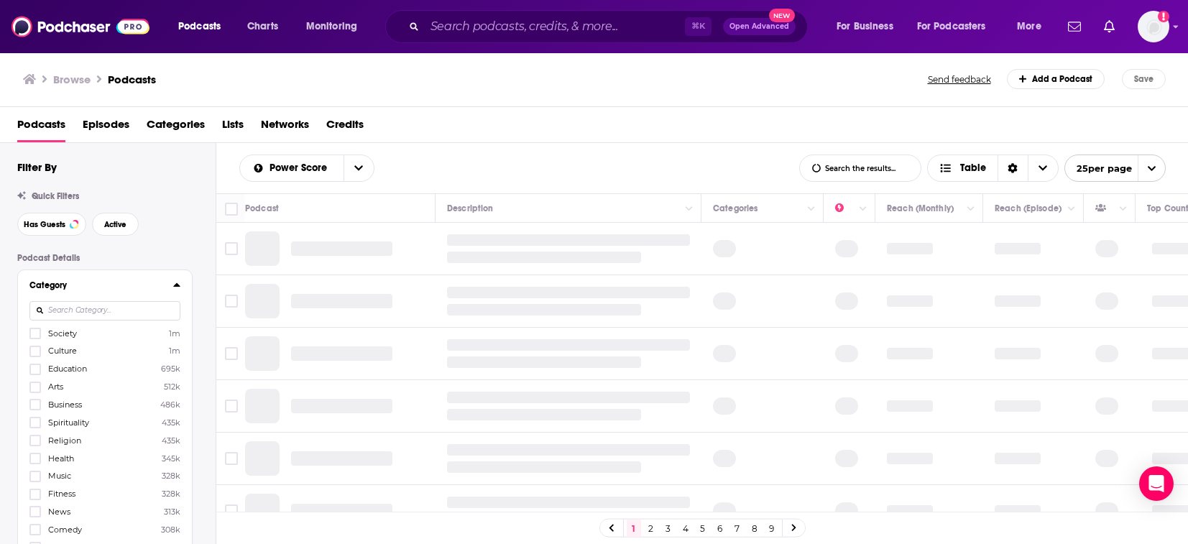
click at [154, 287] on div "Category" at bounding box center [96, 285] width 134 height 10
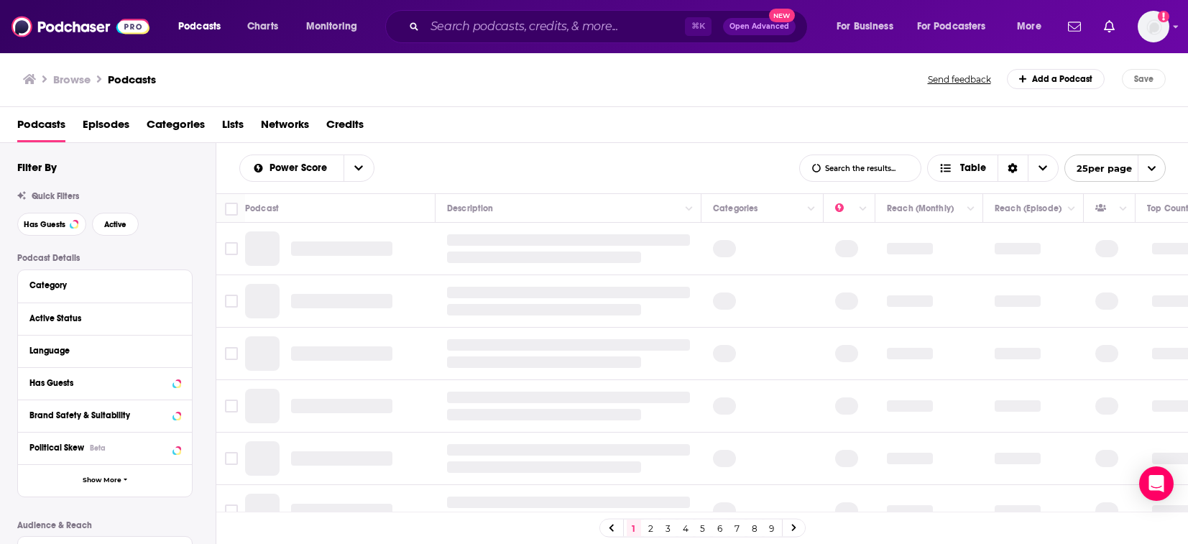
drag, startPoint x: 34, startPoint y: 337, endPoint x: 175, endPoint y: 283, distance: 150.8
click at [34, 337] on div "Language" at bounding box center [105, 351] width 174 height 32
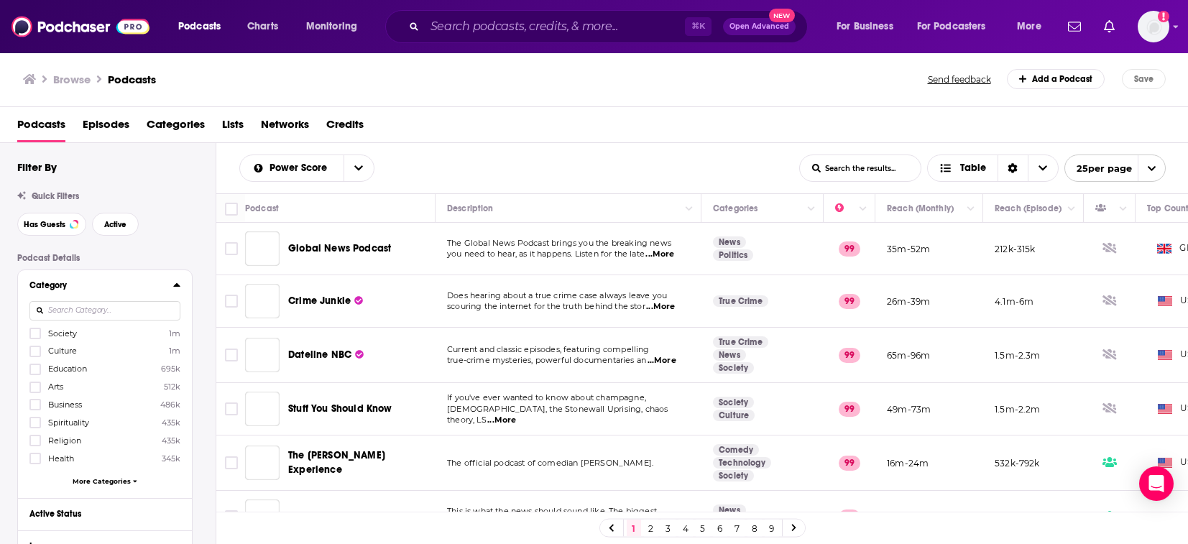
click at [157, 283] on div "Category" at bounding box center [96, 285] width 134 height 10
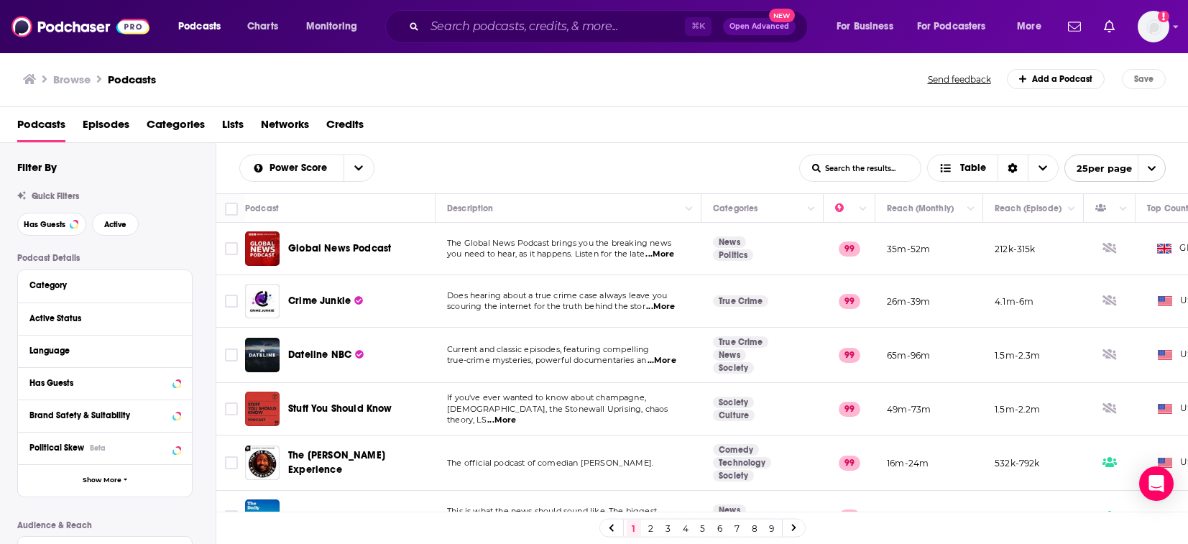
click at [85, 303] on div "Active Status" at bounding box center [105, 318] width 174 height 32
click at [42, 330] on div "Active Status" at bounding box center [105, 318] width 174 height 32
click at [37, 333] on div "Active Status" at bounding box center [105, 318] width 174 height 32
click at [32, 333] on div "Active Status" at bounding box center [105, 318] width 174 height 32
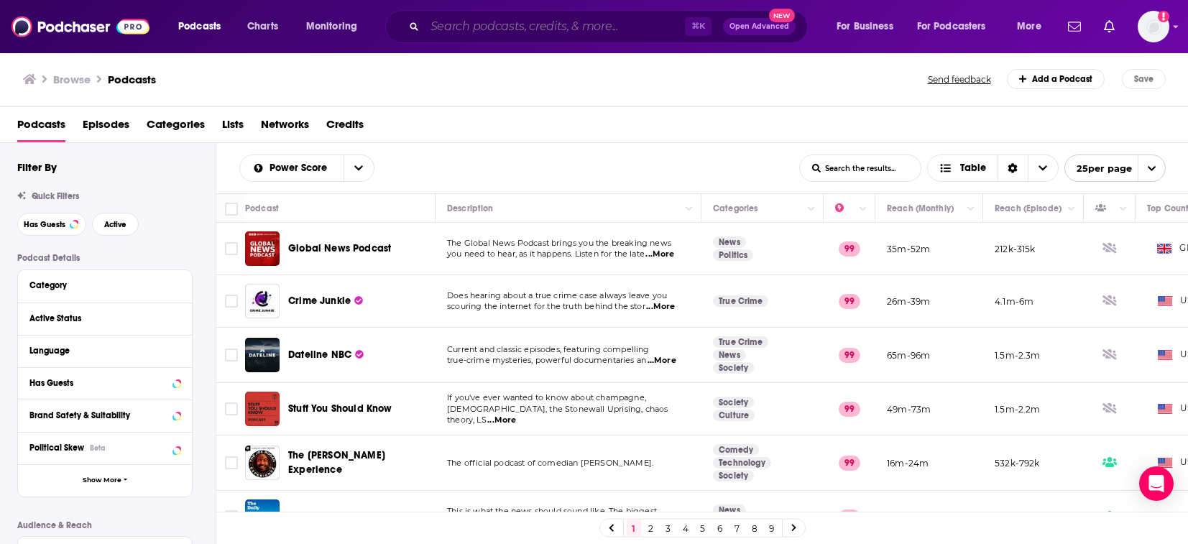
click at [498, 31] on input "Search podcasts, credits, & more..." at bounding box center [555, 26] width 260 height 23
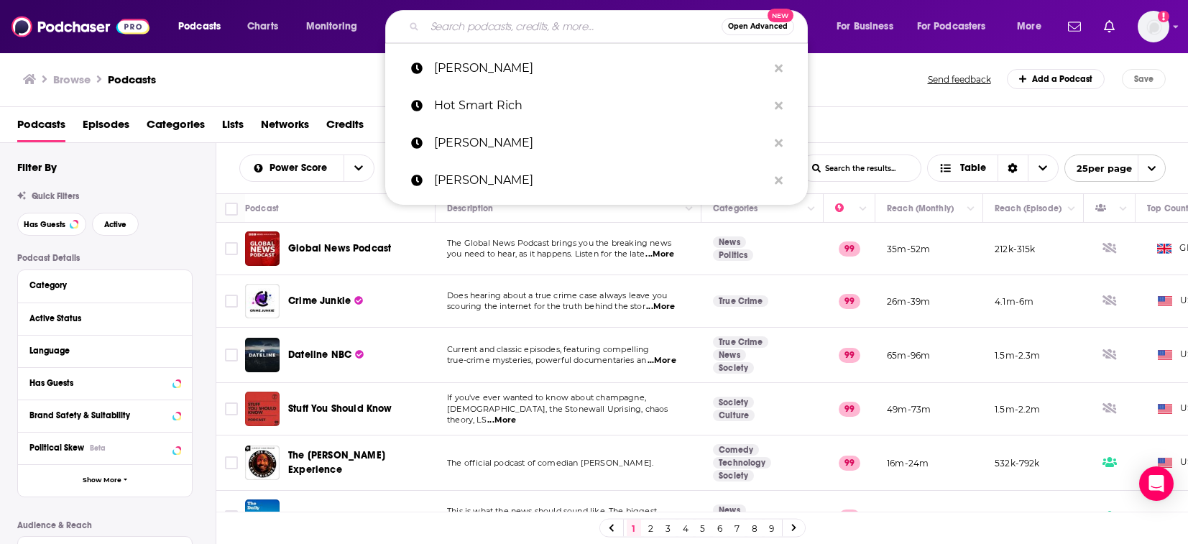
click at [458, 27] on input "Search podcasts, credits, & more..." at bounding box center [573, 26] width 297 height 23
click at [439, 30] on input "Search podcasts, credits, & more..." at bounding box center [573, 26] width 297 height 23
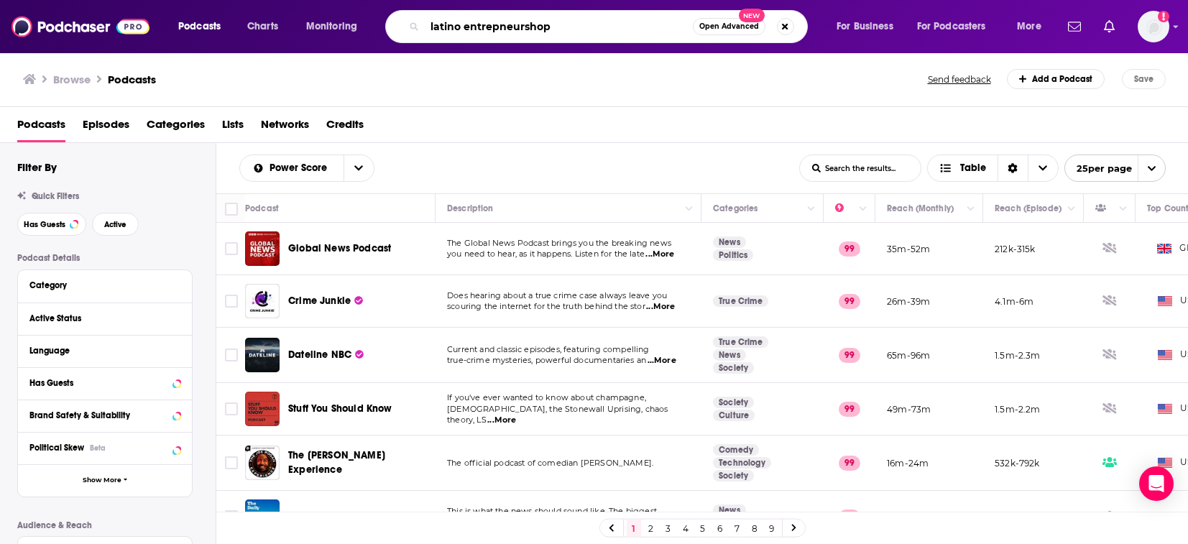
click at [601, 28] on input "latino entrepneurshop" at bounding box center [559, 26] width 268 height 23
click at [542, 28] on input "latino entrepneurshop" at bounding box center [559, 26] width 268 height 23
click at [497, 27] on input "latino entrepneurship" at bounding box center [559, 26] width 268 height 23
click at [517, 29] on input "latino entrepneurship" at bounding box center [559, 26] width 268 height 23
drag, startPoint x: 555, startPoint y: 30, endPoint x: 461, endPoint y: 29, distance: 93.4
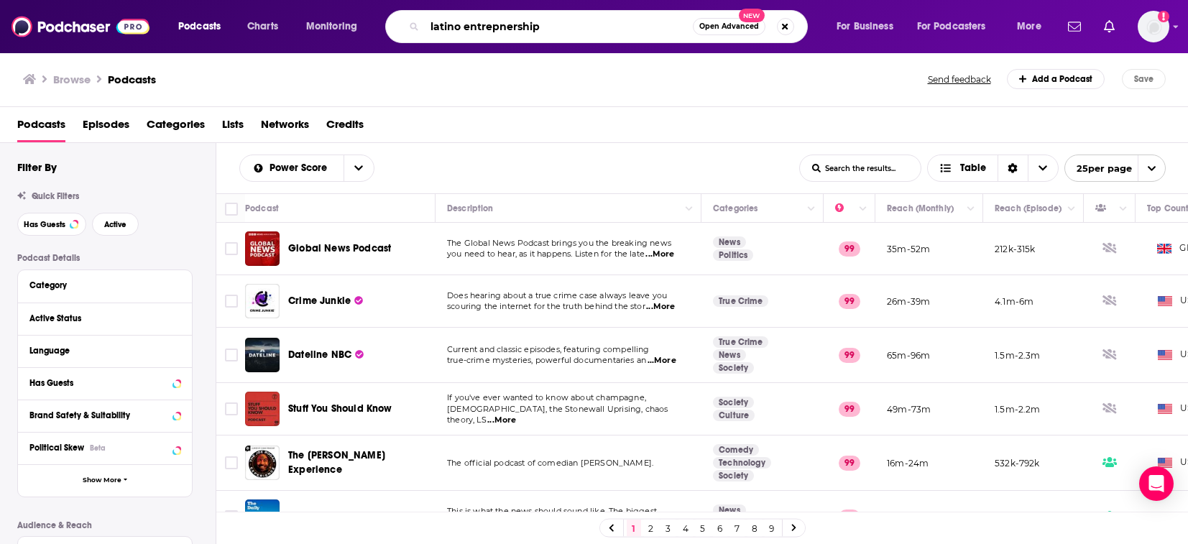
click at [461, 29] on input "latino entrepnership" at bounding box center [559, 26] width 268 height 23
type input "[DEMOGRAPHIC_DATA]"
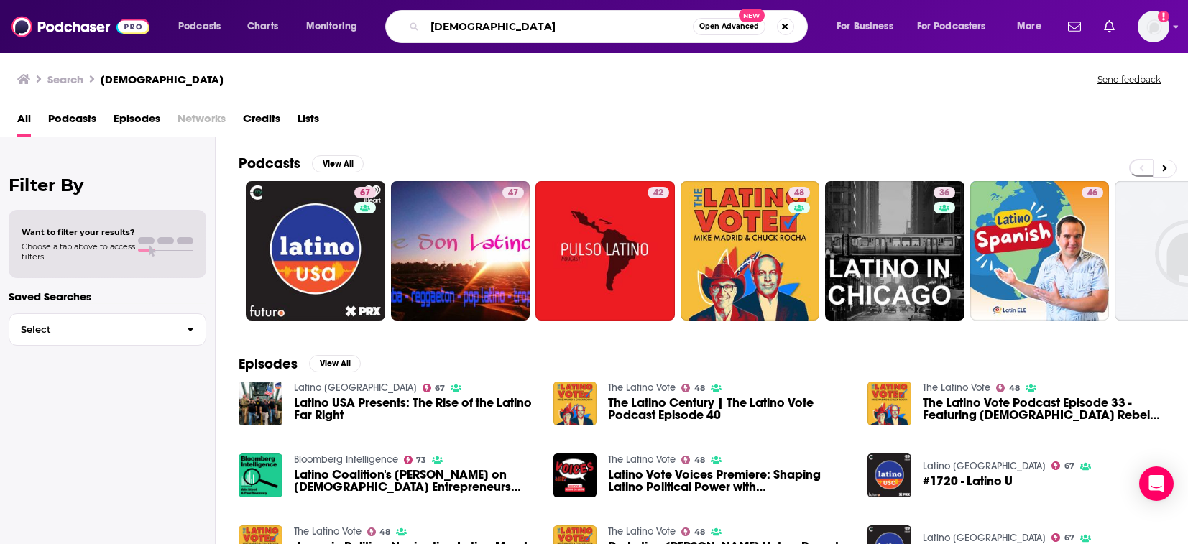
click at [481, 35] on input "[DEMOGRAPHIC_DATA]" at bounding box center [559, 26] width 268 height 23
type input "latino bisness"
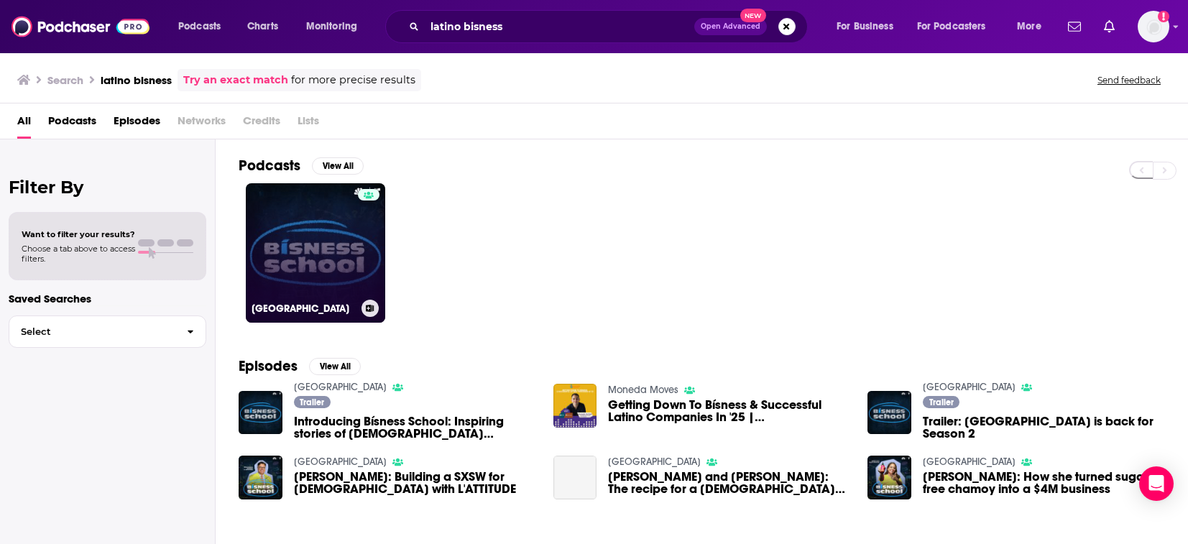
click at [327, 249] on link "[GEOGRAPHIC_DATA]" at bounding box center [315, 252] width 139 height 139
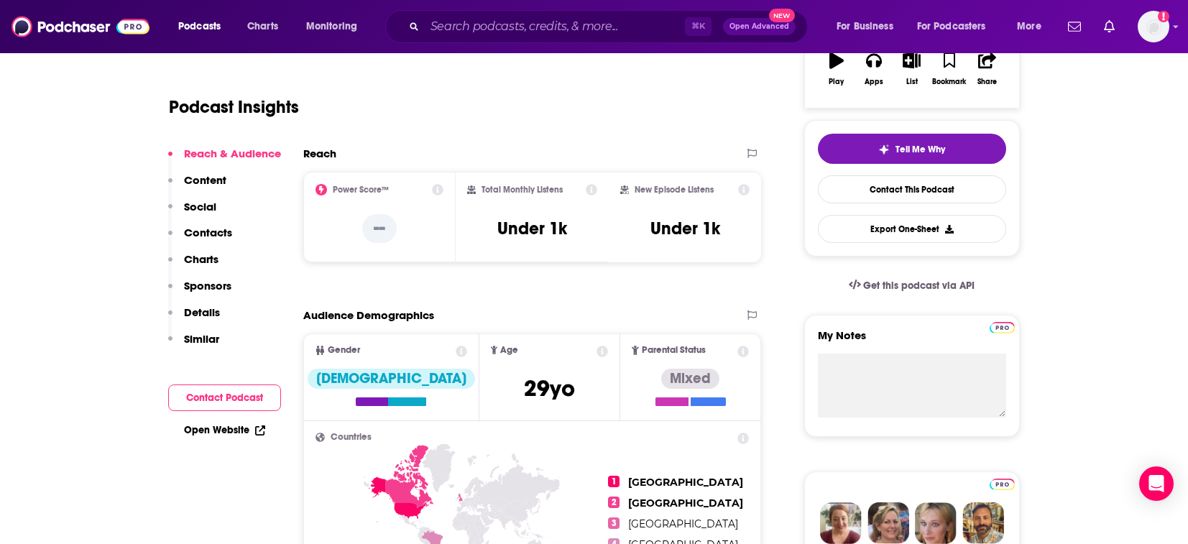
scroll to position [158, 0]
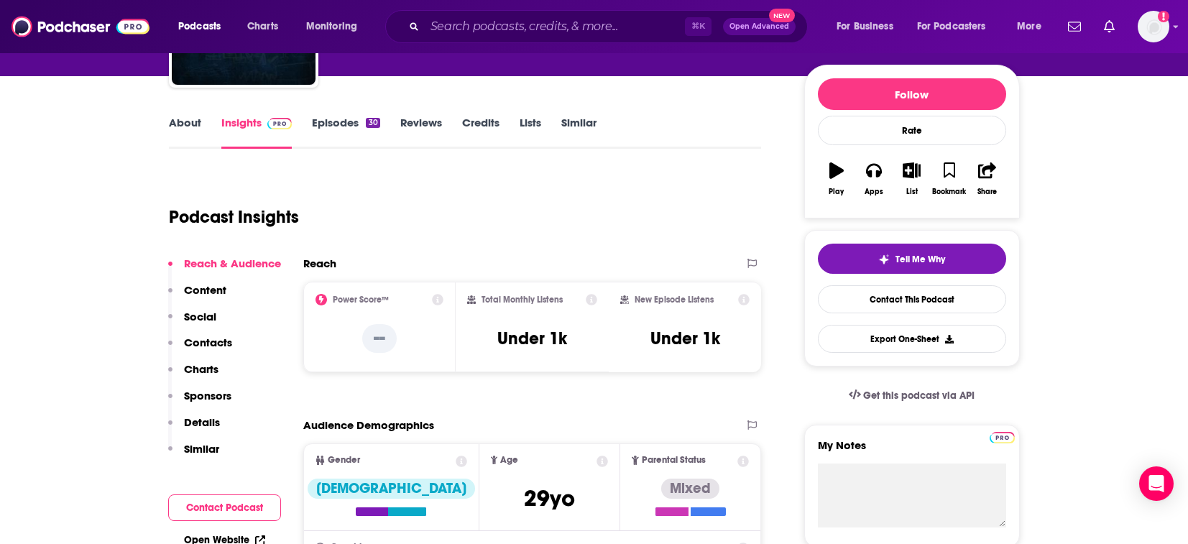
click at [484, 125] on link "Credits" at bounding box center [480, 132] width 37 height 33
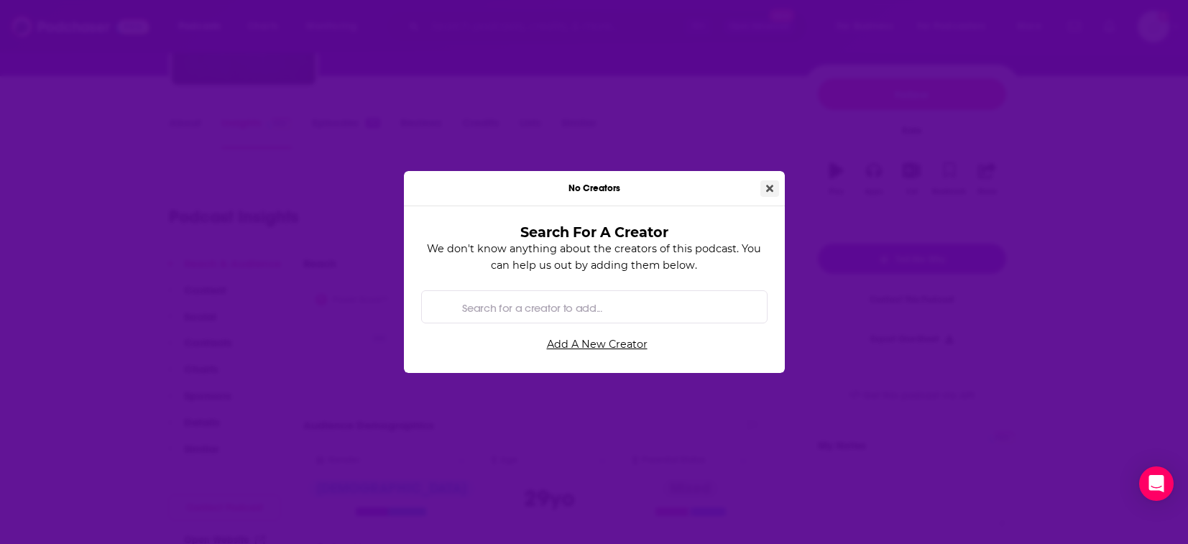
click at [766, 192] on icon "Close" at bounding box center [769, 188] width 7 height 10
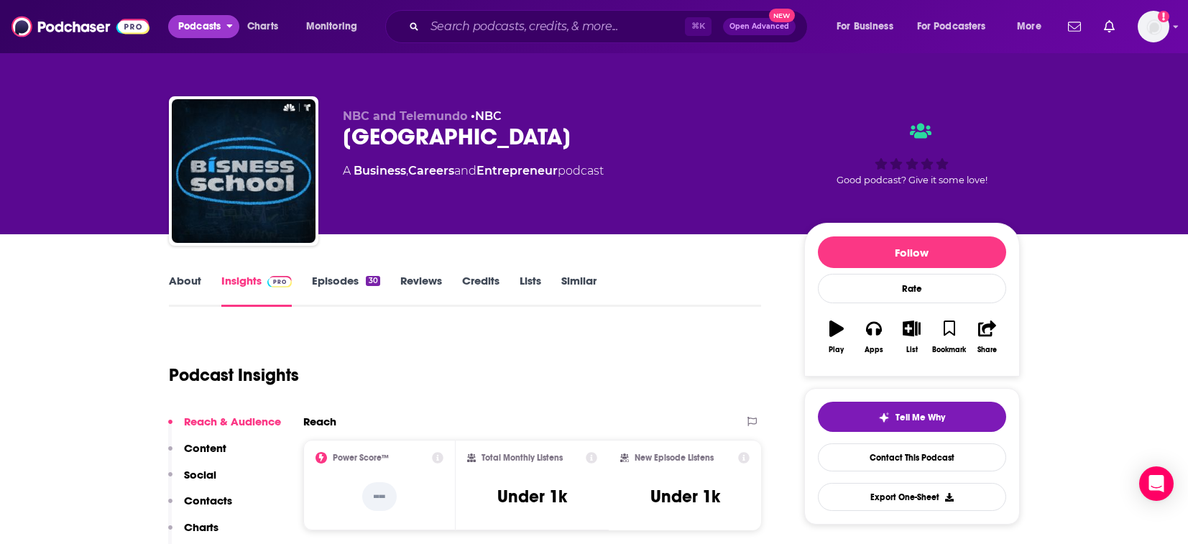
click at [204, 31] on span "Podcasts" at bounding box center [199, 27] width 42 height 20
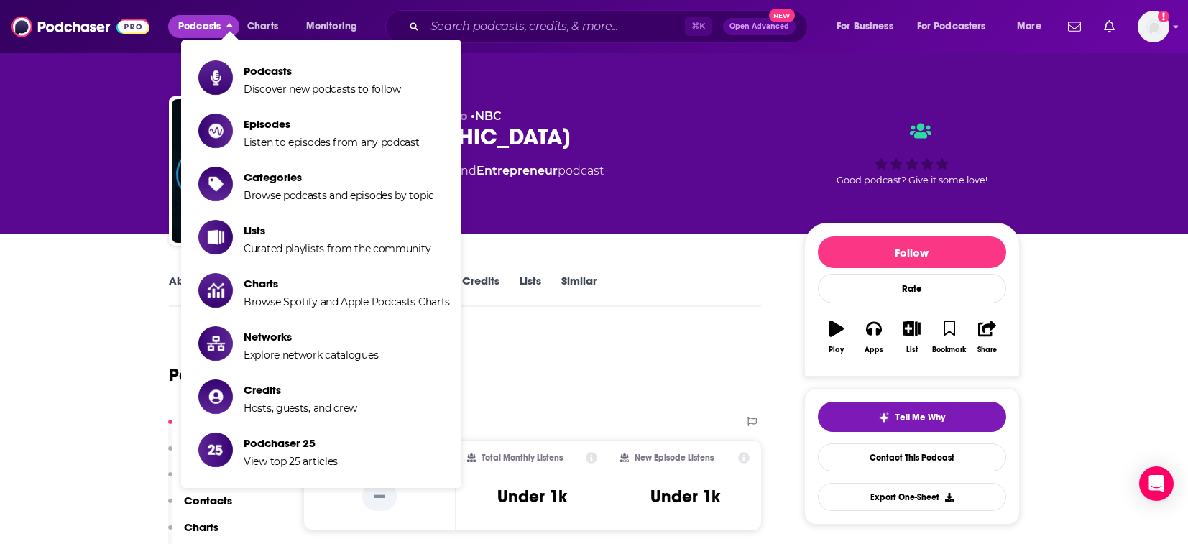
click at [231, 60] on link "Podcasts Discover new podcasts to follow" at bounding box center [323, 78] width 251 height 36
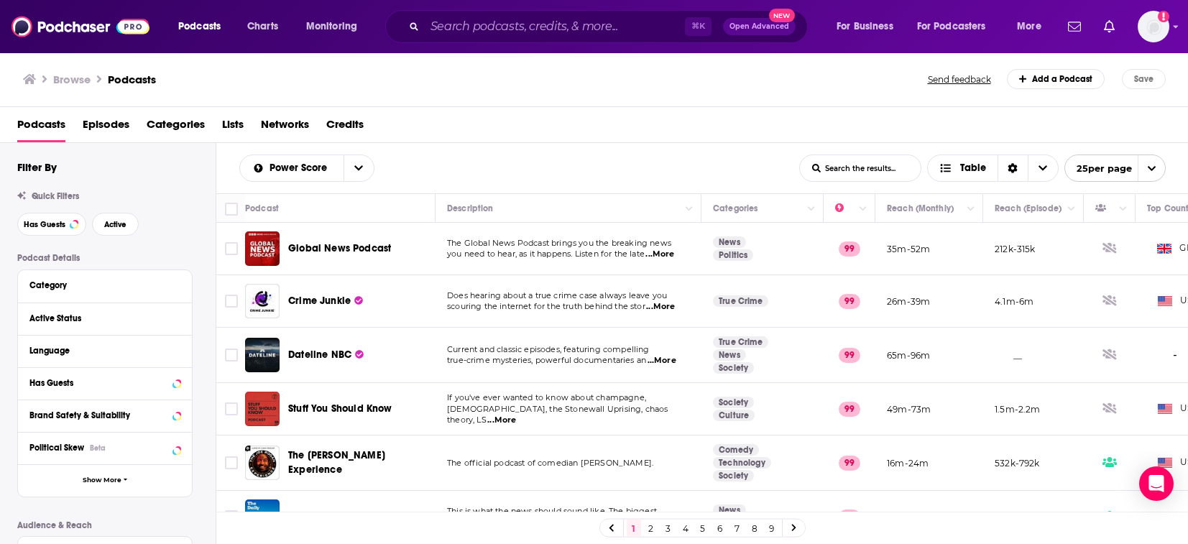
click at [690, 249] on td "The Global News Podcast brings you the breaking news you need to hear, as it ha…" at bounding box center [568, 249] width 266 height 52
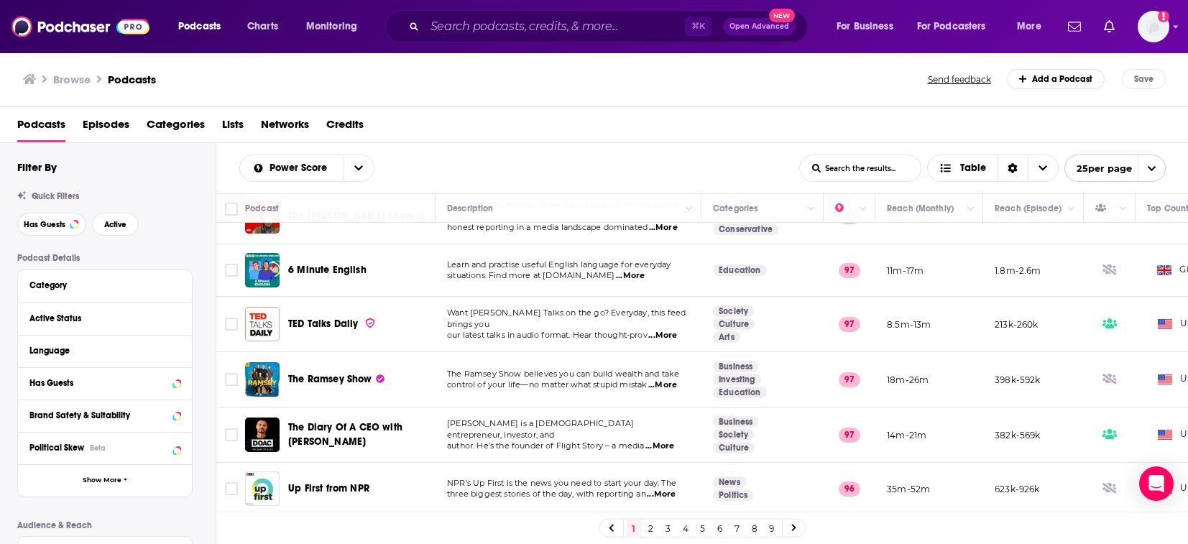
scroll to position [598, 0]
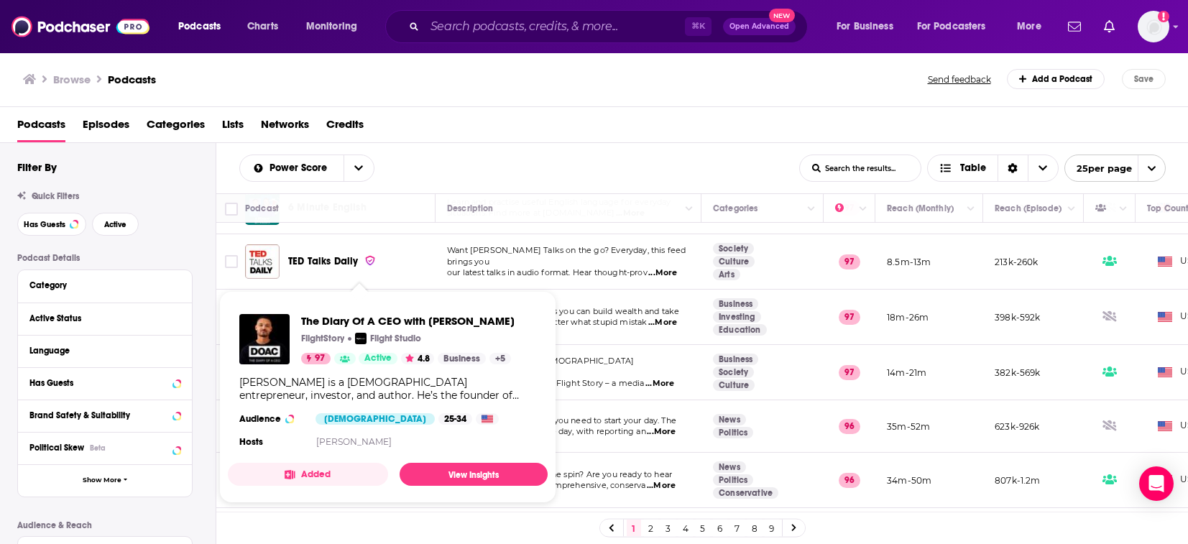
click at [361, 320] on span "The Diary Of A CEO with [PERSON_NAME]" at bounding box center [407, 321] width 213 height 14
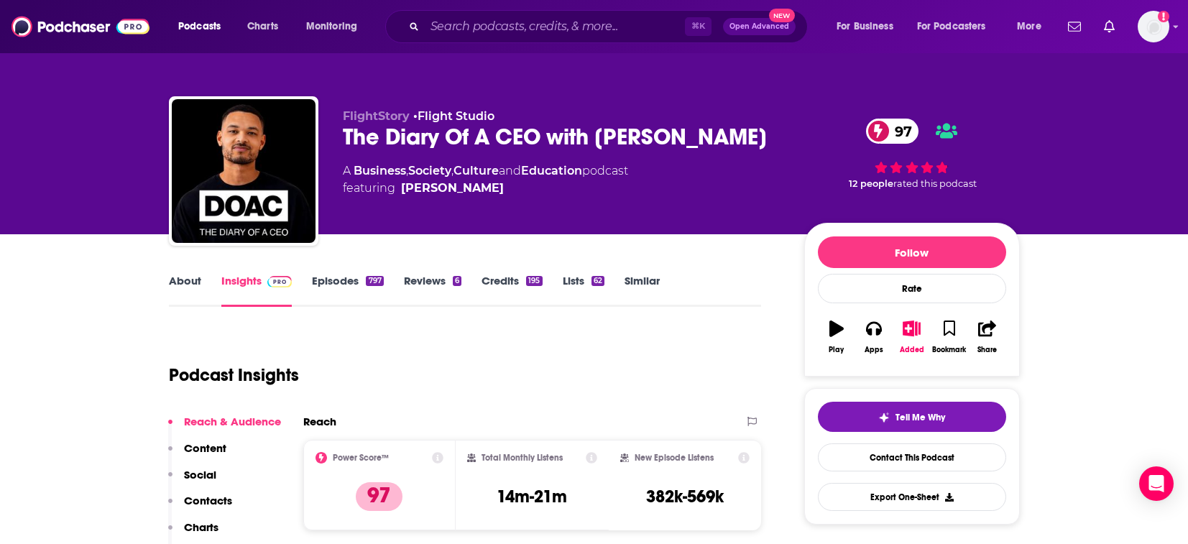
scroll to position [39, 0]
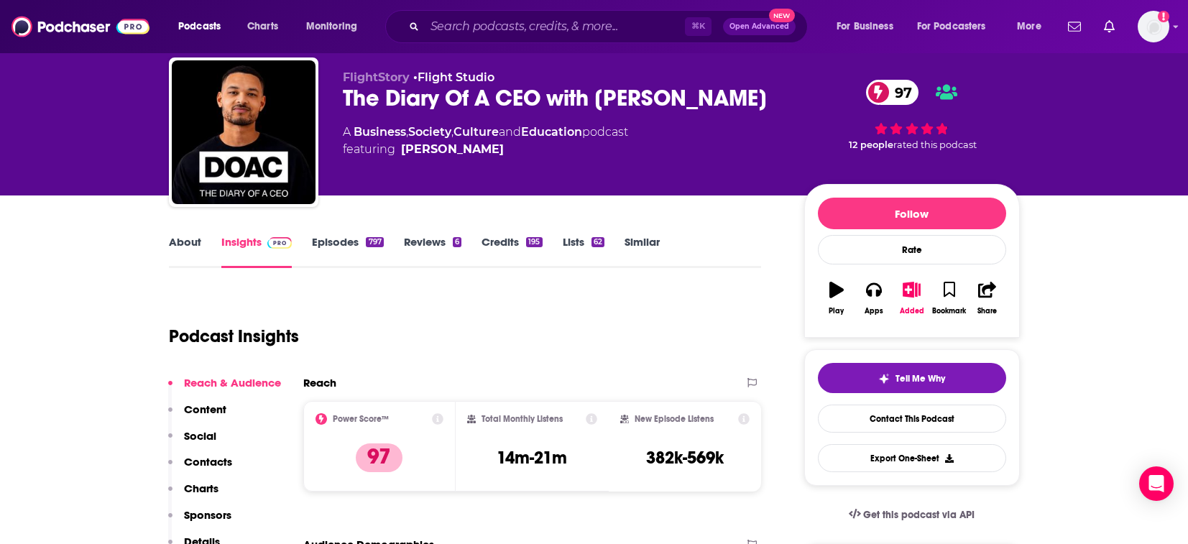
click at [512, 242] on link "Credits 195" at bounding box center [511, 251] width 60 height 33
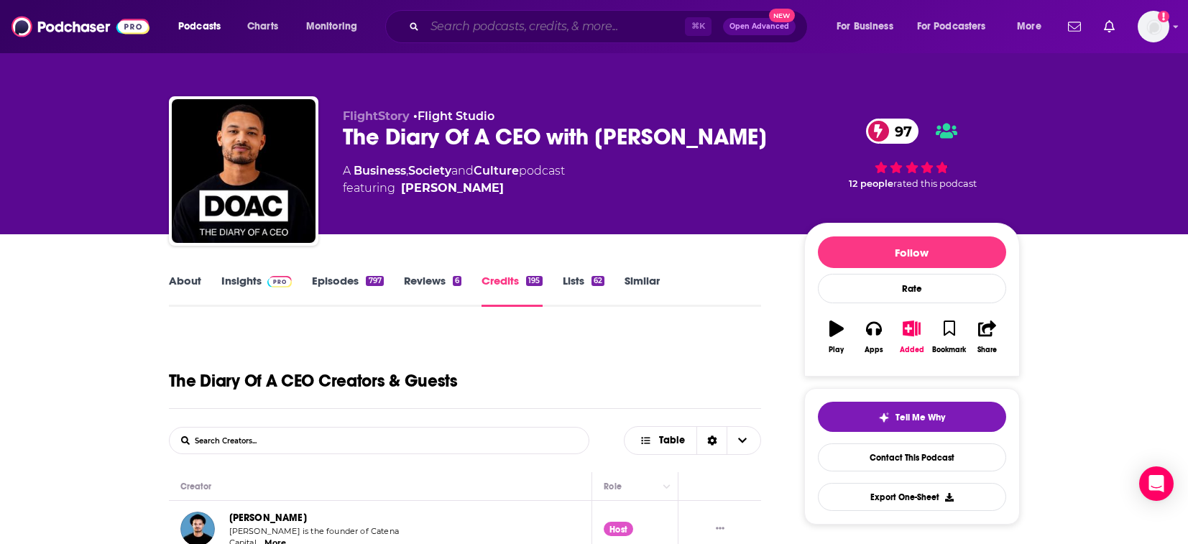
click at [486, 29] on input "Search podcasts, credits, & more..." at bounding box center [555, 26] width 260 height 23
click at [221, 29] on span "Podcasts" at bounding box center [199, 27] width 42 height 20
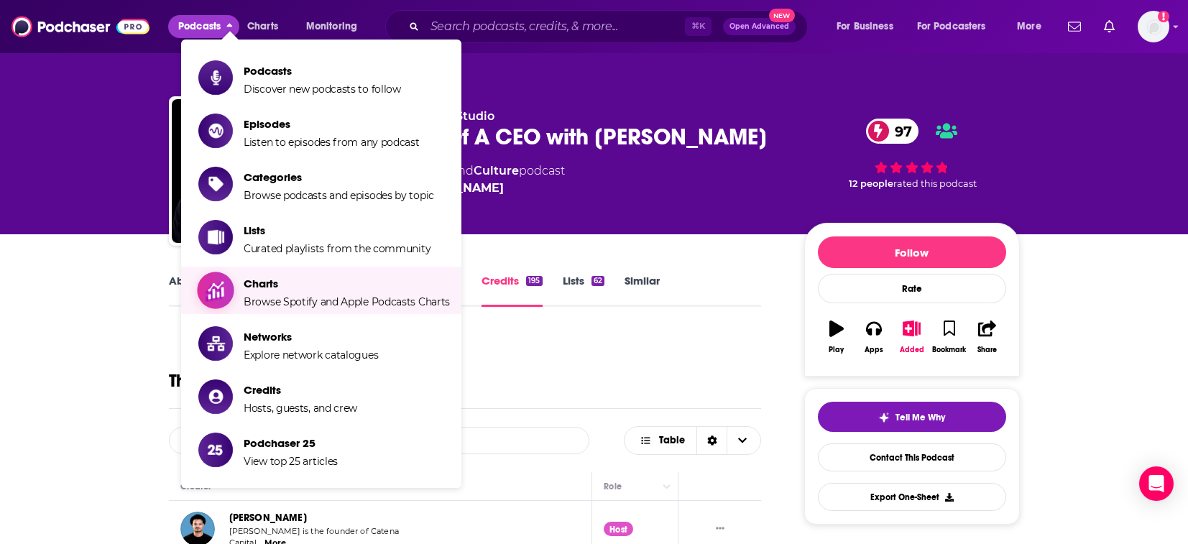
click at [303, 297] on span "Browse Spotify and Apple Podcasts Charts" at bounding box center [347, 301] width 206 height 13
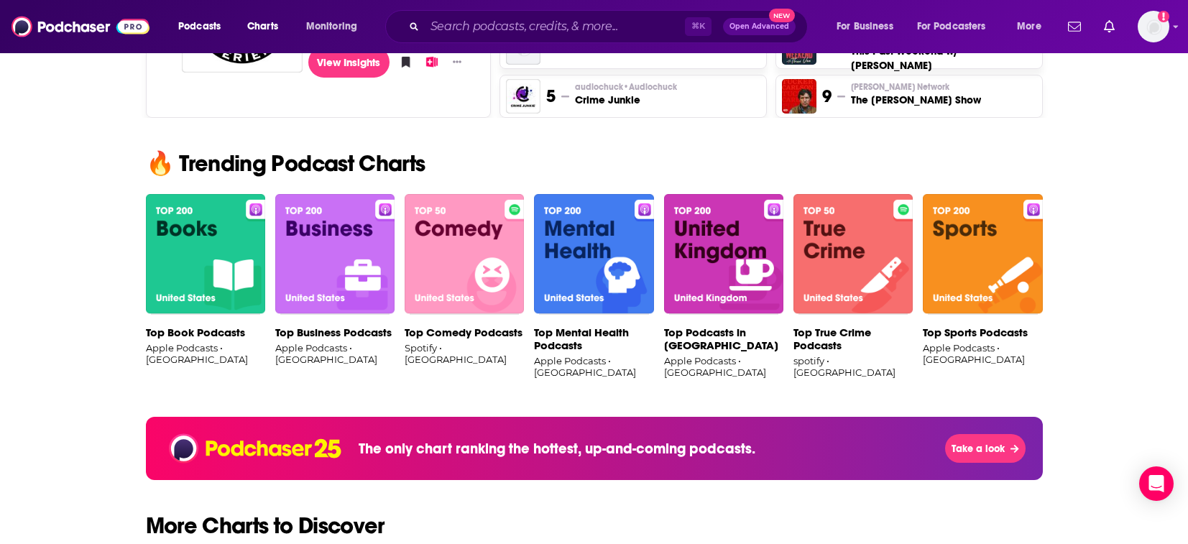
scroll to position [789, 0]
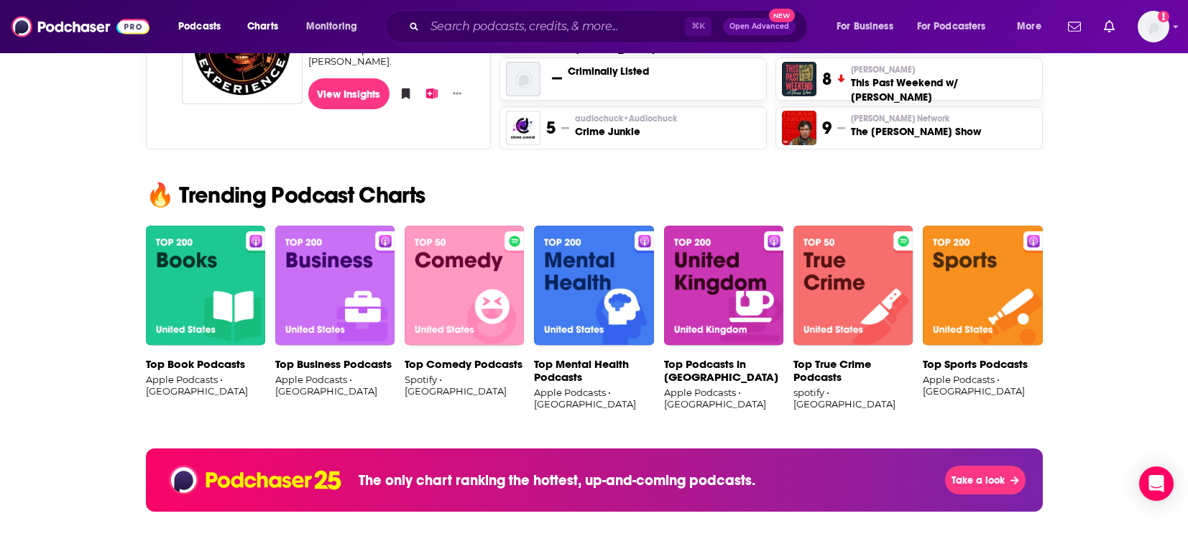
click at [340, 315] on img at bounding box center [334, 286] width 119 height 121
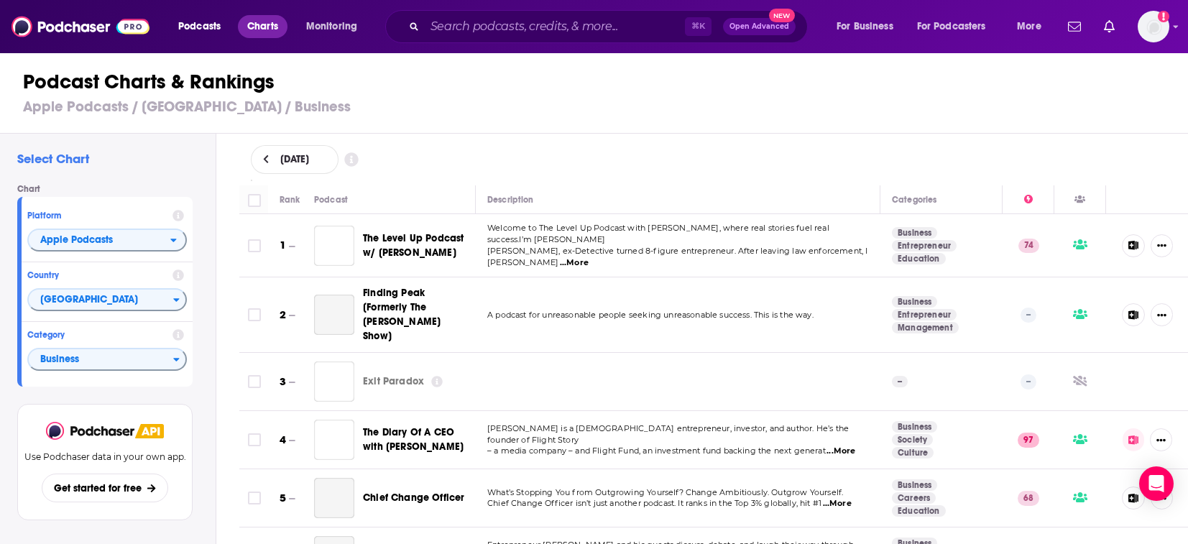
click at [261, 27] on span "Charts" at bounding box center [262, 27] width 31 height 20
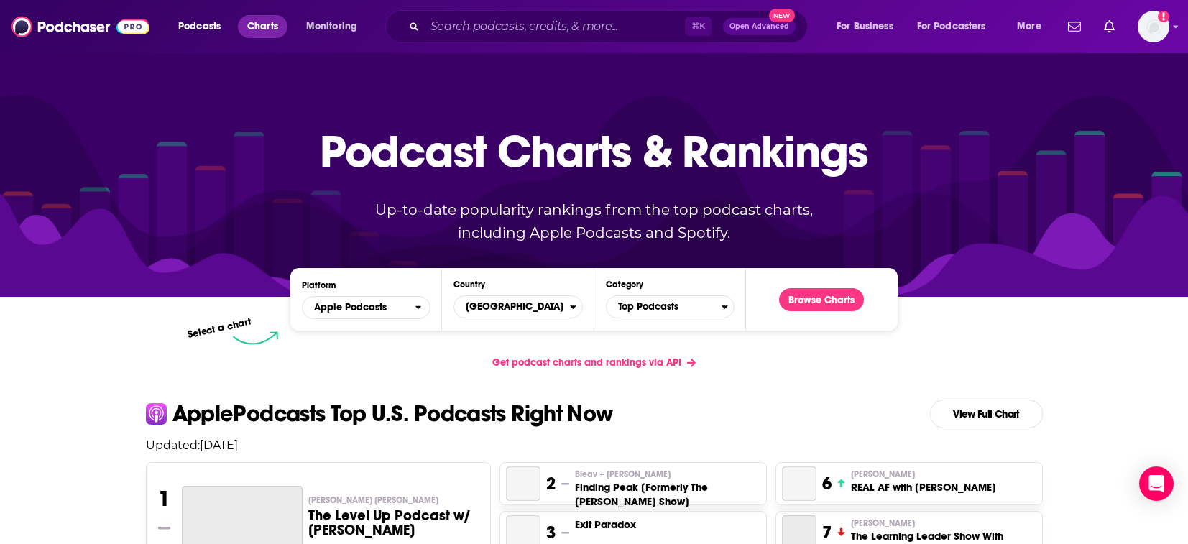
click at [261, 25] on span "Charts" at bounding box center [262, 27] width 31 height 20
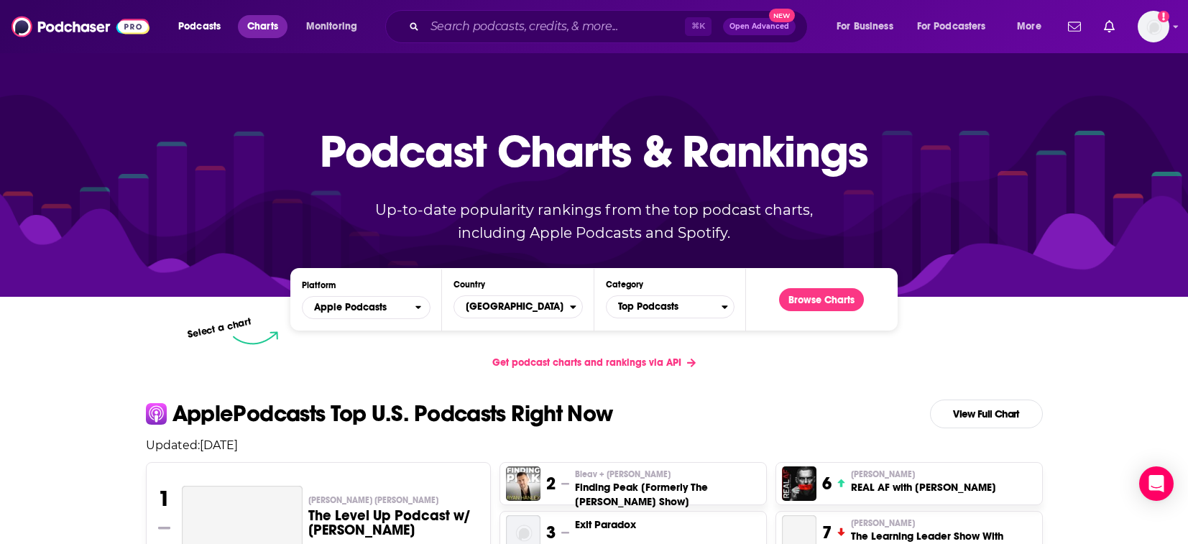
click at [262, 31] on span "Charts" at bounding box center [262, 27] width 31 height 20
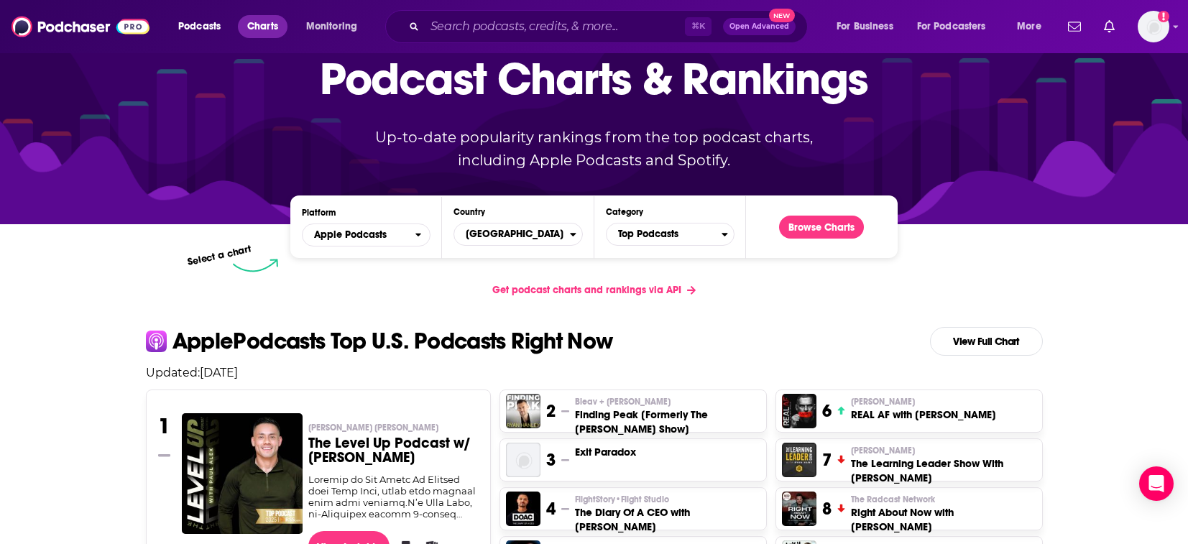
click at [259, 28] on span "Charts" at bounding box center [262, 27] width 31 height 20
click at [75, 22] on img at bounding box center [80, 26] width 138 height 27
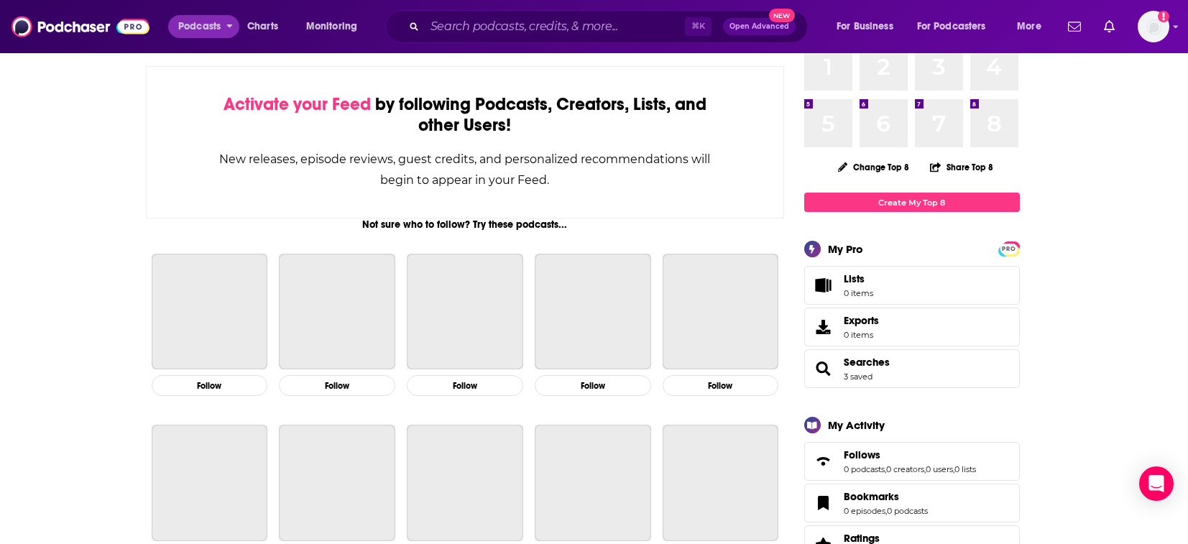
click at [200, 29] on span "Podcasts" at bounding box center [199, 27] width 42 height 20
click at [190, 27] on span "Podcasts" at bounding box center [199, 27] width 42 height 20
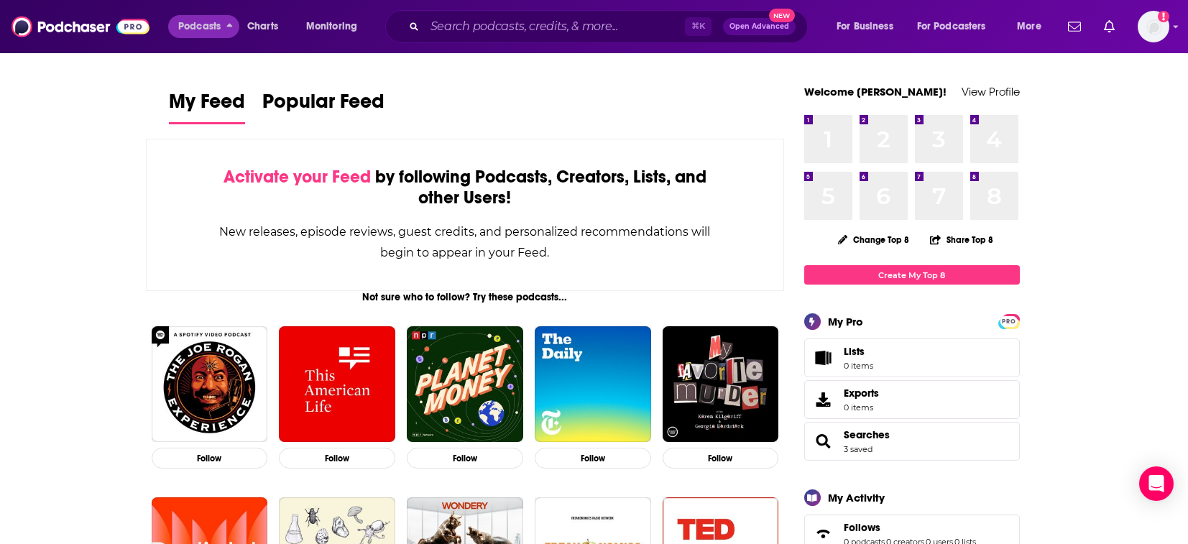
click at [190, 23] on span "Podcasts" at bounding box center [199, 27] width 42 height 20
click at [51, 29] on img at bounding box center [80, 26] width 138 height 27
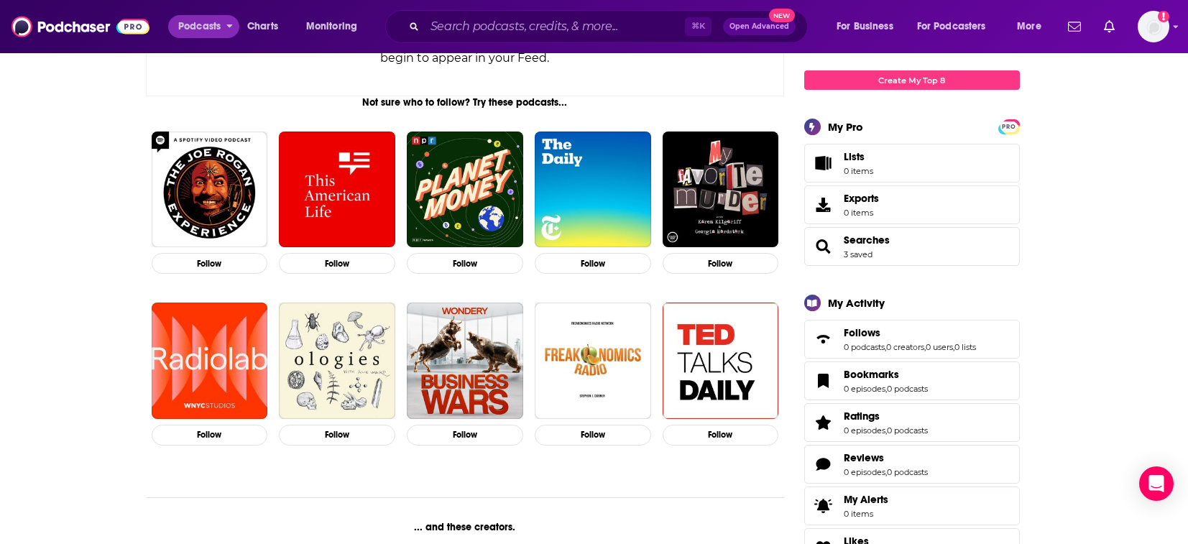
click at [206, 26] on span "Podcasts" at bounding box center [199, 27] width 42 height 20
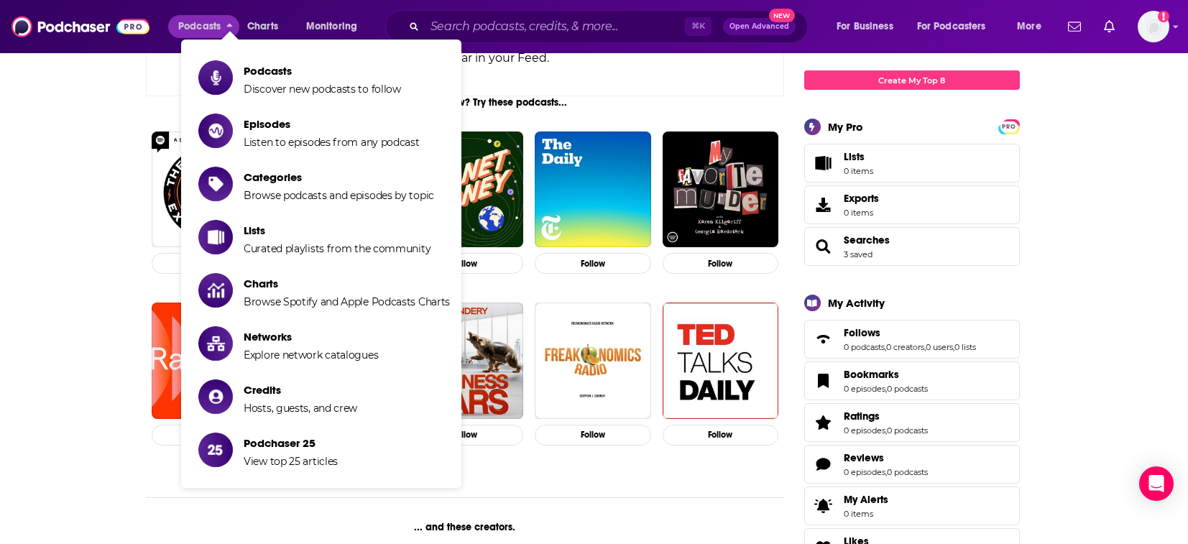
click at [194, 24] on span "Podcasts" at bounding box center [199, 27] width 42 height 20
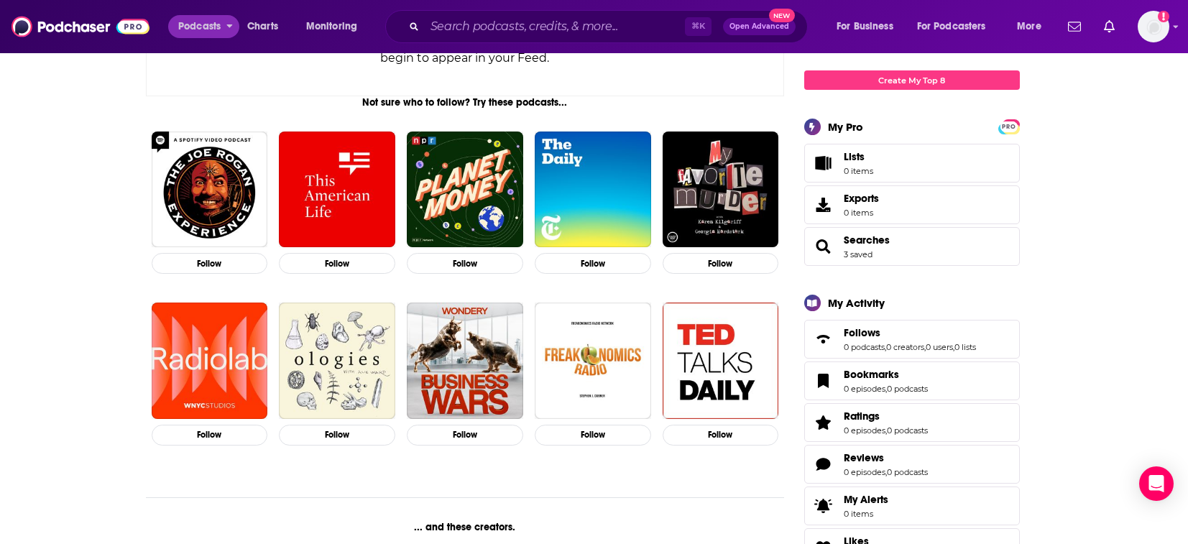
drag, startPoint x: 193, startPoint y: 22, endPoint x: 191, endPoint y: 30, distance: 8.7
click at [193, 22] on span "Podcasts" at bounding box center [199, 27] width 42 height 20
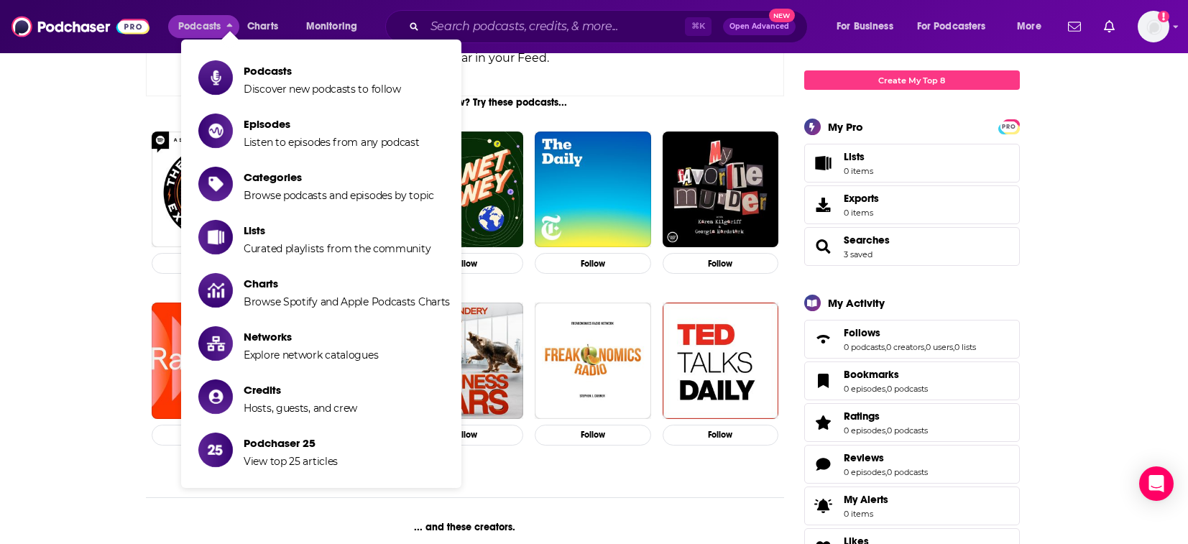
drag, startPoint x: 191, startPoint y: 30, endPoint x: 55, endPoint y: 19, distance: 136.2
click at [191, 30] on span "Podcasts" at bounding box center [199, 27] width 42 height 20
click at [55, 19] on img at bounding box center [80, 26] width 138 height 27
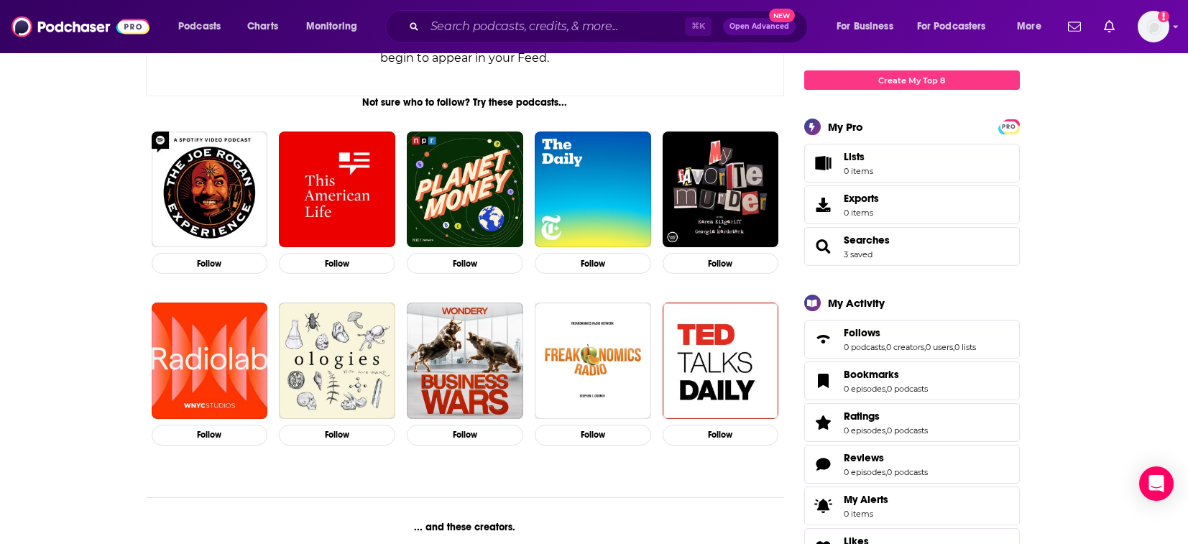
click at [102, 24] on img at bounding box center [80, 26] width 138 height 27
click at [92, 31] on img at bounding box center [80, 26] width 138 height 27
click at [190, 27] on span "Podcasts" at bounding box center [199, 27] width 42 height 20
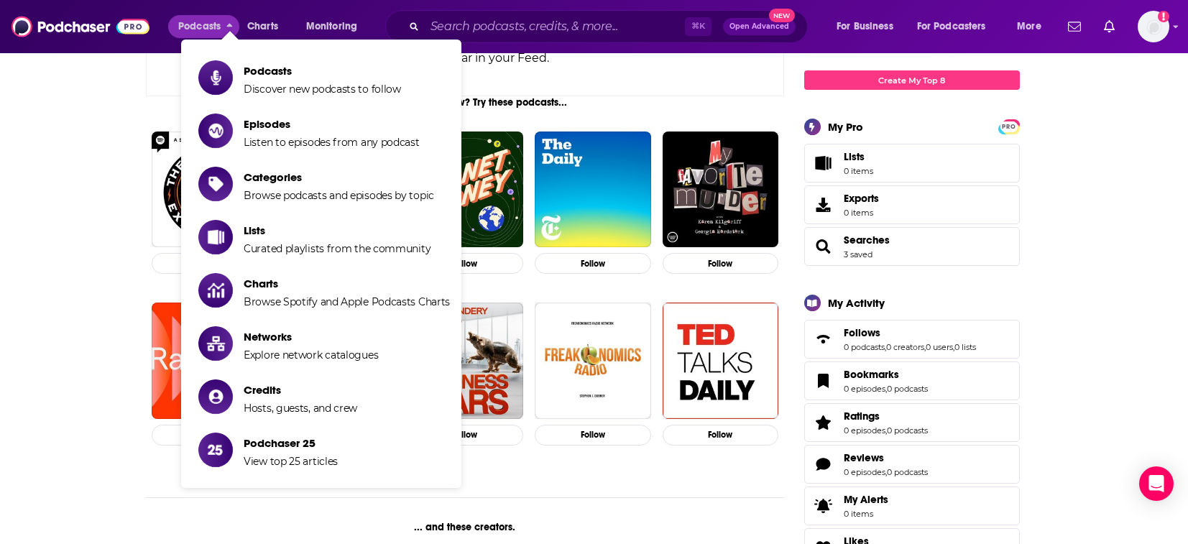
click at [212, 20] on span "Podcasts" at bounding box center [199, 27] width 42 height 20
click at [211, 29] on span "Podcasts" at bounding box center [199, 27] width 42 height 20
click at [197, 27] on span "Podcasts" at bounding box center [199, 27] width 42 height 20
click at [98, 29] on img at bounding box center [80, 26] width 138 height 27
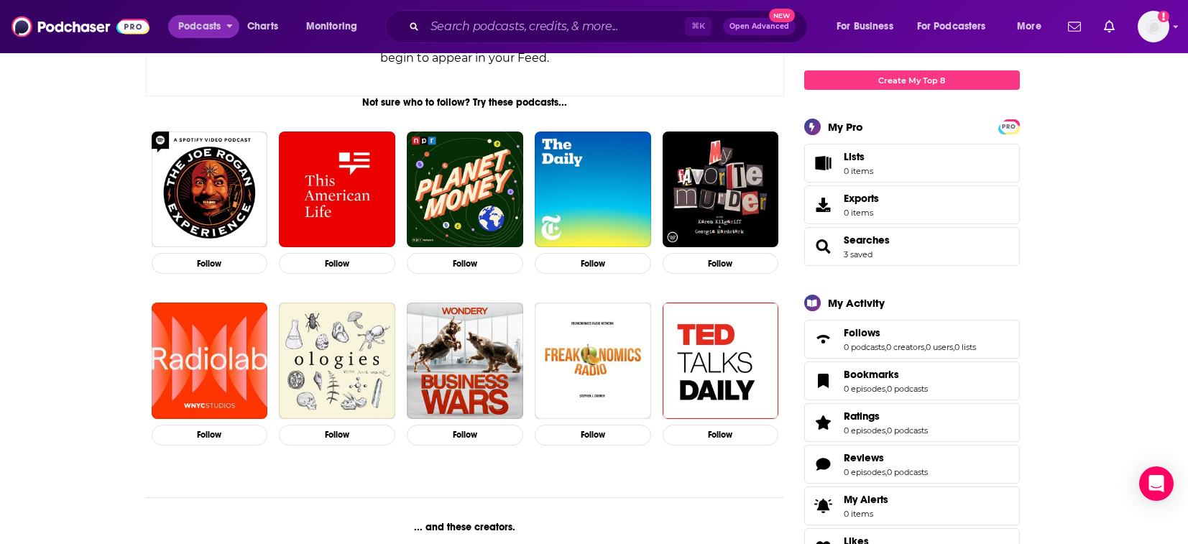
click at [233, 32] on button "Podcasts" at bounding box center [203, 26] width 71 height 23
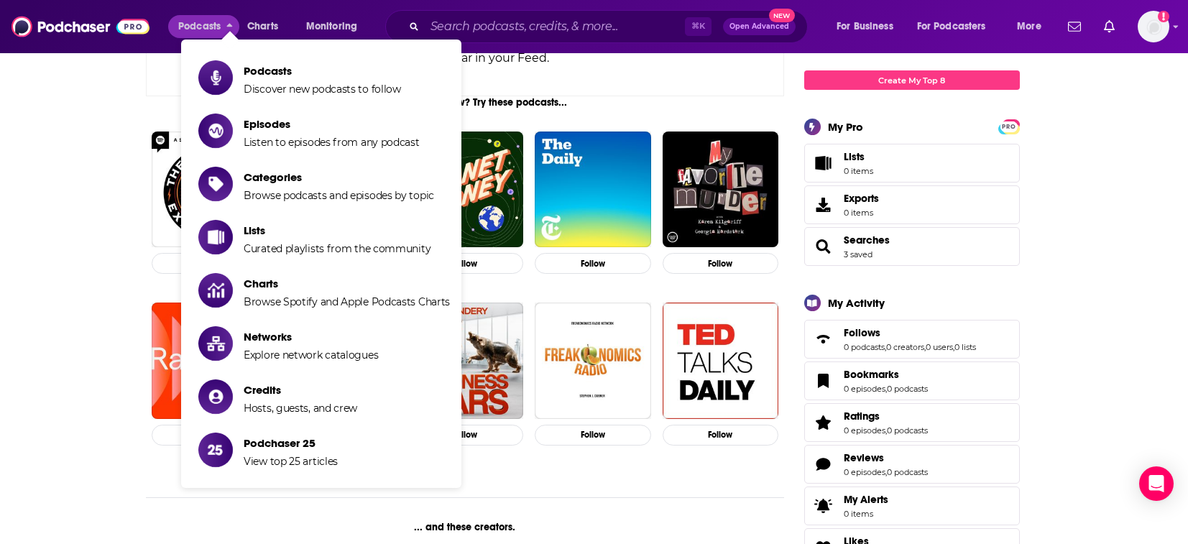
click at [226, 29] on button "Podcasts" at bounding box center [203, 26] width 71 height 23
click at [229, 32] on span "Show item sub-menu" at bounding box center [230, 40] width 18 height 18
click at [228, 29] on button "Podcasts" at bounding box center [203, 26] width 71 height 23
click at [228, 24] on icon "close menu" at bounding box center [229, 27] width 6 height 10
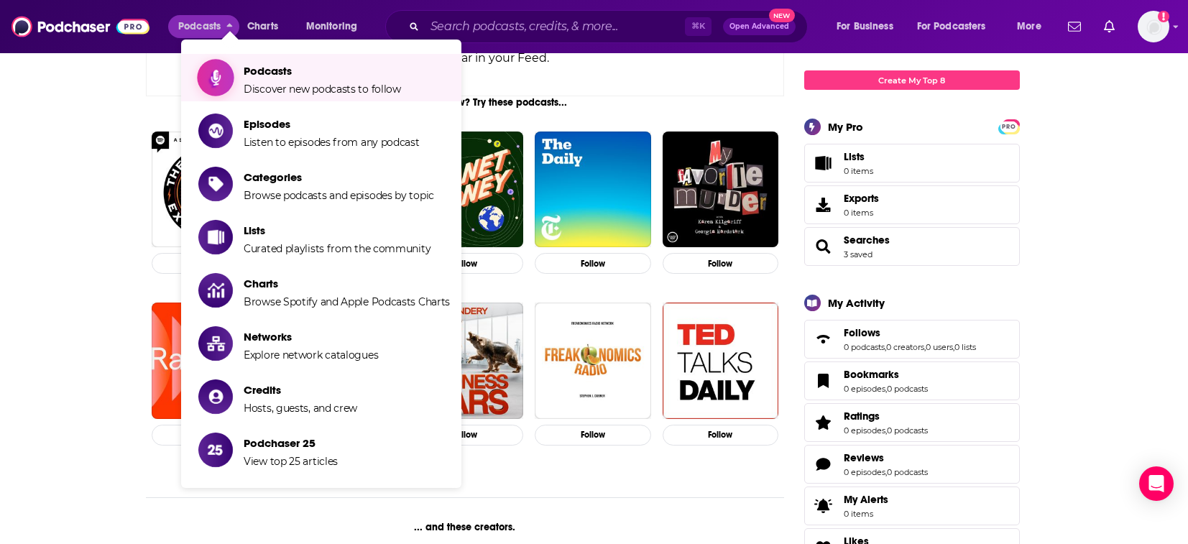
click at [249, 73] on span "Podcasts" at bounding box center [322, 71] width 157 height 14
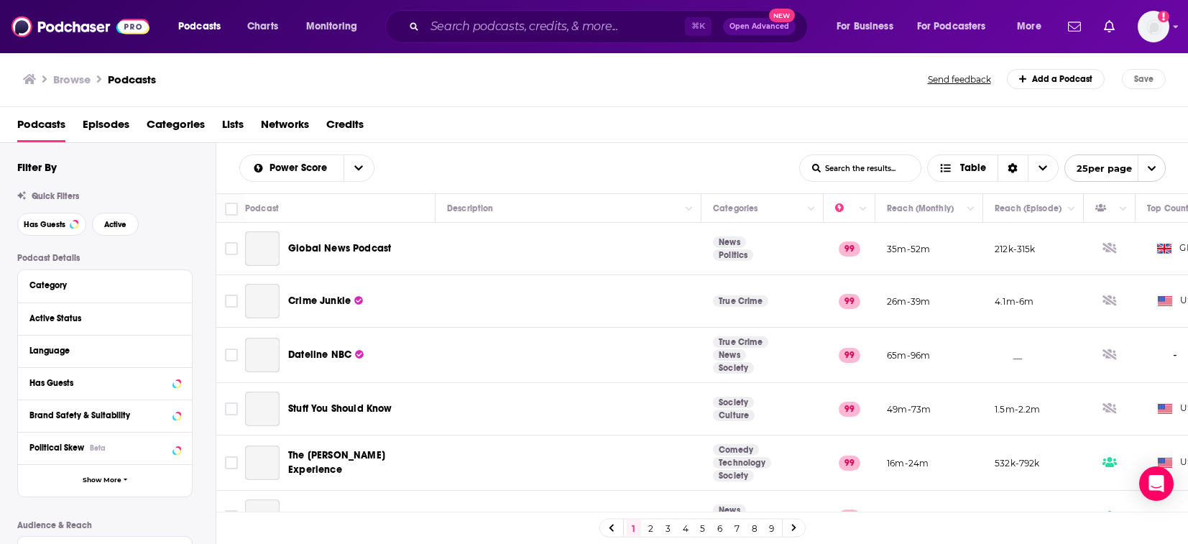
click at [218, 79] on div "Browse Podcasts" at bounding box center [476, 79] width 906 height 20
click at [264, 81] on div "Browse Podcasts" at bounding box center [476, 79] width 906 height 20
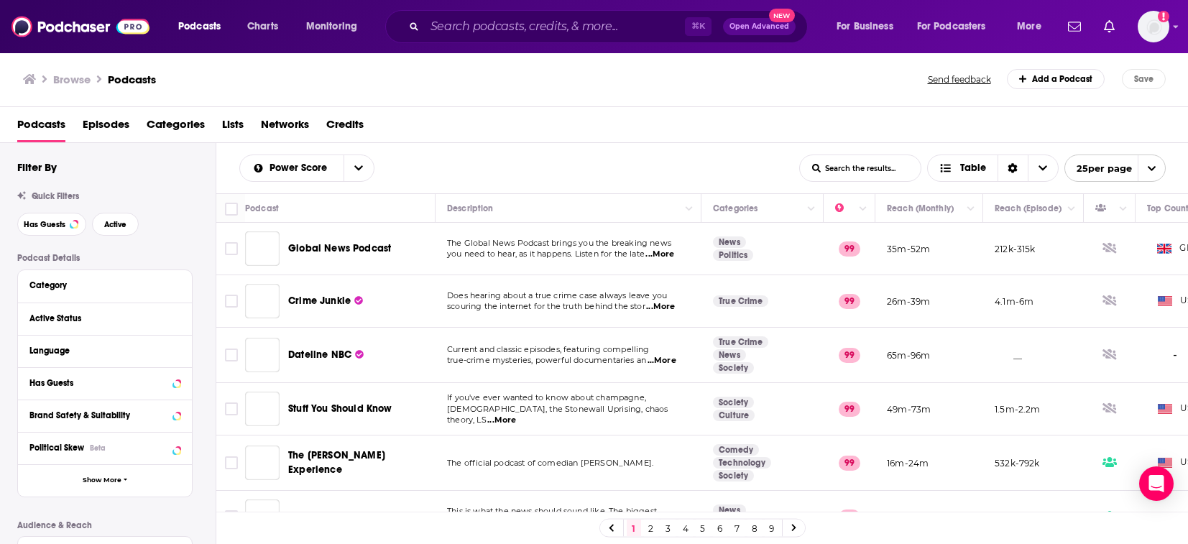
click at [229, 81] on div "Browse Podcasts" at bounding box center [476, 79] width 906 height 20
click at [260, 81] on div "Browse Podcasts" at bounding box center [476, 79] width 906 height 20
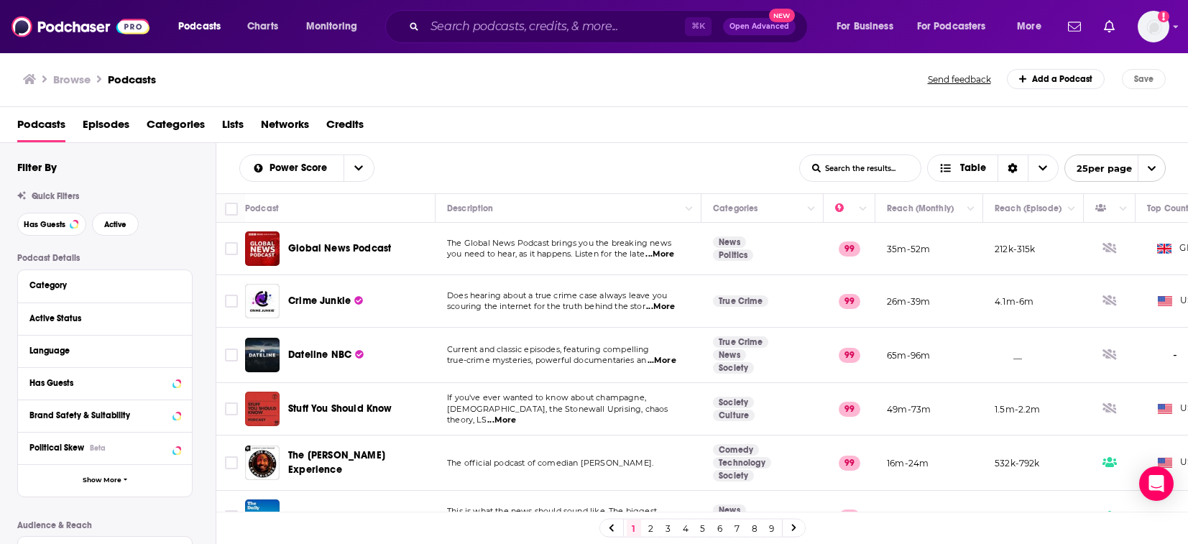
click at [227, 80] on div "Browse Podcasts" at bounding box center [476, 79] width 906 height 20
click at [114, 244] on div "Filter By Quick Filters Has Guests Active Podcast Details Category Active Statu…" at bounding box center [116, 473] width 198 height 627
click at [285, 93] on div "Browse Podcasts Send feedback Add a Podcast Save" at bounding box center [594, 79] width 1188 height 55
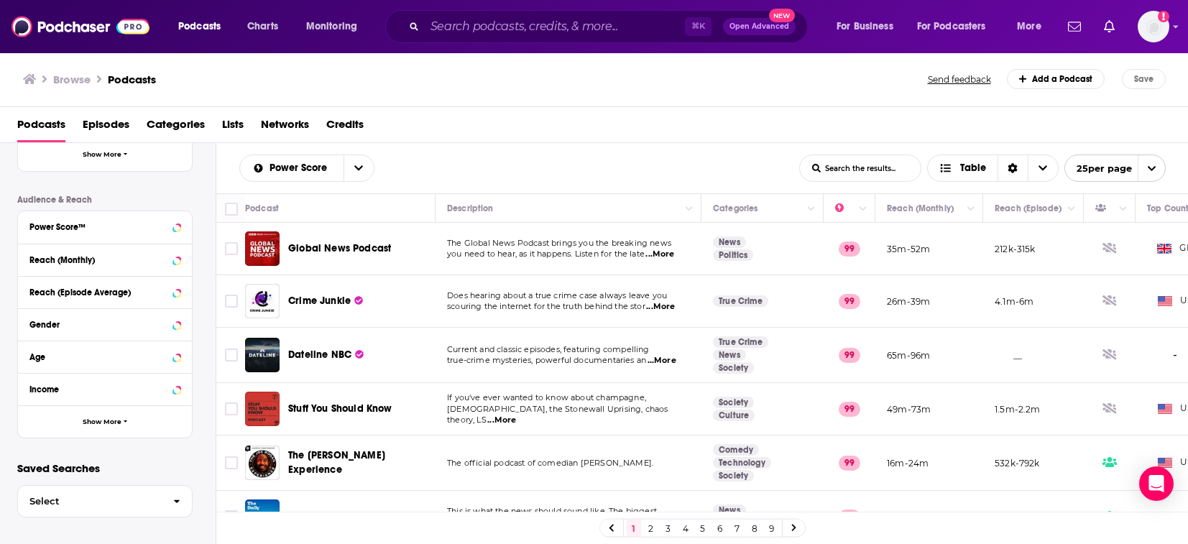
scroll to position [325, 0]
click at [118, 424] on span "Show More" at bounding box center [102, 422] width 39 height 8
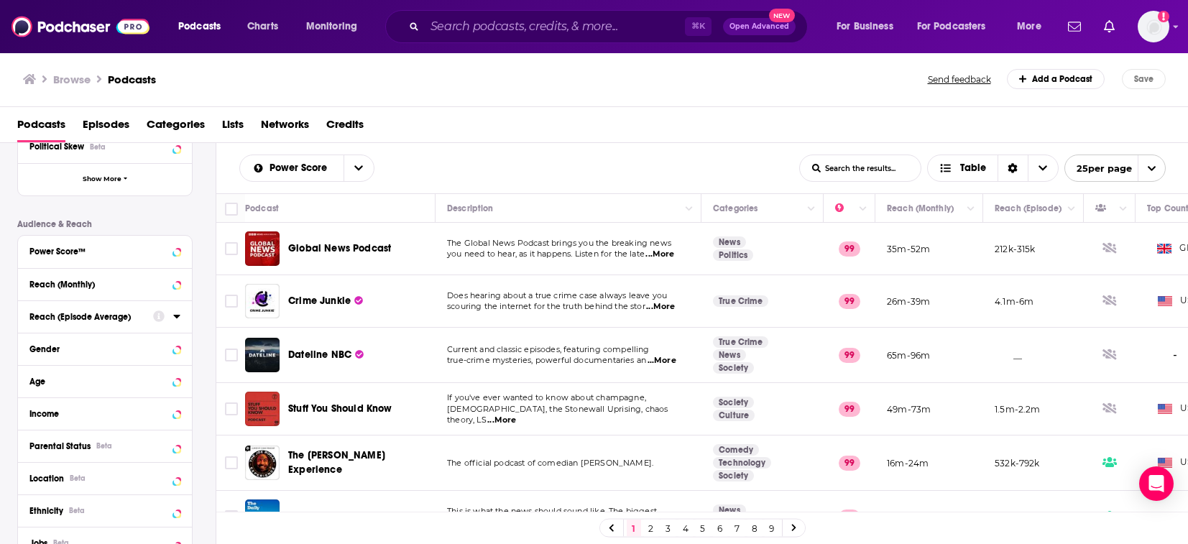
scroll to position [295, 0]
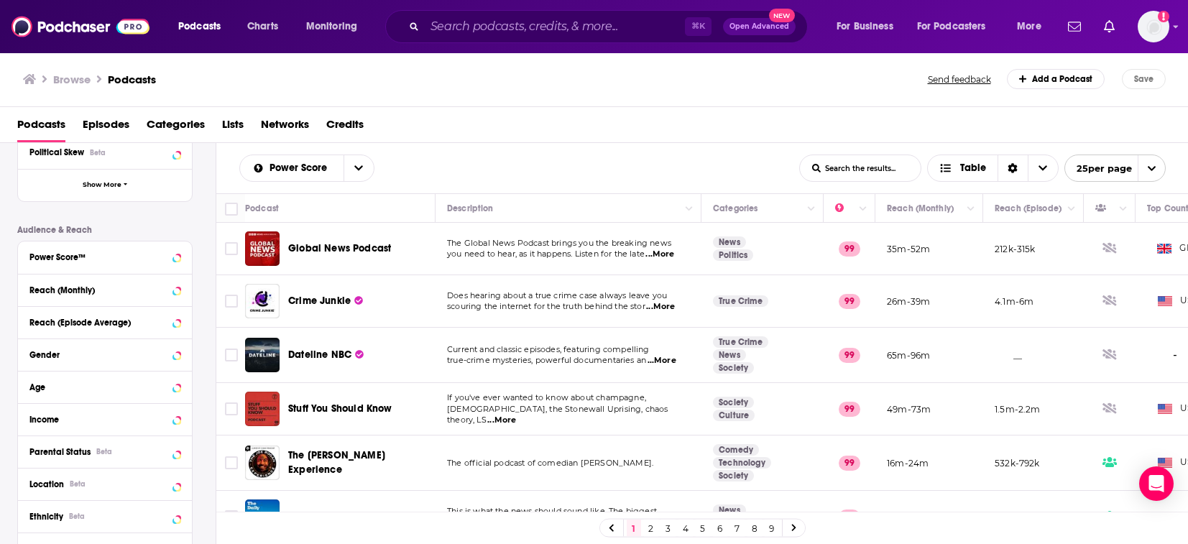
click at [182, 324] on div "Reach (Episode Average)" at bounding box center [105, 322] width 174 height 32
click at [175, 325] on icon at bounding box center [176, 321] width 7 height 11
click at [175, 294] on icon at bounding box center [176, 289] width 7 height 11
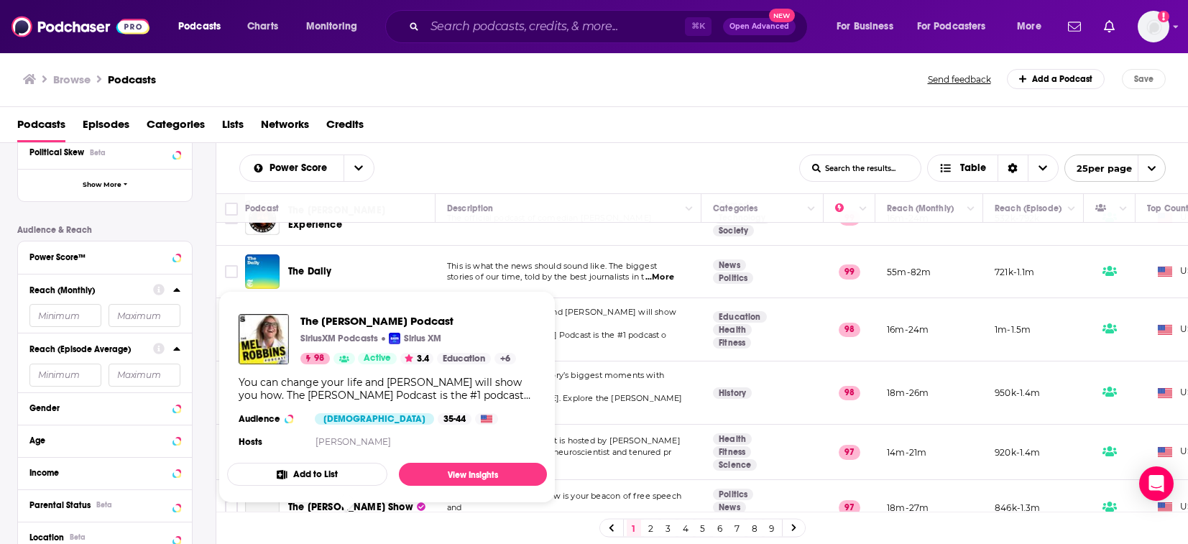
scroll to position [277, 0]
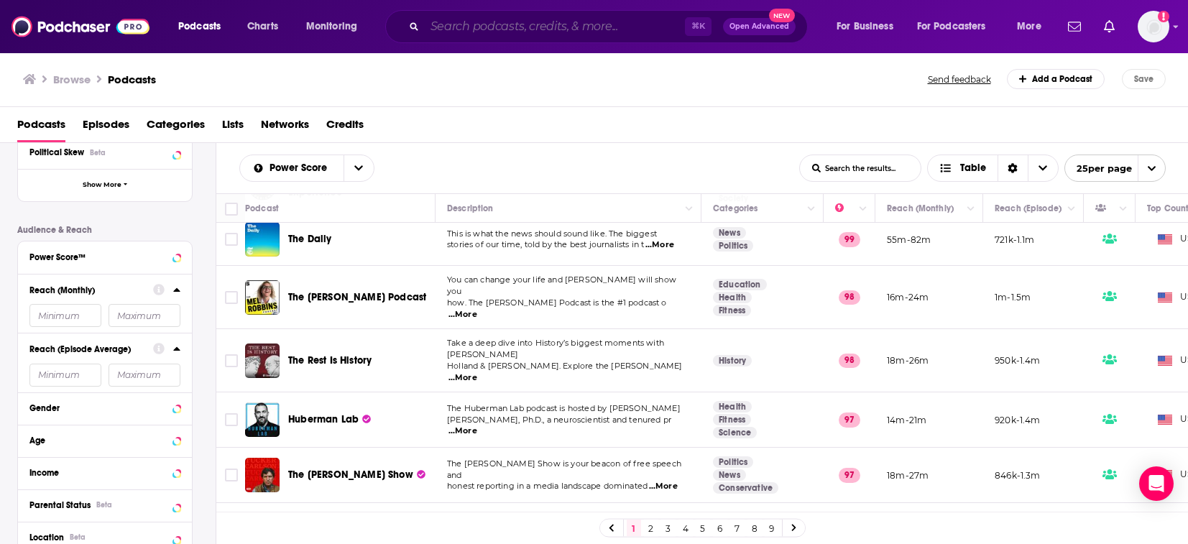
click at [466, 33] on input "Search podcasts, credits, & more..." at bounding box center [555, 26] width 260 height 23
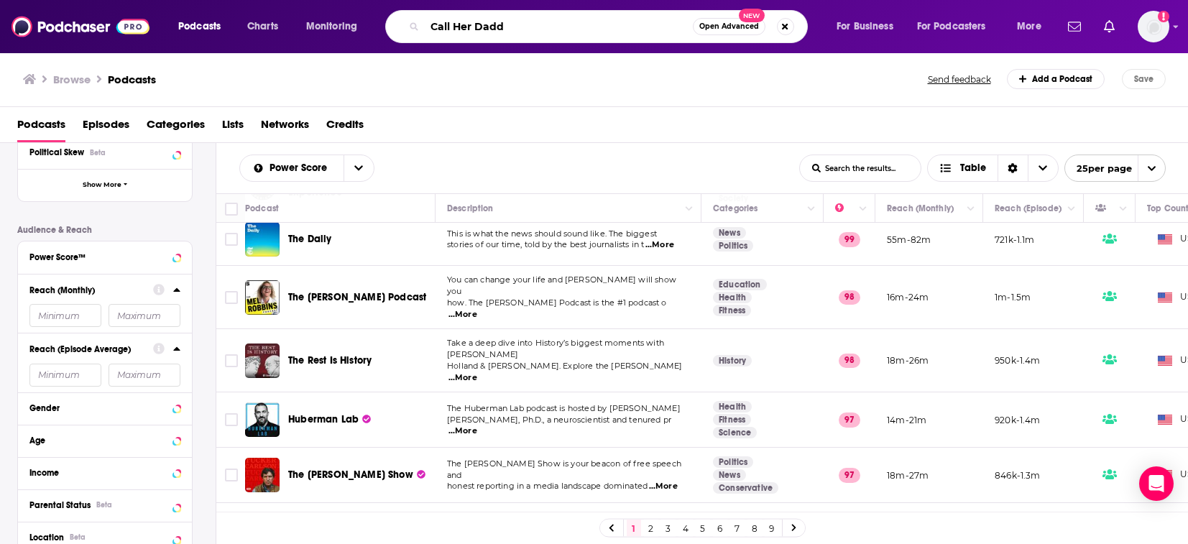
type input "Call Her Daddy"
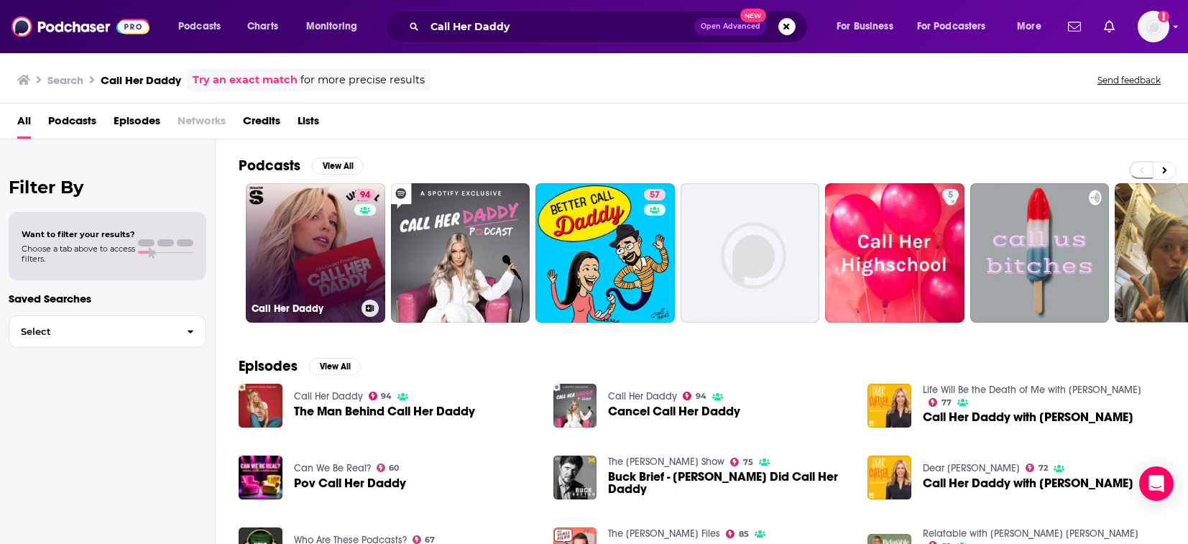
click at [317, 236] on link "94 Call Her Daddy" at bounding box center [315, 252] width 139 height 139
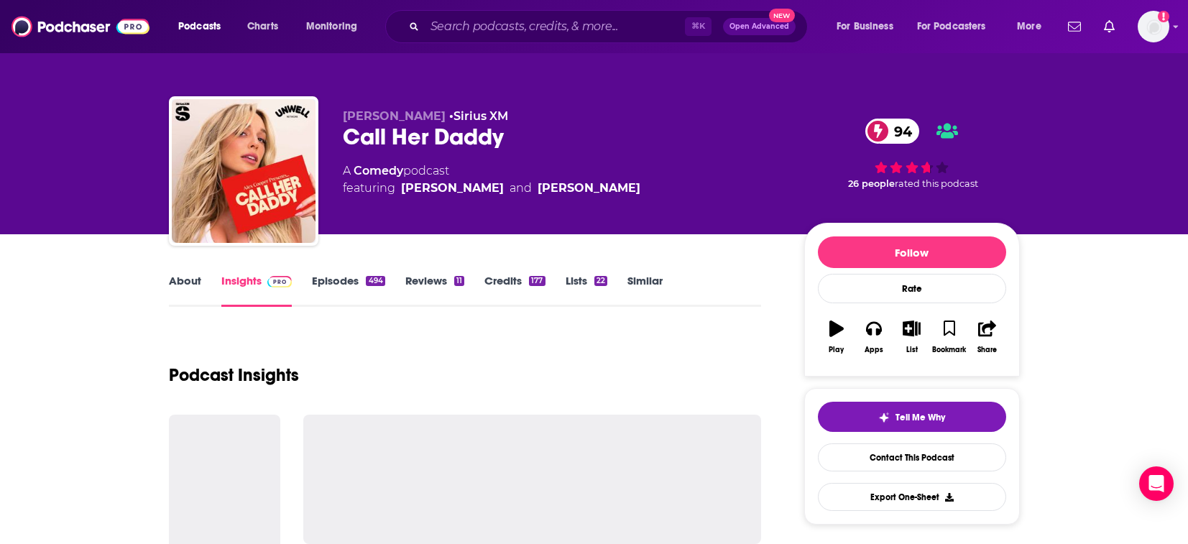
click at [645, 282] on link "Similar" at bounding box center [644, 290] width 35 height 33
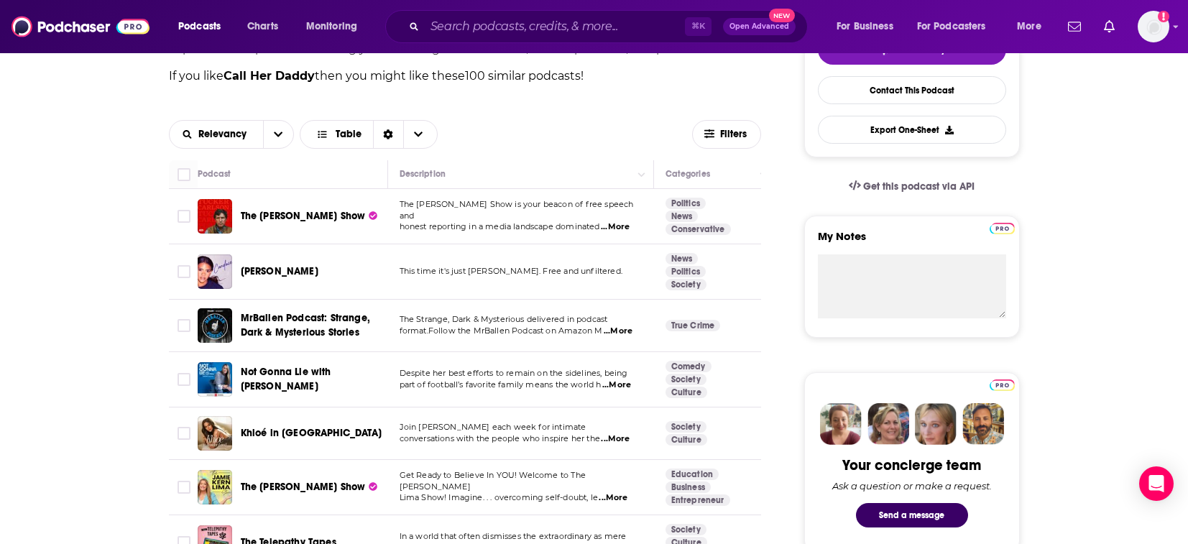
scroll to position [355, 0]
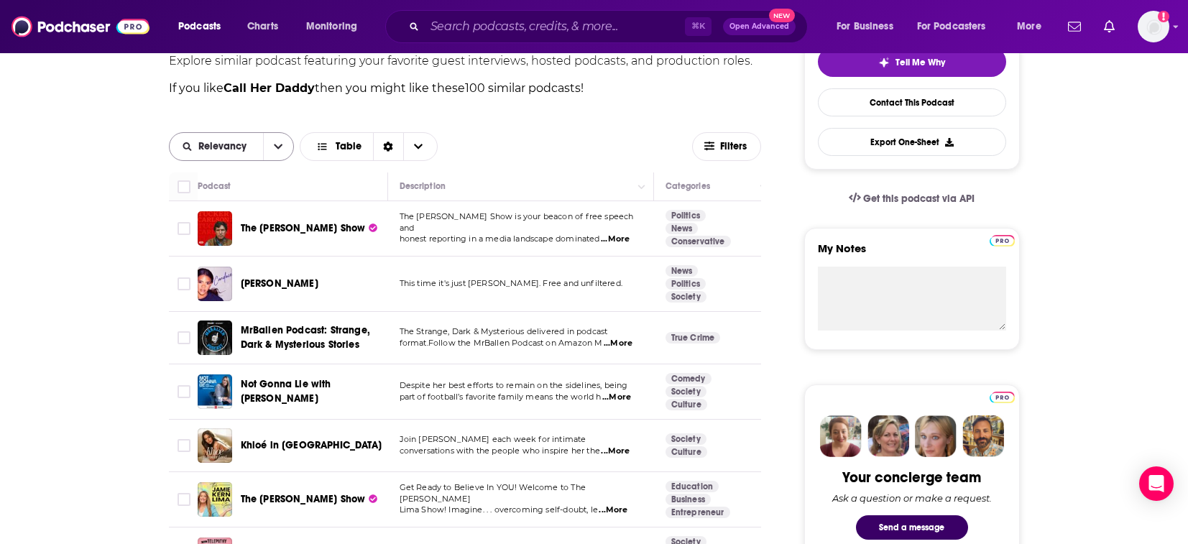
click at [283, 147] on button "open menu" at bounding box center [278, 146] width 30 height 27
click at [280, 147] on icon "close menu" at bounding box center [278, 146] width 9 height 5
click at [423, 145] on span "Choose View" at bounding box center [418, 146] width 30 height 27
click at [418, 148] on icon "Choose View" at bounding box center [418, 147] width 9 height 10
click at [731, 149] on span "Filters" at bounding box center [734, 147] width 29 height 10
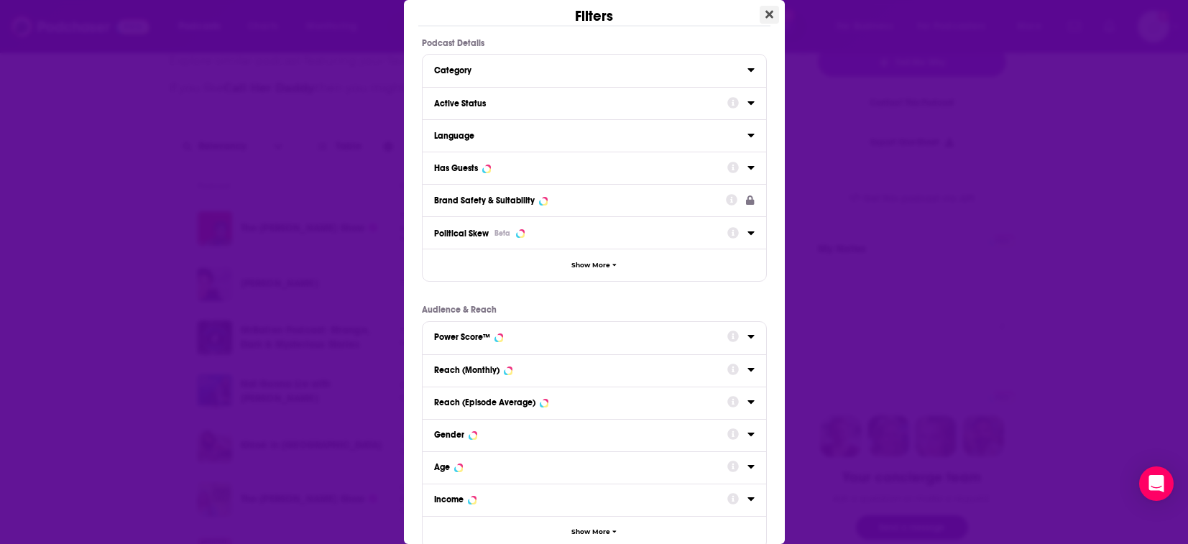
scroll to position [0, 0]
click at [765, 12] on icon "Close" at bounding box center [769, 15] width 8 height 8
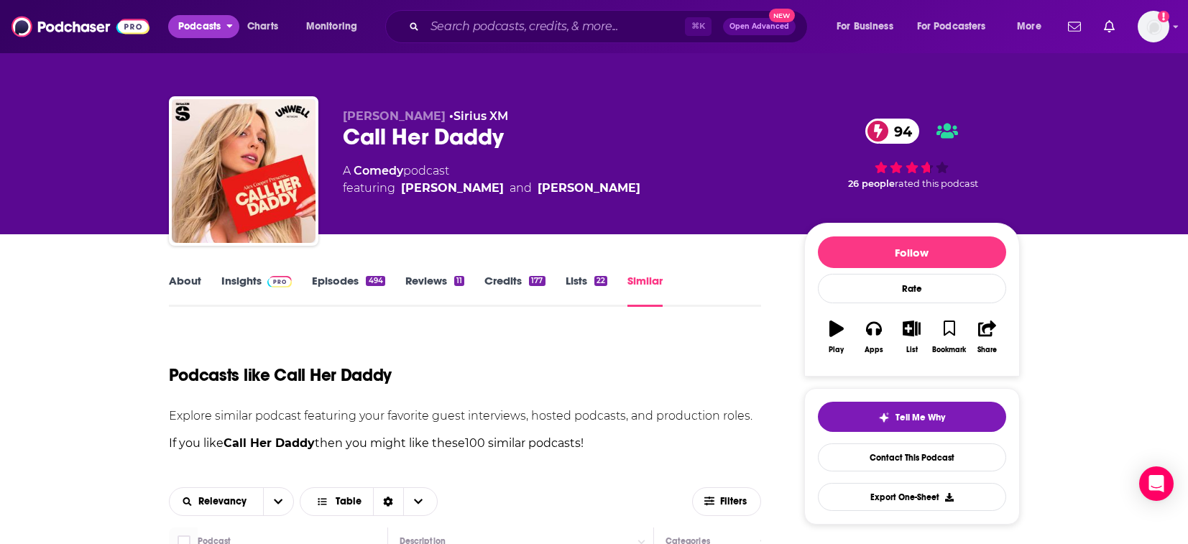
click at [232, 27] on icon "open menu" at bounding box center [229, 24] width 6 height 10
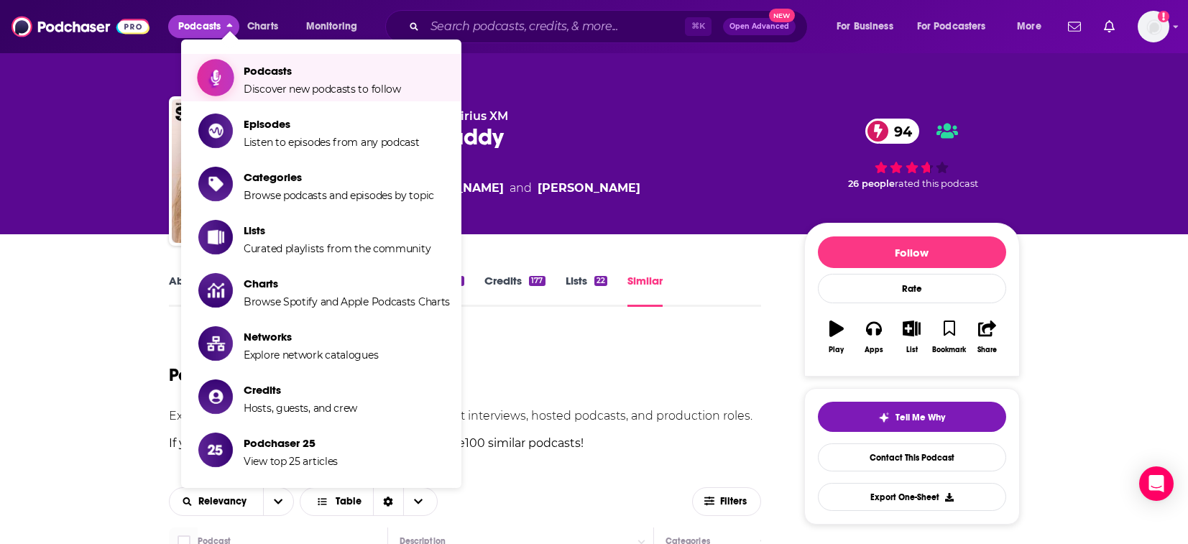
click at [266, 82] on span "Podcasts Discover new podcasts to follow" at bounding box center [322, 78] width 157 height 36
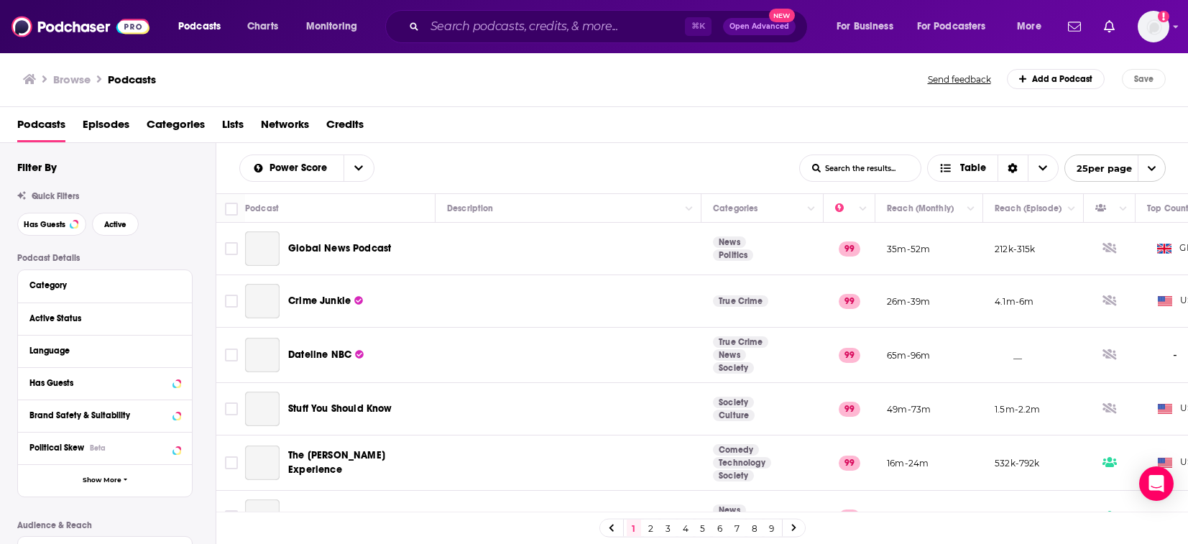
click at [238, 75] on div "Browse Podcasts" at bounding box center [476, 79] width 906 height 20
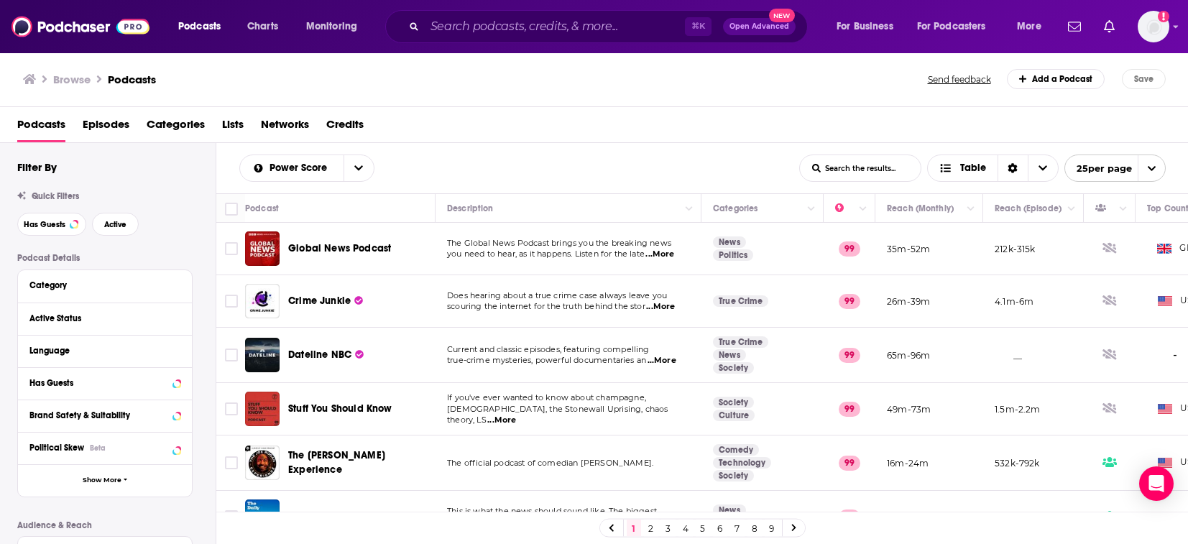
drag, startPoint x: 253, startPoint y: 89, endPoint x: 186, endPoint y: 191, distance: 122.0
click at [253, 89] on div "Browse Podcasts Send feedback Add a Podcast Save" at bounding box center [594, 79] width 1188 height 55
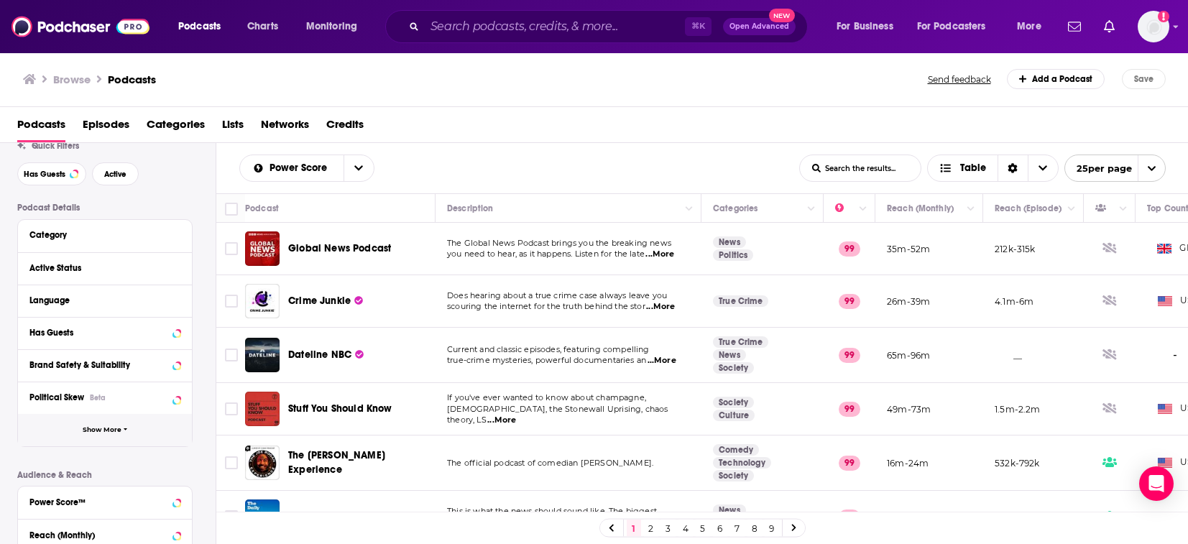
click at [119, 432] on span "Show More" at bounding box center [102, 430] width 39 height 8
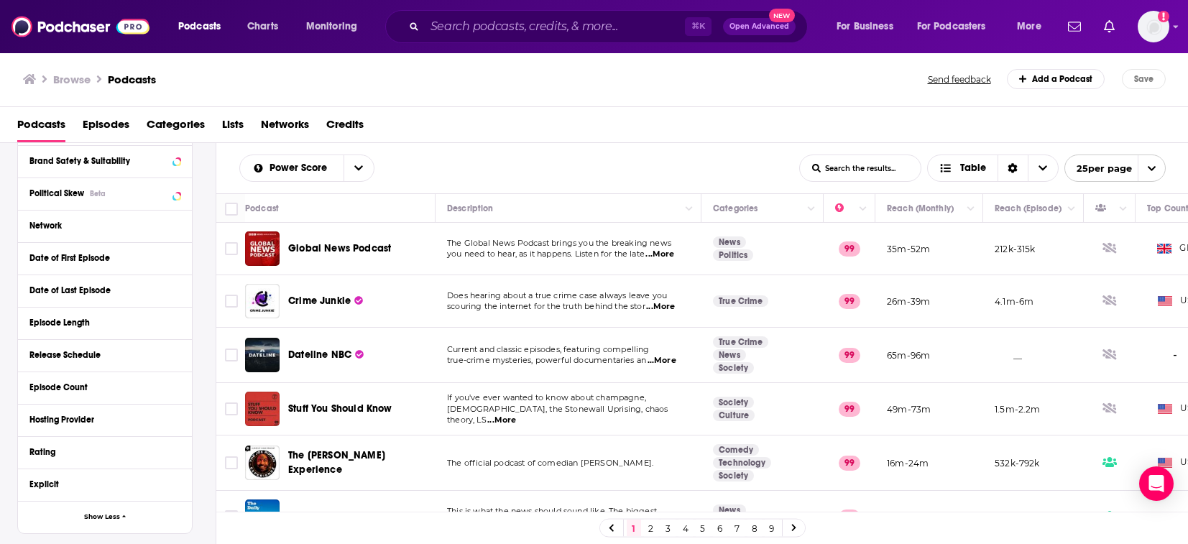
scroll to position [255, 0]
click at [174, 292] on icon at bounding box center [176, 288] width 7 height 11
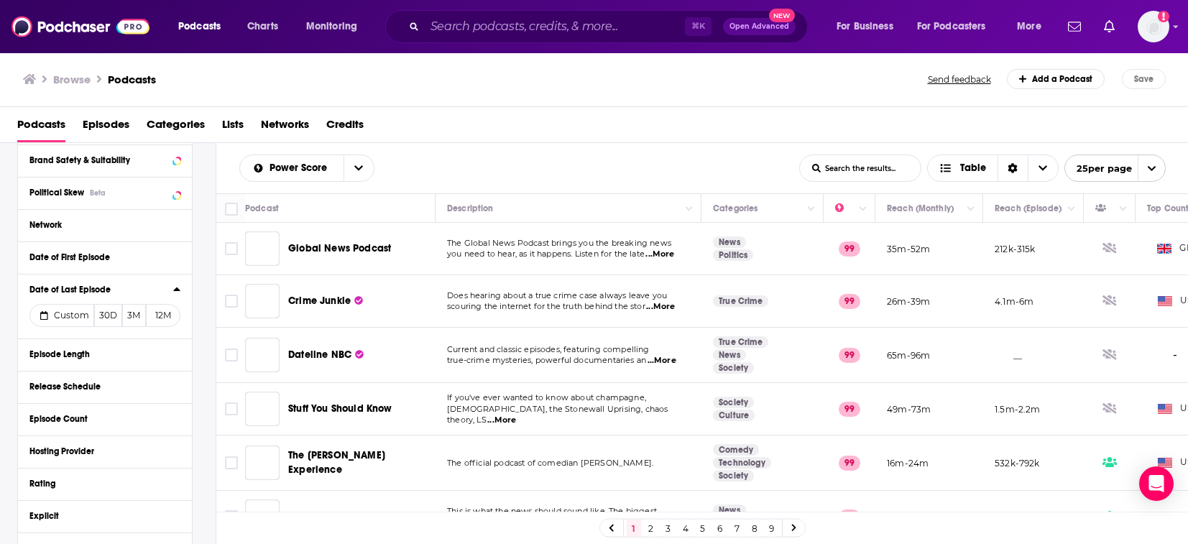
scroll to position [601, 0]
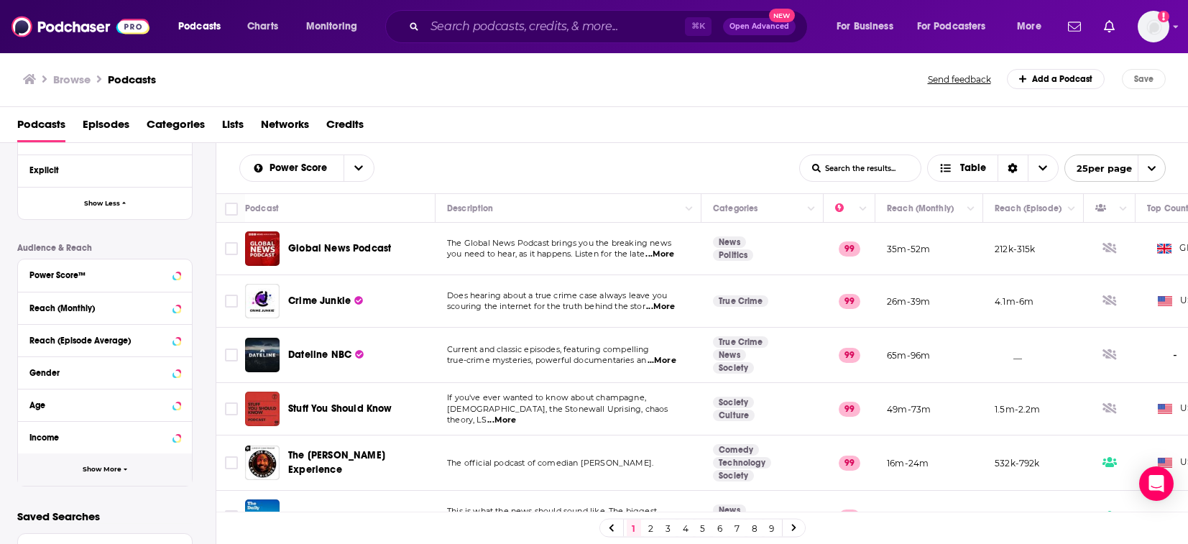
click at [116, 476] on button "Show More" at bounding box center [105, 469] width 174 height 32
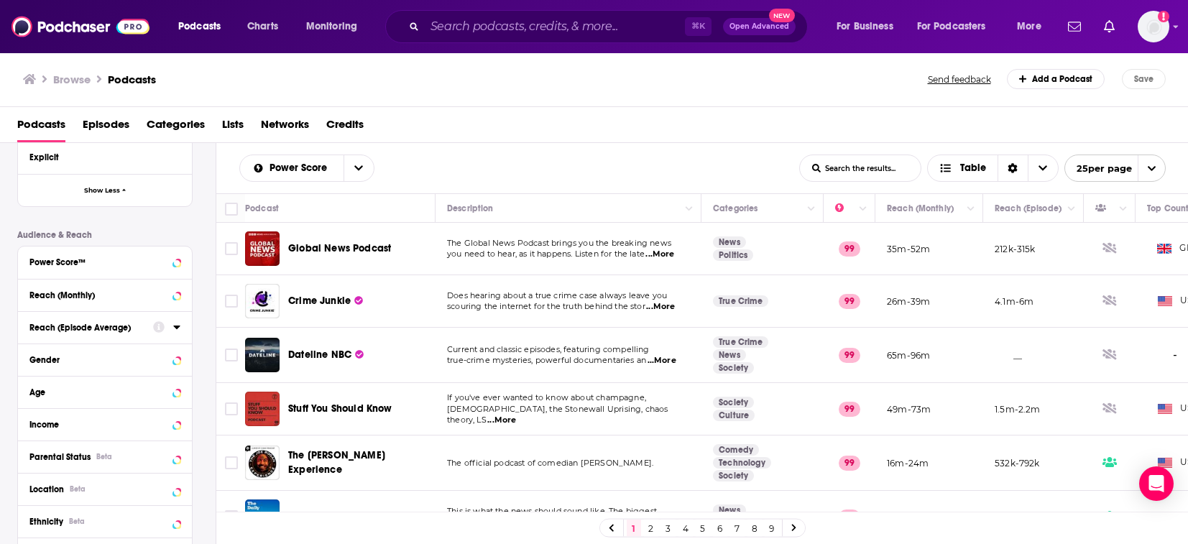
click at [176, 328] on icon at bounding box center [176, 326] width 7 height 11
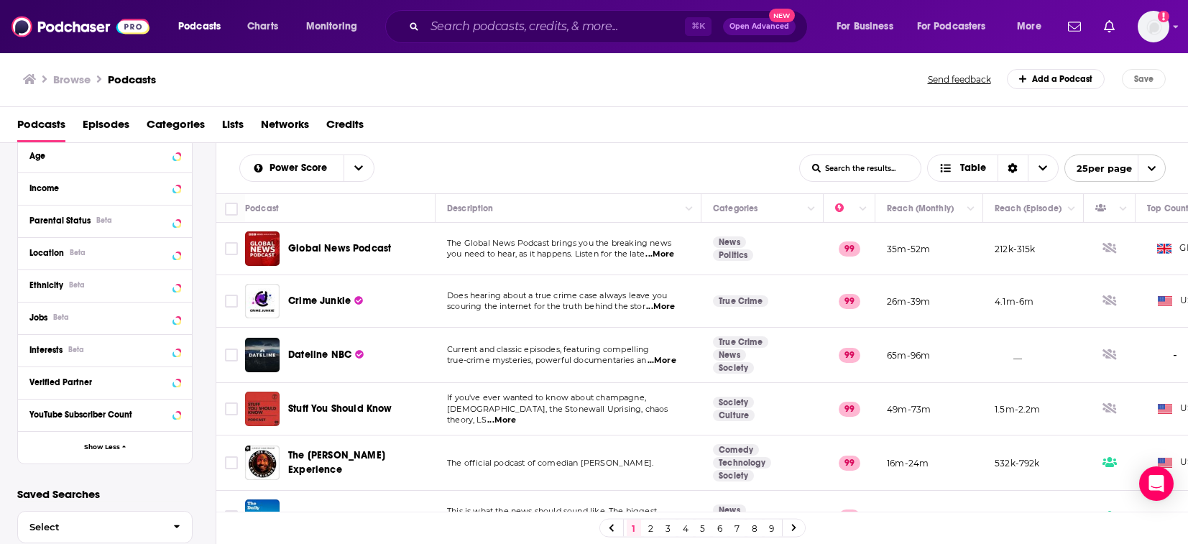
scroll to position [901, 0]
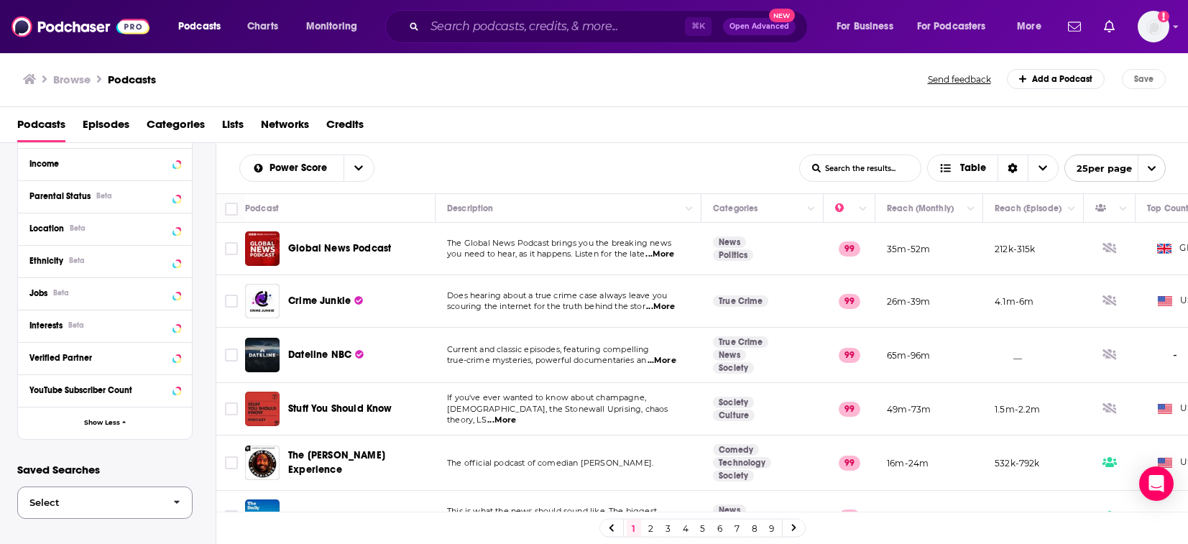
click at [167, 496] on span "button" at bounding box center [177, 502] width 30 height 31
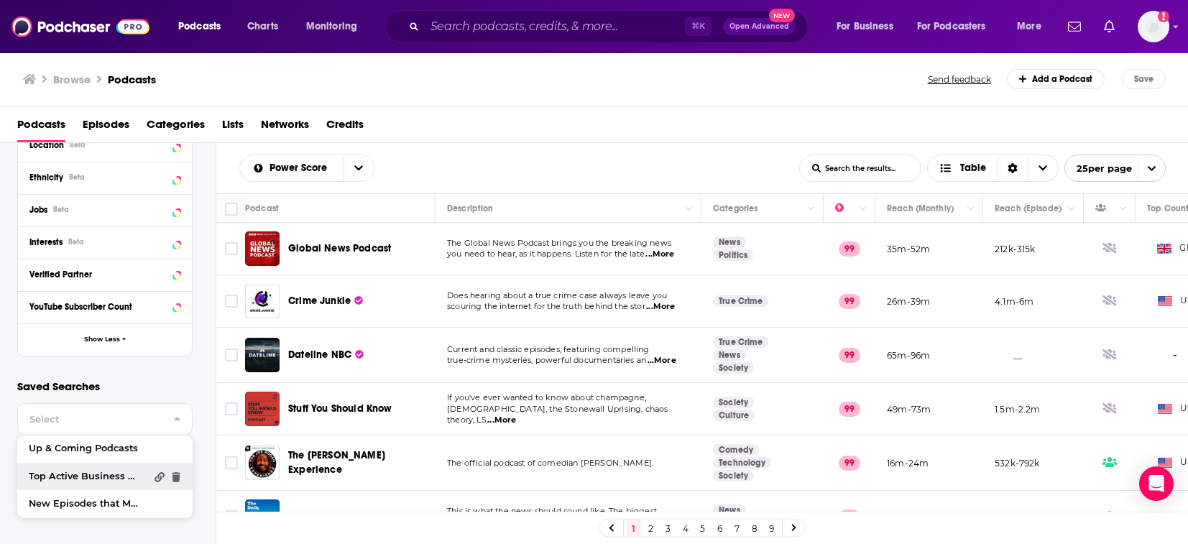
scroll to position [984, 0]
click at [106, 454] on link "Up & Coming Podcasts" at bounding box center [104, 448] width 175 height 27
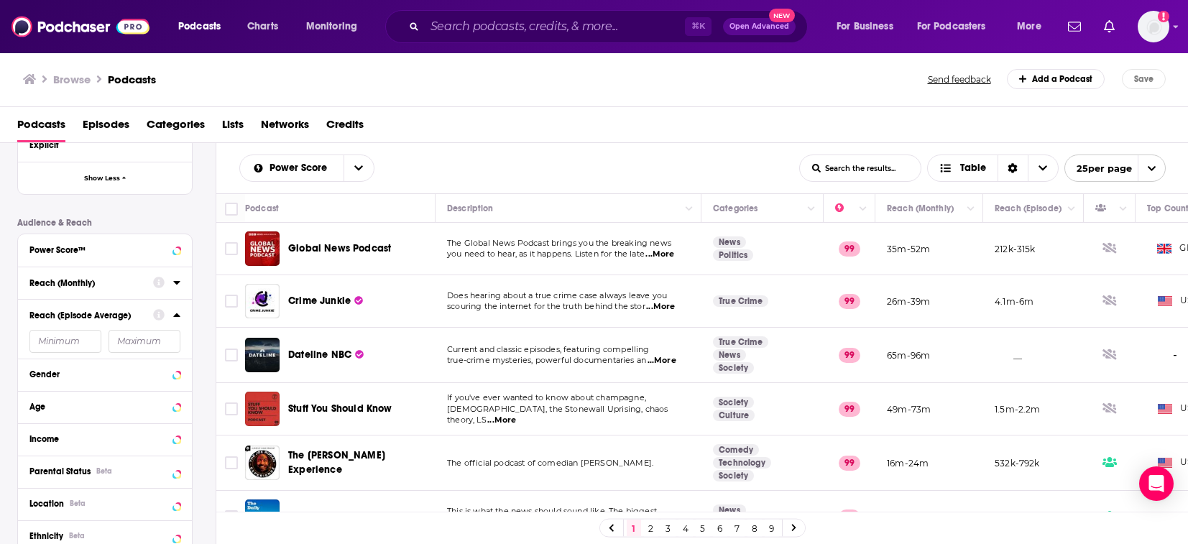
scroll to position [623, 0]
click at [193, 129] on span "Categories" at bounding box center [176, 127] width 58 height 29
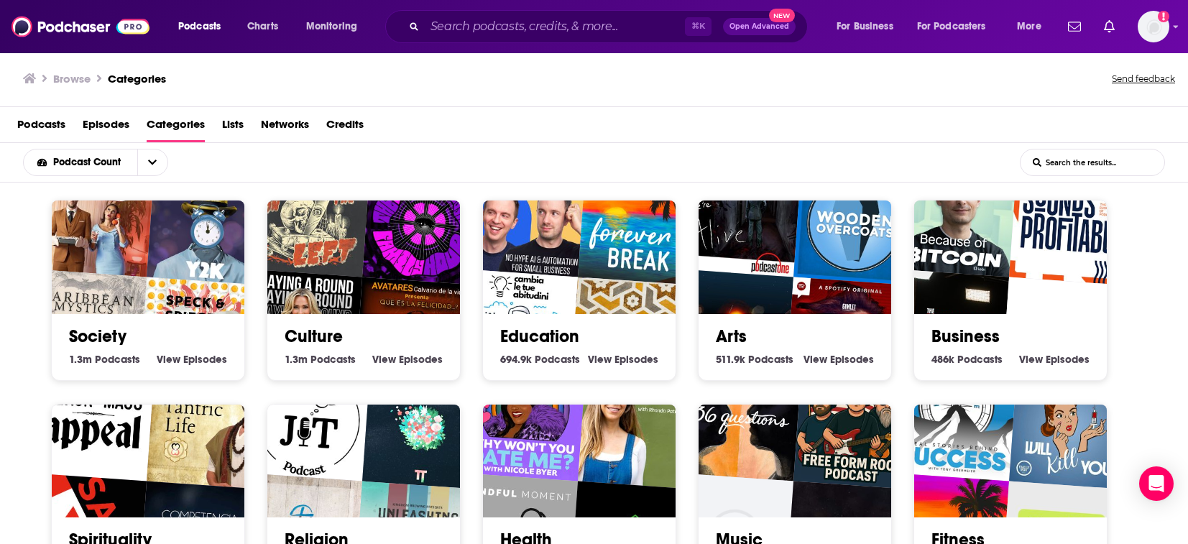
click at [288, 119] on span "Networks" at bounding box center [285, 127] width 48 height 29
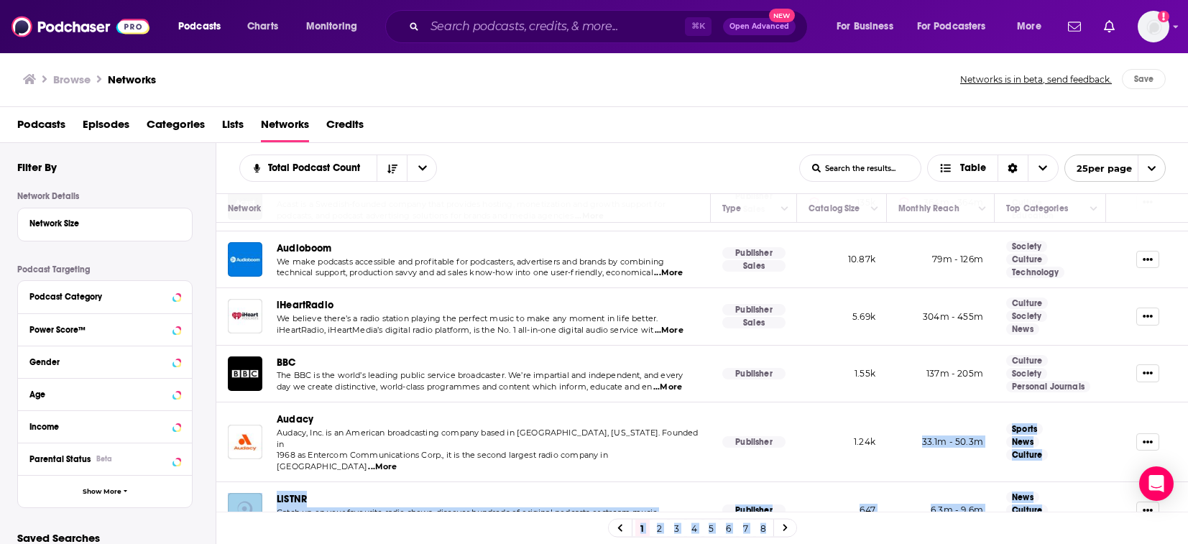
drag, startPoint x: 916, startPoint y: 476, endPoint x: 935, endPoint y: 530, distance: 57.0
click at [935, 530] on div "Network Type Catalog Size Monthly Reach Top Categories Acast Acast is a Swedish…" at bounding box center [702, 369] width 972 height 353
click at [524, 39] on div "⌘ K Open Advanced New" at bounding box center [596, 26] width 422 height 33
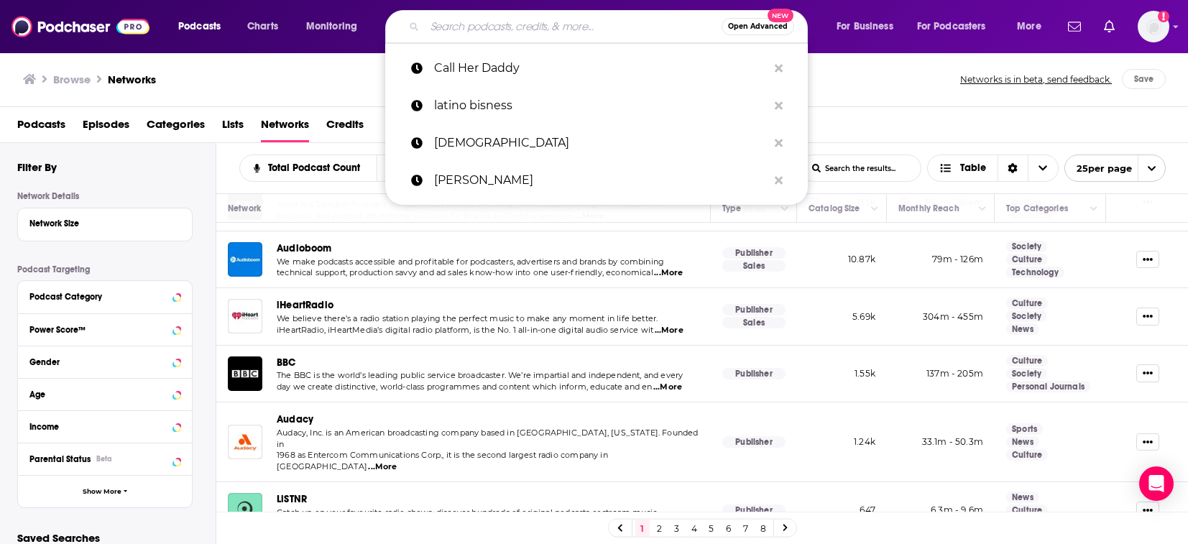
click at [522, 33] on input "Search podcasts, credits, & more..." at bounding box center [573, 26] width 297 height 23
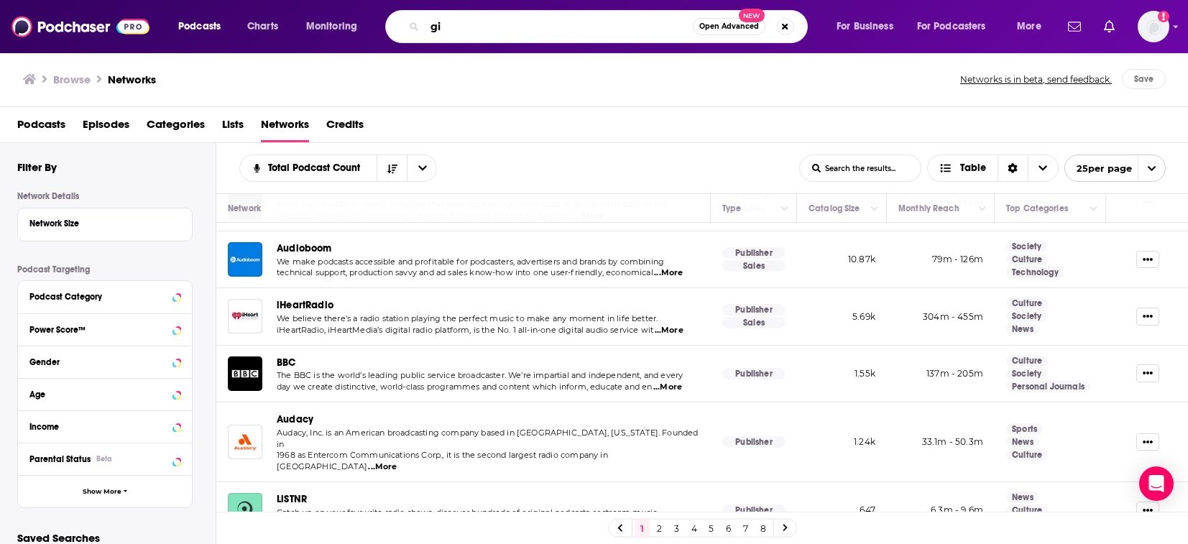
type input "g"
type input "Giggly Squad"
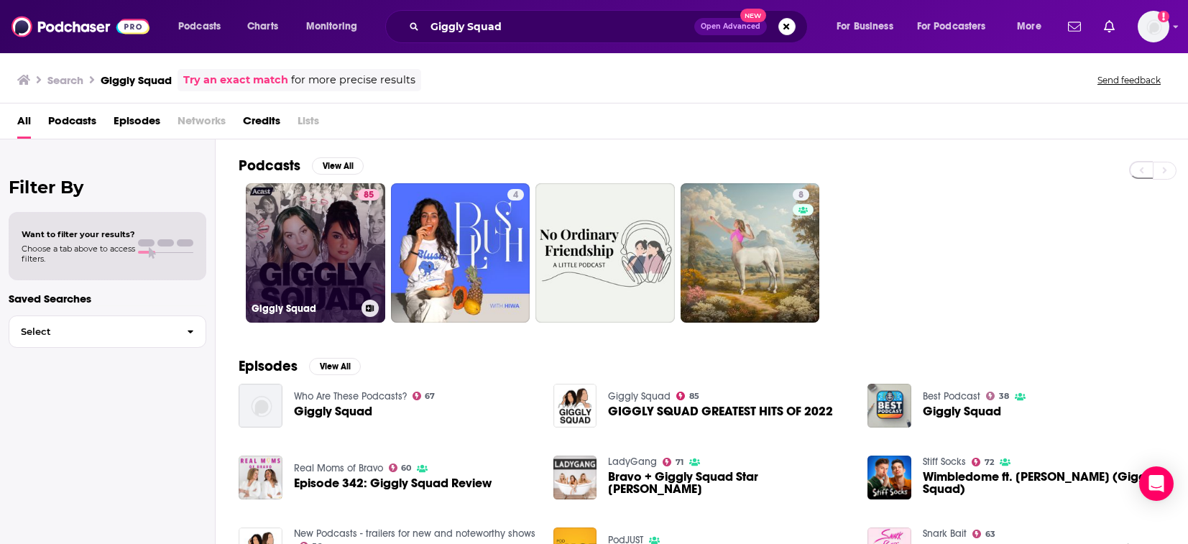
click at [342, 260] on link "85 Giggly Squad" at bounding box center [315, 252] width 139 height 139
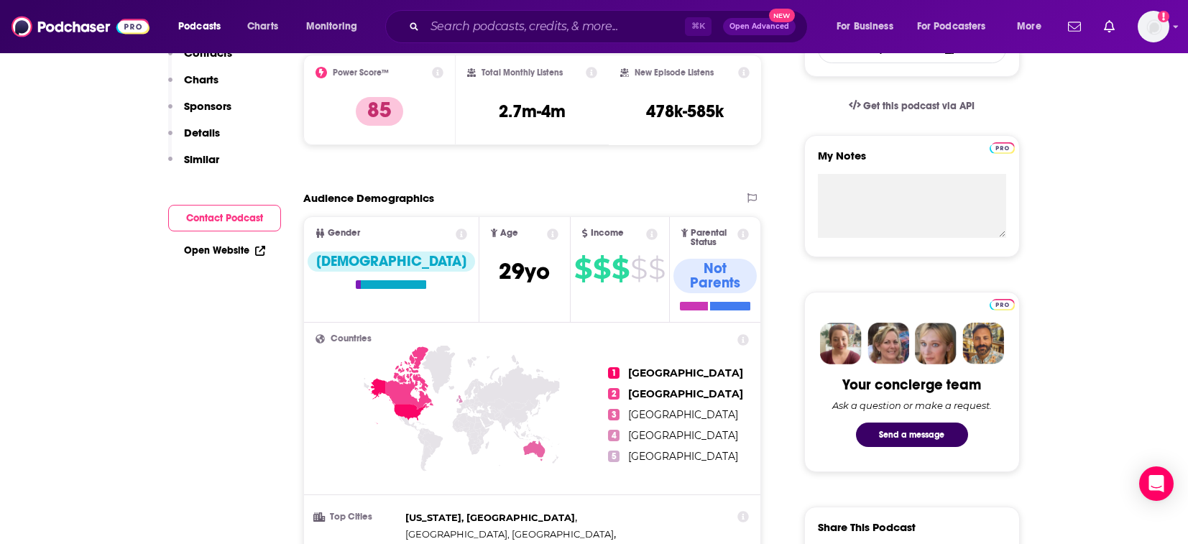
scroll to position [42, 0]
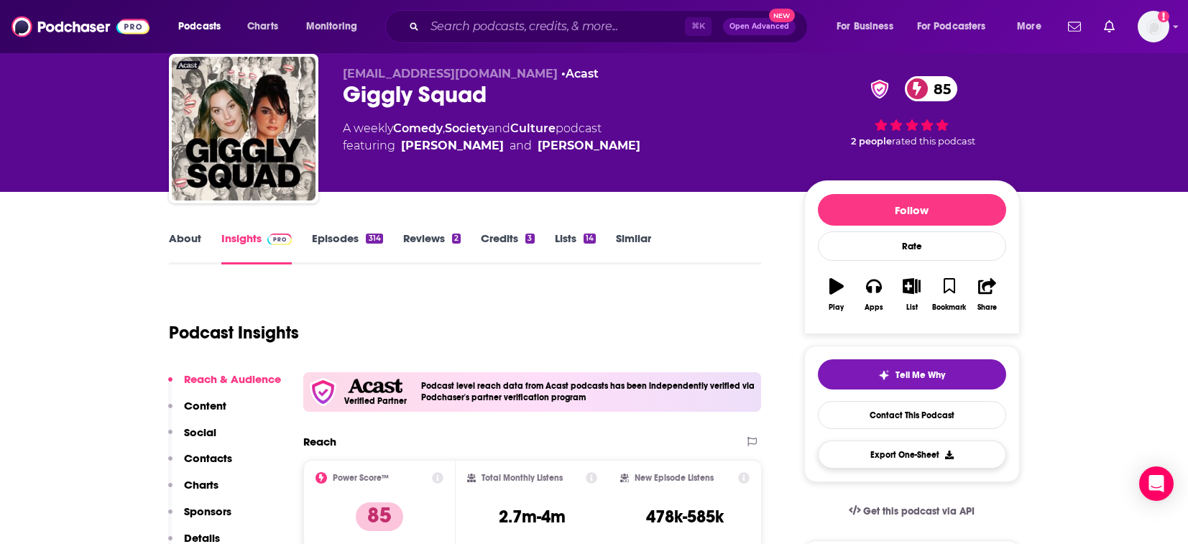
click at [910, 465] on button "Export One-Sheet" at bounding box center [912, 454] width 188 height 28
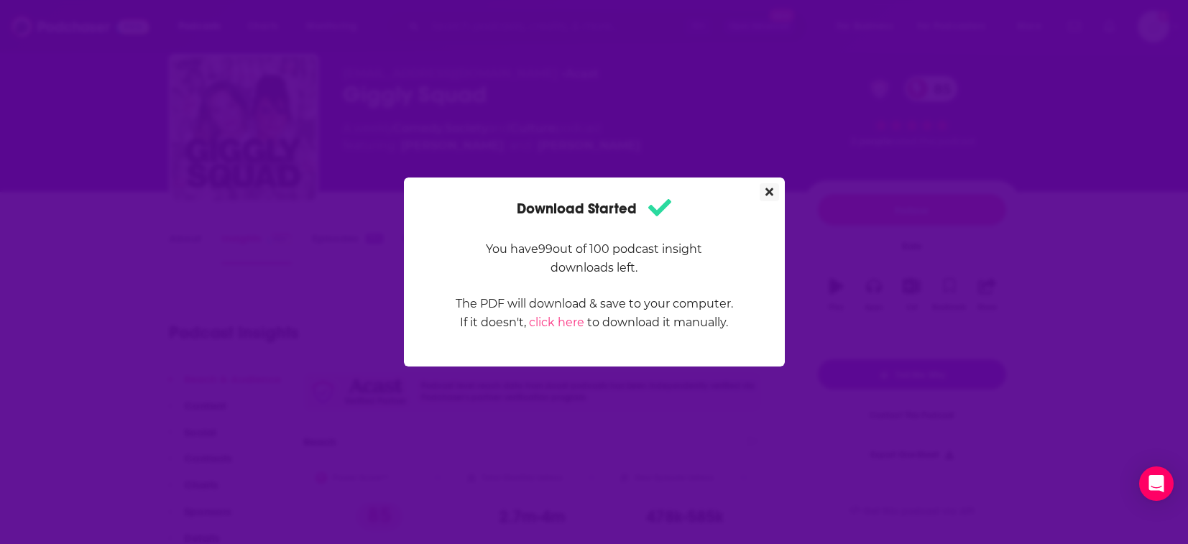
scroll to position [0, 0]
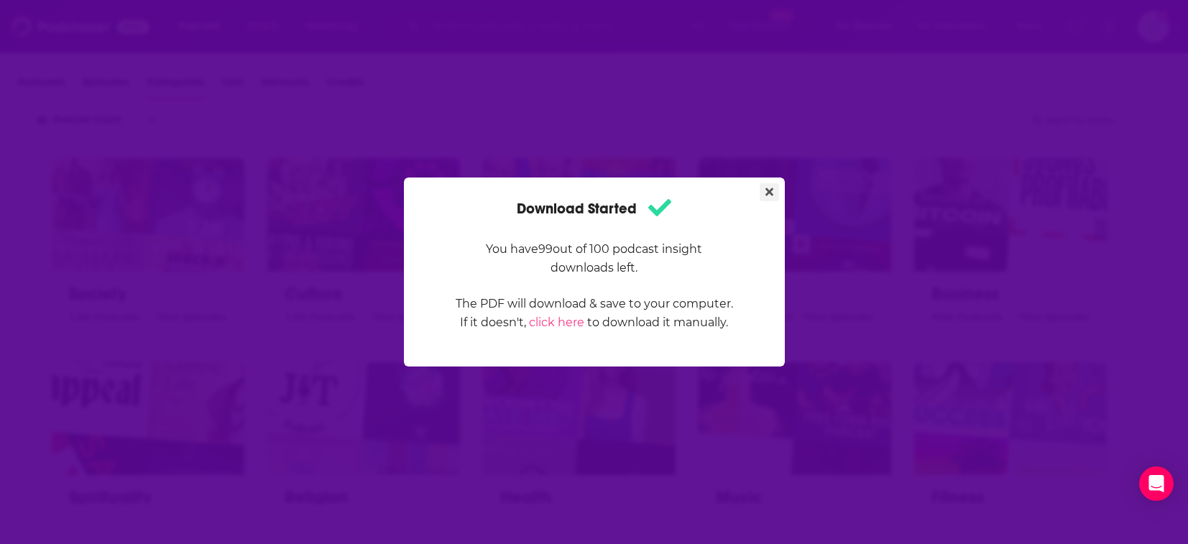
click at [771, 189] on icon "Close" at bounding box center [769, 192] width 8 height 8
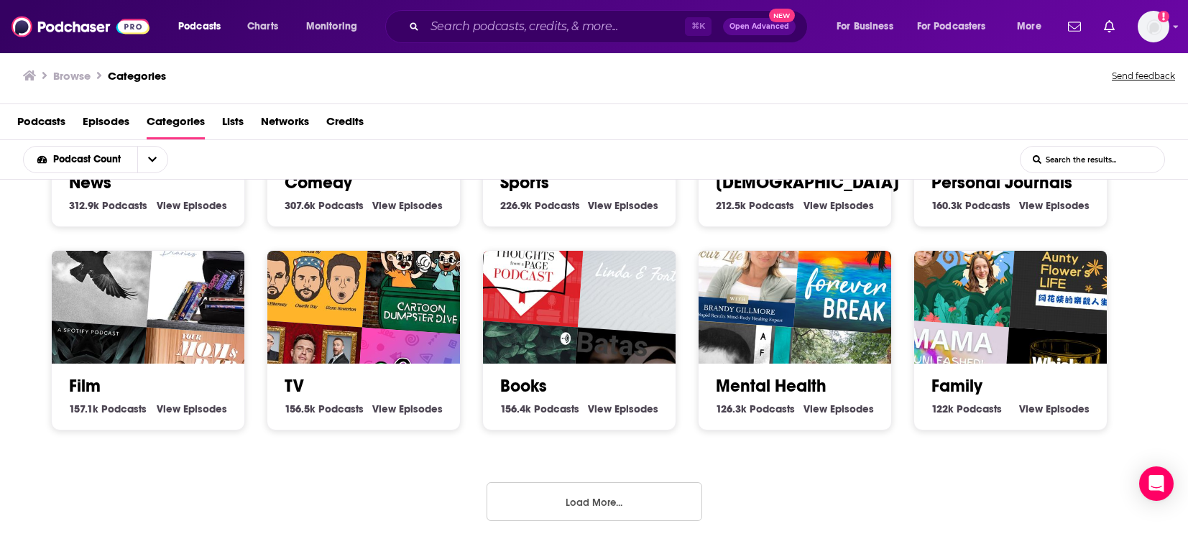
scroll to position [3, 0]
click at [569, 507] on button "Load More..." at bounding box center [594, 501] width 216 height 39
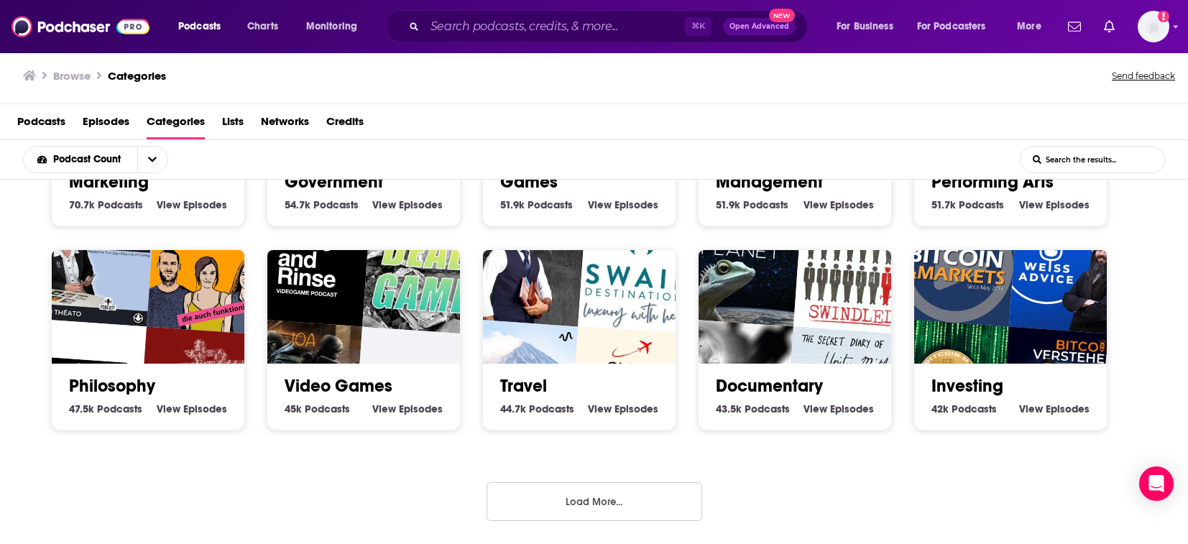
scroll to position [1372, 0]
click at [560, 495] on button "Load More..." at bounding box center [594, 501] width 216 height 39
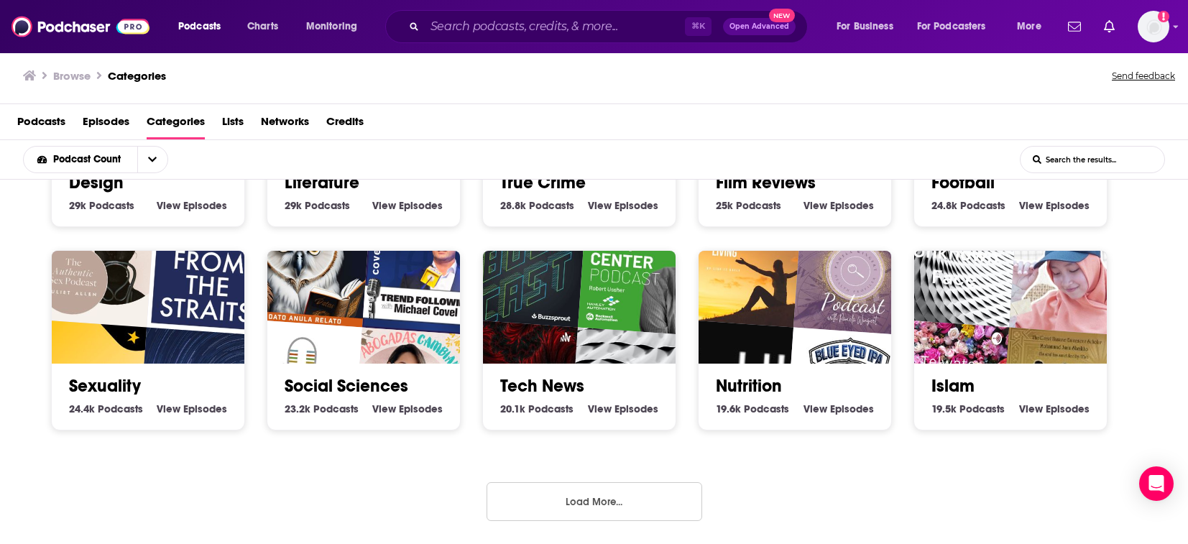
scroll to position [2186, 0]
click at [605, 507] on button "Load More..." at bounding box center [594, 501] width 216 height 39
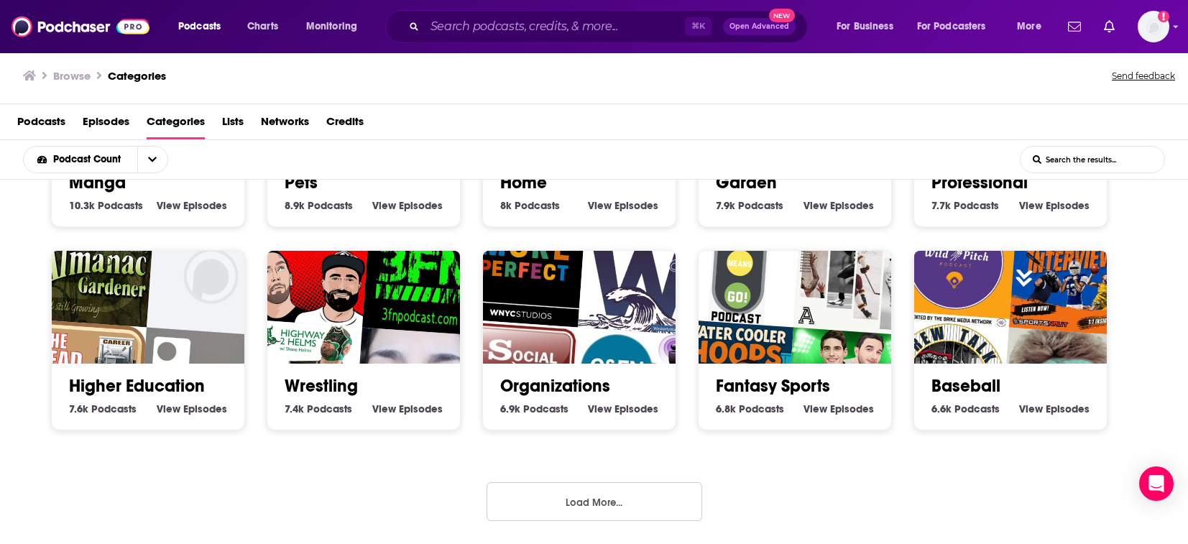
scroll to position [3000, 0]
click at [613, 489] on button "Load More..." at bounding box center [594, 501] width 216 height 39
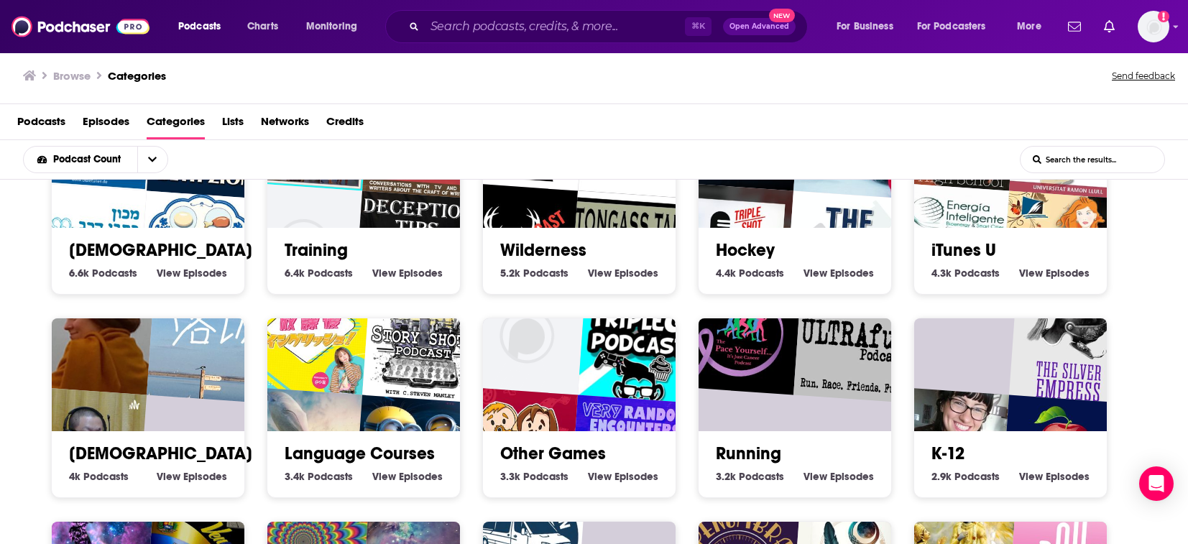
scroll to position [3340, 0]
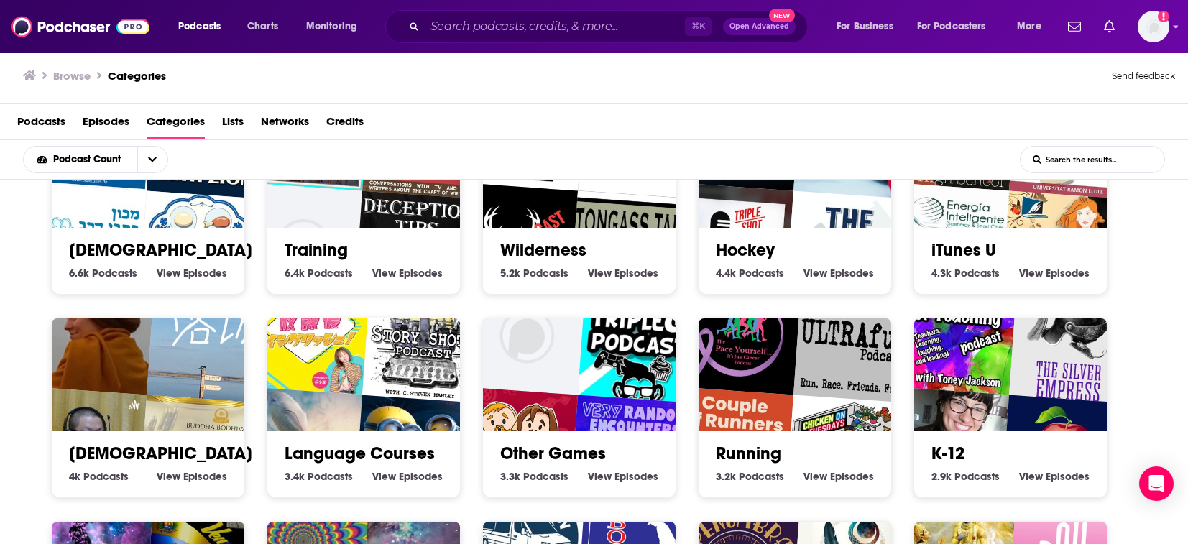
click at [83, 31] on img at bounding box center [80, 26] width 138 height 27
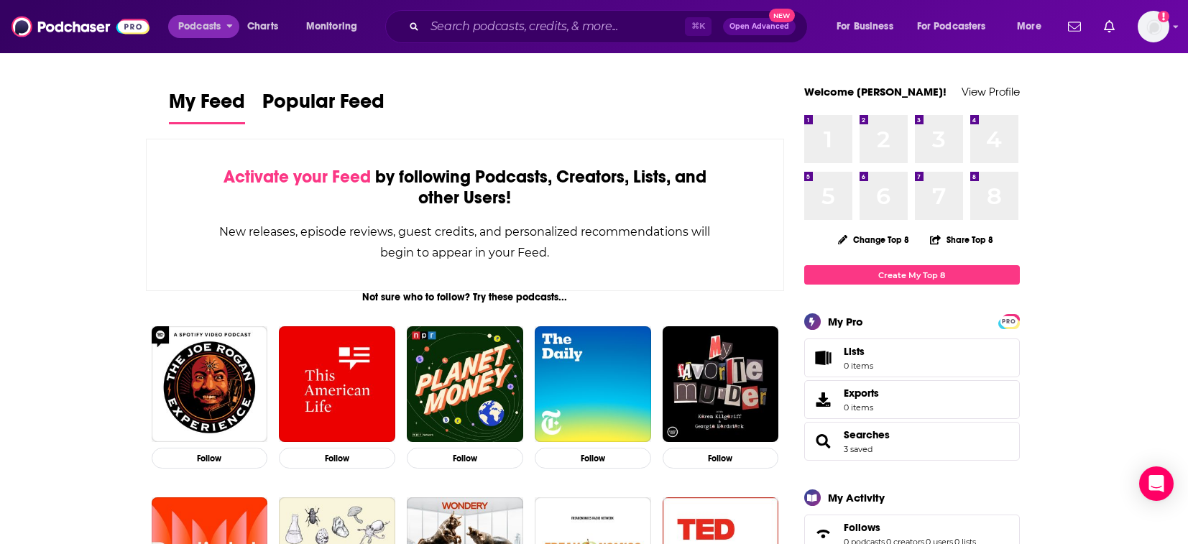
click at [195, 26] on span "Podcasts" at bounding box center [199, 27] width 42 height 20
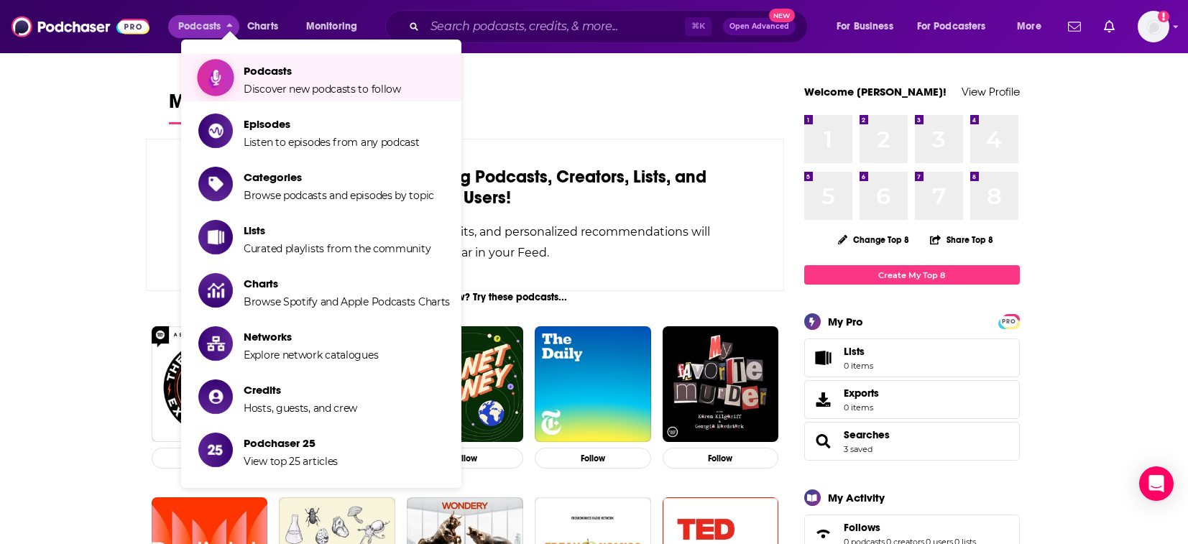
click at [238, 72] on link "Podcasts Discover new podcasts to follow" at bounding box center [323, 78] width 251 height 36
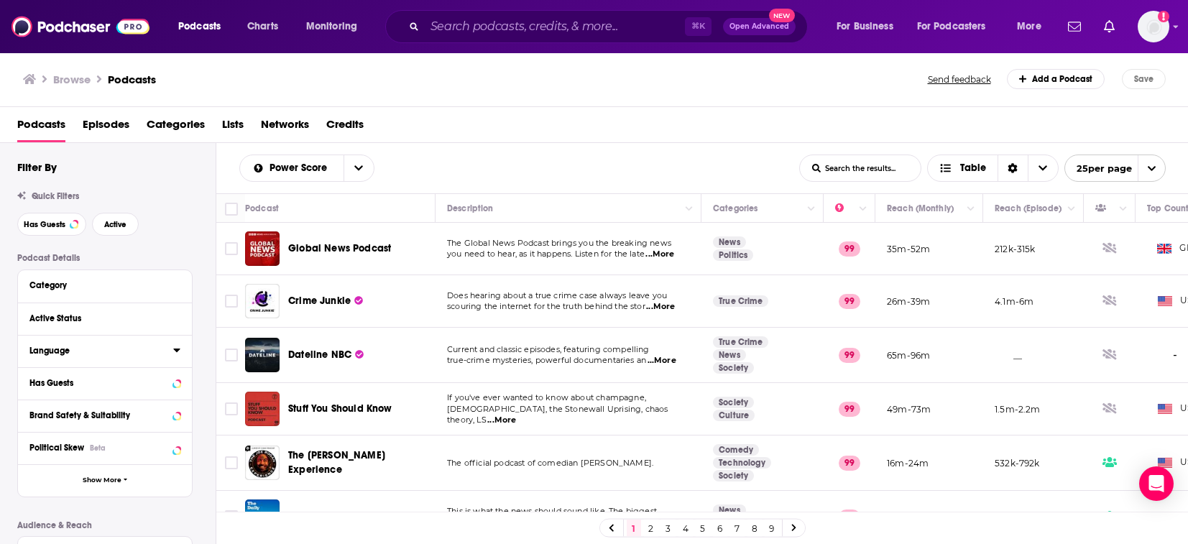
scroll to position [78, 0]
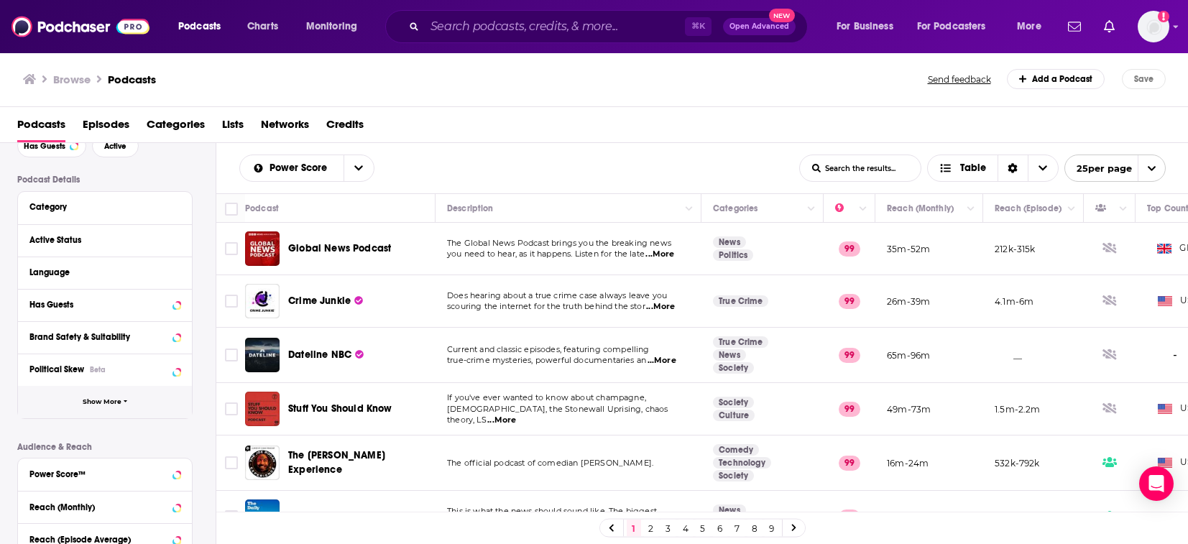
click at [130, 414] on button "Show More" at bounding box center [105, 402] width 174 height 32
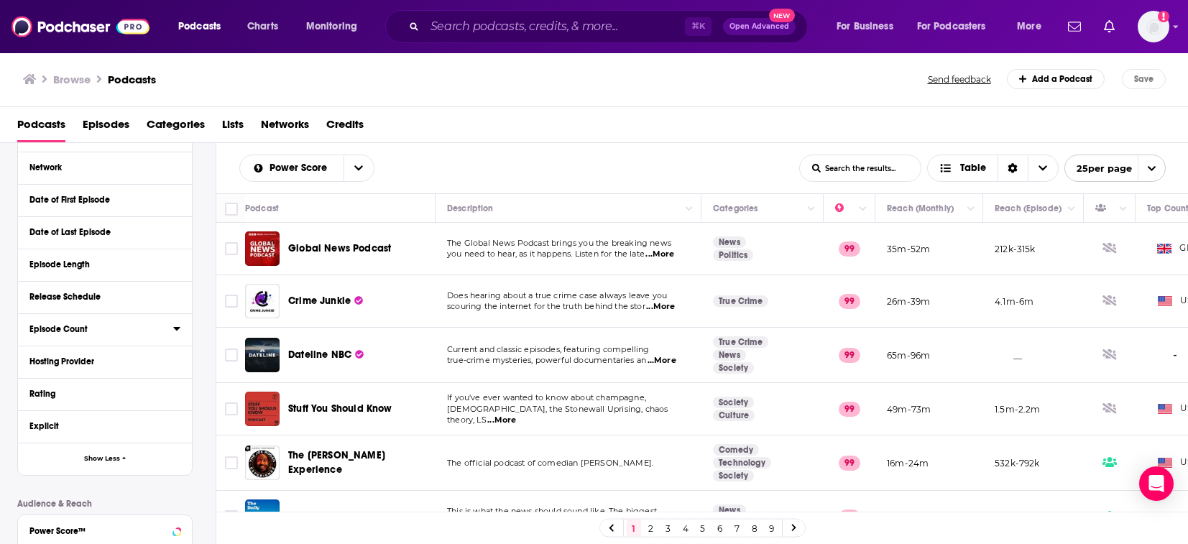
scroll to position [319, 0]
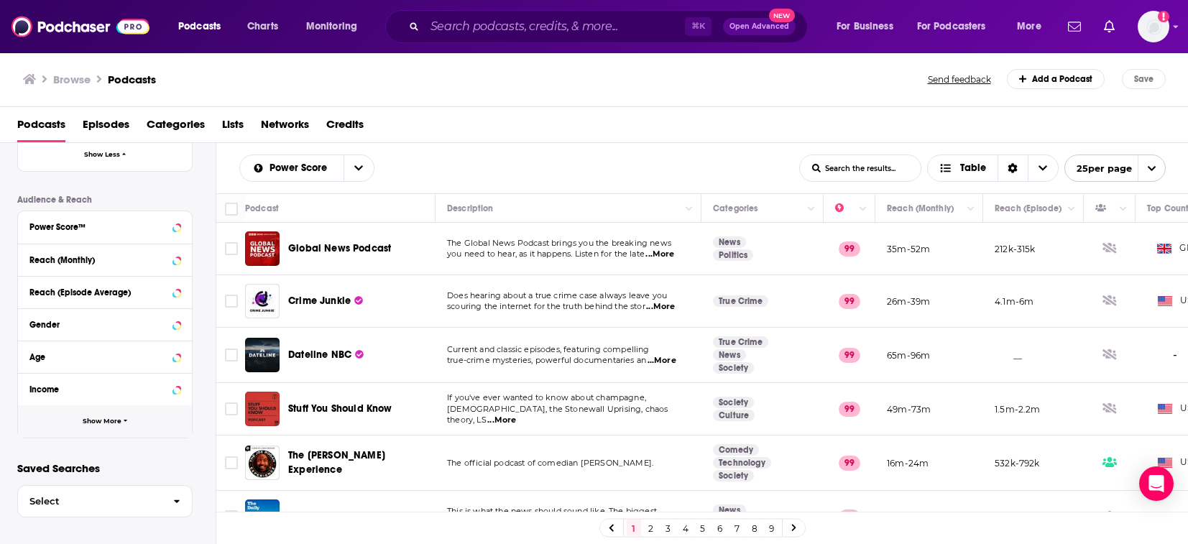
click at [112, 417] on span "Show More" at bounding box center [102, 421] width 39 height 8
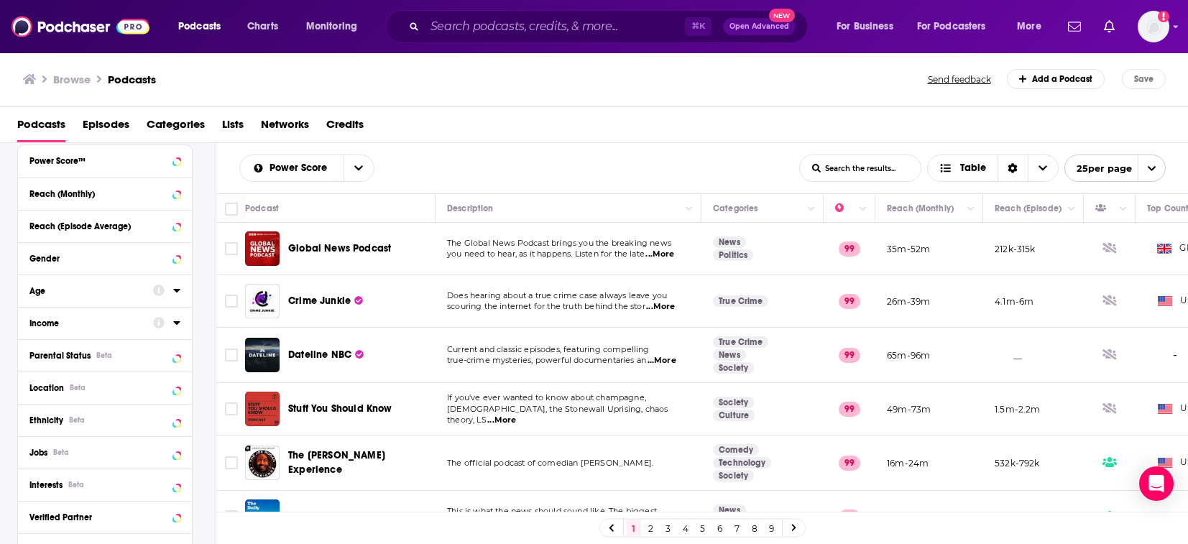
scroll to position [694, 0]
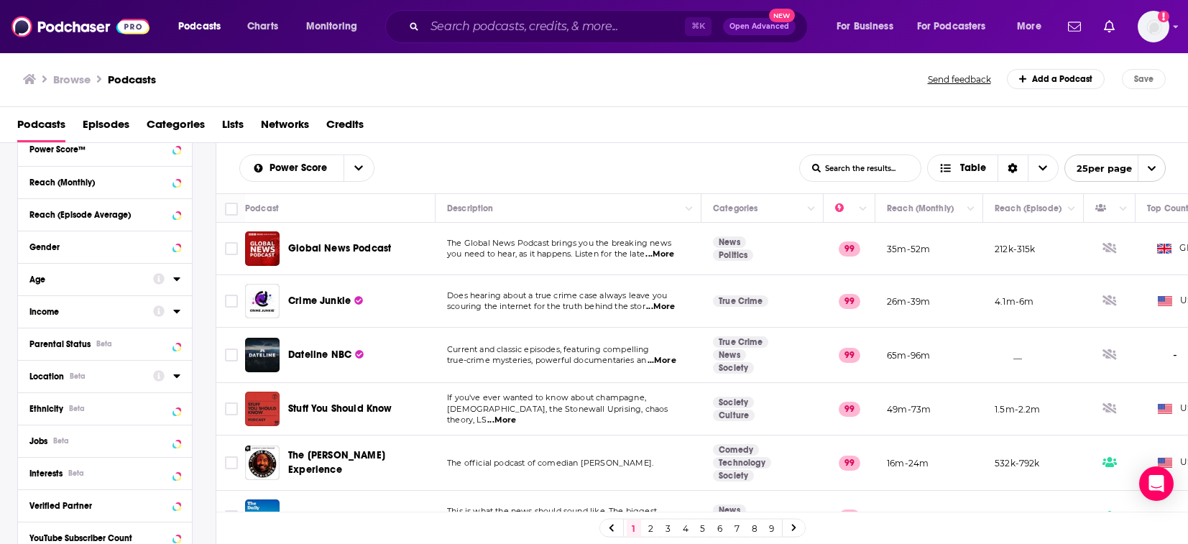
click at [172, 375] on div at bounding box center [166, 375] width 27 height 18
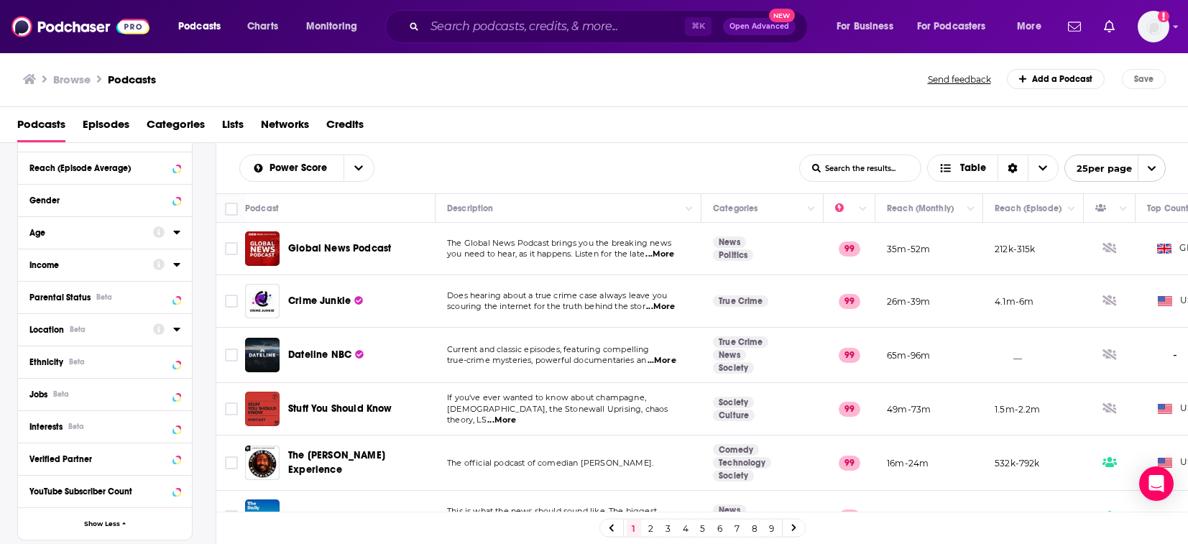
scroll to position [757, 0]
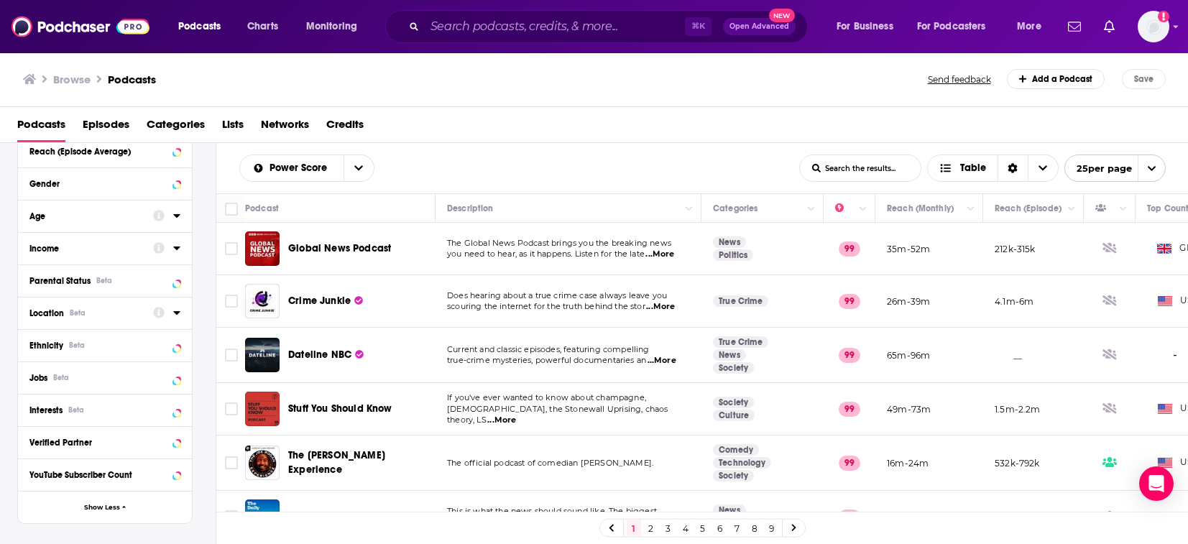
click at [177, 316] on icon at bounding box center [176, 312] width 7 height 11
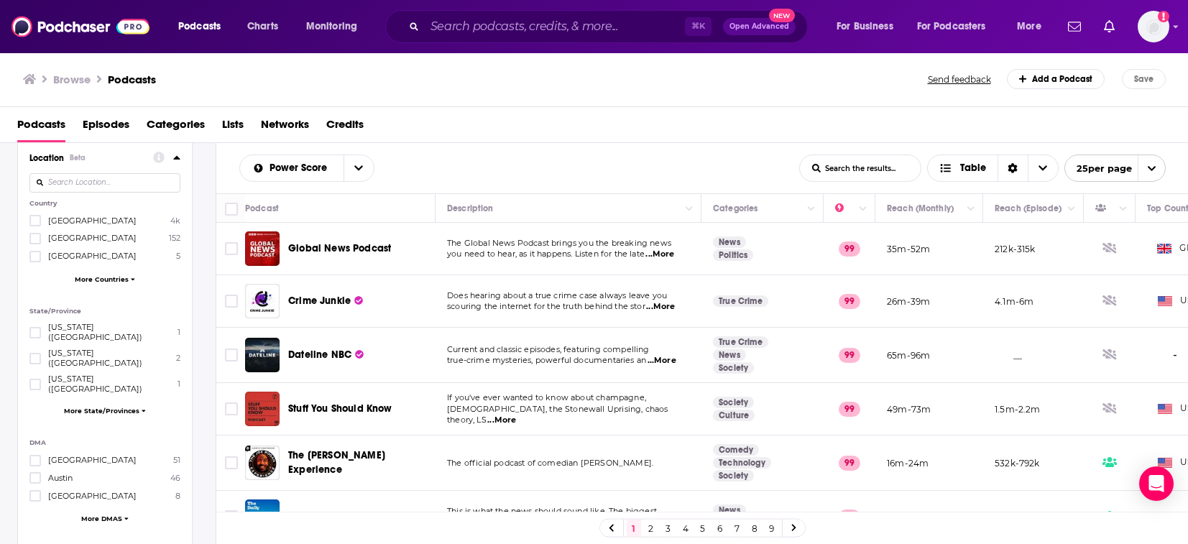
scroll to position [933, 0]
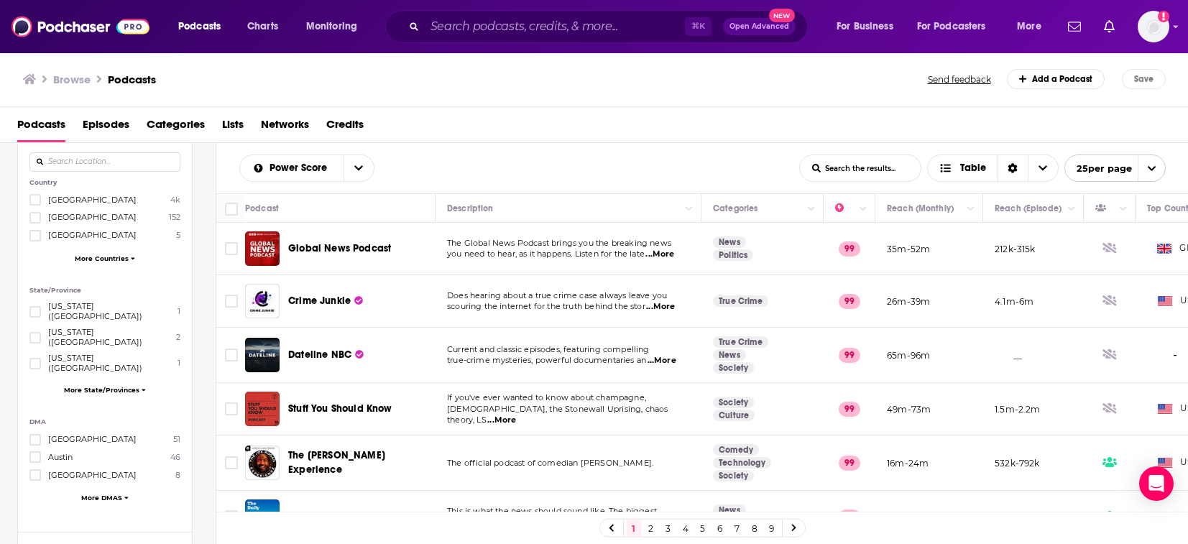
click at [112, 494] on span "More DMAS" at bounding box center [101, 498] width 41 height 8
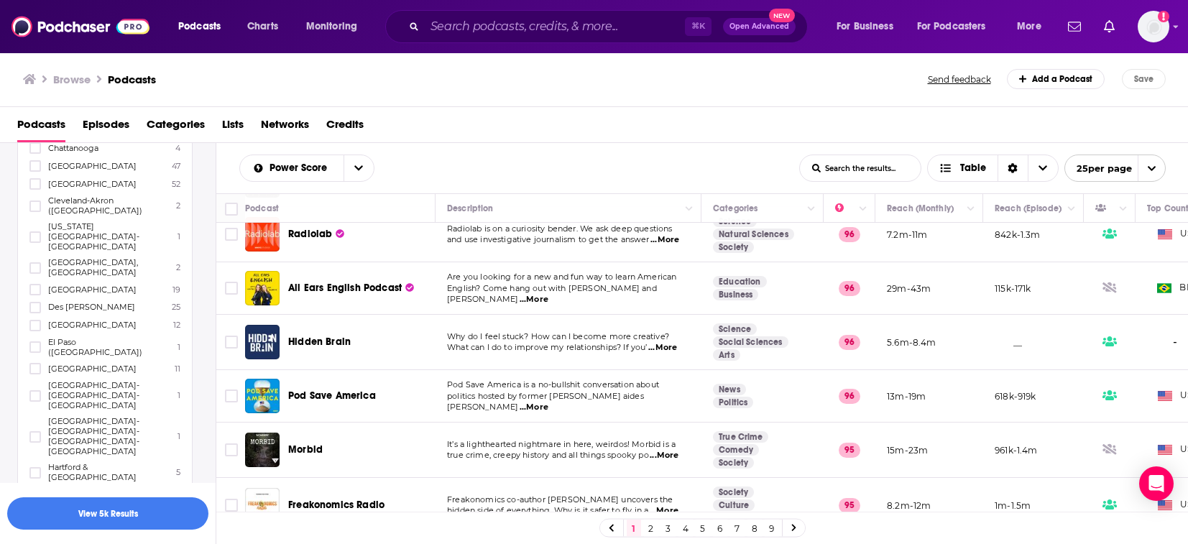
scroll to position [0, 0]
click at [161, 512] on button "View 5k Results" at bounding box center [107, 513] width 201 height 32
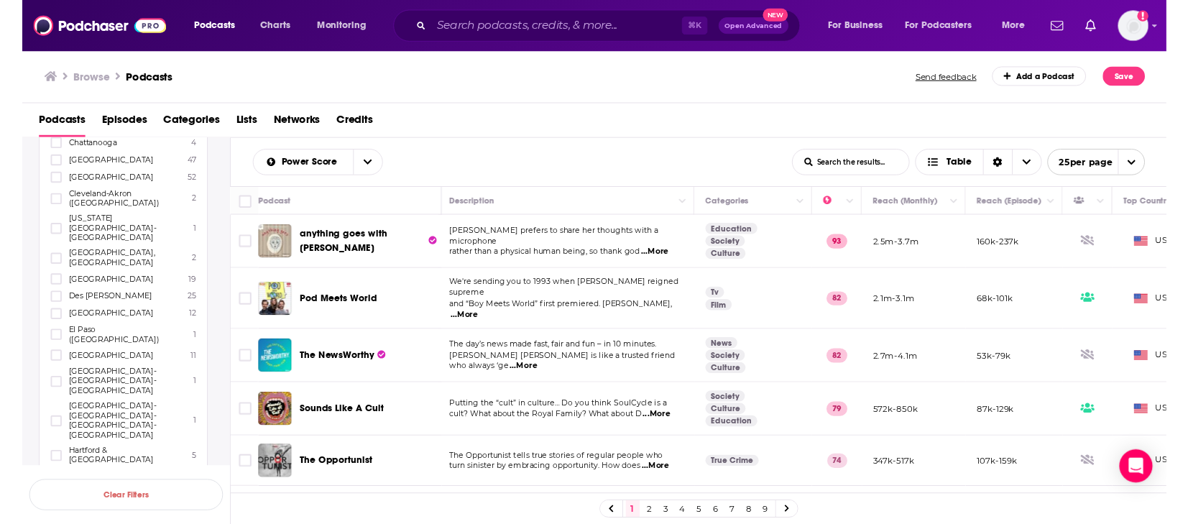
scroll to position [0, 4]
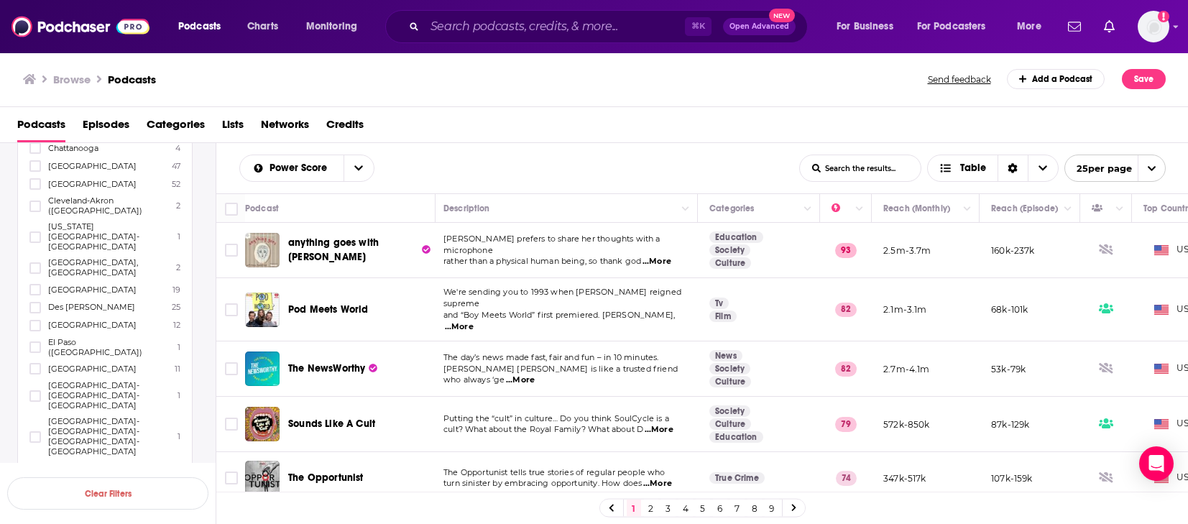
click at [701, 4] on div "Podcasts Charts Monitoring ⌘ K Open Advanced New For Business For Podcasters Mo…" at bounding box center [594, 26] width 1188 height 53
